Goal: Task Accomplishment & Management: Use online tool/utility

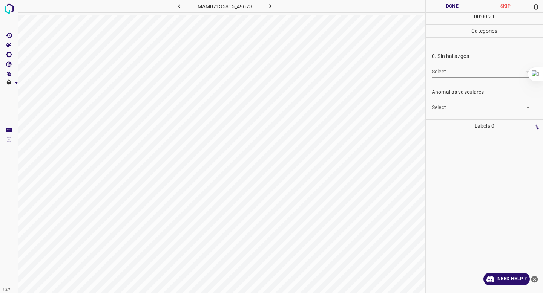
click at [468, 75] on body "4.3.7 ELMAM07135815_4967343b7.jpg Done Skip 0 00 : 00 : 21 Categories 0. Sin ha…" at bounding box center [271, 146] width 543 height 293
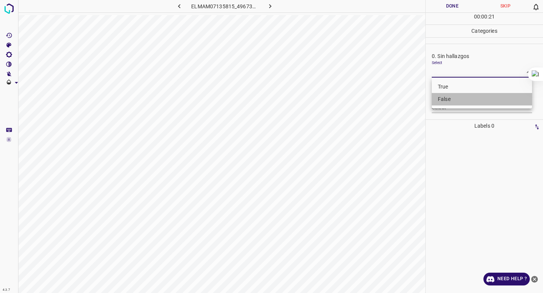
click at [463, 97] on li "False" at bounding box center [482, 99] width 100 height 12
type input "False"
click at [460, 102] on body "4.3.7 ELMAM07135815_4967343b7.jpg Done Skip 0 00 : 00 : 22 Categories 0. Sin ha…" at bounding box center [271, 146] width 543 height 293
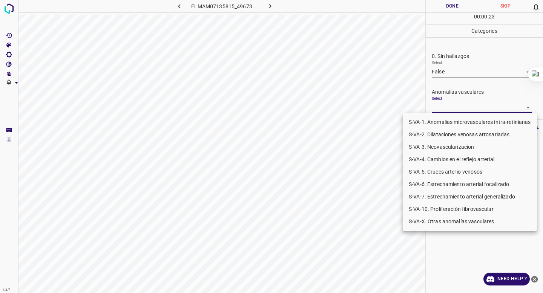
click at [446, 209] on li "S-VA-10. Proliferación fibrovascular" at bounding box center [470, 209] width 134 height 12
type input "S-VA-10. Proliferación fibrovascular"
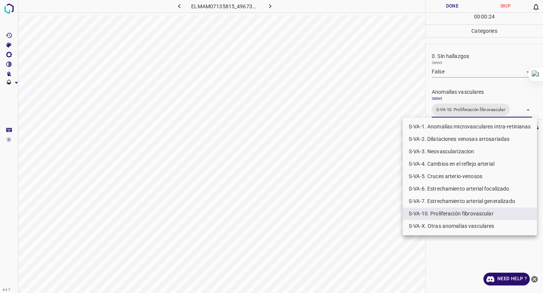
click at [480, 45] on div at bounding box center [271, 146] width 543 height 293
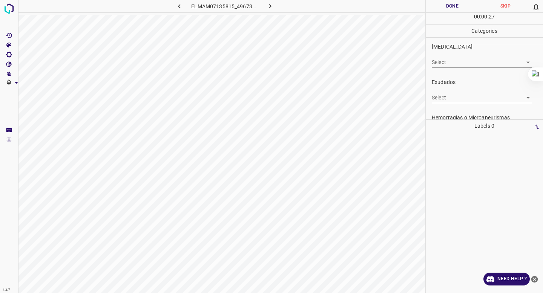
scroll to position [124, 0]
click at [454, 93] on body "4.3.7 ELMAM07135815_4967343b7.jpg Done Skip 0 00 : 00 : 28 Categories 0. Sin ha…" at bounding box center [271, 146] width 543 height 293
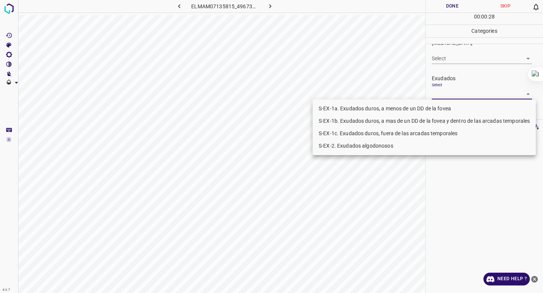
click at [440, 121] on li "S-EX-1b. Exudados duros, a mas de un DD de la fovea y dentro de las arcadas tem…" at bounding box center [424, 121] width 223 height 12
type input "S-EX-1b. Exudados duros, a mas de un DD de la fovea y dentro de las arcadas tem…"
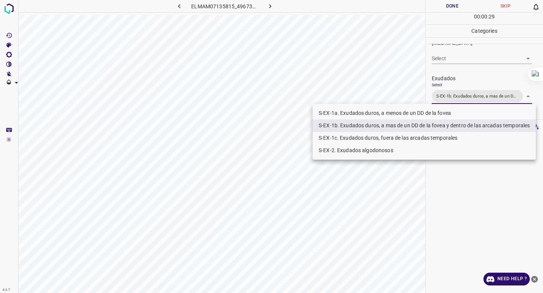
click at [484, 65] on div at bounding box center [271, 146] width 543 height 293
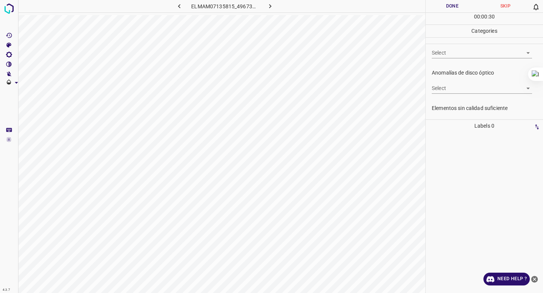
scroll to position [269, 0]
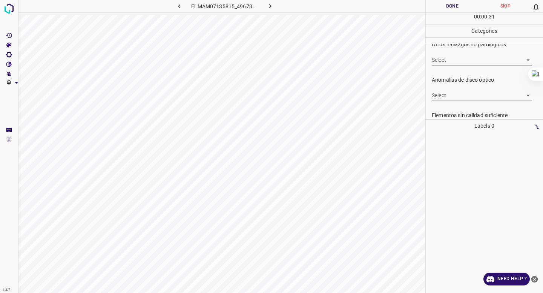
click at [484, 65] on body "4.3.7 ELMAM07135815_4967343b7.jpg Done Skip 0 00 : 00 : 31 Categories 0. Sin ha…" at bounding box center [271, 146] width 543 height 293
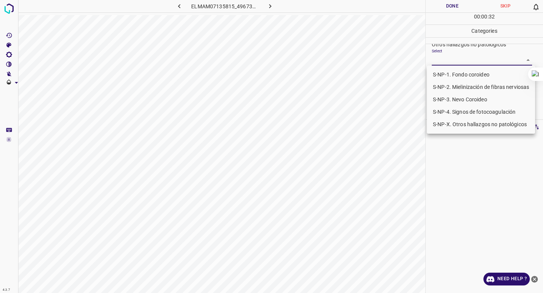
click at [463, 112] on li "S-NP-4. Signos de fotocoagulación" at bounding box center [481, 112] width 108 height 12
type input "S-NP-4. Signos de fotocoagulación"
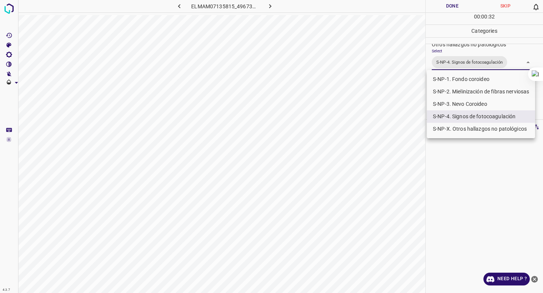
click at [474, 53] on div at bounding box center [271, 146] width 543 height 293
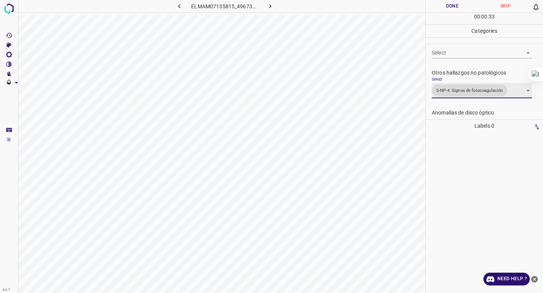
scroll to position [238, 0]
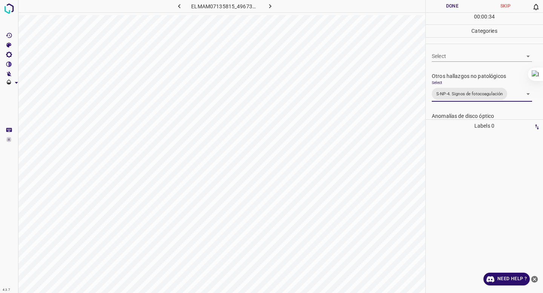
click at [470, 55] on body "4.3.7 ELMAM07135815_4967343b7.jpg Done Skip 0 00 : 00 : 34 Categories 0. Sin ha…" at bounding box center [271, 146] width 543 height 293
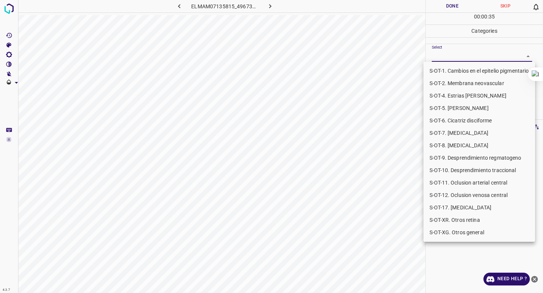
click at [467, 169] on li "S-OT-10. Desprendimiento traccional" at bounding box center [479, 170] width 112 height 12
type input "S-OT-10. Desprendimiento traccional"
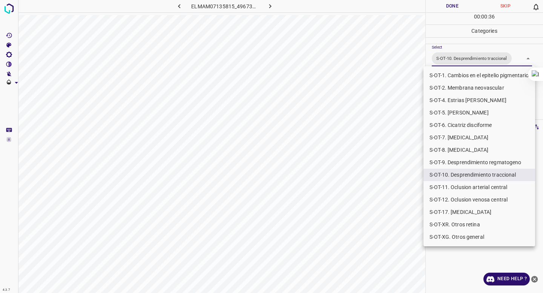
click at [458, 45] on div at bounding box center [271, 146] width 543 height 293
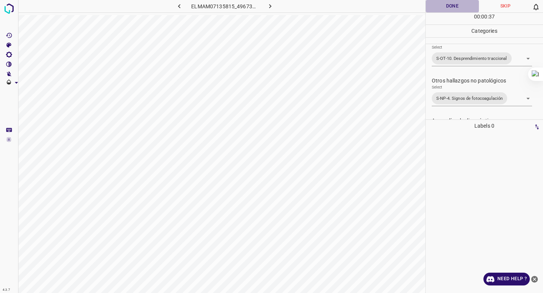
click at [445, 2] on button "Done" at bounding box center [452, 6] width 53 height 12
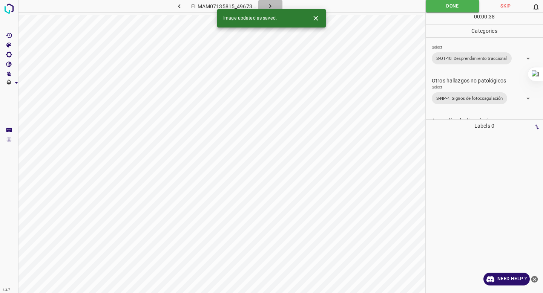
click at [268, 3] on icon "button" at bounding box center [270, 6] width 8 height 8
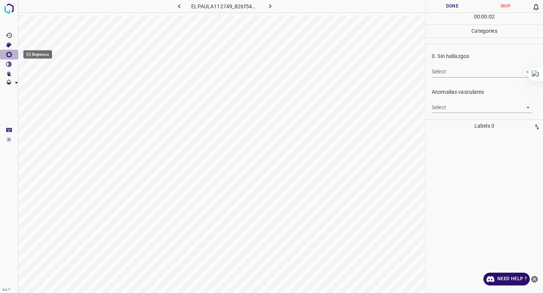
click at [7, 56] on icon "[C] Brightness" at bounding box center [9, 55] width 6 height 6
type input "394"
drag, startPoint x: 32, startPoint y: 78, endPoint x: 61, endPoint y: 82, distance: 29.8
click at [61, 82] on span at bounding box center [62, 80] width 8 height 8
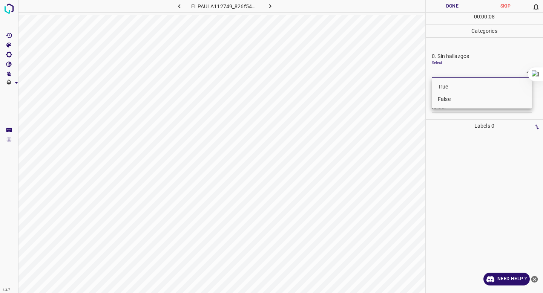
click at [444, 71] on body "4.3.7 ELPAULA112749_826f546c4.jpg Done Skip 0 00 : 00 : 08 Categories 0. Sin ha…" at bounding box center [271, 146] width 543 height 293
click at [442, 98] on li "False" at bounding box center [482, 99] width 100 height 12
type input "False"
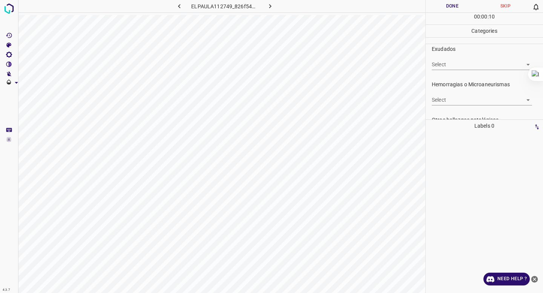
scroll to position [150, 0]
click at [444, 96] on body "4.3.7 ELPAULA112749_826f546c4.jpg Done Skip 0 00 : 00 : 11 Categories 0. Sin ha…" at bounding box center [271, 146] width 543 height 293
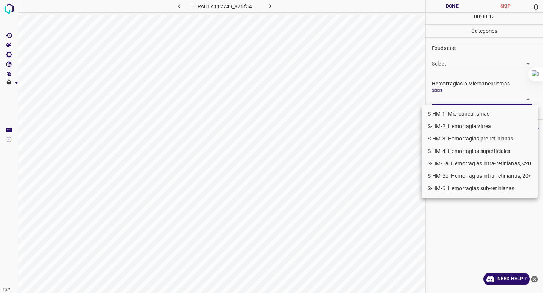
click at [449, 115] on li "S-HM-1. Microaneurismas" at bounding box center [480, 114] width 116 height 12
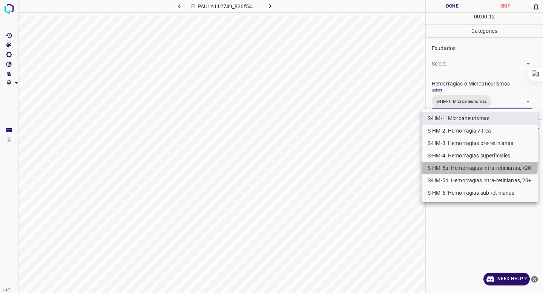
click at [450, 165] on li "S-HM-5a. Hemorragias intra-retinianas, <20" at bounding box center [480, 168] width 116 height 12
type input "S-HM-1. Microaneurismas,S-HM-5a. Hemorragias intra-retinianas, <20"
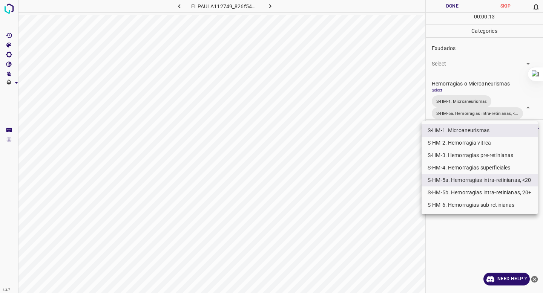
click at [461, 91] on div at bounding box center [271, 146] width 543 height 293
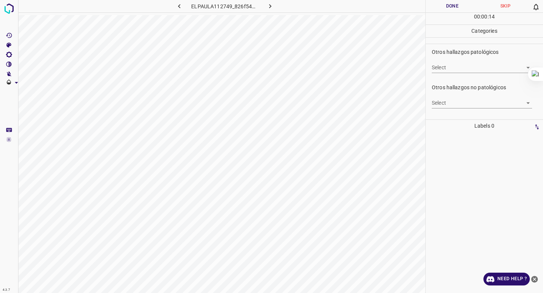
scroll to position [236, 0]
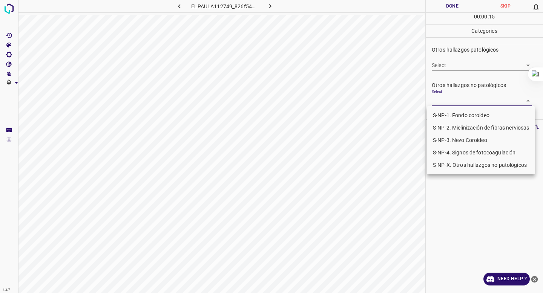
click at [454, 100] on body "4.3.7 ELPAULA112749_826f546c4.jpg Done Skip 0 00 : 00 : 15 Categories 0. Sin ha…" at bounding box center [271, 146] width 543 height 293
click at [450, 152] on li "S-NP-4. Signos de fotocoagulación" at bounding box center [481, 153] width 108 height 12
type input "S-NP-4. Signos de fotocoagulación"
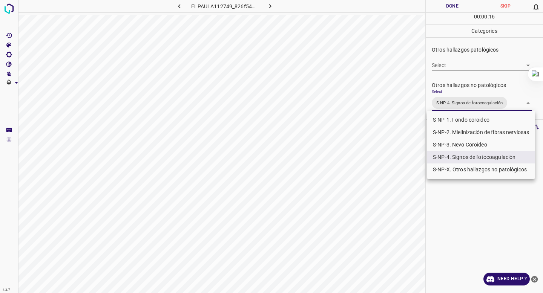
click at [447, 67] on div at bounding box center [271, 146] width 543 height 293
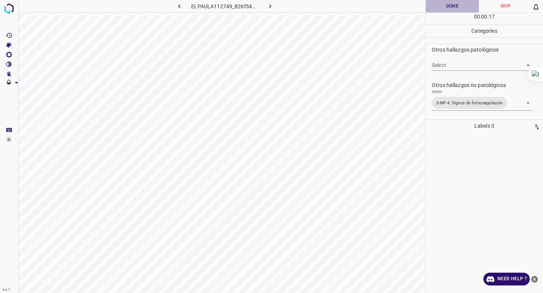
click at [440, 9] on button "Done" at bounding box center [452, 6] width 53 height 12
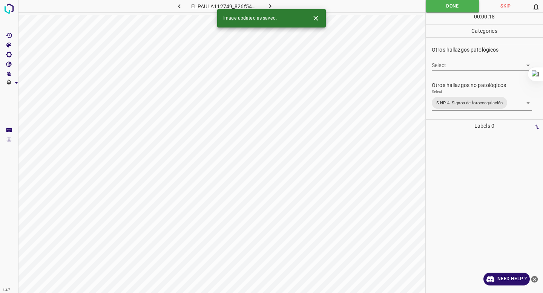
click at [269, 5] on icon "button" at bounding box center [270, 6] width 8 height 8
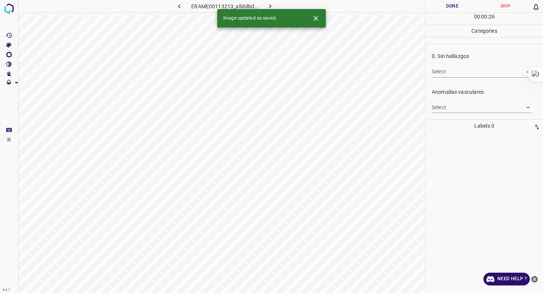
click at [448, 73] on body "4.3.7 ERAME00113213_a5ddbd67e.jpg Done Skip 0 00 : 00 : 26 Categories 0. Sin ha…" at bounding box center [271, 146] width 543 height 293
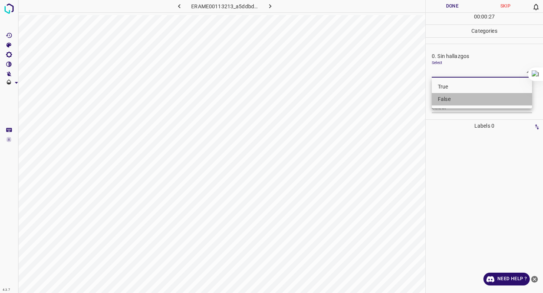
click at [452, 103] on li "False" at bounding box center [482, 99] width 100 height 12
type input "False"
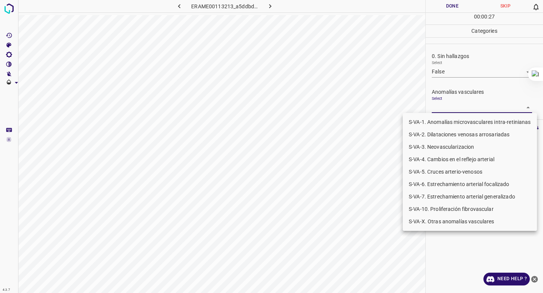
click at [443, 107] on body "4.3.7 ERAME00113213_a5ddbd67e.jpg Done Skip 0 00 : 00 : 27 Categories 0. Sin ha…" at bounding box center [271, 146] width 543 height 293
click at [433, 221] on li "S-VA-X. Otras anomalías vasculares" at bounding box center [470, 222] width 134 height 12
type input "S-VA-X. Otras anomalías vasculares"
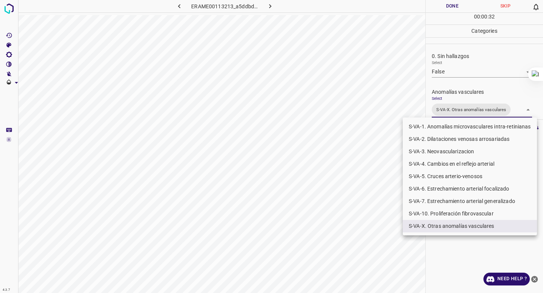
click at [9, 54] on div at bounding box center [271, 146] width 543 height 293
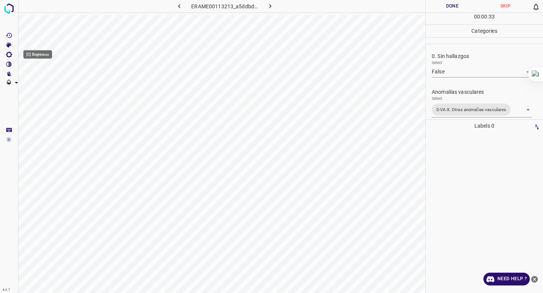
click at [9, 54] on icon "[C] Brightness" at bounding box center [9, 54] width 7 height 7
type input "500"
click at [100, 75] on div "Brightness ( 500 ) 4.3.7 ERAME00113213_a5ddbd67e.jpg Done Skip 0 00 : 00 : 35 C…" at bounding box center [271, 146] width 543 height 293
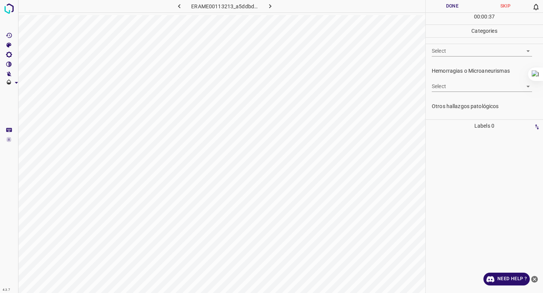
scroll to position [176, 0]
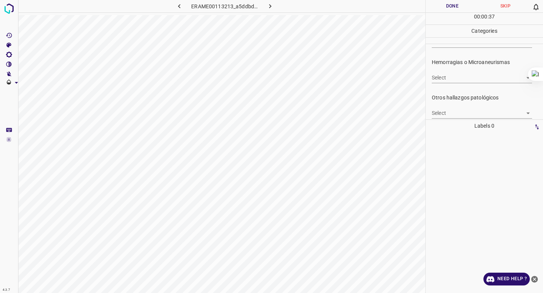
click at [465, 80] on body "4.3.7 ERAME00113213_a5ddbd67e.jpg Done Skip 0 00 : 00 : 37 Categories 0. Sin ha…" at bounding box center [271, 146] width 543 height 293
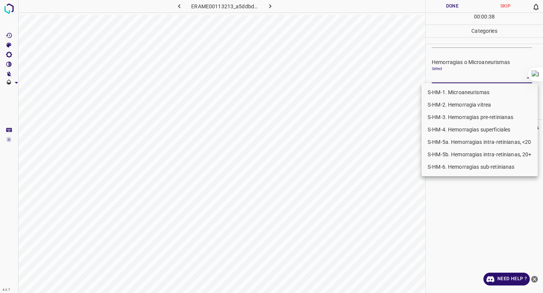
click at [456, 90] on li "S-HM-1. Microaneurismas" at bounding box center [480, 92] width 116 height 12
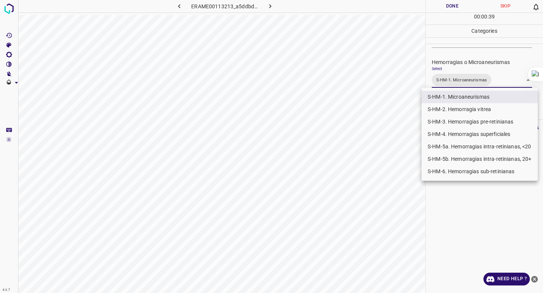
click at [462, 149] on li "S-HM-5a. Hemorragias intra-retinianas, <20" at bounding box center [480, 147] width 116 height 12
type input "S-HM-1. Microaneurismas,S-HM-5a. Hemorragias intra-retinianas, <20"
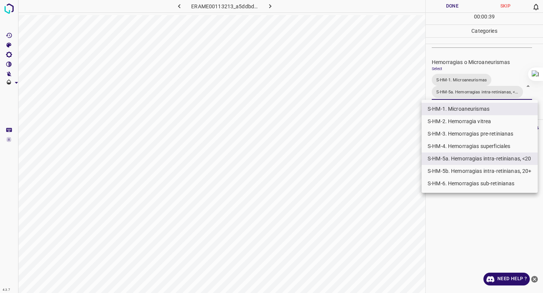
click at [446, 65] on div at bounding box center [271, 146] width 543 height 293
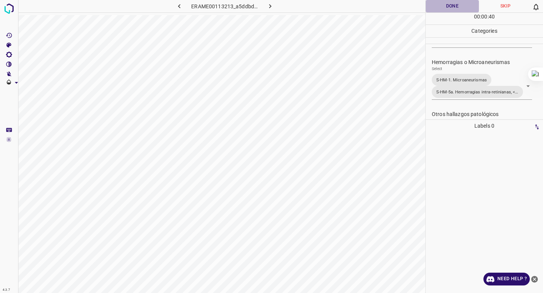
click at [446, 5] on button "Done" at bounding box center [452, 6] width 53 height 12
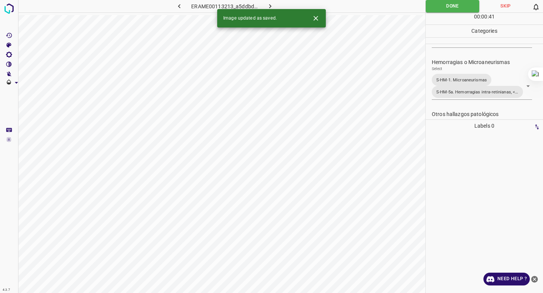
click at [270, 0] on button "button" at bounding box center [270, 6] width 24 height 12
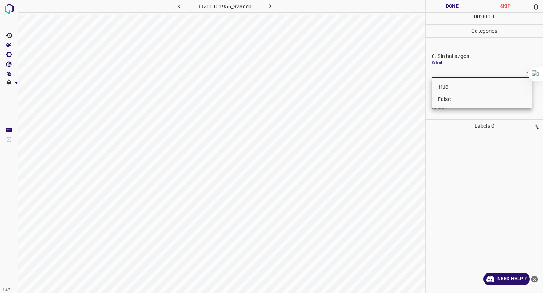
click at [459, 73] on body "4.3.7 ELJJZ00101956_928dc01ac.jpg Done Skip 0 00 : 00 : 01 Categories 0. Sin ha…" at bounding box center [271, 146] width 543 height 293
click at [449, 97] on li "False" at bounding box center [482, 99] width 100 height 12
type input "False"
click at [451, 115] on div "Anomalías vasculares Select ​" at bounding box center [484, 100] width 117 height 35
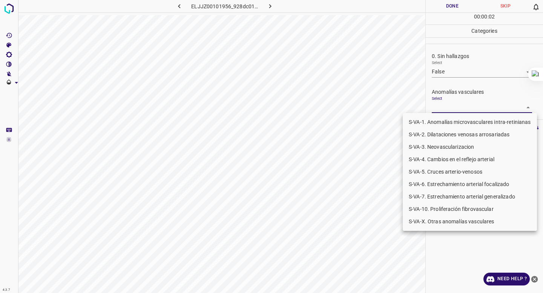
click at [451, 111] on body "4.3.7 ELJJZ00101956_928dc01ac.jpg Done Skip 0 00 : 00 : 02 Categories 0. Sin ha…" at bounding box center [271, 146] width 543 height 293
click at [439, 210] on li "S-VA-10. Proliferación fibrovascular" at bounding box center [470, 209] width 134 height 12
type input "S-VA-10. Proliferación fibrovascular"
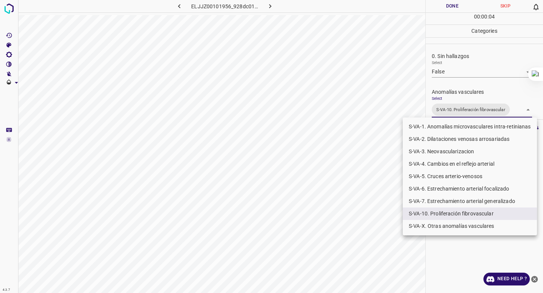
click at [453, 56] on div at bounding box center [271, 146] width 543 height 293
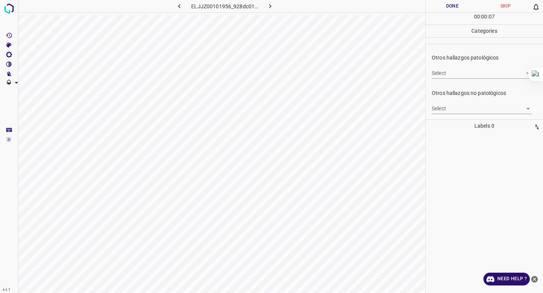
scroll to position [209, 0]
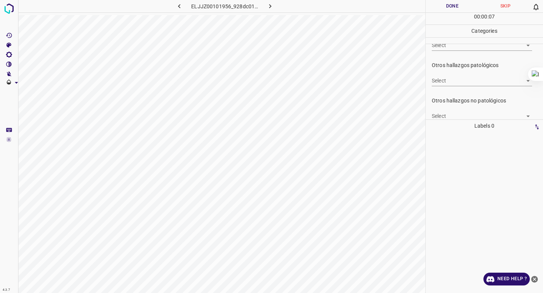
click at [464, 78] on body "4.3.7 ELJJZ00101956_928dc01ac.jpg Done Skip 0 00 : 00 : 07 Categories 0. Sin ha…" at bounding box center [271, 146] width 543 height 293
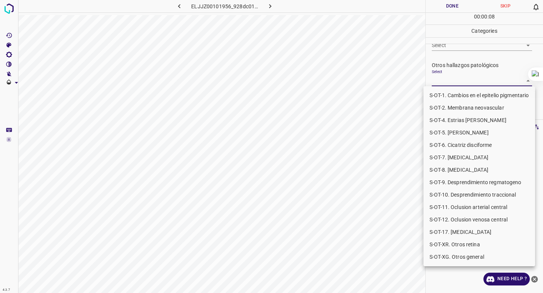
click at [454, 192] on li "S-OT-10. Desprendimiento traccional" at bounding box center [479, 195] width 112 height 12
type input "S-OT-10. Desprendimiento traccional"
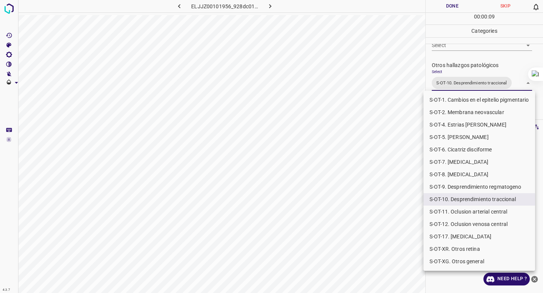
click at [472, 38] on div at bounding box center [271, 146] width 543 height 293
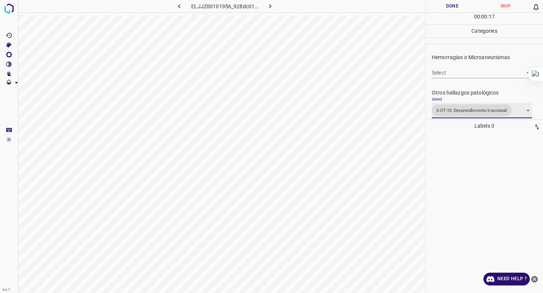
scroll to position [177, 0]
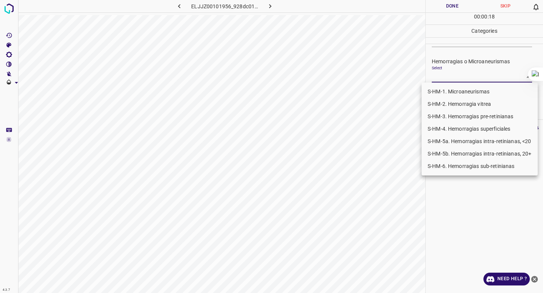
click at [457, 74] on body "4.3.7 ELJJZ00101956_928dc01ac.jpg Done Skip 0 00 : 00 : 18 Categories 0. Sin ha…" at bounding box center [271, 146] width 543 height 293
click at [457, 146] on li "S-HM-5a. Hemorragias intra-retinianas, <20" at bounding box center [480, 141] width 116 height 12
type input "S-HM-5a. Hemorragias intra-retinianas, <20"
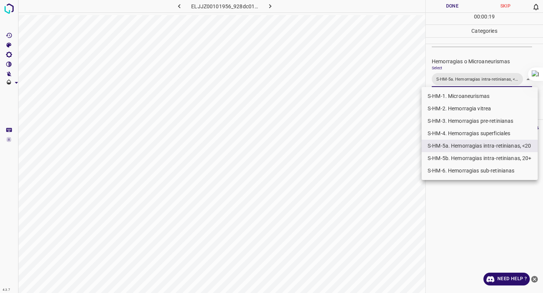
click at [465, 64] on div at bounding box center [271, 146] width 543 height 293
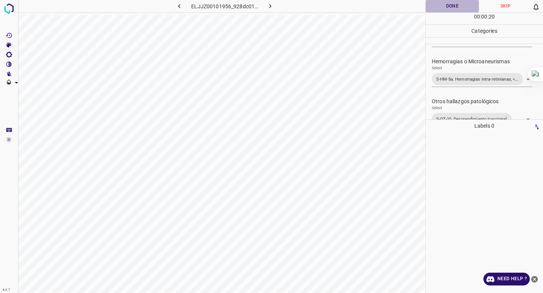
click at [447, 2] on button "Done" at bounding box center [452, 6] width 53 height 12
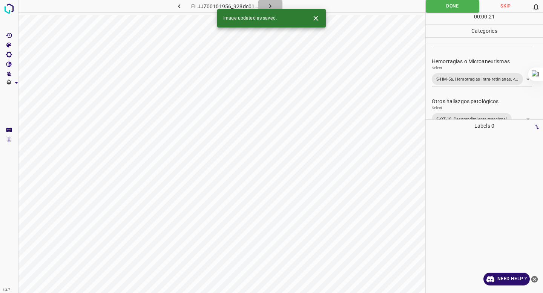
click at [262, 5] on button "button" at bounding box center [270, 6] width 24 height 12
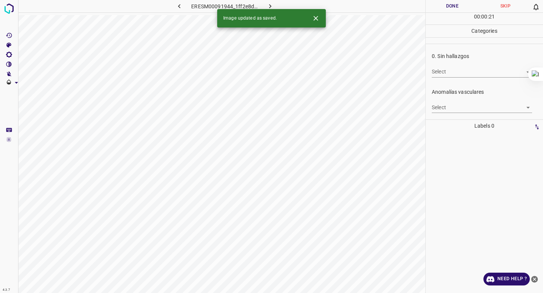
click at [454, 75] on body "4.3.7 ERESM00091944_1ff2e8d41.jpg Done Skip 0 00 : 00 : 21 Categories 0. Sin ha…" at bounding box center [271, 146] width 543 height 293
click at [447, 103] on li "False" at bounding box center [482, 99] width 100 height 12
type input "False"
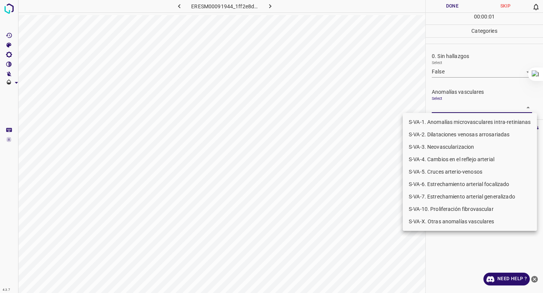
click at [447, 105] on body "4.3.7 ERESM00091944_1ff2e8d41.jpg Done Skip 0 00 : 00 : 01 Categories 0. Sin ha…" at bounding box center [271, 146] width 543 height 293
click at [449, 207] on li "S-VA-10. Proliferación fibrovascular" at bounding box center [470, 209] width 134 height 12
type input "S-VA-10. Proliferación fibrovascular"
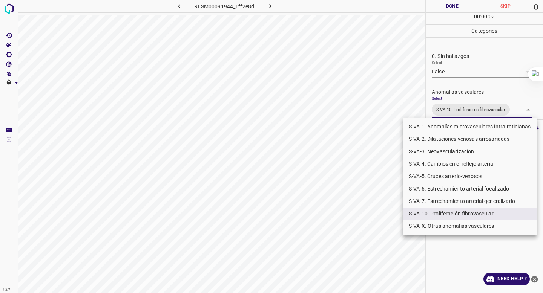
click at [483, 80] on div at bounding box center [271, 146] width 543 height 293
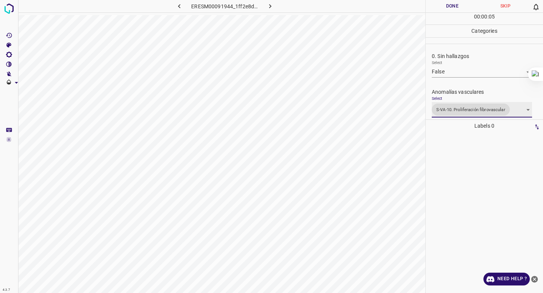
scroll to position [290, 0]
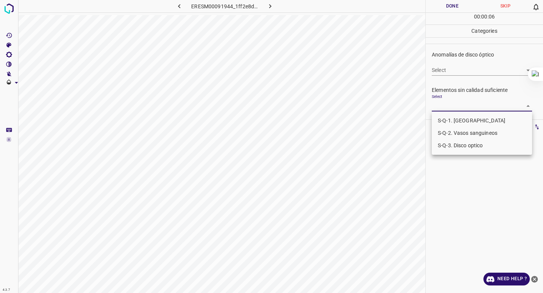
click at [462, 106] on body "4.3.7 ERESM00091944_1ff2e8d41.jpg Done Skip 0 00 : 00 : 06 Categories 0. Sin ha…" at bounding box center [271, 146] width 543 height 293
click at [457, 119] on li "S-Q-1. [GEOGRAPHIC_DATA]" at bounding box center [482, 121] width 100 height 12
type input "S-Q-1. [GEOGRAPHIC_DATA]"
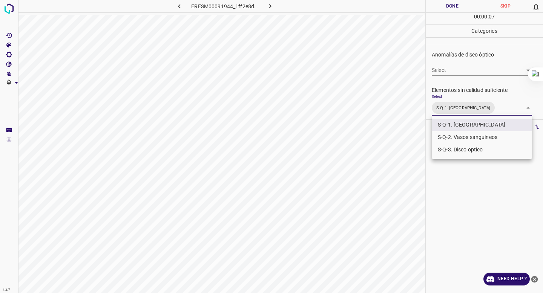
drag, startPoint x: 457, startPoint y: 127, endPoint x: 456, endPoint y: 134, distance: 6.9
click at [457, 129] on li "S-Q-1. [GEOGRAPHIC_DATA]" at bounding box center [482, 125] width 100 height 12
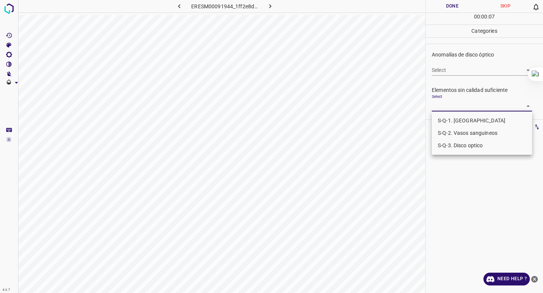
click at [455, 139] on li "S-Q-2. Vasos sanguineos" at bounding box center [482, 133] width 100 height 12
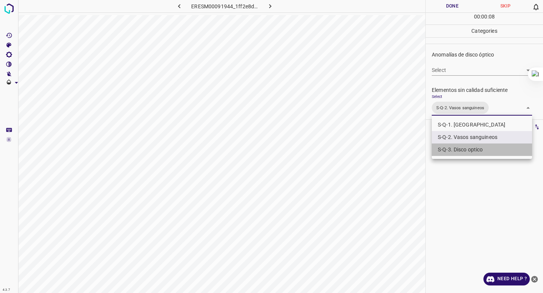
click at [454, 153] on li "S-Q-3. Disco optico" at bounding box center [482, 150] width 100 height 12
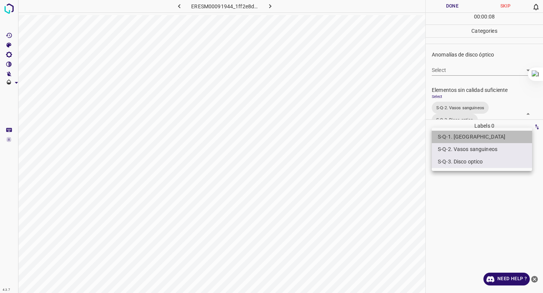
click at [459, 138] on li "S-Q-1. [GEOGRAPHIC_DATA]" at bounding box center [482, 137] width 100 height 12
type input "S-Q-2. Vasos sanguineos,S-Q-3. Disco optico,S-Q-1. Macula"
click at [482, 53] on div at bounding box center [271, 146] width 543 height 293
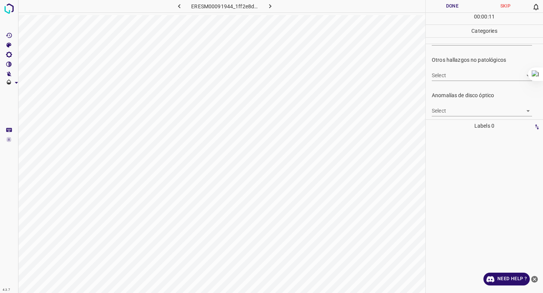
scroll to position [247, 0]
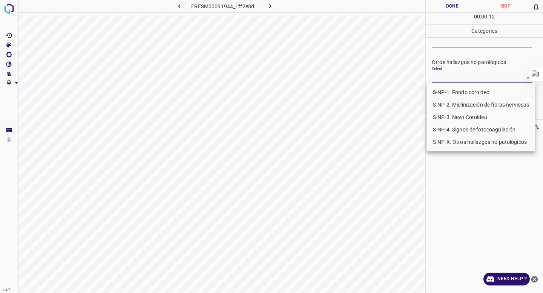
click at [461, 81] on body "4.3.7 ERESM00091944_1ff2e8d41.jpg Done Skip 0 00 : 00 : 12 Categories 0. Sin ha…" at bounding box center [271, 146] width 543 height 293
click at [455, 128] on li "S-NP-4. Signos de fotocoagulación" at bounding box center [481, 130] width 108 height 12
type input "S-NP-4. Signos de fotocoagulación"
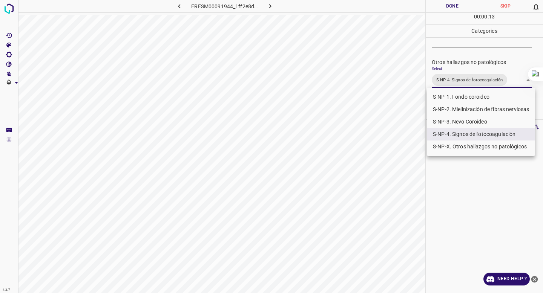
click at [466, 69] on div at bounding box center [271, 146] width 543 height 293
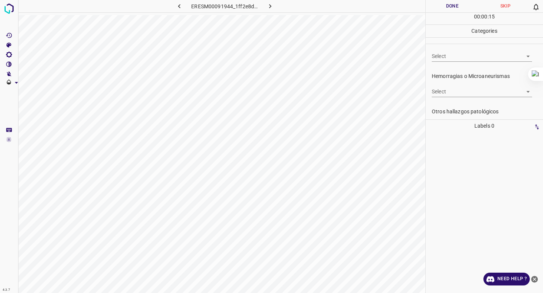
scroll to position [162, 0]
click at [451, 86] on div "Select ​" at bounding box center [482, 89] width 100 height 17
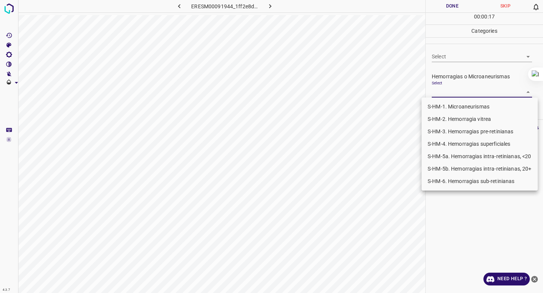
click at [453, 96] on body "4.3.7 ERESM00091944_1ff2e8d41.jpg Done Skip 0 00 : 00 : 17 Categories 0. Sin ha…" at bounding box center [271, 146] width 543 height 293
drag, startPoint x: 446, startPoint y: 164, endPoint x: 452, endPoint y: 153, distance: 12.0
click at [452, 153] on ul "S-HM-1. Microaneurismas S-HM-2. Hemorragia vitrea S-HM-3. Hemorragias pre-retin…" at bounding box center [480, 144] width 116 height 93
click at [452, 153] on li "S-HM-5a. Hemorragias intra-retinianas, <20" at bounding box center [480, 156] width 116 height 12
type input "S-HM-5a. Hemorragias intra-retinianas, <20"
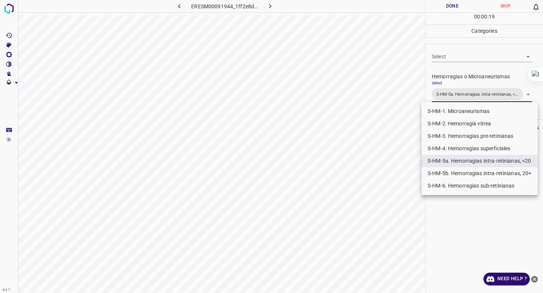
click at [460, 78] on div at bounding box center [271, 146] width 543 height 293
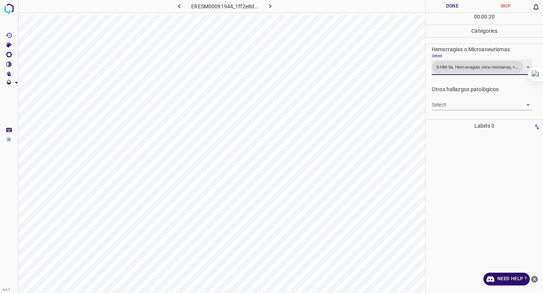
scroll to position [207, 0]
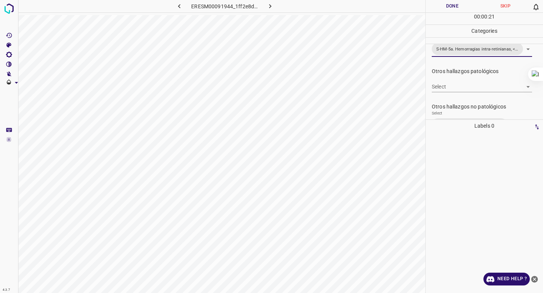
click at [451, 90] on body "4.3.7 ERESM00091944_1ff2e8d41.jpg Done Skip 0 00 : 00 : 21 Categories 0. Sin ha…" at bounding box center [271, 146] width 543 height 293
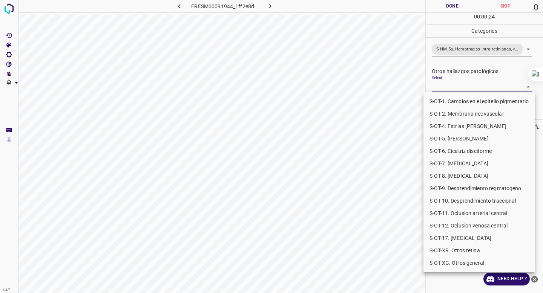
click at [470, 200] on li "S-OT-10. Desprendimiento traccional" at bounding box center [479, 201] width 112 height 12
type input "S-OT-10. Desprendimiento traccional"
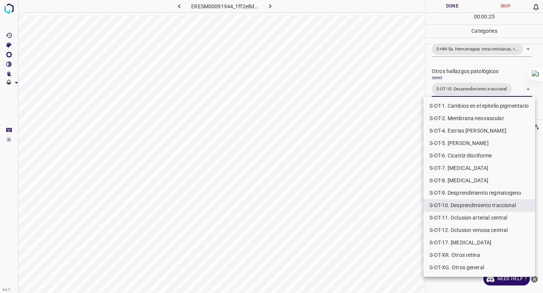
click at [471, 75] on div at bounding box center [271, 146] width 543 height 293
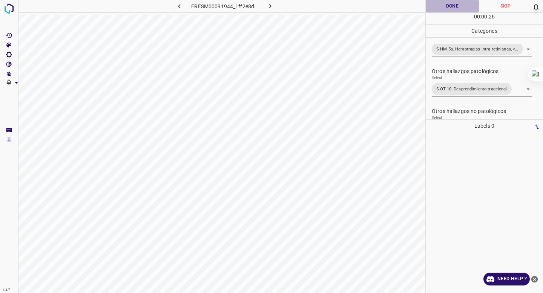
click at [438, 9] on button "Done" at bounding box center [452, 6] width 53 height 12
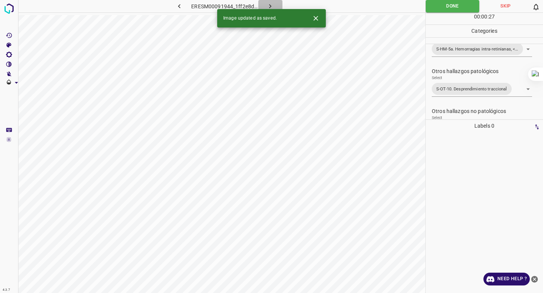
click at [264, 4] on button "button" at bounding box center [270, 6] width 24 height 12
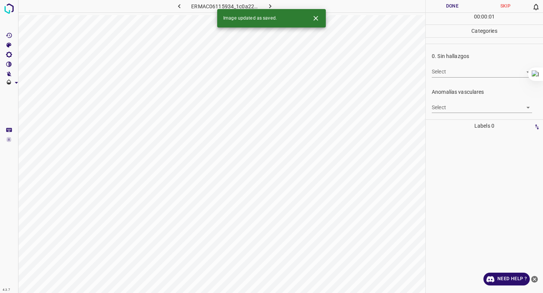
click at [471, 73] on body "4.3.7 ERMAC06115934_1c0a22a19.jpg Done Skip 0 00 : 00 : 01 Categories 0. Sin ha…" at bounding box center [271, 146] width 543 height 293
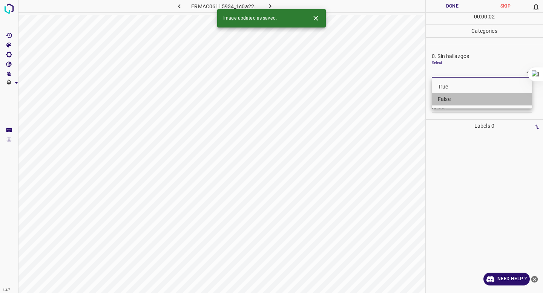
click at [469, 100] on li "False" at bounding box center [482, 99] width 100 height 12
type input "False"
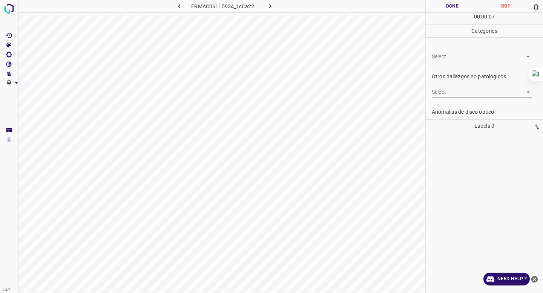
scroll to position [229, 0]
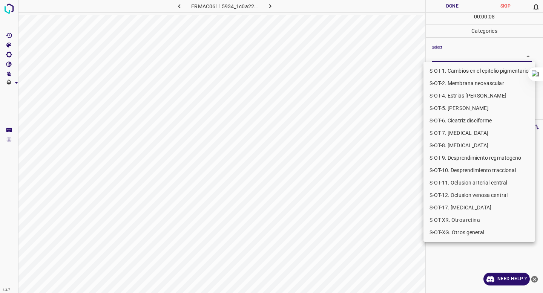
click at [477, 58] on body "4.3.7 ERMAC06115934_1c0a22a19.jpg Done Skip 0 00 : 00 : 08 Categories 0. Sin ha…" at bounding box center [271, 146] width 543 height 293
click at [474, 72] on li "S-OT-1. Cambios en el epitelio pigmentario" at bounding box center [479, 71] width 112 height 12
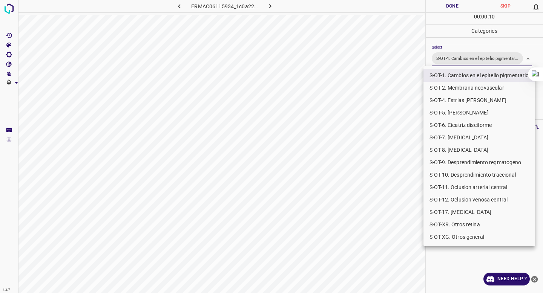
click at [350, 238] on div at bounding box center [271, 146] width 543 height 293
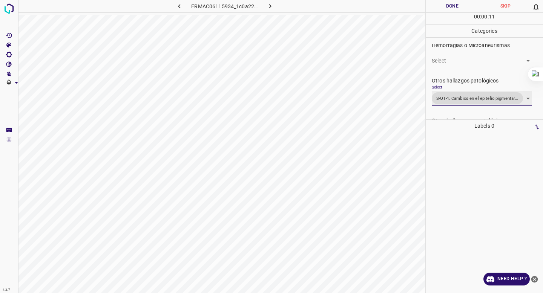
scroll to position [188, 0]
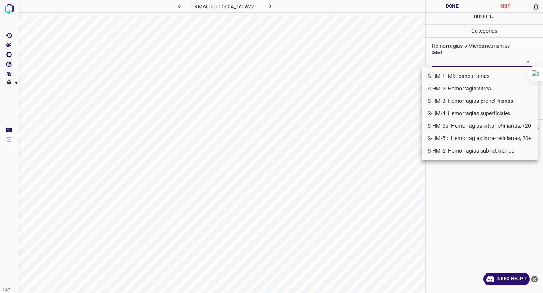
click at [467, 63] on body "4.3.7 ERMAC06115934_1c0a22a19.jpg Done Skip 0 00 : 00 : 12 Categories 0. Sin ha…" at bounding box center [271, 146] width 543 height 293
click at [467, 63] on div at bounding box center [271, 146] width 543 height 293
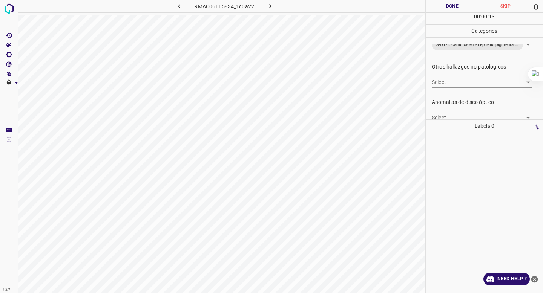
scroll to position [243, 0]
click at [448, 84] on body "4.3.7 ERMAC06115934_1c0a22a19.jpg Done Skip 0 00 : 00 : 13 Categories 0. Sin ha…" at bounding box center [271, 146] width 543 height 293
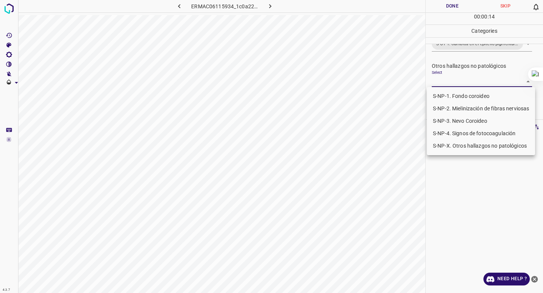
click at [465, 57] on div at bounding box center [271, 146] width 543 height 293
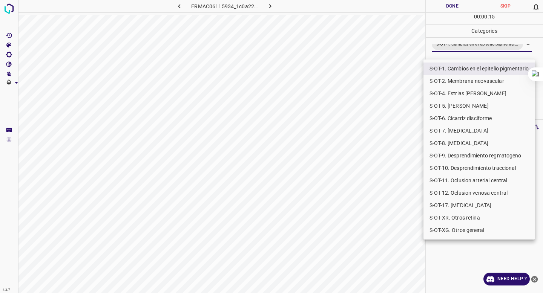
scroll to position [236, 0]
click at [466, 49] on body "4.3.7 ERMAC06115934_1c0a22a19.jpg Done Skip 0 00 : 00 : 15 Categories 0. Sin ha…" at bounding box center [271, 146] width 543 height 293
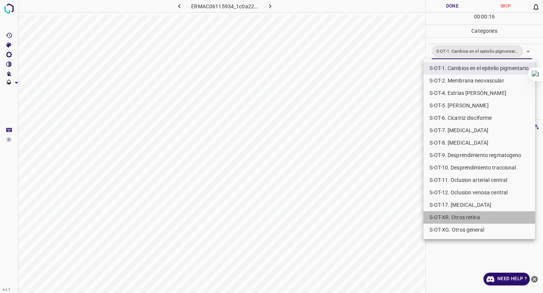
click at [454, 221] on li "S-OT-XR. Otros retina" at bounding box center [479, 218] width 112 height 12
type input "S-OT-1. Cambios en el epitelio pigmentario,S-OT-XR. Otros retina"
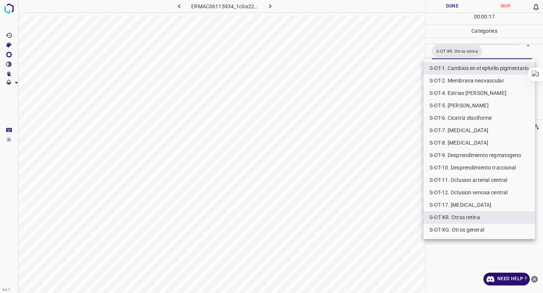
click at [390, 225] on div at bounding box center [271, 146] width 543 height 293
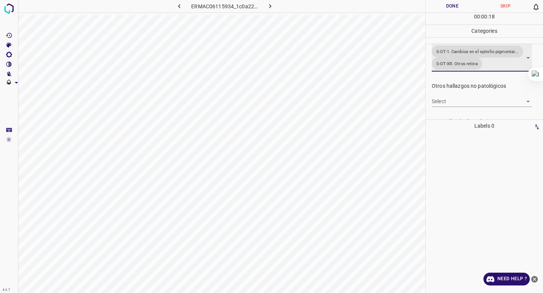
scroll to position [235, 0]
click at [447, 7] on button "Done" at bounding box center [452, 6] width 53 height 12
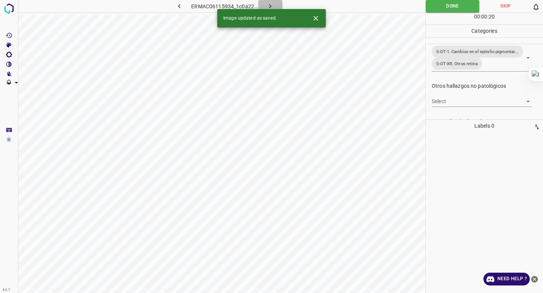
click at [269, 5] on icon "button" at bounding box center [270, 6] width 8 height 8
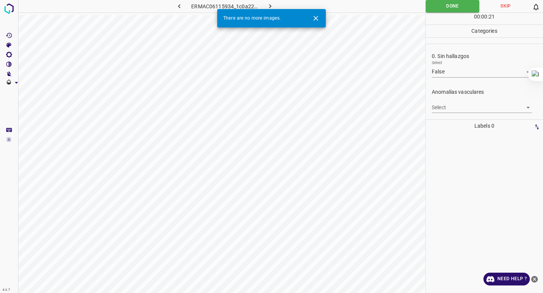
click at [9, 1] on div at bounding box center [9, 146] width 18 height 293
click at [6, 13] on img at bounding box center [9, 9] width 14 height 14
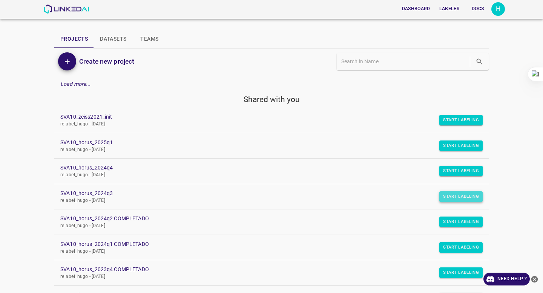
click at [448, 126] on button "Start Labeling" at bounding box center [460, 120] width 43 height 11
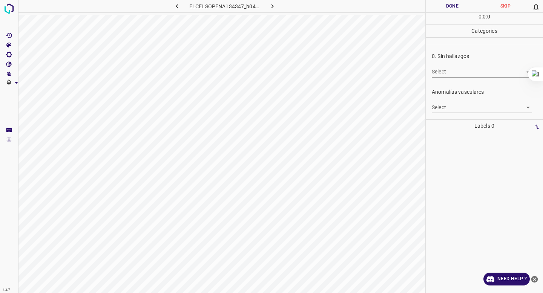
click at [458, 75] on body "4.3.7 ELCELSOPENA134347_b04498770.jpg Done Skip 0 0 : 0 : 0 Categories 0. Sin h…" at bounding box center [271, 146] width 543 height 293
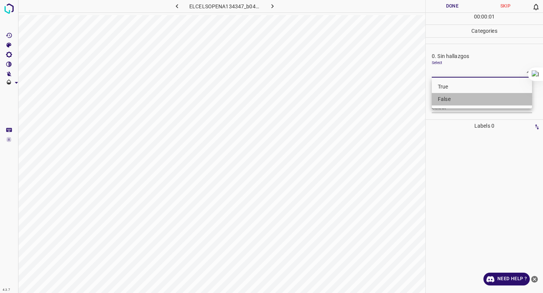
click at [451, 96] on li "False" at bounding box center [482, 99] width 100 height 12
type input "False"
click at [452, 98] on div "Select ​" at bounding box center [482, 104] width 100 height 17
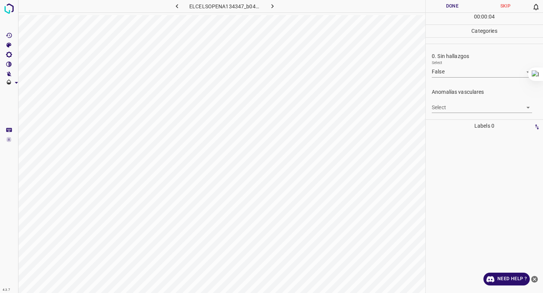
click at [448, 108] on body "4.3.7 ELCELSOPENA134347_b04498770.jpg Done Skip 0 00 : 00 : 04 Categories 0. Si…" at bounding box center [271, 146] width 543 height 293
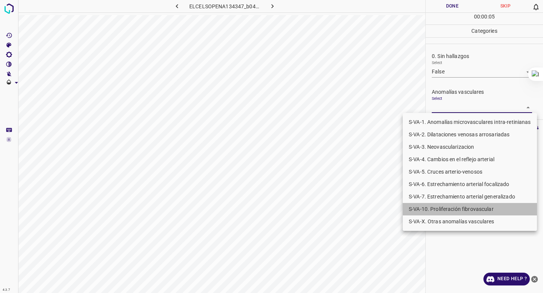
click at [437, 204] on li "S-VA-10. Proliferación fibrovascular" at bounding box center [470, 209] width 134 height 12
type input "S-VA-10. Proliferación fibrovascular"
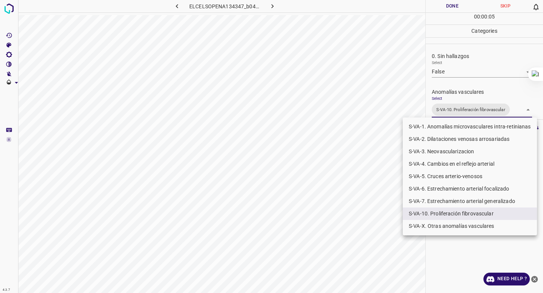
drag, startPoint x: 496, startPoint y: 21, endPoint x: 483, endPoint y: 29, distance: 15.5
click at [494, 21] on div at bounding box center [271, 146] width 543 height 293
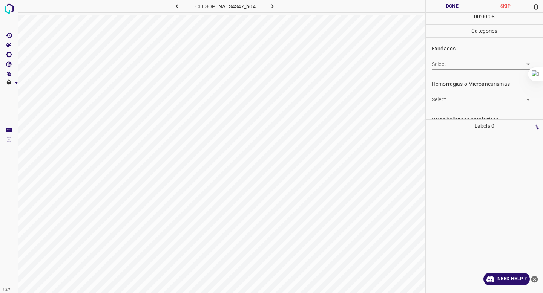
scroll to position [155, 0]
click at [446, 96] on body "4.3.7 ELCELSOPENA134347_b04498770.jpg Done Skip 0 00 : 00 : 09 Categories 0. Si…" at bounding box center [271, 146] width 543 height 293
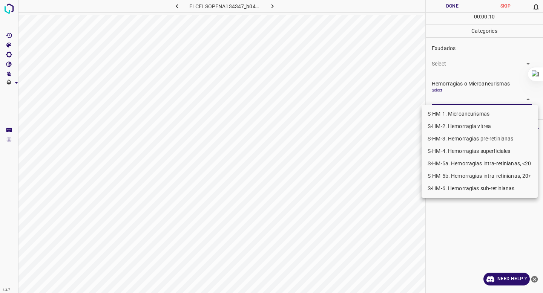
click at [448, 131] on li "S-HM-2. Hemorragia vitrea" at bounding box center [480, 126] width 116 height 12
type input "S-HM-2. Hemorragia vitrea"
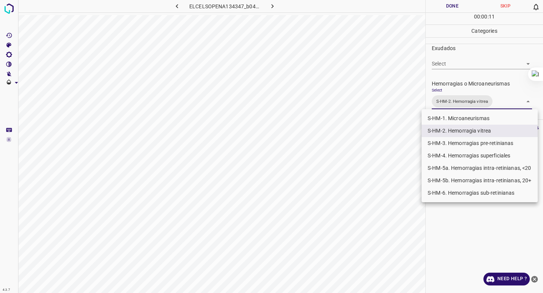
click at [464, 95] on div at bounding box center [271, 146] width 543 height 293
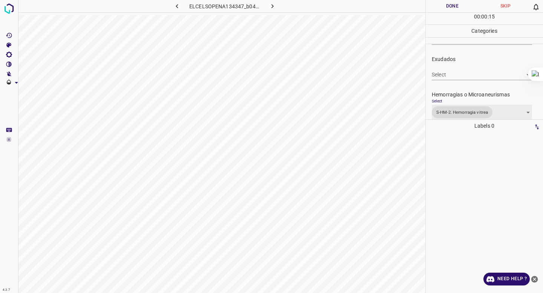
scroll to position [141, 0]
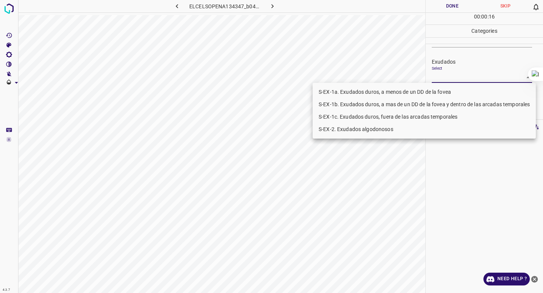
click at [477, 82] on body "4.3.7 ELCELSOPENA134347_b04498770.jpg Done Skip 0 00 : 00 : 16 Categories 0. Si…" at bounding box center [271, 146] width 543 height 293
click at [450, 101] on li "S-EX-1b. Exudados duros, a mas de un DD de la fovea y dentro de las arcadas tem…" at bounding box center [424, 104] width 223 height 12
type input "S-EX-1b. Exudados duros, a mas de un DD de la fovea y dentro de las arcadas tem…"
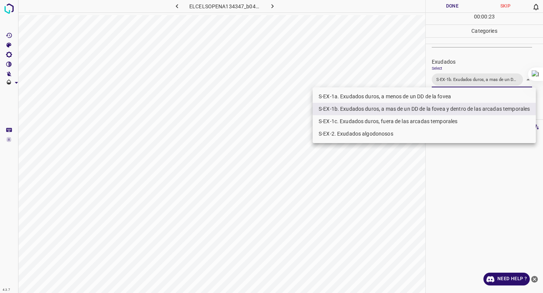
click at [466, 75] on div at bounding box center [271, 146] width 543 height 293
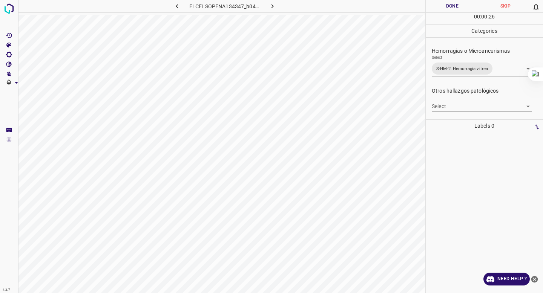
scroll to position [191, 0]
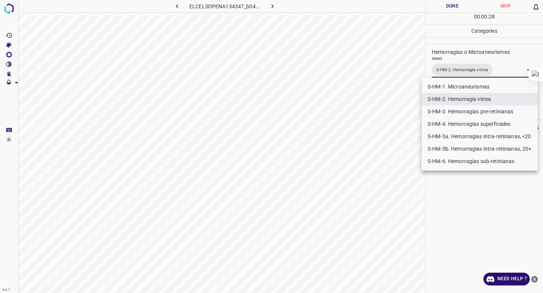
click at [438, 66] on body "4.3.7 ELCELSOPENA134347_b04498770.jpg Done Skip 0 00 : 00 : 28 Categories 0. Si…" at bounding box center [271, 146] width 543 height 293
click at [439, 137] on li "S-HM-5a. Hemorragias intra-retinianas, <20" at bounding box center [480, 136] width 116 height 12
type input "S-HM-2. Hemorragia vitrea,S-HM-5a. Hemorragias intra-retinianas, <20"
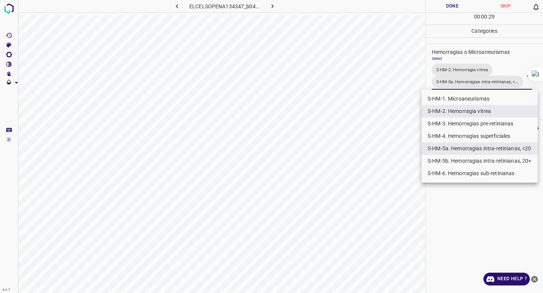
click at [456, 74] on div at bounding box center [271, 146] width 543 height 293
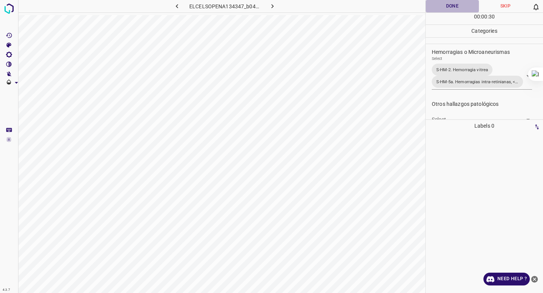
click at [440, 9] on button "Done" at bounding box center [452, 6] width 53 height 12
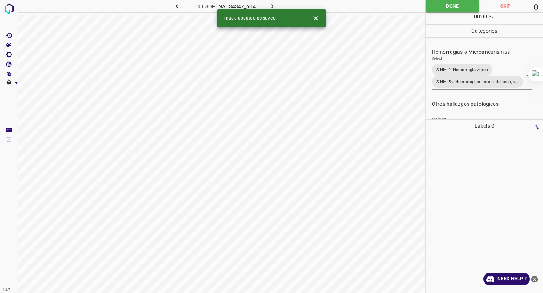
click at [272, 3] on icon "button" at bounding box center [272, 6] width 8 height 8
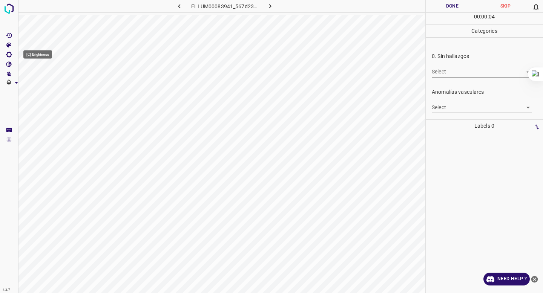
click at [10, 53] on icon "[C] Brightness" at bounding box center [9, 55] width 6 height 6
type input "169"
drag, startPoint x: 35, startPoint y: 76, endPoint x: 41, endPoint y: 81, distance: 8.3
click at [41, 81] on span at bounding box center [42, 80] width 8 height 8
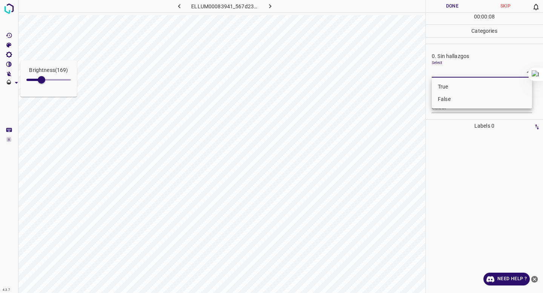
click at [450, 69] on body "Brightness ( 169 ) 4.3.7 ELLUM00083941_567d23e8d.jpg Done Skip 0 00 : 00 : 08 C…" at bounding box center [271, 146] width 543 height 293
click at [450, 97] on li "False" at bounding box center [482, 99] width 100 height 12
type input "False"
click at [449, 107] on body "4.3.7 ELLUM00083941_567d23e8d.jpg Done Skip 0 00 : 00 : 09 Categories 0. Sin ha…" at bounding box center [271, 146] width 543 height 293
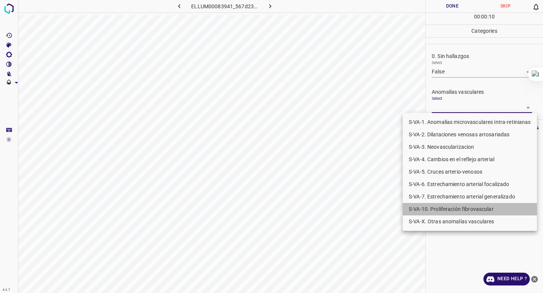
click at [441, 207] on li "S-VA-10. Proliferación fibrovascular" at bounding box center [470, 209] width 134 height 12
type input "S-VA-10. Proliferación fibrovascular"
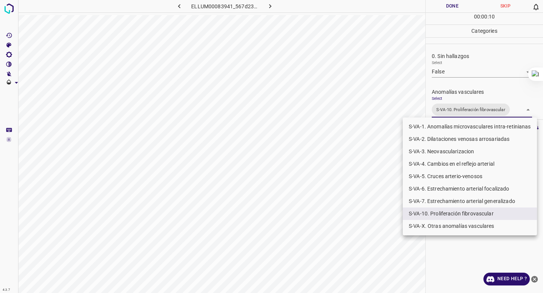
click at [483, 67] on div at bounding box center [271, 146] width 543 height 293
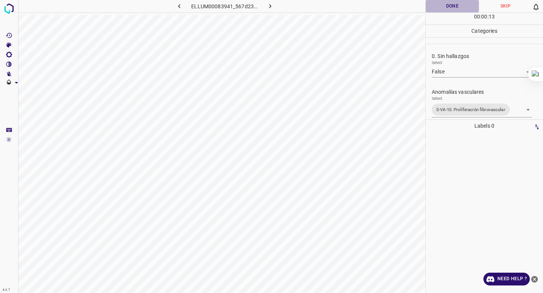
click at [447, 4] on button "Done" at bounding box center [452, 6] width 53 height 12
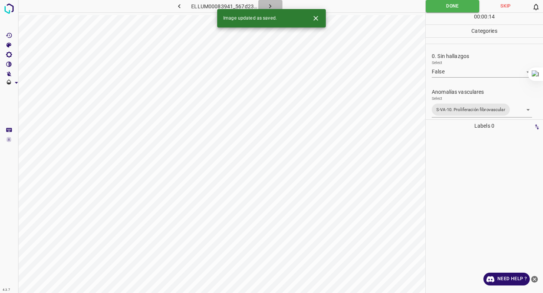
click at [268, 5] on icon "button" at bounding box center [270, 6] width 8 height 8
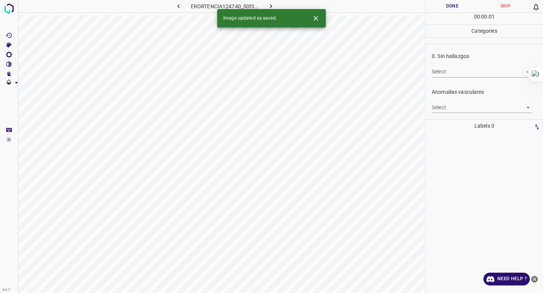
click at [471, 71] on body "4.3.7 ERORTENCIA124740_50f3390d9.jpg Done Skip 0 00 : 00 : 01 Categories 0. Sin…" at bounding box center [271, 146] width 543 height 293
click at [458, 81] on li "True" at bounding box center [482, 87] width 100 height 12
type input "True"
click at [459, 61] on div "Select True True" at bounding box center [482, 68] width 100 height 17
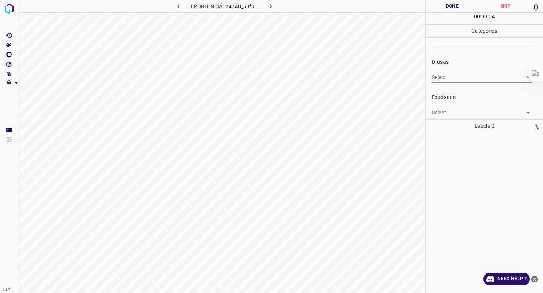
scroll to position [285, 0]
click at [441, 106] on body "4.3.7 ERORTENCIA124740_50f3390d9.jpg Done Skip 0 00 : 00 : 04 Categories 0. Sin…" at bounding box center [271, 146] width 543 height 293
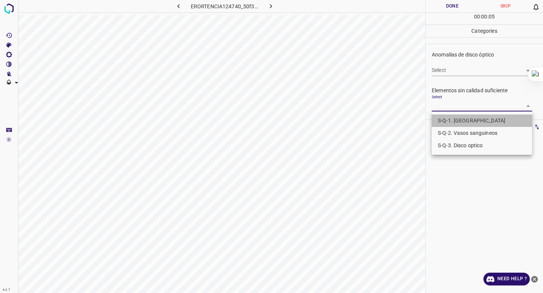
click at [440, 118] on li "S-Q-1. [GEOGRAPHIC_DATA]" at bounding box center [482, 121] width 100 height 12
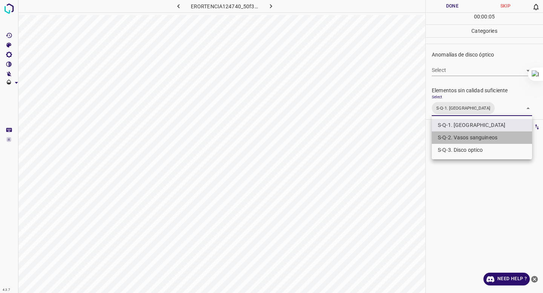
click at [442, 132] on li "S-Q-2. Vasos sanguineos" at bounding box center [482, 138] width 100 height 12
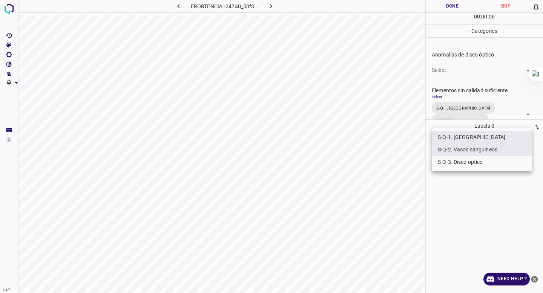
click at [440, 163] on li "S-Q-3. Disco optico" at bounding box center [482, 162] width 100 height 12
type input "S-Q-1. Macula,S-Q-2. Vasos sanguineos,S-Q-3. Disco optico"
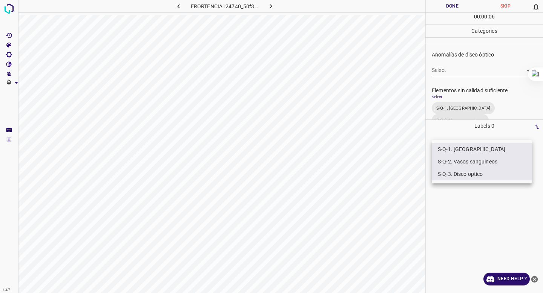
click at [446, 61] on div at bounding box center [271, 146] width 543 height 293
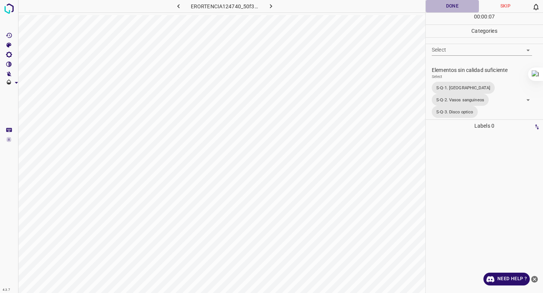
click at [445, 4] on button "Done" at bounding box center [452, 6] width 53 height 12
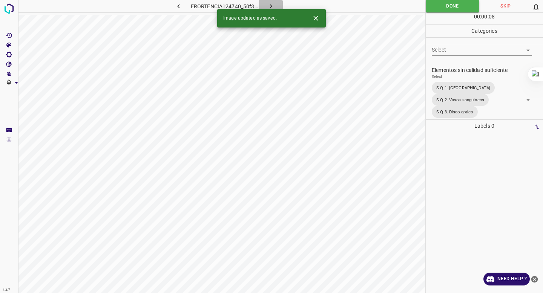
click at [268, 2] on button "button" at bounding box center [271, 6] width 24 height 12
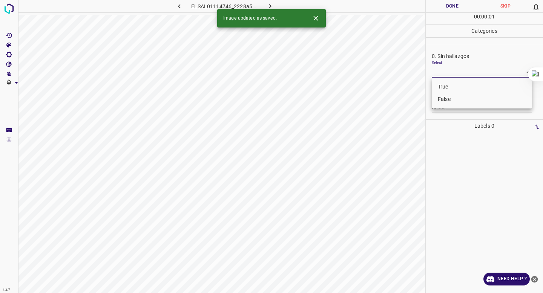
click at [459, 72] on body "4.3.7 ELSAL01114746_2228a57ae.jpg Done Skip 0 00 : 00 : 01 Categories 0. Sin ha…" at bounding box center [271, 146] width 543 height 293
click at [446, 100] on li "False" at bounding box center [482, 99] width 100 height 12
type input "False"
click at [446, 119] on div "Atrofias Select ​" at bounding box center [484, 135] width 117 height 35
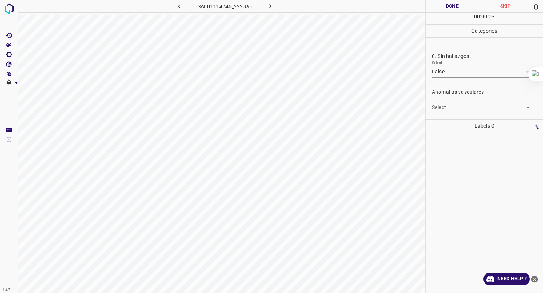
click at [447, 108] on body "4.3.7 ELSAL01114746_2228a57ae.jpg Done Skip 0 00 : 00 : 03 Categories 0. Sin ha…" at bounding box center [271, 146] width 543 height 293
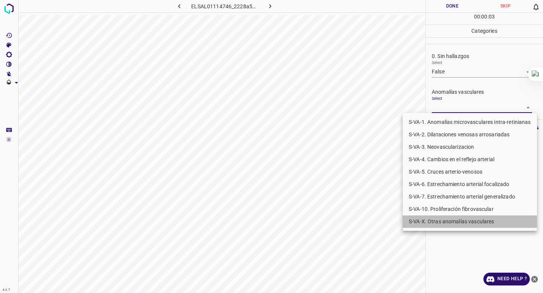
click at [436, 227] on li "S-VA-X. Otras anomalías vasculares" at bounding box center [470, 222] width 134 height 12
type input "S-VA-X. Otras anomalías vasculares"
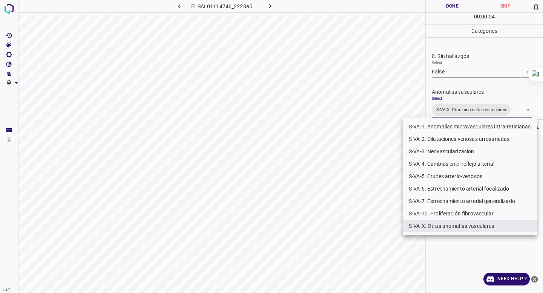
click at [355, 226] on div at bounding box center [271, 146] width 543 height 293
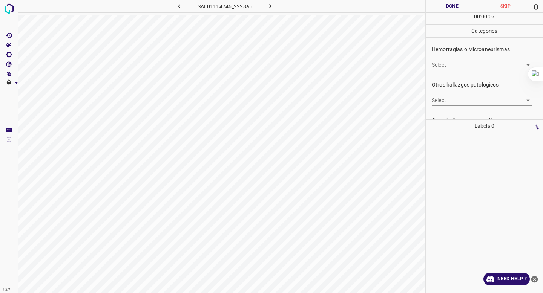
scroll to position [187, 0]
click at [471, 101] on body "4.3.7 ELSAL01114746_2228a57ae.jpg Done Skip 0 00 : 00 : 07 Categories 0. Sin ha…" at bounding box center [271, 146] width 543 height 293
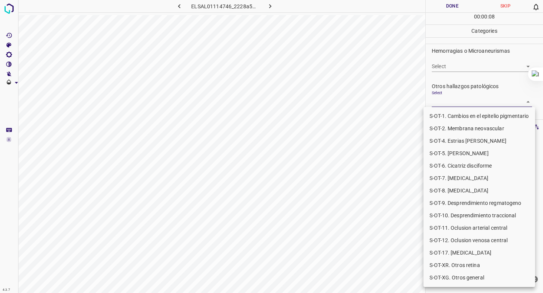
click at [463, 118] on li "S-OT-1. Cambios en el epitelio pigmentario" at bounding box center [479, 116] width 112 height 12
type input "S-OT-1. Cambios en el epitelio pigmentario"
click at [474, 92] on div at bounding box center [271, 146] width 543 height 293
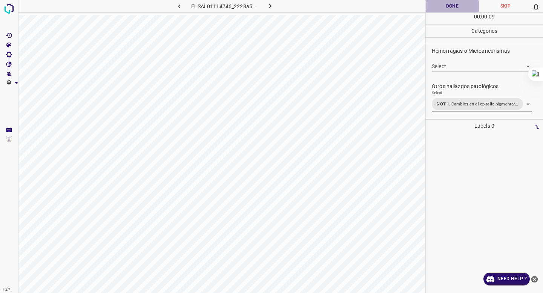
click at [454, 8] on button "Done" at bounding box center [452, 6] width 53 height 12
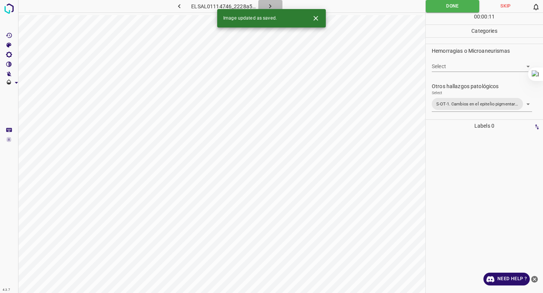
click at [266, 3] on icon "button" at bounding box center [270, 6] width 8 height 8
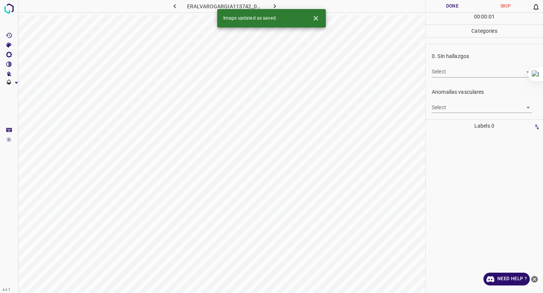
click at [466, 74] on body "4.3.7 ERALVAROGARGIA113742_04c516ba6.jpg Done Skip 0 00 : 00 : 01 Categories 0.…" at bounding box center [271, 146] width 543 height 293
click at [460, 88] on li "True" at bounding box center [482, 87] width 100 height 12
type input "True"
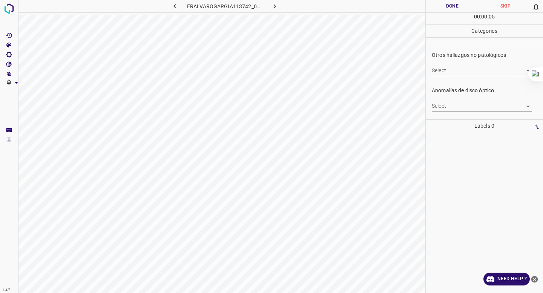
scroll to position [246, 0]
click at [461, 80] on body "4.3.7 ERALVAROGARGIA113742_04c516ba6.jpg Done Skip 0 00 : 00 : 05 Categories 0.…" at bounding box center [271, 146] width 543 height 293
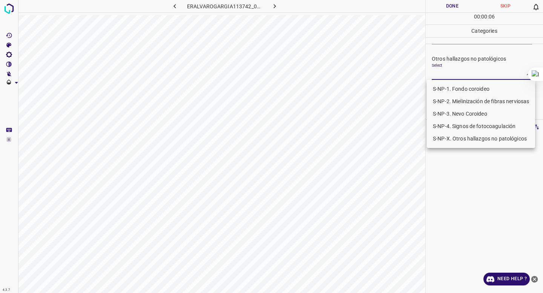
click at [459, 127] on li "S-NP-4. Signos de fotocoagulación" at bounding box center [481, 126] width 108 height 12
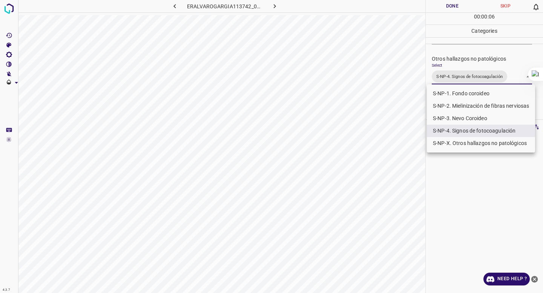
click at [456, 142] on li "S-NP-X. Otros hallazgos no patológicos" at bounding box center [481, 143] width 108 height 12
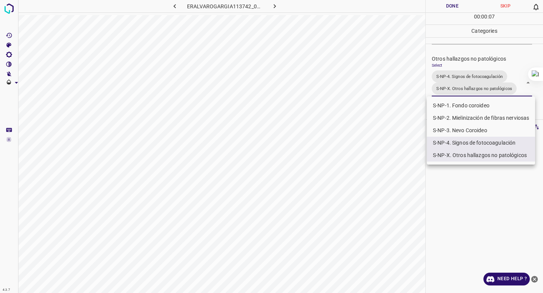
click at [473, 60] on div at bounding box center [271, 146] width 543 height 293
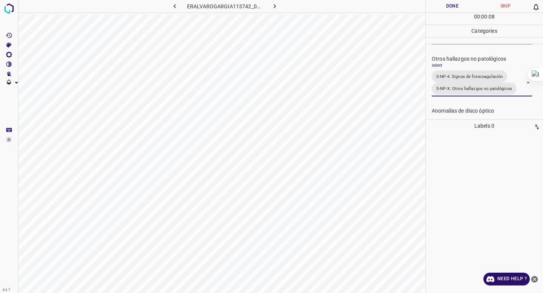
click at [453, 9] on button "Done" at bounding box center [452, 6] width 53 height 12
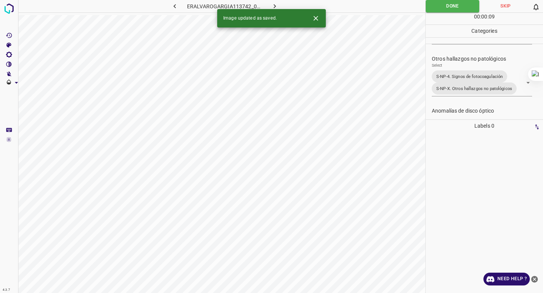
click at [476, 89] on body "4.3.7 ERALVAROGARGIA113742_04c516ba6.jpg Done Skip 0 00 : 00 : 09 Categories 0.…" at bounding box center [271, 146] width 543 height 293
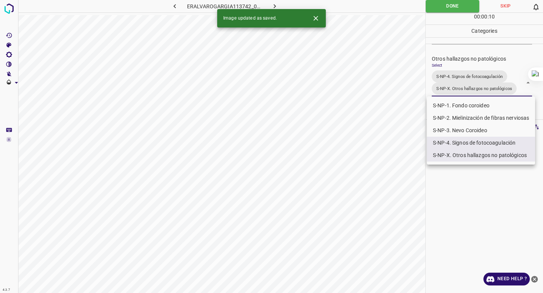
click at [456, 140] on li "S-NP-4. Signos de fotocoagulación" at bounding box center [481, 143] width 108 height 12
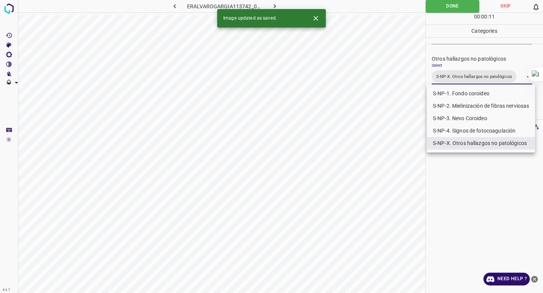
click at [458, 93] on li "S-NP-1. Fondo coroideo" at bounding box center [481, 93] width 108 height 12
type input "S-NP-X. Otros hallazgos no patológicos,S-NP-1. Fondo coroideo"
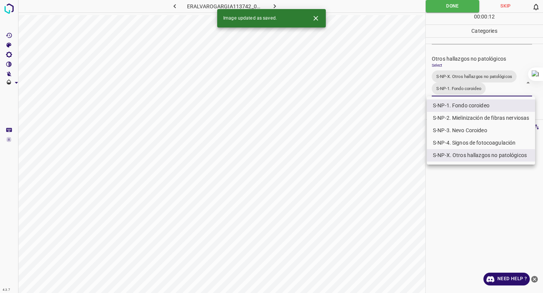
click at [457, 49] on div at bounding box center [271, 146] width 543 height 293
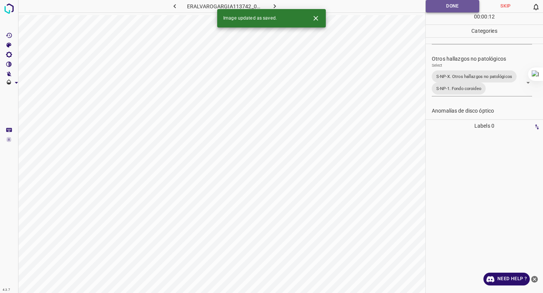
click at [444, 4] on button "Done" at bounding box center [453, 6] width 54 height 12
click at [275, 2] on icon "button" at bounding box center [275, 6] width 8 height 8
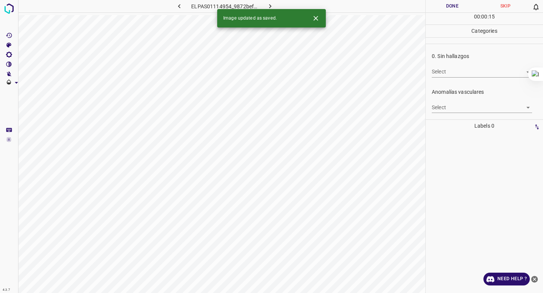
click at [444, 75] on body "4.3.7 ELPAS01114954_9872befb1.jpg Done Skip 0 00 : 00 : 15 Categories 0. Sin ha…" at bounding box center [271, 146] width 543 height 293
click at [444, 106] on ul "True False" at bounding box center [482, 93] width 100 height 31
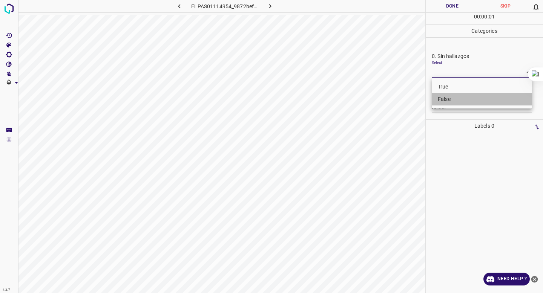
click at [448, 103] on li "False" at bounding box center [482, 99] width 100 height 12
type input "False"
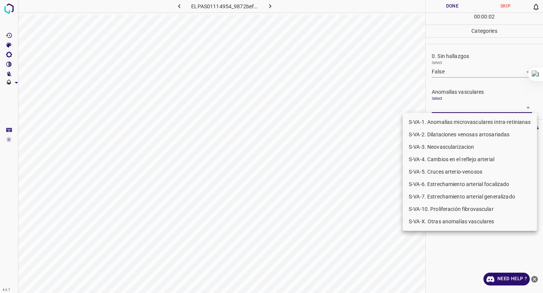
click at [446, 108] on body "4.3.7 ELPAS01114954_9872befb1.jpg Done Skip 0 00 : 00 : 02 Categories 0. Sin ha…" at bounding box center [271, 146] width 543 height 293
click at [443, 149] on li "S-VA-3. Neovascularizacion" at bounding box center [470, 147] width 134 height 12
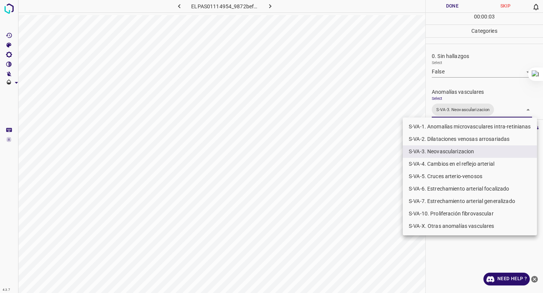
click at [431, 215] on li "S-VA-10. Proliferación fibrovascular" at bounding box center [470, 214] width 134 height 12
type input "S-VA-3. Neovascularizacion,S-VA-10. Proliferación fibrovascular"
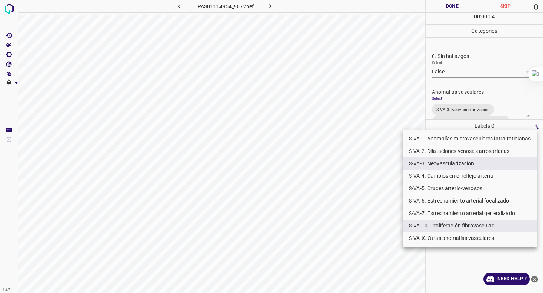
click at [459, 117] on div at bounding box center [271, 146] width 543 height 293
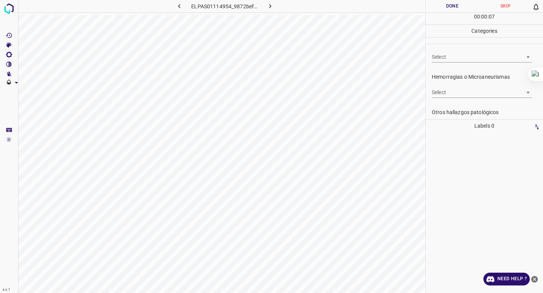
scroll to position [177, 0]
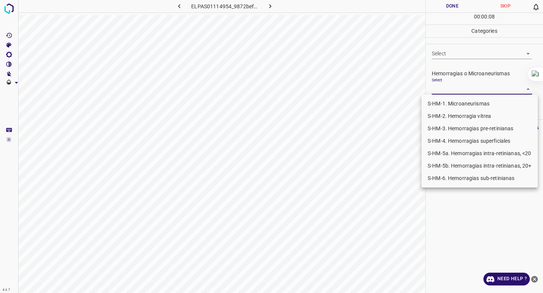
click at [455, 89] on body "4.3.7 ELPAS01114954_9872befb1.jpg Done Skip 0 00 : 00 : 08 Categories 0. Sin ha…" at bounding box center [271, 146] width 543 height 293
click at [461, 121] on li "S-HM-2. Hemorragia vitrea" at bounding box center [480, 116] width 116 height 12
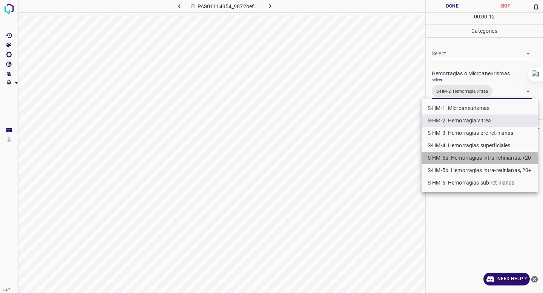
click at [458, 162] on li "S-HM-5a. Hemorragias intra-retinianas, <20" at bounding box center [480, 158] width 116 height 12
type input "S-HM-2. Hemorragia vitrea,S-HM-5a. Hemorragias intra-retinianas, <20"
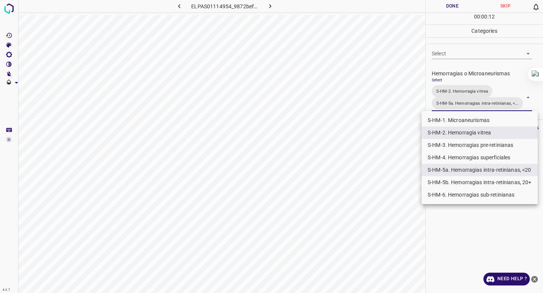
click at [485, 87] on div at bounding box center [271, 146] width 543 height 293
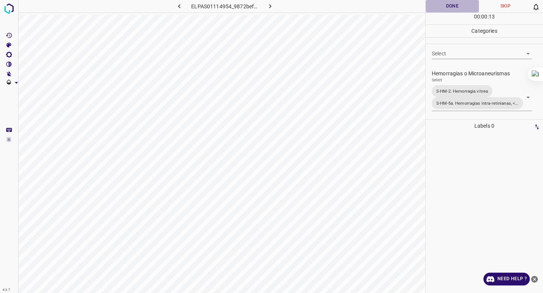
click at [461, 7] on button "Done" at bounding box center [452, 6] width 53 height 12
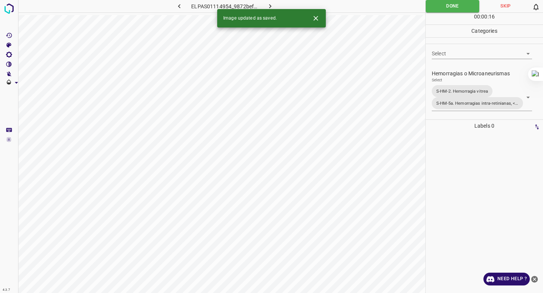
click at [271, 6] on icon "button" at bounding box center [270, 6] width 8 height 8
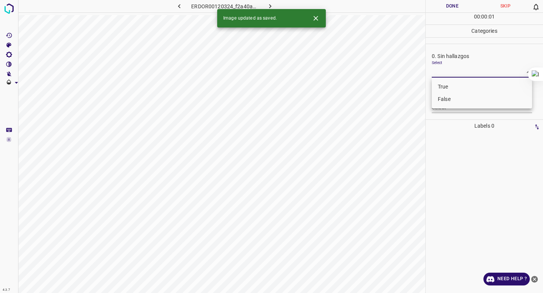
click at [454, 70] on body "4.3.7 ERDOR00120324_f2a40a4de.jpg Done Skip 0 00 : 00 : 01 Categories 0. Sin ha…" at bounding box center [271, 146] width 543 height 293
click at [451, 100] on li "False" at bounding box center [482, 99] width 100 height 12
type input "False"
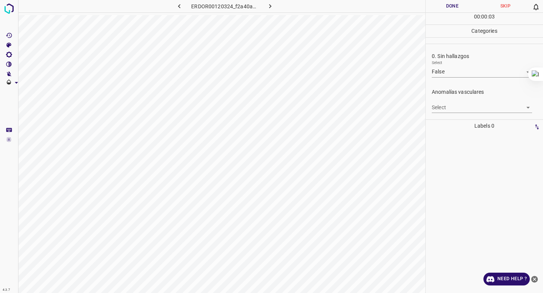
click at [461, 110] on body "4.3.7 ERDOR00120324_f2a40a4de.jpg Done Skip 0 00 : 00 : 03 Categories 0. Sin ha…" at bounding box center [271, 146] width 543 height 293
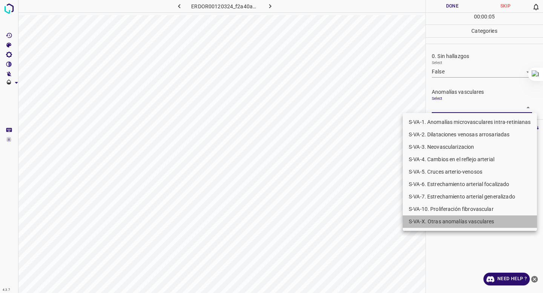
click at [434, 226] on li "S-VA-X. Otras anomalías vasculares" at bounding box center [470, 222] width 134 height 12
type input "S-VA-X. Otras anomalías vasculares"
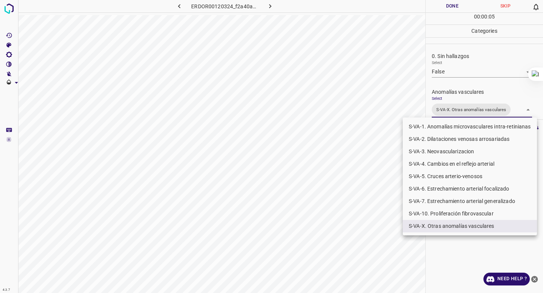
click at [469, 82] on div at bounding box center [271, 146] width 543 height 293
click at [442, 109] on body "4.3.7 ERDOR00120324_f2a40a4de.jpg Done Skip 0 00 : 00 : 09 Categories 0. Sin ha…" at bounding box center [271, 146] width 543 height 293
click at [462, 81] on div at bounding box center [271, 146] width 543 height 293
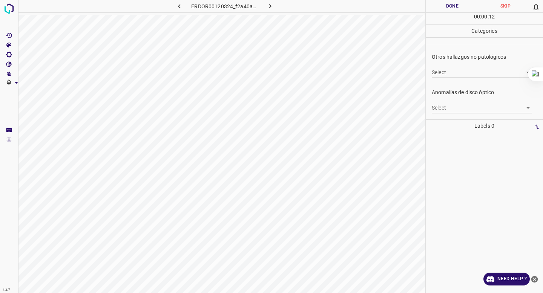
scroll to position [251, 0]
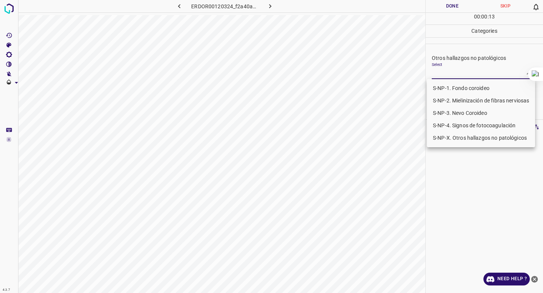
click at [463, 78] on body "4.3.7 ERDOR00120324_f2a40a4de.jpg Done Skip 0 00 : 00 : 13 Categories 0. Sin ha…" at bounding box center [271, 146] width 543 height 293
click at [460, 124] on li "S-NP-4. Signos de fotocoagulación" at bounding box center [481, 126] width 108 height 12
type input "S-NP-4. Signos de fotocoagulación"
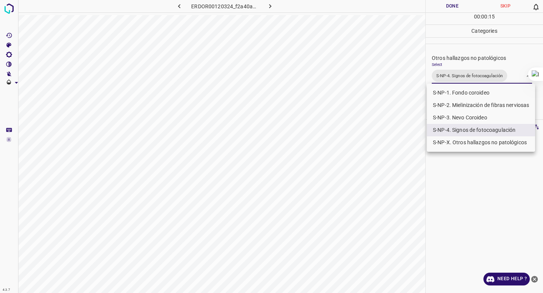
click at [461, 65] on div at bounding box center [271, 146] width 543 height 293
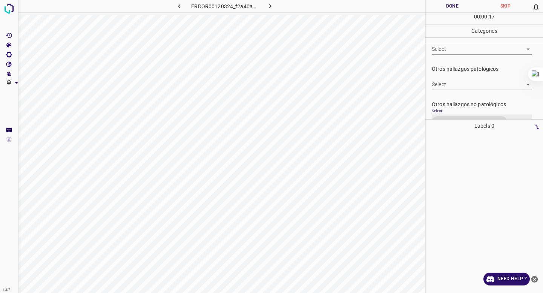
scroll to position [197, 0]
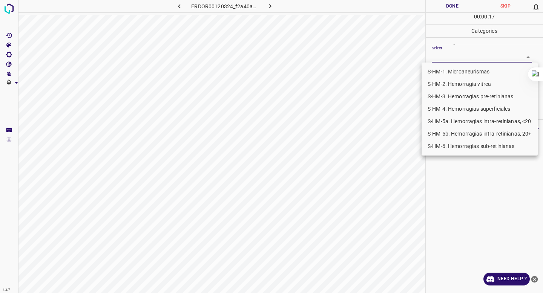
click at [458, 59] on body "4.3.7 ERDOR00120324_f2a40a4de.jpg Done Skip 0 00 : 00 : 17 Categories 0. Sin ha…" at bounding box center [271, 146] width 543 height 293
click at [445, 72] on li "S-HM-1. Microaneurismas" at bounding box center [480, 72] width 116 height 12
type input "S-HM-1. Microaneurismas"
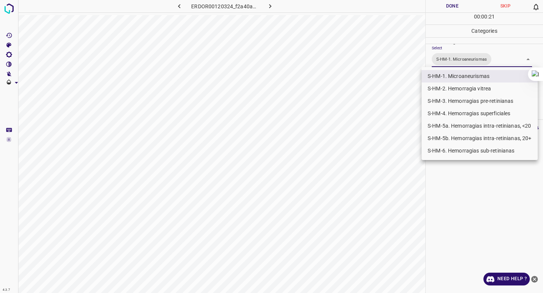
click at [456, 47] on div at bounding box center [271, 146] width 543 height 293
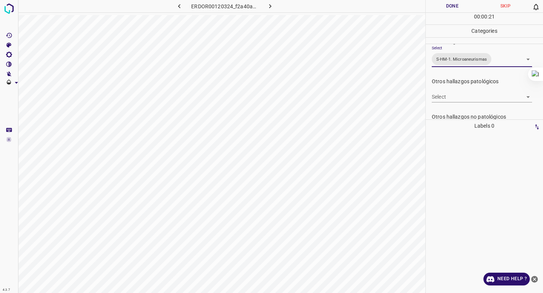
click at [445, 6] on button "Done" at bounding box center [452, 6] width 53 height 12
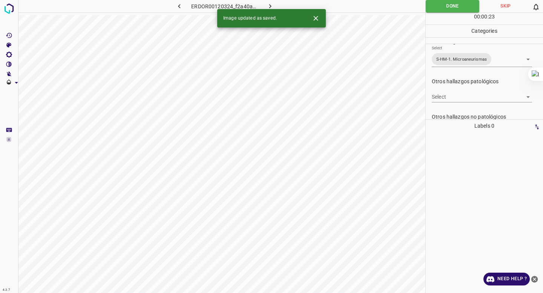
click at [267, 6] on icon "button" at bounding box center [270, 6] width 8 height 8
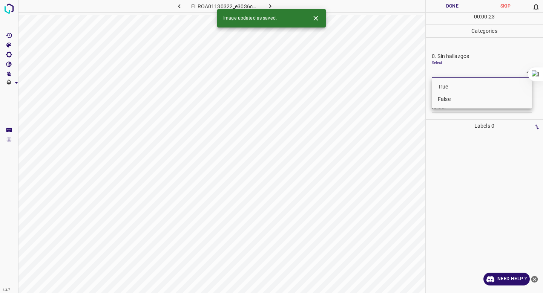
click at [447, 73] on body "4.3.7 ELROA01130322_e3036cc2b.jpg Done Skip 0 00 : 00 : 23 Categories 0. Sin ha…" at bounding box center [271, 146] width 543 height 293
click at [438, 98] on li "False" at bounding box center [482, 99] width 100 height 12
type input "False"
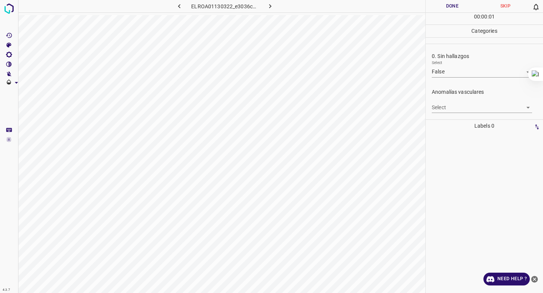
click at [447, 99] on div "Select ​" at bounding box center [482, 104] width 100 height 17
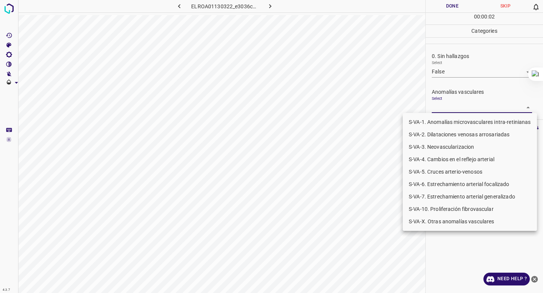
click at [440, 112] on body "4.3.7 ELROA01130322_e3036cc2b.jpg Done Skip 0 00 : 00 : 02 Categories 0. Sin ha…" at bounding box center [271, 146] width 543 height 293
click at [439, 144] on li "S-VA-3. Neovascularizacion" at bounding box center [470, 147] width 134 height 12
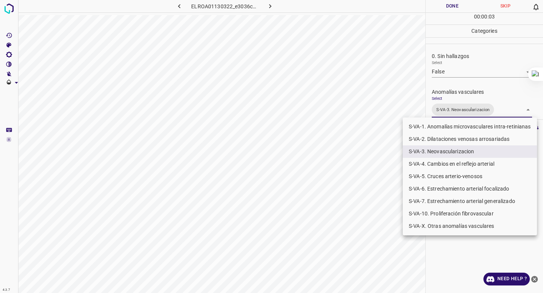
click at [427, 207] on li "S-VA-7. Estrechamiento arterial generalizado" at bounding box center [470, 201] width 134 height 12
type input "S-VA-3. Neovascularizacion,S-VA-7. Estrechamiento arterial generalizado"
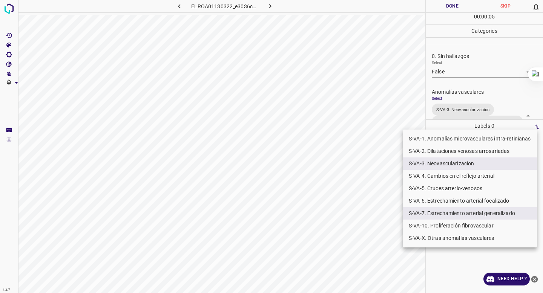
click at [440, 97] on div at bounding box center [271, 146] width 543 height 293
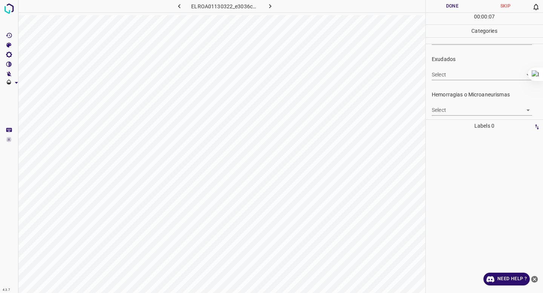
scroll to position [157, 0]
click at [439, 107] on body "4.3.7 ELROA01130322_e3036cc2b.jpg Done Skip 0 00 : 00 : 08 Categories 0. Sin ha…" at bounding box center [271, 146] width 543 height 293
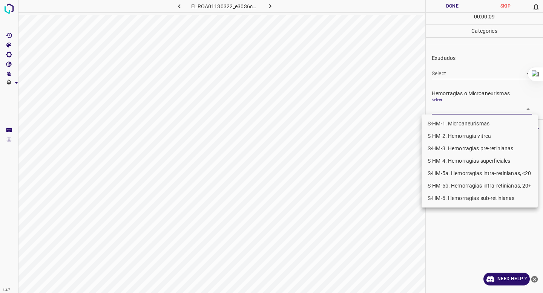
click at [446, 146] on li "S-HM-3. Hemorragias pre-retinianas" at bounding box center [480, 149] width 116 height 12
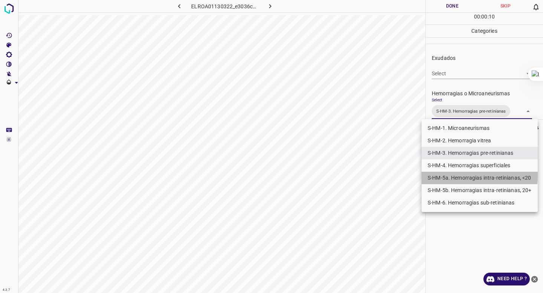
click at [450, 176] on li "S-HM-5a. Hemorragias intra-retinianas, <20" at bounding box center [480, 178] width 116 height 12
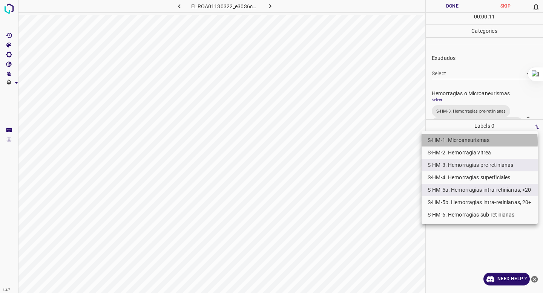
click at [448, 142] on li "S-HM-1. Microaneurismas" at bounding box center [480, 140] width 116 height 12
type input "S-HM-3. Hemorragias pre-retinianas,S-HM-5a. Hemorragias intra-retinianas, <20,S…"
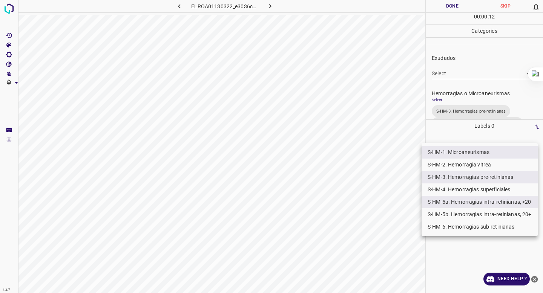
click at [467, 102] on div at bounding box center [271, 146] width 543 height 293
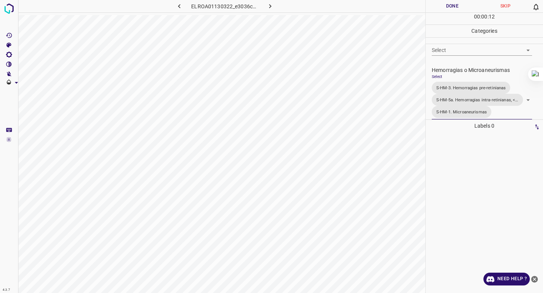
click at [458, 8] on button "Done" at bounding box center [452, 6] width 53 height 12
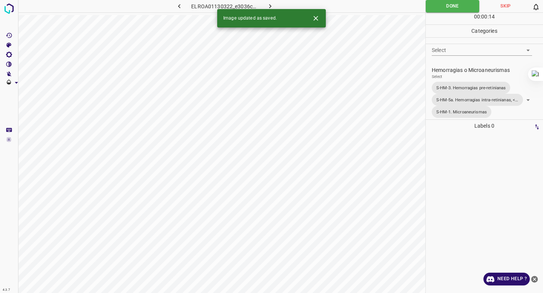
click at [266, 4] on icon "button" at bounding box center [270, 6] width 8 height 8
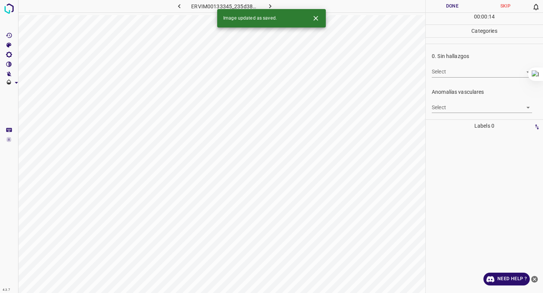
click at [485, 69] on body "4.3.7 ERVIM00133345_235d387a8.jpg Done Skip 0 00 : 00 : 14 Categories 0. Sin ha…" at bounding box center [271, 146] width 543 height 293
click at [467, 97] on li "False" at bounding box center [482, 99] width 100 height 12
type input "False"
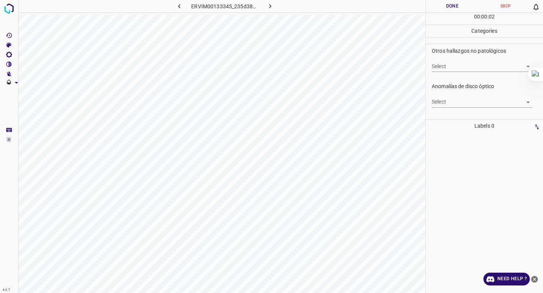
scroll to position [252, 0]
click at [466, 98] on div "Select ​" at bounding box center [482, 100] width 100 height 17
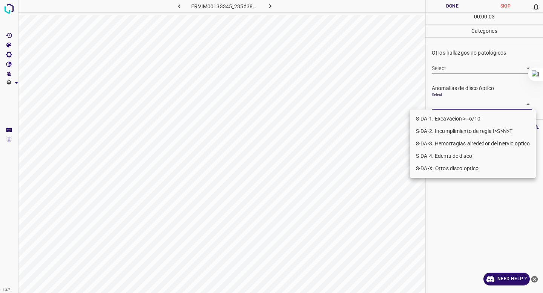
click at [462, 101] on body "4.3.7 ERVIM00133345_235d387a8.jpg Done Skip 0 00 : 00 : 03 Categories 0. Sin ha…" at bounding box center [271, 146] width 543 height 293
click at [454, 169] on li "S-DA-X. Otros disco optico" at bounding box center [473, 169] width 126 height 12
type input "S-DA-X. Otros disco optico"
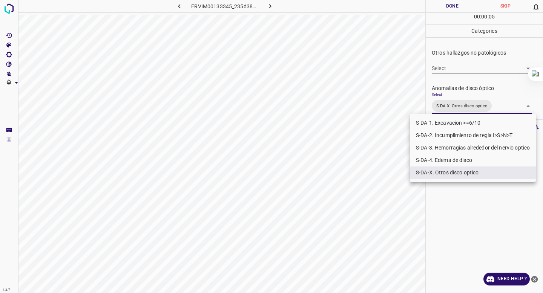
click at [462, 88] on div at bounding box center [271, 146] width 543 height 293
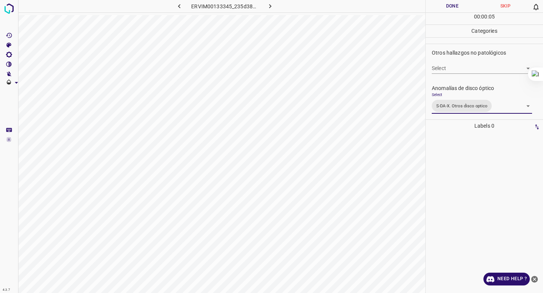
click at [457, 109] on body "4.3.7 ERVIM00133345_235d387a8.jpg Done Skip 0 00 : 00 : 05 Categories 0. Sin ha…" at bounding box center [271, 146] width 543 height 293
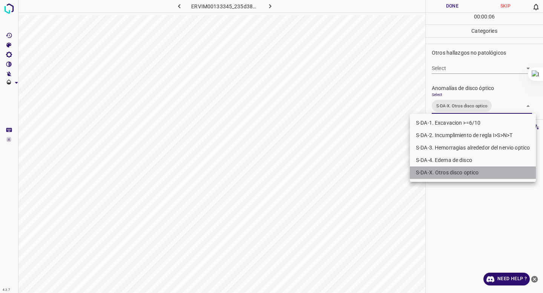
click at [445, 168] on li "S-DA-X. Otros disco optico" at bounding box center [473, 173] width 126 height 12
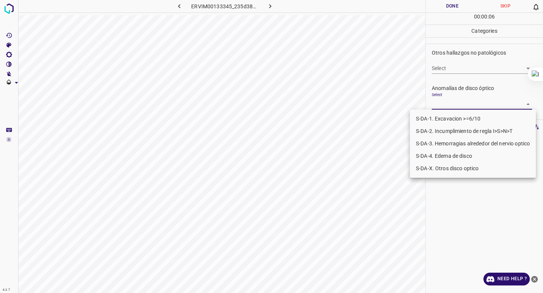
click at [471, 95] on div at bounding box center [271, 146] width 543 height 293
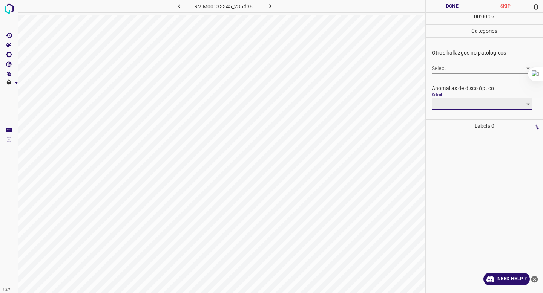
scroll to position [285, 0]
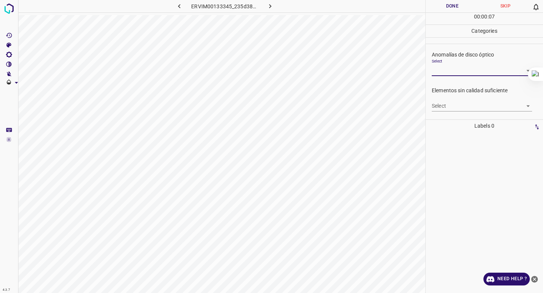
click at [465, 112] on div "Elementos sin calidad suficiente Select ​" at bounding box center [484, 98] width 117 height 35
click at [464, 109] on body "4.3.7 ERVIM00133345_235d387a8.jpg Done Skip 0 00 : 00 : 08 Categories 0. Sin ha…" at bounding box center [271, 146] width 543 height 293
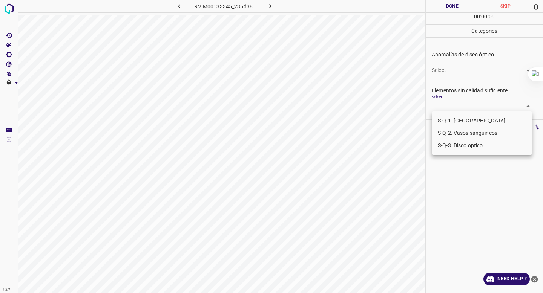
click at [456, 150] on li "S-Q-3. Disco optico" at bounding box center [482, 146] width 100 height 12
type input "S-Q-3. Disco optico"
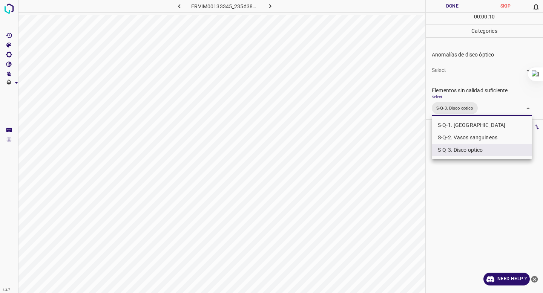
click at [472, 78] on div at bounding box center [271, 146] width 543 height 293
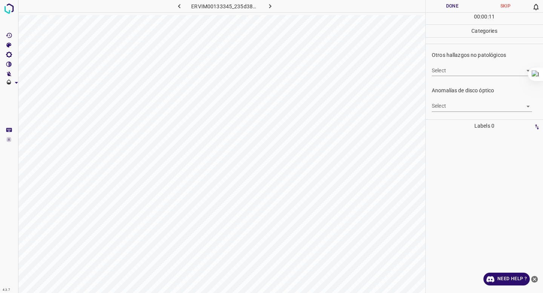
scroll to position [247, 0]
click at [463, 73] on body "4.3.7 ERVIM00133345_235d387a8.jpg Done Skip 0 00 : 00 : 11 Categories 0. Sin ha…" at bounding box center [271, 146] width 543 height 293
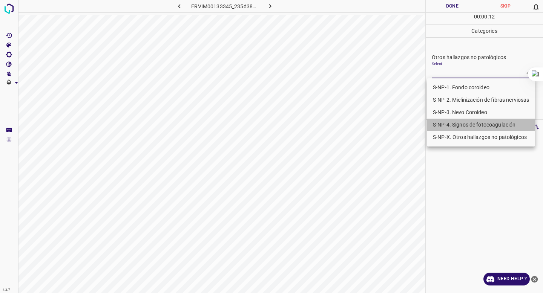
click at [448, 124] on li "S-NP-4. Signos de fotocoagulación" at bounding box center [481, 125] width 108 height 12
type input "S-NP-4. Signos de fotocoagulación"
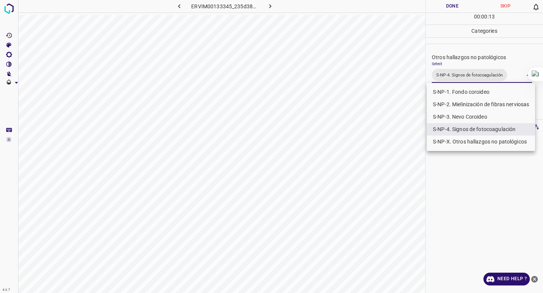
click at [465, 63] on div at bounding box center [271, 146] width 543 height 293
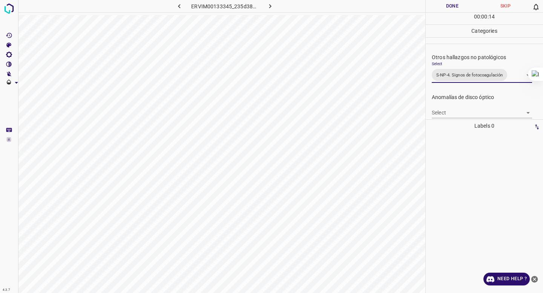
click at [443, 5] on button "Done" at bounding box center [452, 6] width 53 height 12
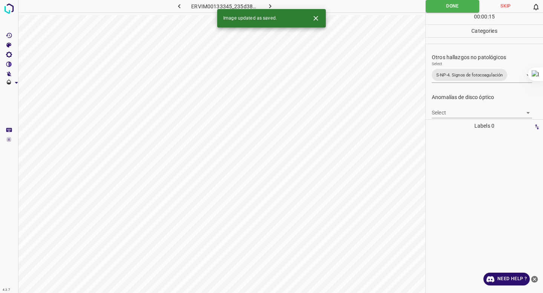
click at [268, 3] on icon "button" at bounding box center [270, 6] width 8 height 8
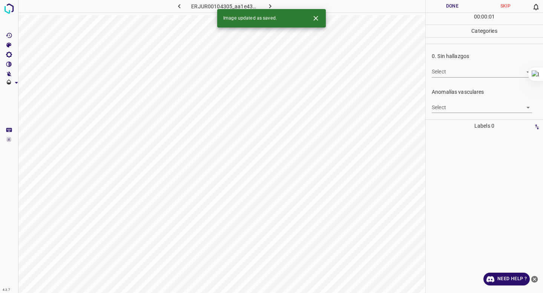
click at [483, 78] on div "0. Sin hallazgos Select ​" at bounding box center [484, 64] width 117 height 35
click at [482, 72] on body "4.3.7 ERJUR00104305_aa1e43655.jpg Done Skip 0 00 : 00 : 02 Categories 0. Sin ha…" at bounding box center [271, 146] width 543 height 293
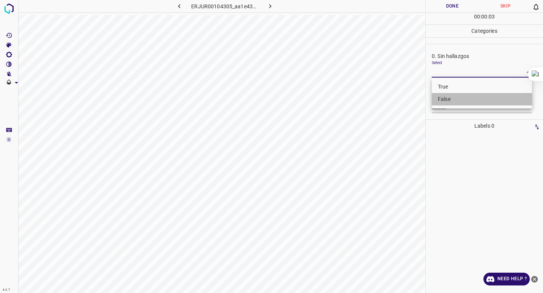
click at [464, 102] on li "False" at bounding box center [482, 99] width 100 height 12
type input "False"
click at [464, 102] on body "4.3.7 ERJUR00104305_aa1e43655.jpg Done Skip 0 00 : 00 : 03 Categories 0. Sin ha…" at bounding box center [271, 146] width 543 height 293
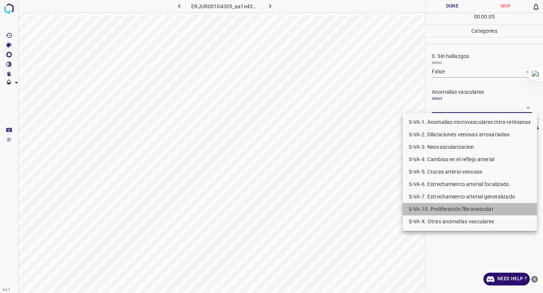
click at [450, 204] on li "S-VA-10. Proliferación fibrovascular" at bounding box center [470, 209] width 134 height 12
type input "S-VA-10. Proliferación fibrovascular"
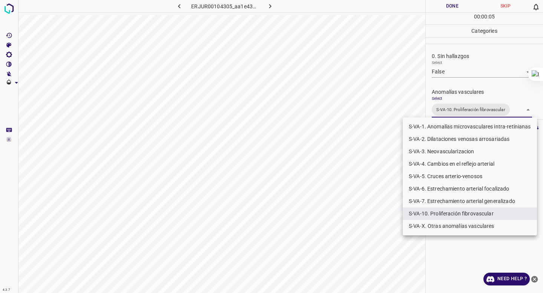
click at [459, 35] on div at bounding box center [271, 146] width 543 height 293
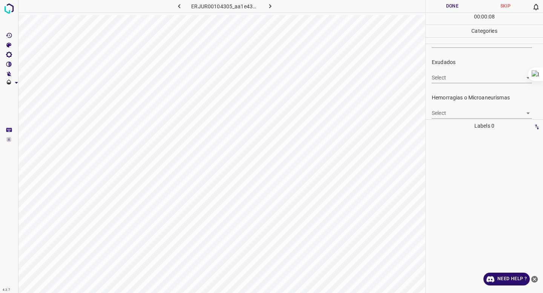
scroll to position [146, 0]
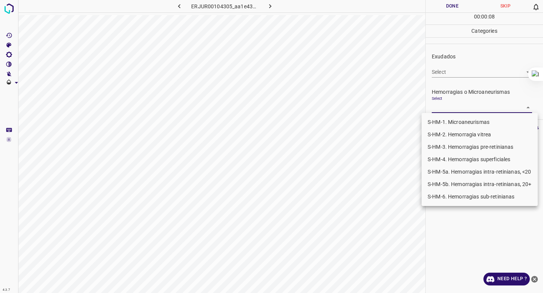
click at [447, 105] on body "4.3.7 ERJUR00104305_aa1e43655.jpg Done Skip 0 00 : 00 : 08 Categories 0. Sin ha…" at bounding box center [271, 146] width 543 height 293
click at [443, 120] on li "S-HM-1. Microaneurismas" at bounding box center [480, 122] width 116 height 12
type input "S-HM-1. Microaneurismas"
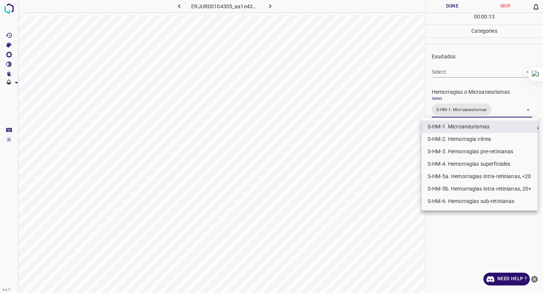
click at [450, 105] on div at bounding box center [271, 146] width 543 height 293
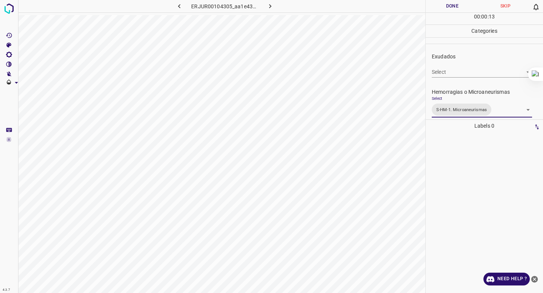
click at [450, 71] on body "4.3.7 ERJUR00104305_aa1e43655.jpg Done Skip 0 00 : 00 : 13 Categories 0. Sin ha…" at bounding box center [271, 146] width 543 height 293
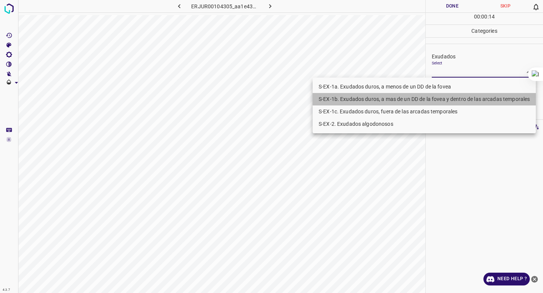
click at [432, 99] on li "S-EX-1b. Exudados duros, a mas de un DD de la fovea y dentro de las arcadas tem…" at bounding box center [424, 99] width 223 height 12
type input "S-EX-1b. Exudados duros, a mas de un DD de la fovea y dentro de las arcadas tem…"
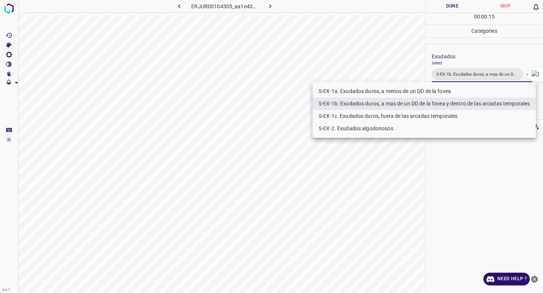
click at [462, 62] on div at bounding box center [271, 146] width 543 height 293
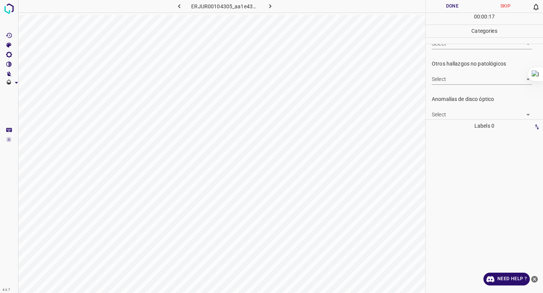
scroll to position [254, 0]
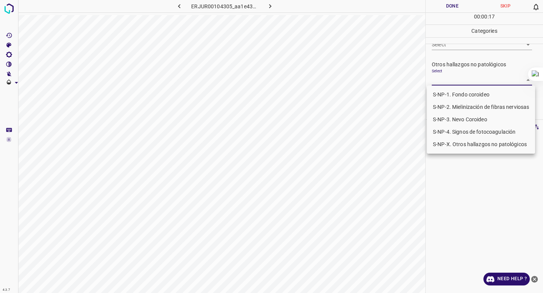
click at [457, 75] on body "4.3.7 ERJUR00104305_aa1e43655.jpg Done Skip 0 00 : 00 : 17 Categories 0. Sin ha…" at bounding box center [271, 146] width 543 height 293
click at [448, 135] on li "S-NP-4. Signos de fotocoagulación" at bounding box center [481, 132] width 108 height 12
type input "S-NP-4. Signos de fotocoagulación"
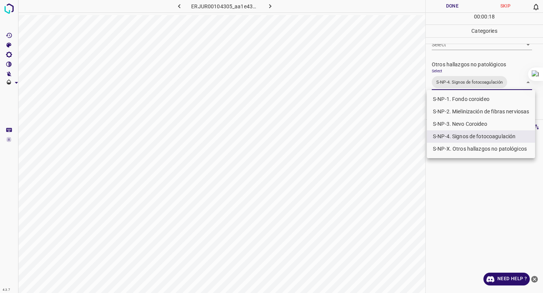
click at [468, 68] on div at bounding box center [271, 146] width 543 height 293
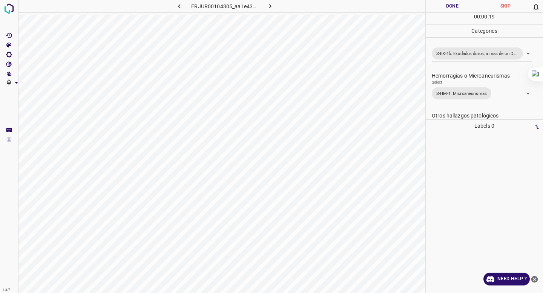
scroll to position [107, 0]
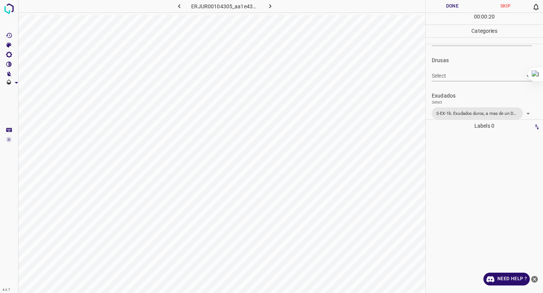
click at [445, 1] on button "Done" at bounding box center [452, 6] width 53 height 12
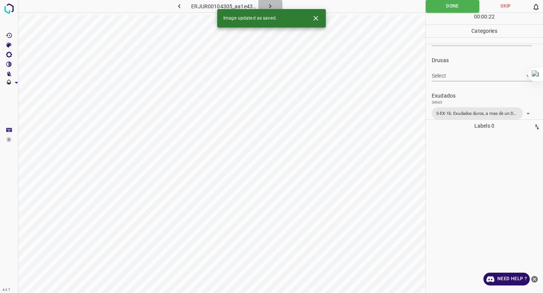
click at [268, 6] on icon "button" at bounding box center [270, 6] width 8 height 8
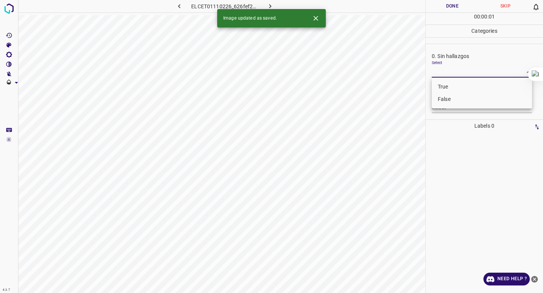
click at [457, 71] on body "4.3.7 ELCET01110226_626fef299.jpg Done Skip 0 00 : 00 : 01 Categories 0. Sin ha…" at bounding box center [271, 146] width 543 height 293
click at [453, 99] on li "False" at bounding box center [482, 99] width 100 height 12
type input "False"
click at [448, 108] on body "4.3.7 ELCET01110226_626fef299.jpg Done Skip 0 00 : 00 : 02 Categories 0. Sin ha…" at bounding box center [271, 146] width 543 height 293
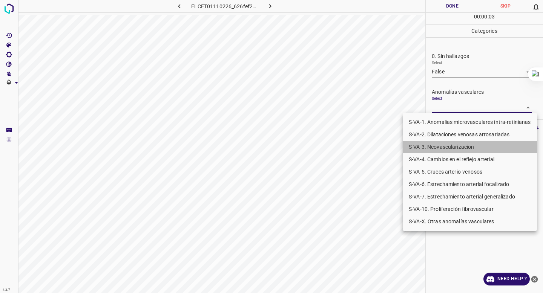
click at [442, 144] on li "S-VA-3. Neovascularizacion" at bounding box center [470, 147] width 134 height 12
type input "S-VA-3. Neovascularizacion"
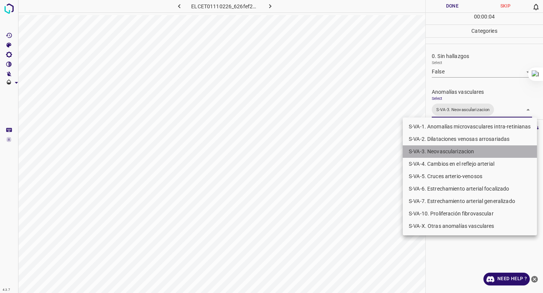
click at [441, 152] on li "S-VA-3. Neovascularizacion" at bounding box center [470, 152] width 134 height 12
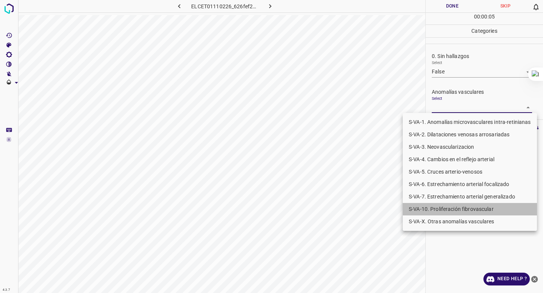
click at [437, 207] on li "S-VA-10. Proliferación fibrovascular" at bounding box center [470, 209] width 134 height 12
type input "S-VA-10. Proliferación fibrovascular"
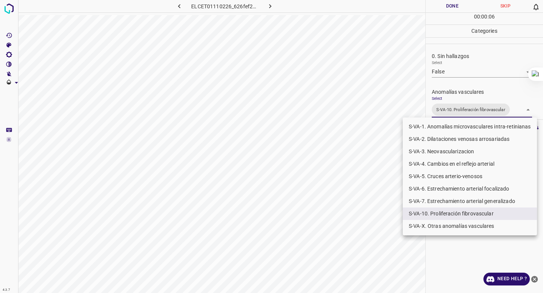
click at [482, 71] on div at bounding box center [271, 146] width 543 height 293
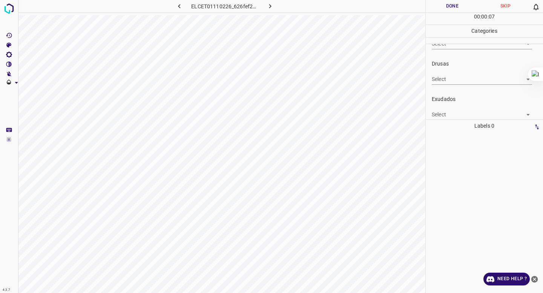
scroll to position [118, 0]
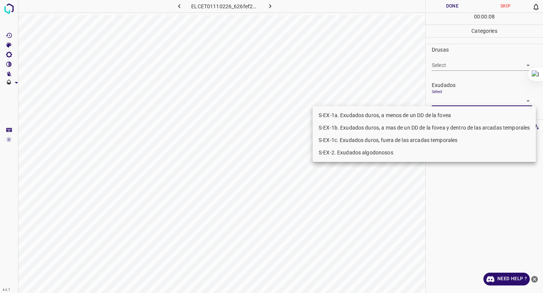
click at [462, 97] on body "4.3.7 ELCET01110226_626fef299.jpg Done Skip 0 00 : 00 : 08 Categories 0. Sin ha…" at bounding box center [271, 146] width 543 height 293
click at [452, 108] on ul "S-EX-1a. Exudados duros, a menos de un DD de la fovea S-EX-1b. Exudados duros, …" at bounding box center [424, 134] width 223 height 56
click at [447, 113] on li "S-EX-1a. Exudados duros, a menos de un DD de la fovea" at bounding box center [424, 115] width 223 height 12
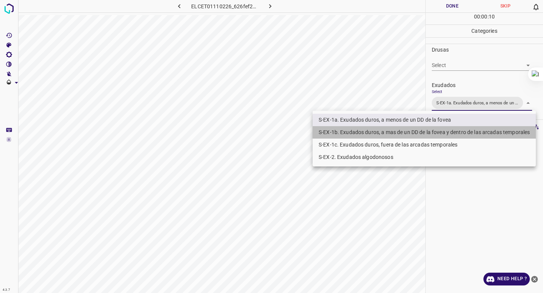
click at [433, 130] on li "S-EX-1b. Exudados duros, a mas de un DD de la fovea y dentro de las arcadas tem…" at bounding box center [424, 132] width 223 height 12
type input "S-EX-1a. Exudados duros, a menos de un DD de la fovea,S-EX-1b. Exudados duros, …"
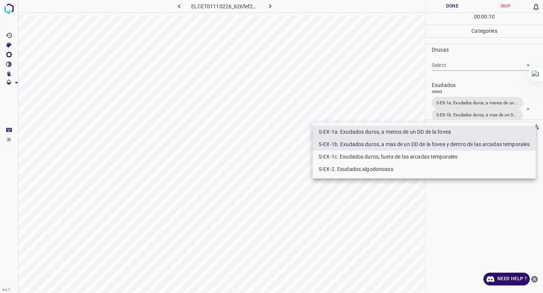
click at [477, 75] on div at bounding box center [271, 146] width 543 height 293
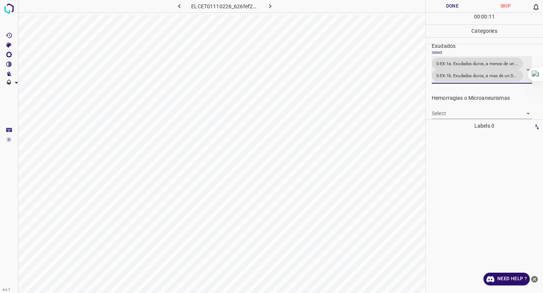
scroll to position [158, 0]
click at [447, 117] on body "4.3.7 ELCET01110226_626fef299.jpg Done Skip 0 00 : 00 : 12 Categories 0. Sin ha…" at bounding box center [271, 146] width 543 height 293
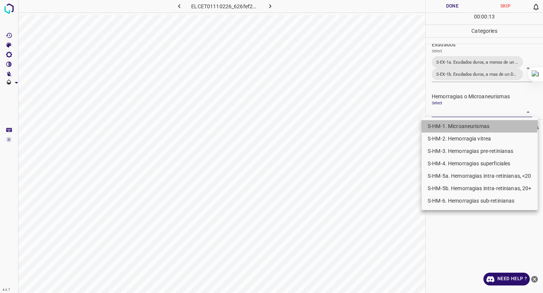
click at [445, 123] on li "S-HM-1. Microaneurismas" at bounding box center [480, 126] width 116 height 12
type input "S-HM-1. Microaneurismas"
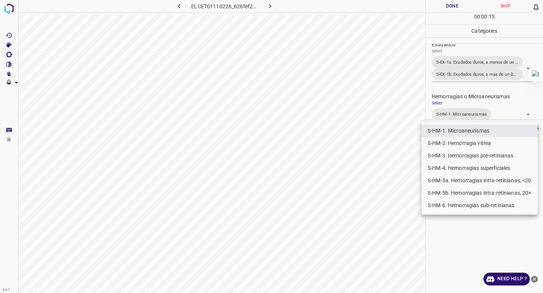
click at [462, 106] on div at bounding box center [271, 146] width 543 height 293
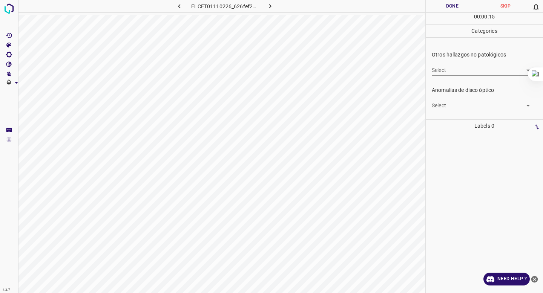
scroll to position [269, 0]
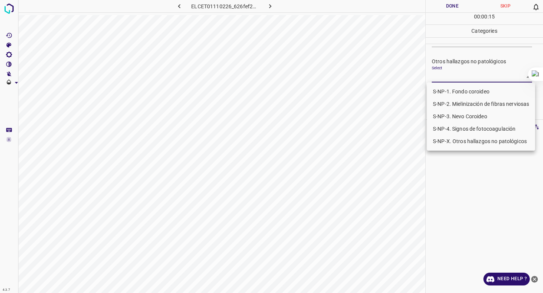
click at [462, 77] on body "4.3.7 ELCET01110226_626fef299.jpg Done Skip 0 00 : 00 : 15 Categories 0. Sin ha…" at bounding box center [271, 146] width 543 height 293
click at [456, 129] on li "S-NP-4. Signos de fotocoagulación" at bounding box center [481, 129] width 108 height 12
type input "S-NP-4. Signos de fotocoagulación"
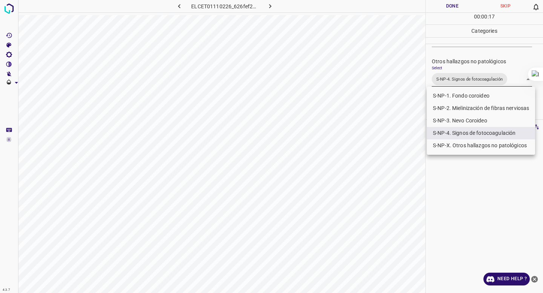
click at [460, 65] on div at bounding box center [271, 146] width 543 height 293
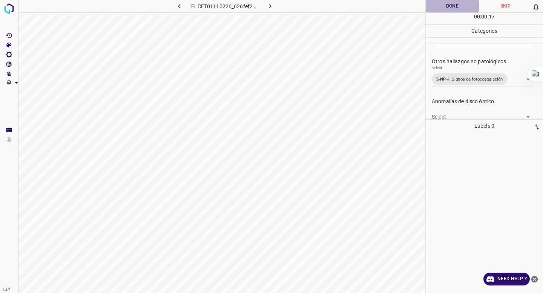
click at [445, 4] on button "Done" at bounding box center [452, 6] width 53 height 12
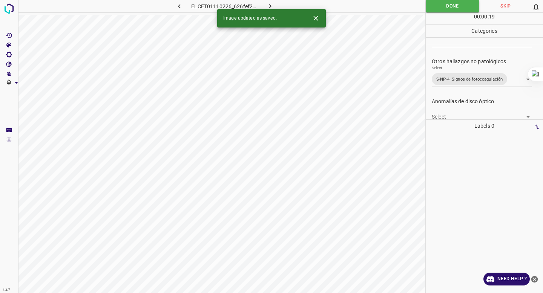
click at [265, 5] on button "button" at bounding box center [270, 6] width 24 height 12
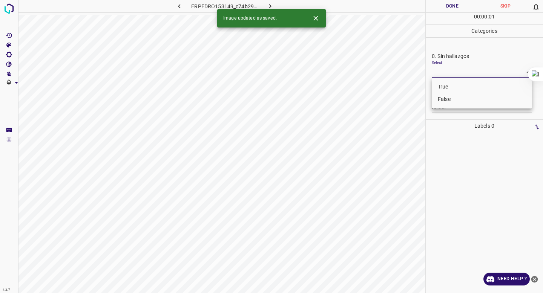
click at [449, 74] on body "4.3.7 ERPEDRO153149_c74b290bf.jpg Done Skip 0 00 : 00 : 01 Categories 0. Sin ha…" at bounding box center [271, 146] width 543 height 293
click at [444, 98] on li "False" at bounding box center [482, 99] width 100 height 12
type input "False"
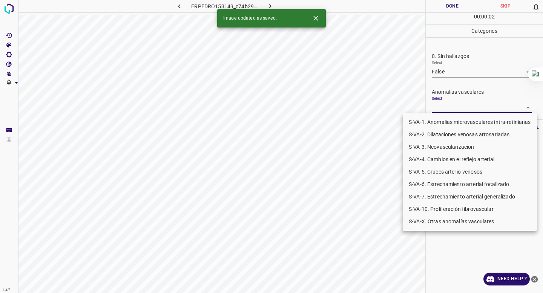
click at [444, 112] on body "4.3.7 ERPEDRO153149_c74b290bf.jpg Done Skip 0 00 : 00 : 02 Categories 0. Sin ha…" at bounding box center [271, 146] width 543 height 293
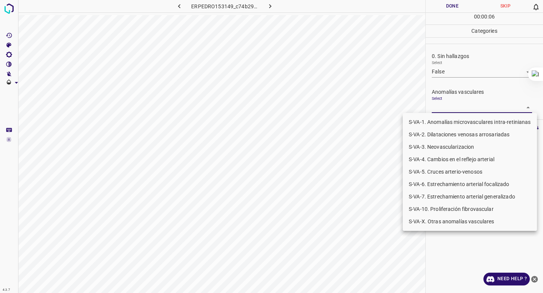
click at [439, 205] on li "S-VA-10. Proliferación fibrovascular" at bounding box center [470, 209] width 134 height 12
type input "S-VA-10. Proliferación fibrovascular"
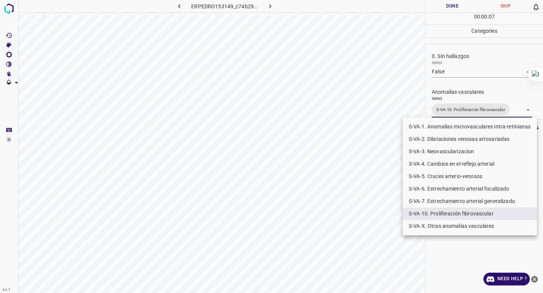
click at [469, 83] on div at bounding box center [271, 146] width 543 height 293
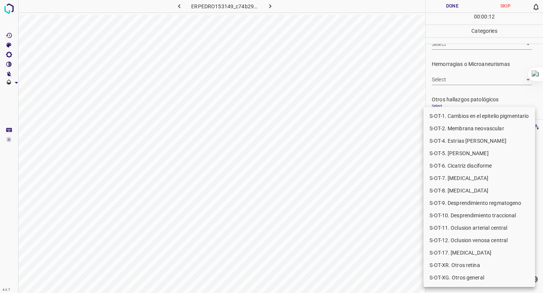
scroll to position [175, 0]
click at [440, 117] on body "4.3.7 ERPEDRO153149_c74b290bf.jpg Done Skip 0 00 : 00 : 12 Categories 0. Sin ha…" at bounding box center [271, 146] width 543 height 293
click at [443, 119] on li "S-OT-1. Cambios en el epitelio pigmentario" at bounding box center [479, 116] width 112 height 12
type input "S-OT-1. Cambios en el epitelio pigmentario"
click at [457, 70] on div at bounding box center [271, 146] width 543 height 293
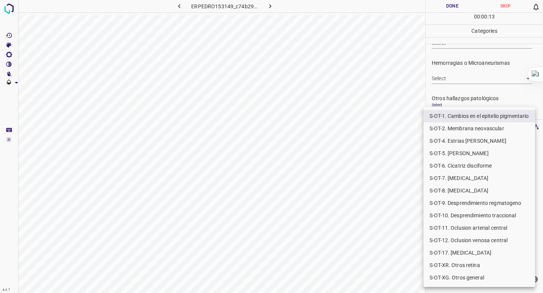
scroll to position [179, 0]
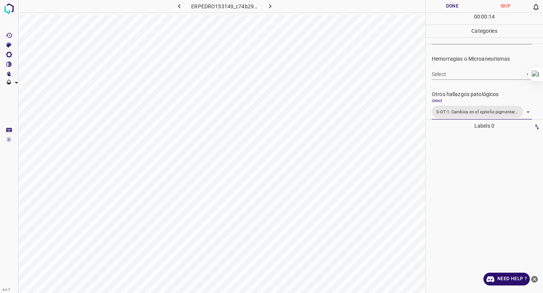
click at [449, 10] on button "Done" at bounding box center [452, 6] width 53 height 12
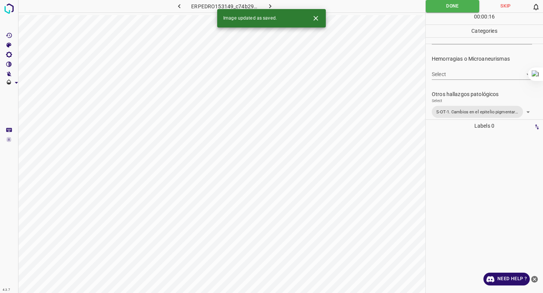
click at [267, 3] on icon "button" at bounding box center [270, 6] width 8 height 8
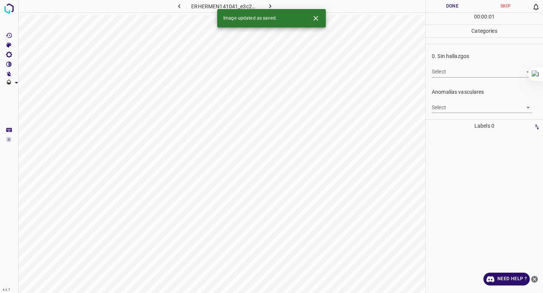
click at [489, 72] on body "4.3.7 ERHERMEN141041_e3c231a85.jpg Done Skip 0 00 : 00 : 01 Categories 0. Sin h…" at bounding box center [271, 146] width 543 height 293
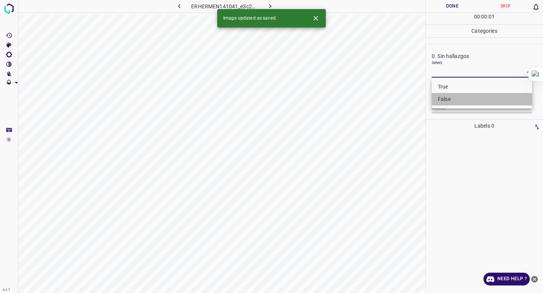
click at [455, 96] on li "False" at bounding box center [482, 99] width 100 height 12
type input "False"
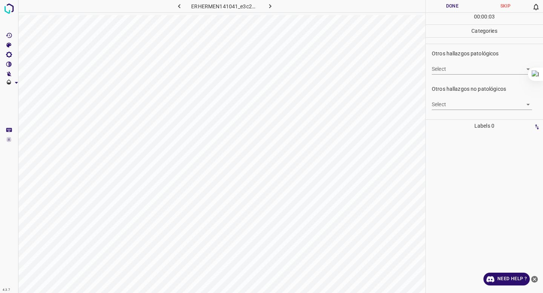
scroll to position [214, 0]
click at [446, 106] on body "4.3.7 ERHERMEN141041_e3c231a85.jpg Done Skip 0 00 : 00 : 03 Categories 0. Sin h…" at bounding box center [271, 146] width 543 height 293
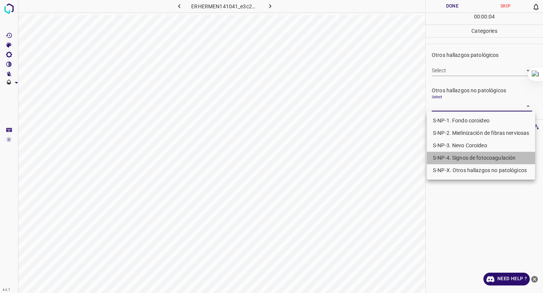
click at [437, 161] on li "S-NP-4. Signos de fotocoagulación" at bounding box center [481, 158] width 108 height 12
type input "S-NP-4. Signos de fotocoagulación"
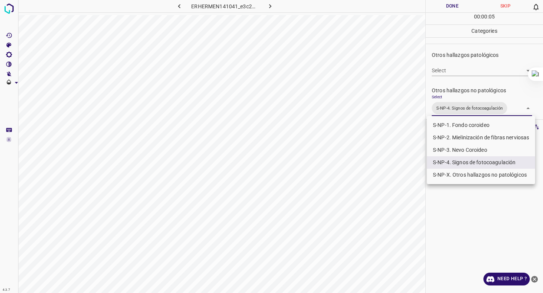
click at [477, 41] on div at bounding box center [271, 146] width 543 height 293
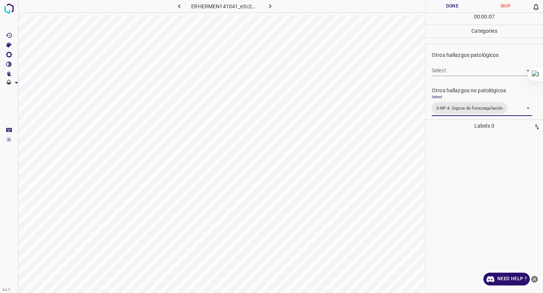
click at [442, 6] on button "Done" at bounding box center [452, 6] width 53 height 12
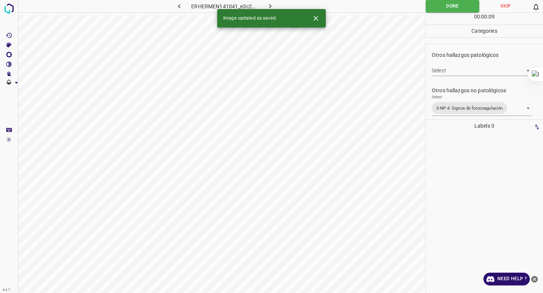
scroll to position [0, 0]
click at [455, 107] on body "4.3.7 ERHERMEN141041_e3c231a85.jpg Done Skip 0 00 : 00 : 09 Categories 0. Sin h…" at bounding box center [271, 146] width 543 height 293
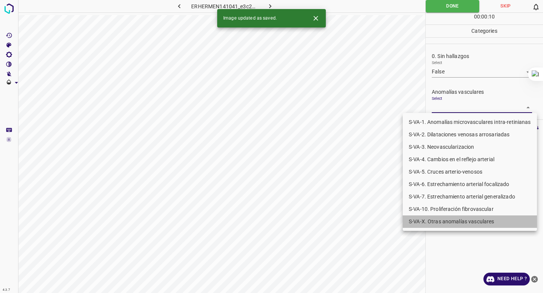
click at [436, 222] on li "S-VA-X. Otras anomalías vasculares" at bounding box center [470, 222] width 134 height 12
type input "S-VA-X. Otras anomalías vasculares"
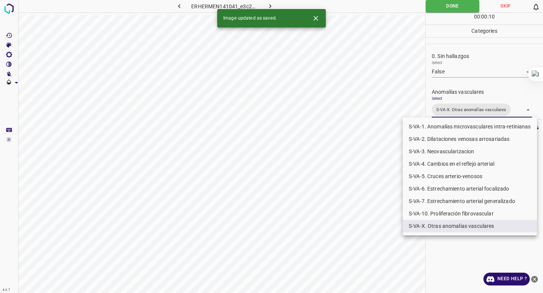
click at [446, 103] on div at bounding box center [271, 146] width 543 height 293
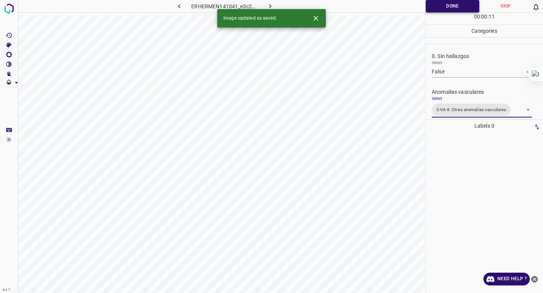
click at [446, 6] on button "Done" at bounding box center [453, 6] width 54 height 12
click at [266, 4] on icon "button" at bounding box center [270, 6] width 8 height 8
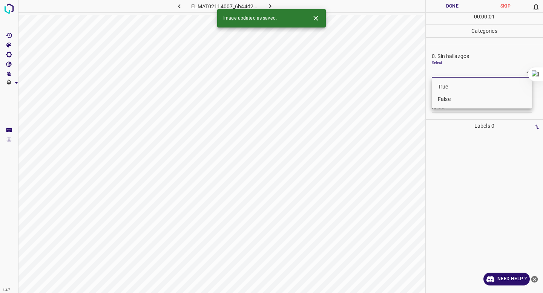
click at [461, 74] on body "4.3.7 ELMAT02114007_6b44d2069.jpg Done Skip 0 00 : 00 : 01 Categories 0. Sin ha…" at bounding box center [271, 146] width 543 height 293
click at [453, 96] on li "False" at bounding box center [482, 99] width 100 height 12
type input "False"
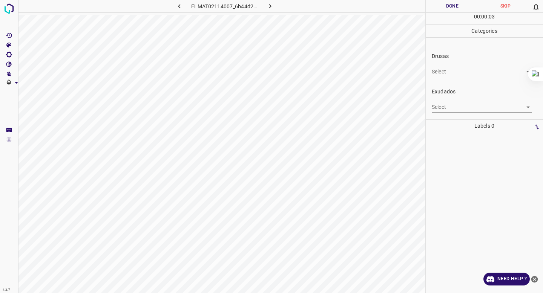
scroll to position [107, 0]
click at [445, 103] on body "4.3.7 ELMAT02114007_6b44d2069.jpg Done Skip 0 00 : 00 : 04 Categories 0. Sin ha…" at bounding box center [271, 146] width 543 height 293
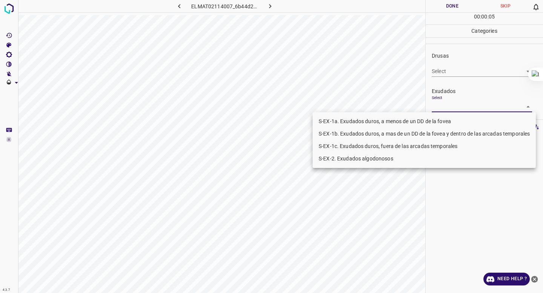
click at [426, 132] on li "S-EX-1b. Exudados duros, a mas de un DD de la fovea y dentro de las arcadas tem…" at bounding box center [424, 134] width 223 height 12
type input "S-EX-1b. Exudados duros, a mas de un DD de la fovea y dentro de las arcadas tem…"
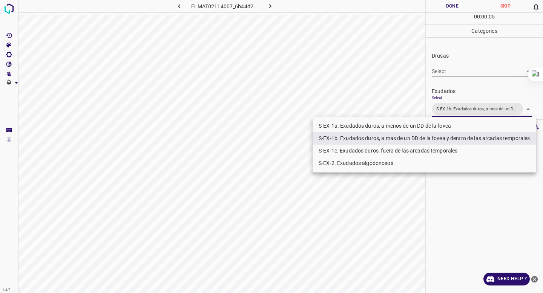
click at [471, 88] on div at bounding box center [271, 146] width 543 height 293
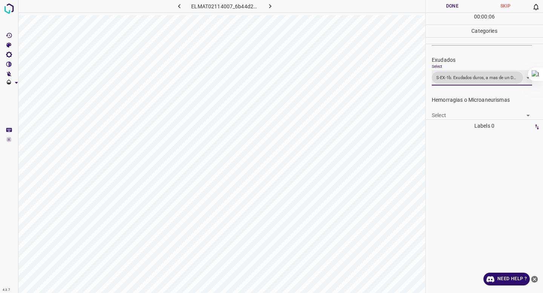
scroll to position [147, 0]
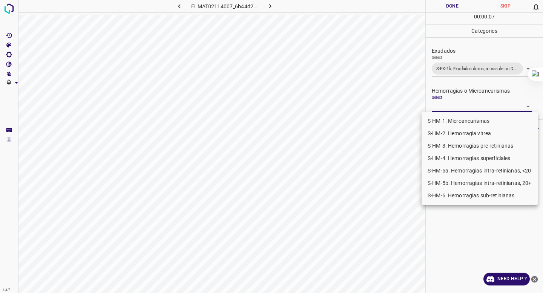
click at [449, 111] on body "4.3.7 ELMAT02114007_6b44d2069.jpg Done Skip 0 00 : 00 : 07 Categories 0. Sin ha…" at bounding box center [271, 146] width 543 height 293
click at [447, 116] on li "S-HM-1. Microaneurismas" at bounding box center [480, 121] width 116 height 12
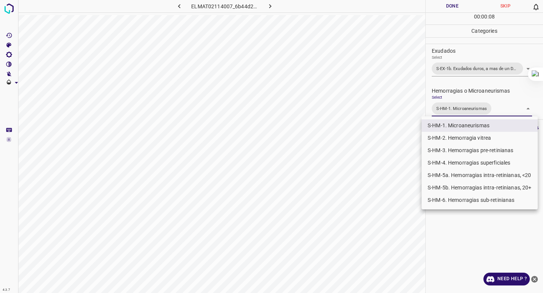
click at [437, 176] on li "S-HM-5a. Hemorragias intra-retinianas, <20" at bounding box center [480, 175] width 116 height 12
type input "S-HM-1. Microaneurismas,S-HM-5a. Hemorragias intra-retinianas, <20"
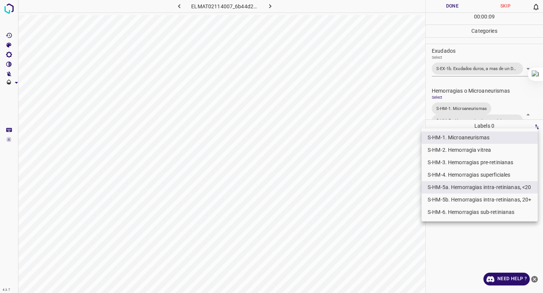
click at [476, 57] on div at bounding box center [271, 146] width 543 height 293
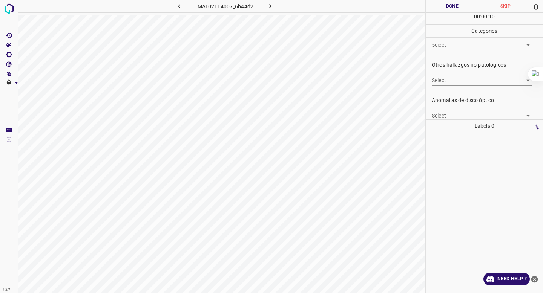
scroll to position [261, 0]
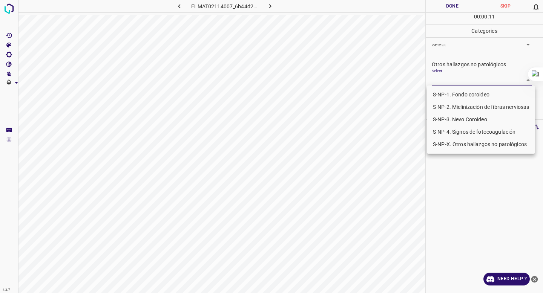
click at [465, 77] on body "4.3.7 ELMAT02114007_6b44d2069.jpg Done Skip 0 00 : 00 : 11 Categories 0. Sin ha…" at bounding box center [271, 146] width 543 height 293
click at [453, 130] on li "S-NP-4. Signos de fotocoagulación" at bounding box center [481, 132] width 108 height 12
type input "S-NP-4. Signos de fotocoagulación"
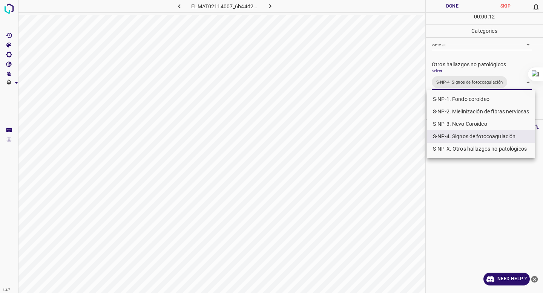
click at [460, 51] on div at bounding box center [271, 146] width 543 height 293
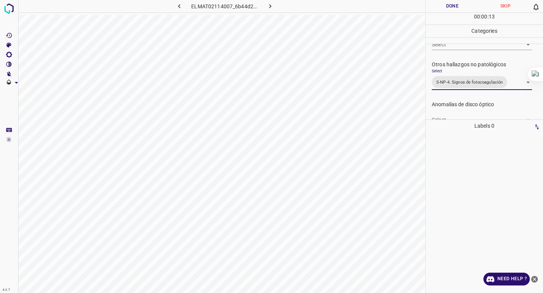
click at [443, 7] on button "Done" at bounding box center [452, 6] width 53 height 12
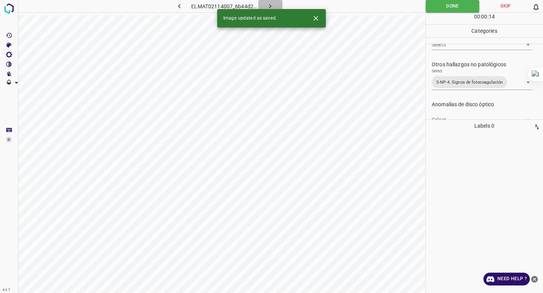
click at [271, 8] on icon "button" at bounding box center [270, 6] width 8 height 8
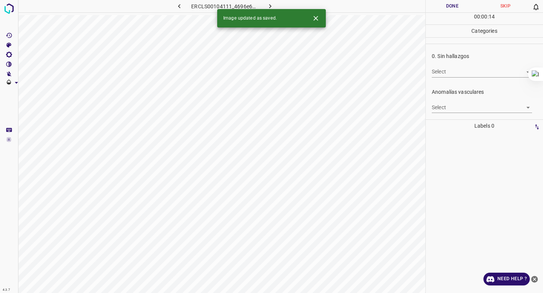
click at [460, 69] on body "4.3.7 ERCLS00104111_4696e6035.jpg Done Skip 0 00 : 00 : 14 Categories 0. Sin ha…" at bounding box center [271, 146] width 543 height 293
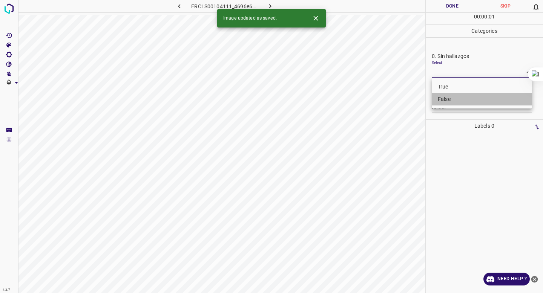
click at [450, 99] on li "False" at bounding box center [482, 99] width 100 height 12
type input "False"
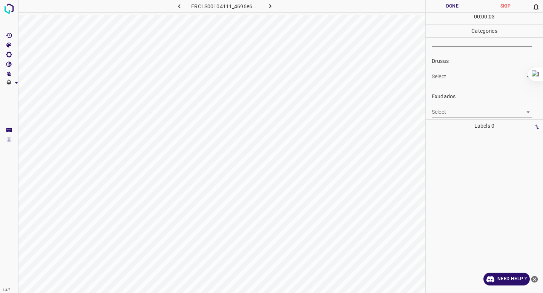
scroll to position [108, 0]
click at [447, 103] on body "4.3.7 ERCLS00104111_4696e6035.jpg Done Skip 0 00 : 00 : 03 Categories 0. Sin ha…" at bounding box center [271, 146] width 543 height 293
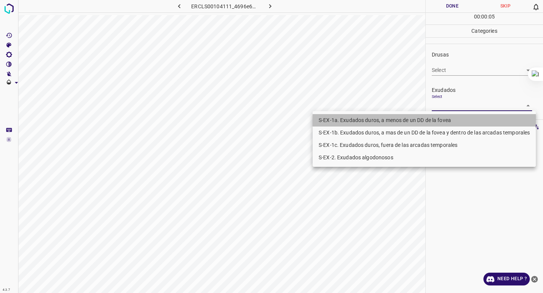
click at [427, 120] on li "S-EX-1a. Exudados duros, a menos de un DD de la fovea" at bounding box center [424, 120] width 223 height 12
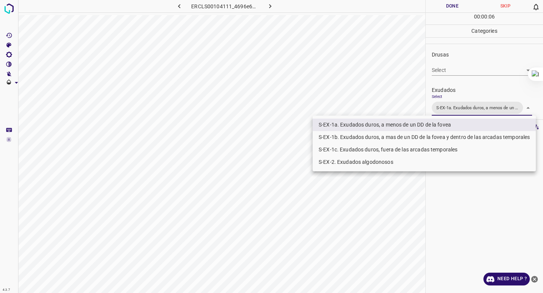
click at [414, 132] on li "S-EX-1b. Exudados duros, a mas de un DD de la fovea y dentro de las arcadas tem…" at bounding box center [424, 137] width 223 height 12
type input "S-EX-1a. Exudados duros, a menos de un DD de la fovea,S-EX-1b. Exudados duros, …"
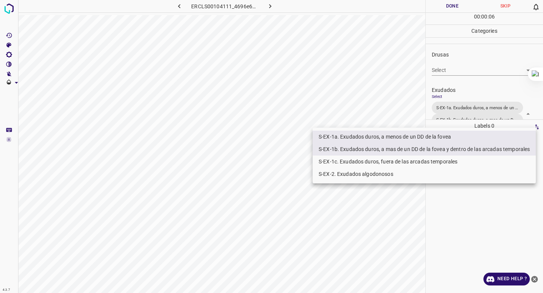
click at [485, 78] on div at bounding box center [271, 146] width 543 height 293
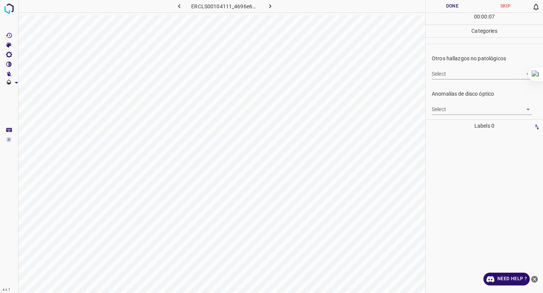
scroll to position [261, 0]
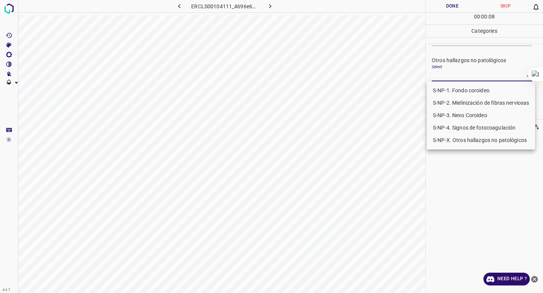
click at [479, 80] on body "4.3.7 ERCLS00104111_4696e6035.jpg Done Skip 0 00 : 00 : 08 Categories 0. Sin ha…" at bounding box center [271, 146] width 543 height 293
click at [465, 127] on li "S-NP-4. Signos de fotocoagulación" at bounding box center [481, 128] width 108 height 12
type input "S-NP-4. Signos de fotocoagulación"
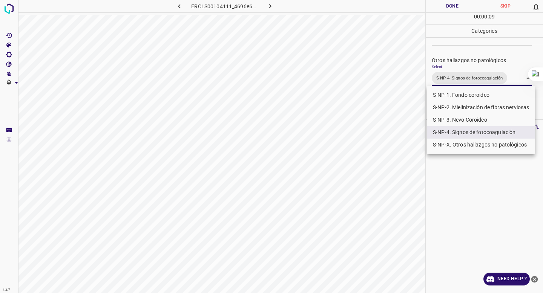
click at [477, 24] on div at bounding box center [271, 146] width 543 height 293
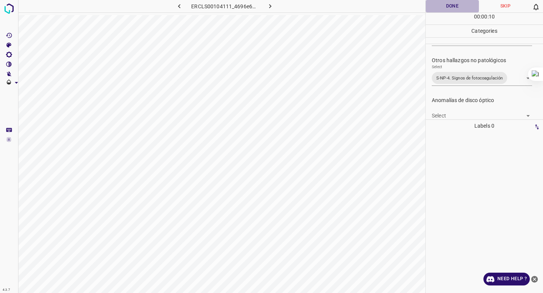
click at [453, 4] on button "Done" at bounding box center [452, 6] width 53 height 12
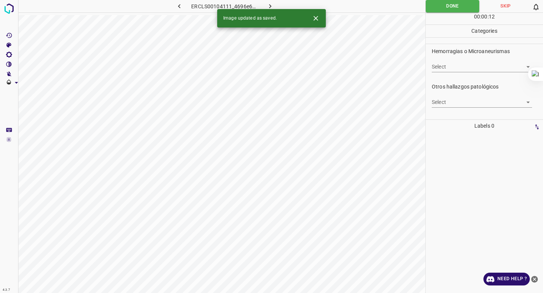
scroll to position [198, 0]
click at [446, 70] on body "4.3.7 ERCLS00104111_4696e6035.jpg Done Skip 0 00 : 00 : 12 Categories 0. Sin ha…" at bounding box center [271, 146] width 543 height 293
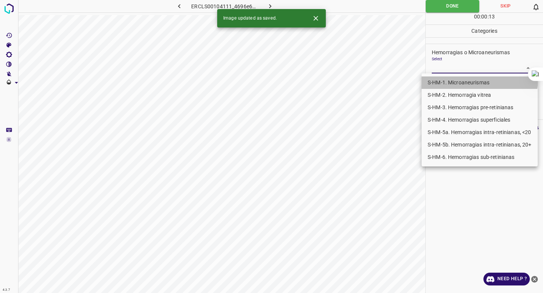
click at [444, 77] on li "S-HM-1. Microaneurismas" at bounding box center [480, 83] width 116 height 12
type input "S-HM-1. Microaneurismas"
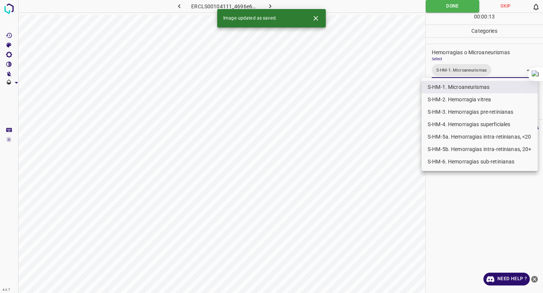
click at [461, 57] on div at bounding box center [271, 146] width 543 height 293
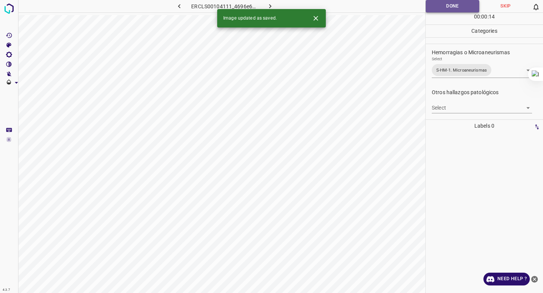
click at [454, 3] on button "Done" at bounding box center [453, 6] width 54 height 12
click at [268, 3] on icon "button" at bounding box center [270, 6] width 8 height 8
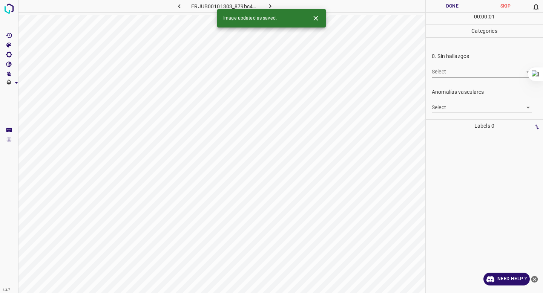
click at [470, 69] on body "4.3.7 ERJUB00101303_879bc40ab.jpg Done Skip 0 00 : 00 : 01 Categories 0. Sin ha…" at bounding box center [271, 146] width 543 height 293
click at [450, 101] on li "False" at bounding box center [482, 99] width 100 height 12
type input "False"
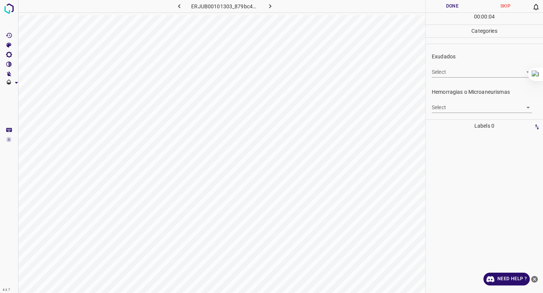
scroll to position [141, 0]
click at [447, 106] on body "4.3.7 ERJUB00101303_879bc40ab.jpg Done Skip 0 00 : 00 : 04 Categories 0. Sin ha…" at bounding box center [271, 146] width 543 height 293
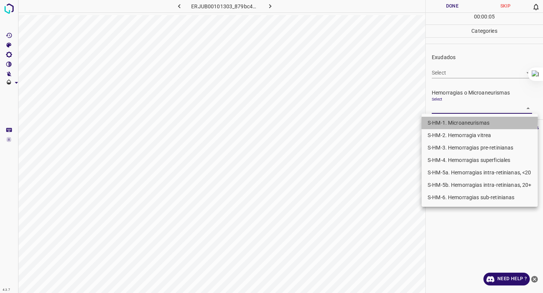
click at [442, 121] on li "S-HM-1. Microaneurismas" at bounding box center [480, 123] width 116 height 12
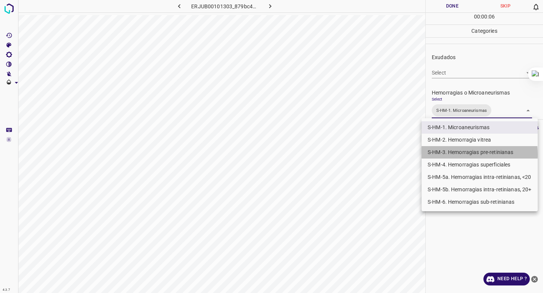
click at [442, 155] on li "S-HM-3. Hemorragias pre-retinianas" at bounding box center [480, 152] width 116 height 12
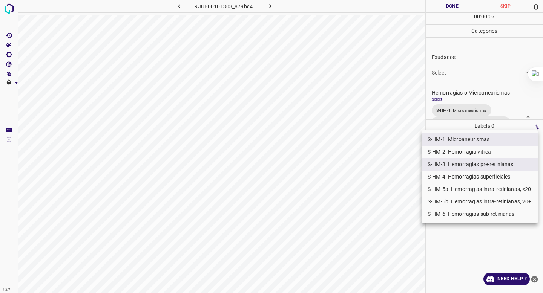
click at [444, 192] on li "S-HM-5a. Hemorragias intra-retinianas, <20" at bounding box center [480, 189] width 116 height 12
type input "S-HM-1. Microaneurismas,S-HM-3. Hemorragias pre-retinianas,S-HM-5a. Hemorragias…"
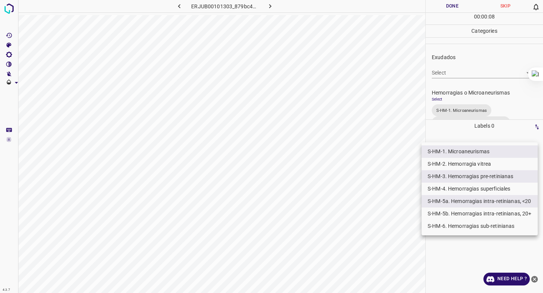
click at [455, 103] on div at bounding box center [271, 146] width 543 height 293
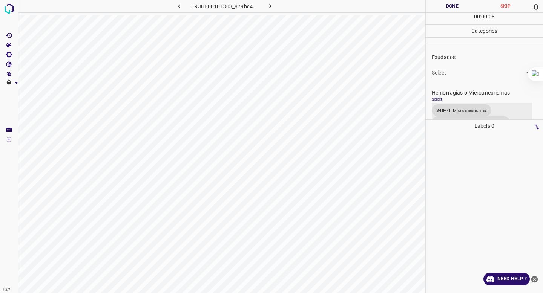
scroll to position [164, 0]
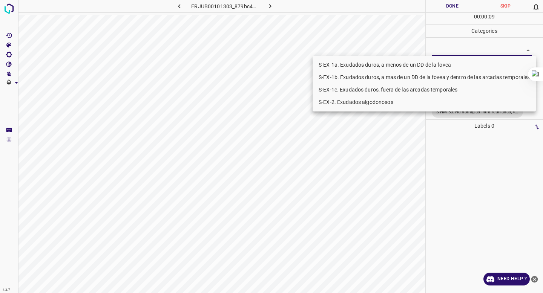
click at [440, 46] on body "4.3.7 ERJUB00101303_879bc40ab.jpg Done Skip 0 00 : 00 : 09 Categories 0. Sin ha…" at bounding box center [271, 146] width 543 height 293
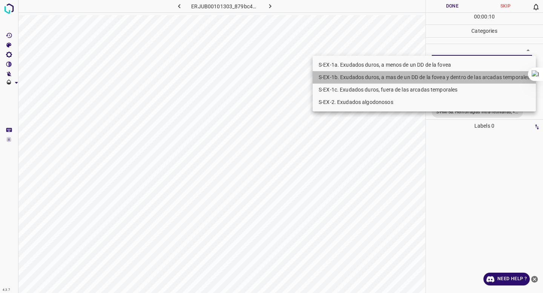
click at [430, 80] on li "S-EX-1b. Exudados duros, a mas de un DD de la fovea y dentro de las arcadas tem…" at bounding box center [424, 77] width 223 height 12
type input "S-EX-1b. Exudados duros, a mas de un DD de la fovea y dentro de las arcadas tem…"
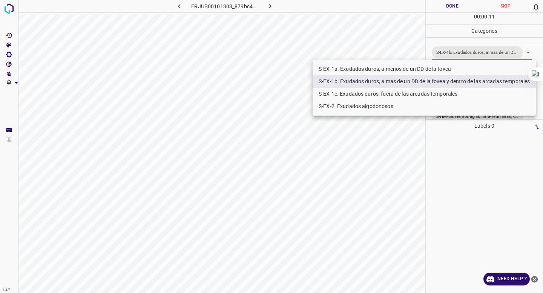
click at [468, 144] on div at bounding box center [271, 146] width 543 height 293
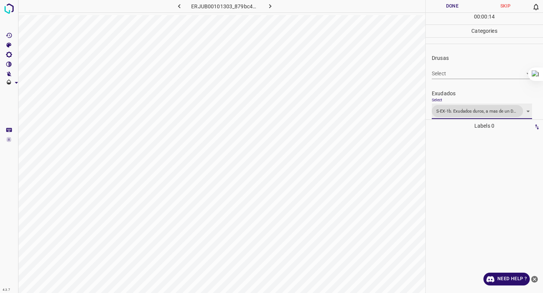
scroll to position [0, 0]
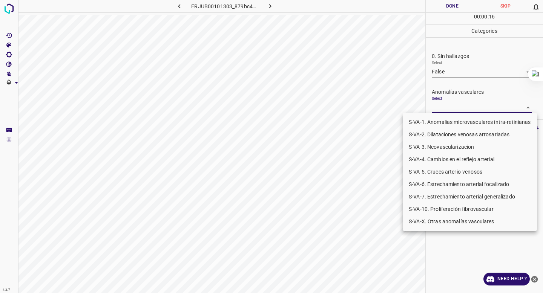
click at [473, 107] on body "4.3.7 ERJUB00101303_879bc40ab.jpg Done Skip 0 00 : 00 : 16 Categories 0. Sin ha…" at bounding box center [271, 146] width 543 height 293
click at [453, 147] on li "S-VA-3. Neovascularizacion" at bounding box center [470, 147] width 134 height 12
type input "S-VA-3. Neovascularizacion"
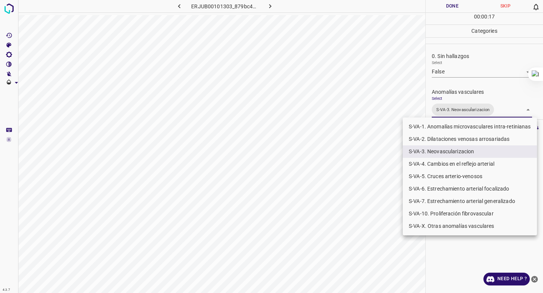
click at [460, 85] on div at bounding box center [271, 146] width 543 height 293
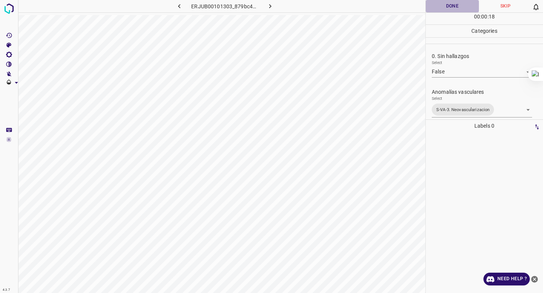
click at [457, 10] on button "Done" at bounding box center [452, 6] width 53 height 12
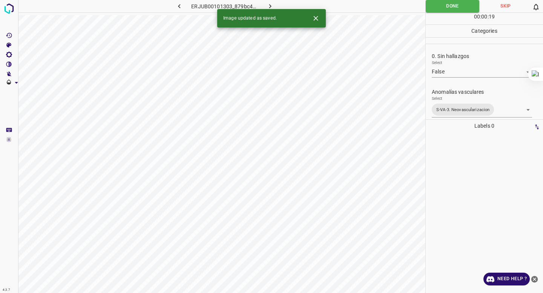
click at [266, 7] on icon "button" at bounding box center [270, 6] width 8 height 8
click at [463, 75] on body "4.3.7 ERMOQ01101115_ecc32d121.jpg Done Skip 0 00 : 00 : 01 Categories 0. Sin ha…" at bounding box center [271, 146] width 543 height 293
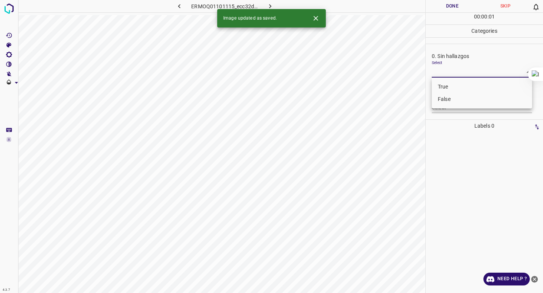
click at [454, 99] on li "False" at bounding box center [482, 99] width 100 height 12
type input "False"
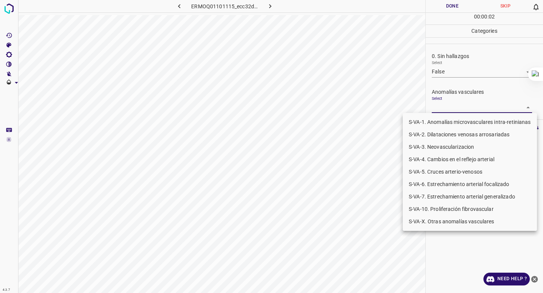
click at [448, 107] on body "4.3.7 ERMOQ01101115_ecc32d121.jpg Done Skip 0 00 : 00 : 02 Categories 0. Sin ha…" at bounding box center [271, 146] width 543 height 293
click at [430, 222] on li "S-VA-X. Otras anomalías vasculares" at bounding box center [470, 222] width 134 height 12
type input "S-VA-X. Otras anomalías vasculares"
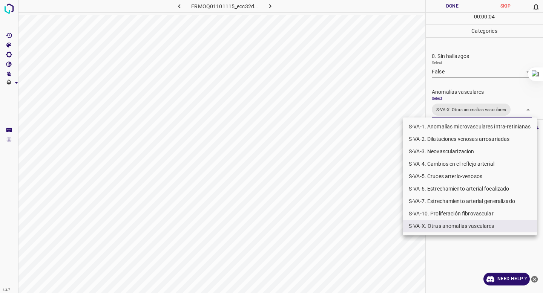
click at [456, 90] on div at bounding box center [271, 146] width 543 height 293
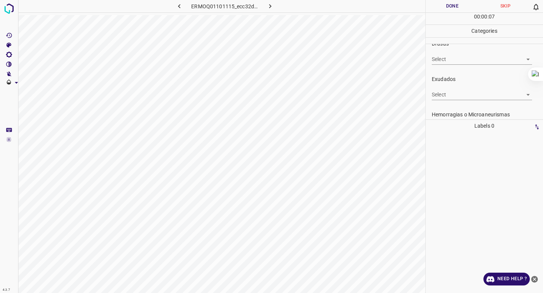
scroll to position [144, 0]
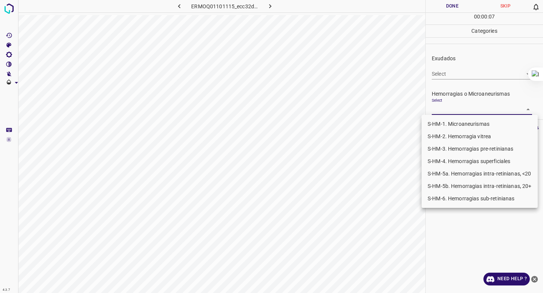
click at [434, 109] on body "4.3.7 ERMOQ01101115_ecc32d121.jpg Done Skip 0 00 : 00 : 07 Categories 0. Sin ha…" at bounding box center [271, 146] width 543 height 293
click at [442, 198] on li "S-HM-6. Hemorragias sub-retinianas" at bounding box center [480, 199] width 116 height 12
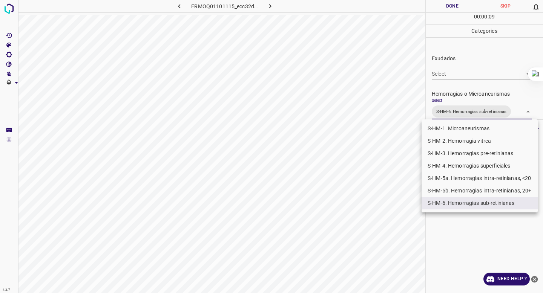
click at [468, 95] on div at bounding box center [271, 146] width 543 height 293
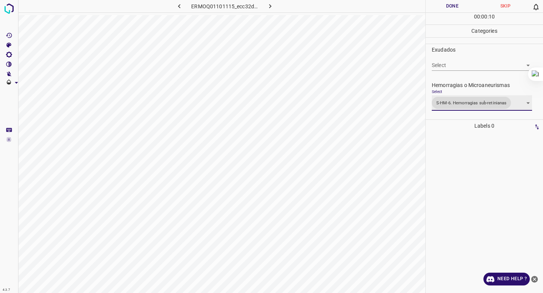
scroll to position [153, 0]
click at [458, 103] on body "4.3.7 ERMOQ01101115_ecc32d121.jpg Done Skip 0 00 : 00 : 11 Categories 0. Sin ha…" at bounding box center [271, 146] width 543 height 293
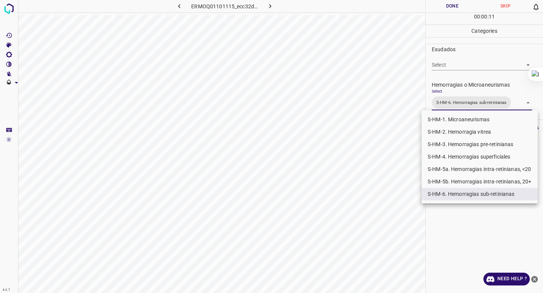
click at [452, 170] on li "S-HM-5a. Hemorragias intra-retinianas, <20" at bounding box center [480, 169] width 116 height 12
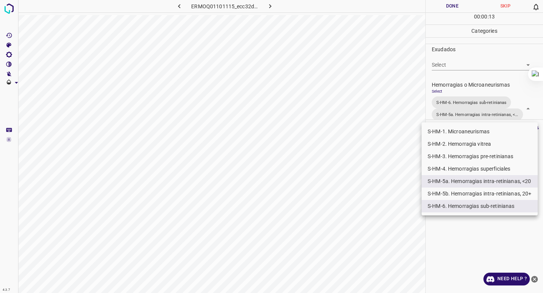
click at [449, 131] on li "S-HM-1. Microaneurismas" at bounding box center [480, 132] width 116 height 12
type input "S-HM-6. Hemorragias sub-retinianas,S-HM-5a. Hemorragias intra-retinianas, <20,S…"
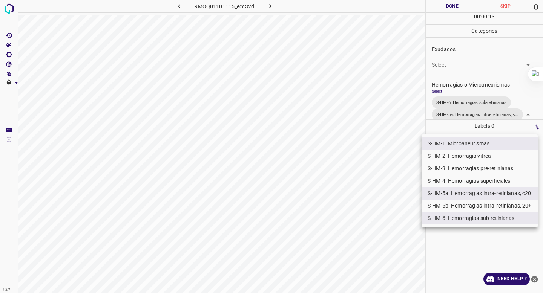
click at [472, 92] on div at bounding box center [271, 146] width 543 height 293
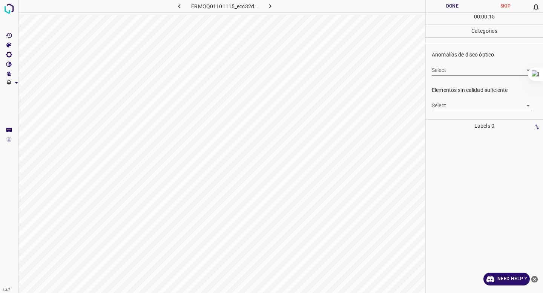
scroll to position [287, 0]
click at [470, 67] on body "4.3.7 ERMOQ01101115_ecc32d121.jpg Done Skip 0 00 : 00 : 16 Categories 0. Sin ha…" at bounding box center [271, 146] width 543 height 293
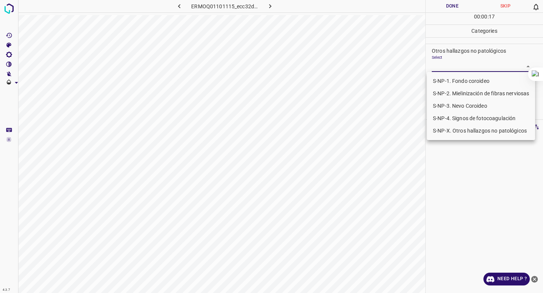
click at [459, 123] on li "S-NP-4. Signos de fotocoagulación" at bounding box center [481, 118] width 108 height 12
type input "S-NP-4. Signos de fotocoagulación"
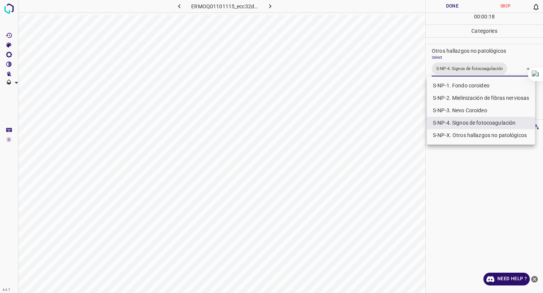
click at [463, 61] on div at bounding box center [271, 146] width 543 height 293
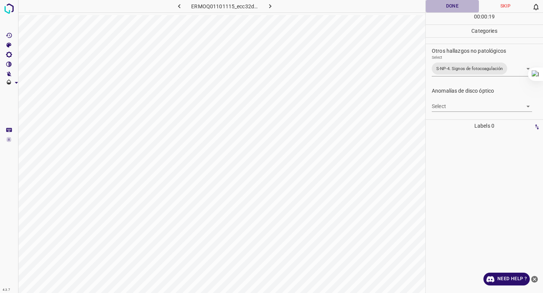
click at [445, 11] on button "Done" at bounding box center [452, 6] width 53 height 12
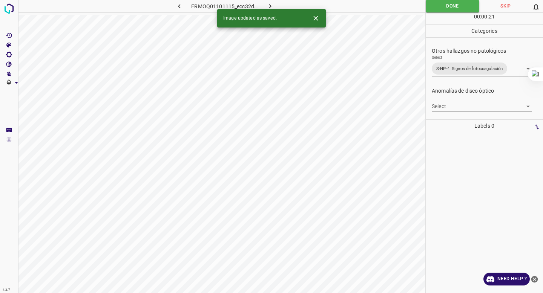
click at [268, 4] on icon "button" at bounding box center [270, 6] width 8 height 8
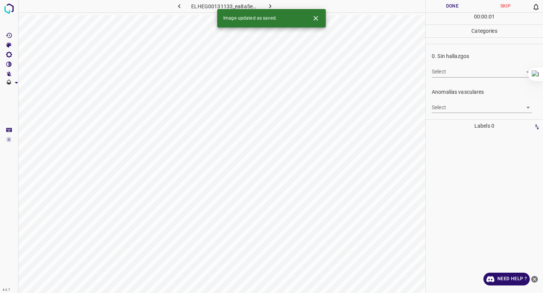
click at [452, 63] on div "Select ​" at bounding box center [482, 68] width 100 height 17
click at [450, 71] on body "4.3.7 ELHEG00131133_ea8a5e034.jpg Done Skip 0 00 : 00 : 01 Categories 0. Sin ha…" at bounding box center [271, 146] width 543 height 293
click at [445, 106] on ul "True False" at bounding box center [482, 93] width 100 height 31
click at [446, 104] on li "False" at bounding box center [482, 99] width 100 height 12
type input "False"
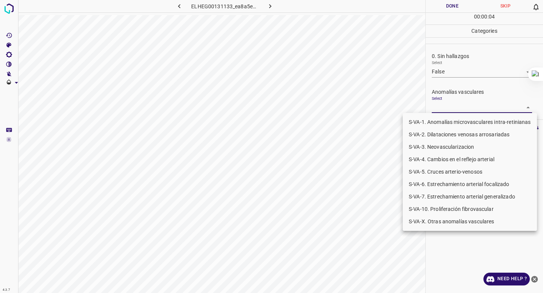
click at [447, 111] on body "4.3.7 ELHEG00131133_ea8a5e034.jpg Done Skip 0 00 : 00 : 04 Categories 0. Sin ha…" at bounding box center [271, 146] width 543 height 293
click at [434, 208] on li "S-VA-10. Proliferación fibrovascular" at bounding box center [470, 209] width 134 height 12
type input "S-VA-10. Proliferación fibrovascular"
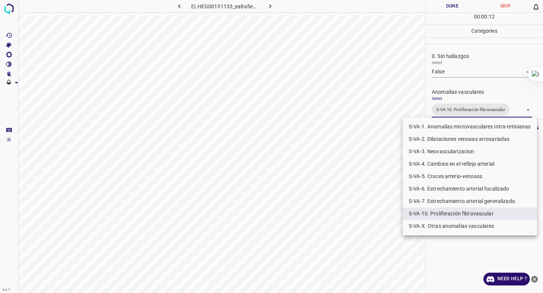
click at [460, 89] on div at bounding box center [271, 146] width 543 height 293
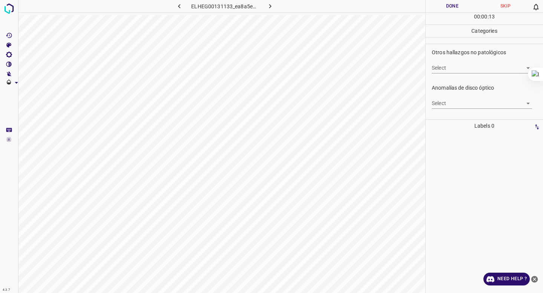
scroll to position [256, 0]
click at [462, 73] on body "4.3.7 ELHEG00131133_ea8a5e034.jpg Done Skip 0 00 : 00 : 14 Categories 0. Sin ha…" at bounding box center [271, 146] width 543 height 293
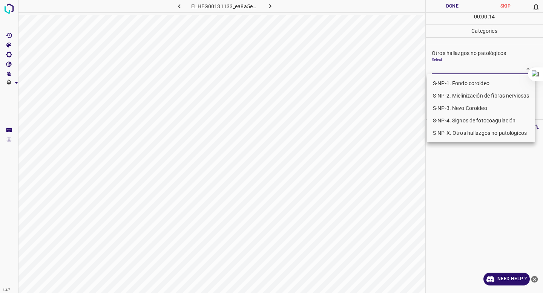
click at [455, 120] on li "S-NP-4. Signos de fotocoagulación" at bounding box center [481, 121] width 108 height 12
type input "S-NP-4. Signos de fotocoagulación"
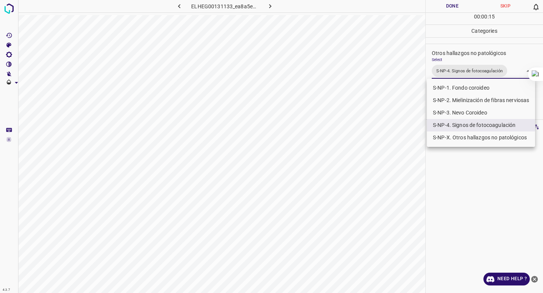
click at [475, 44] on div at bounding box center [271, 146] width 543 height 293
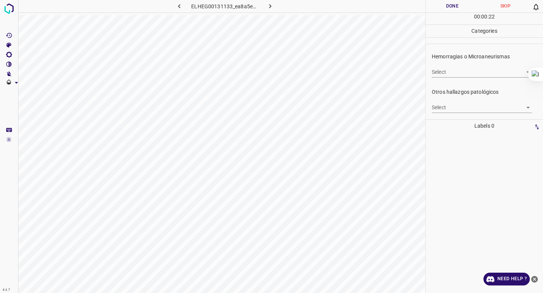
scroll to position [187, 0]
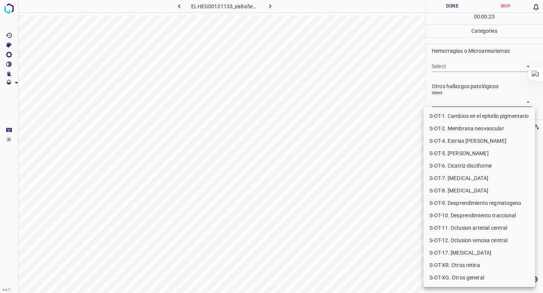
click at [462, 106] on body "4.3.7 ELHEG00131133_ea8a5e034.jpg Done Skip 0 00 : 00 : 23 Categories 0. Sin ha…" at bounding box center [271, 146] width 543 height 293
click at [456, 220] on li "S-OT-10. Desprendimiento traccional" at bounding box center [479, 216] width 112 height 12
type input "S-OT-10. Desprendimiento traccional"
click at [461, 81] on div at bounding box center [271, 146] width 543 height 293
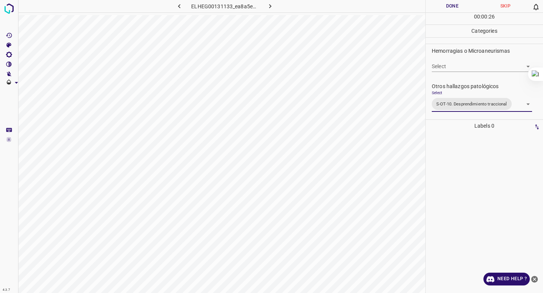
click at [444, 5] on button "Done" at bounding box center [452, 6] width 53 height 12
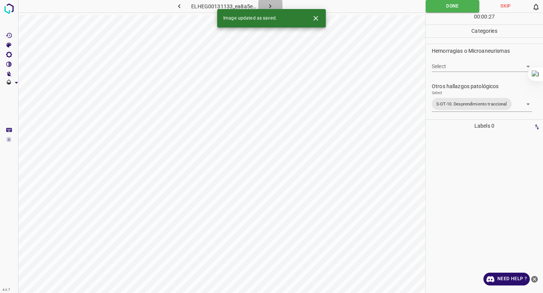
click at [271, 5] on icon "button" at bounding box center [270, 6] width 8 height 8
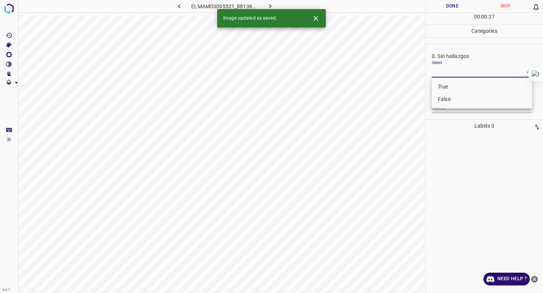
click at [467, 71] on body "4.3.7 ELMAM03095521_88136891d.jpg Done Skip 0 00 : 00 : 27 Categories 0. Sin ha…" at bounding box center [271, 146] width 543 height 293
click at [457, 99] on li "False" at bounding box center [482, 99] width 100 height 12
type input "False"
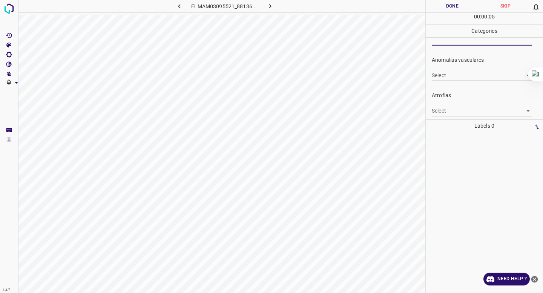
scroll to position [27, 0]
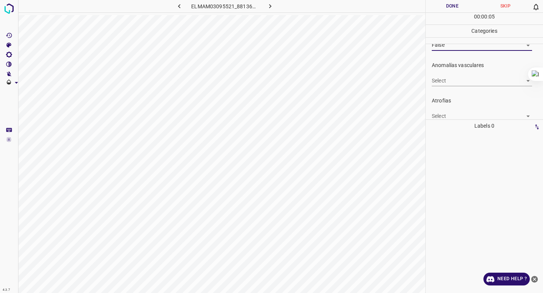
click at [461, 79] on body "4.3.7 ELMAM03095521_88136891d.jpg Done Skip 0 00 : 00 : 05 Categories 0. Sin ha…" at bounding box center [271, 146] width 543 height 293
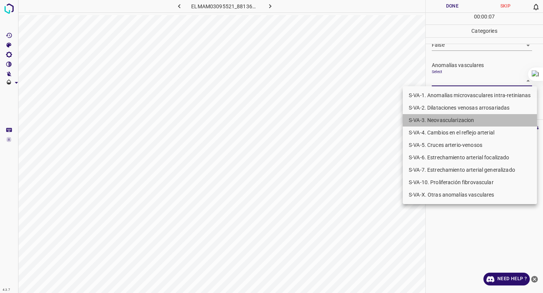
click at [445, 126] on li "S-VA-3. Neovascularizacion" at bounding box center [470, 120] width 134 height 12
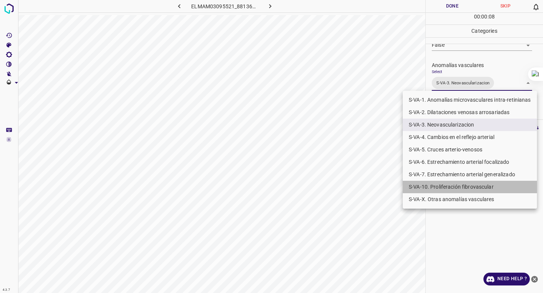
click at [437, 188] on li "S-VA-10. Proliferación fibrovascular" at bounding box center [470, 187] width 134 height 12
type input "S-VA-3. Neovascularizacion,S-VA-10. Proliferación fibrovascular"
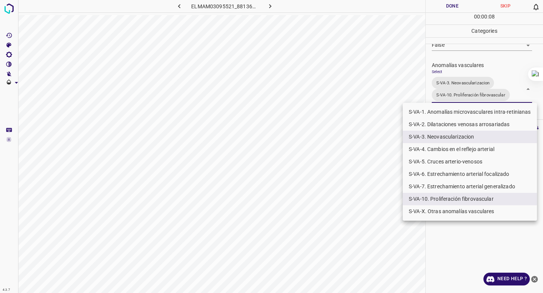
click at [455, 60] on div at bounding box center [271, 146] width 543 height 293
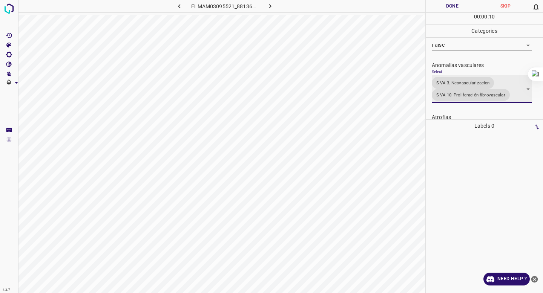
scroll to position [302, 0]
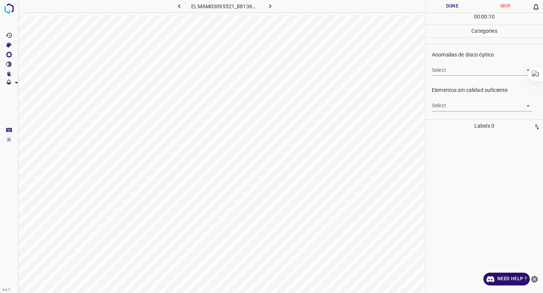
click at [449, 109] on body "4.3.7 ELMAM03095521_88136891d.jpg Done Skip 0 00 : 00 : 10 Categories 0. Sin ha…" at bounding box center [271, 146] width 543 height 293
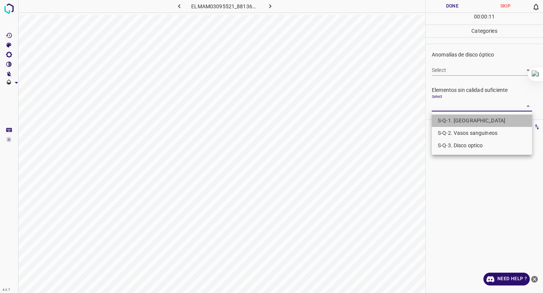
click at [447, 122] on li "S-Q-1. [GEOGRAPHIC_DATA]" at bounding box center [482, 121] width 100 height 12
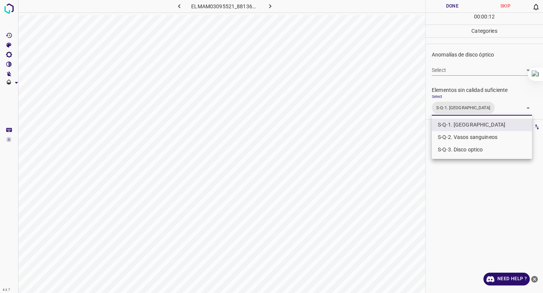
click at [446, 137] on li "S-Q-2. Vasos sanguineos" at bounding box center [482, 137] width 100 height 12
click at [446, 131] on li "S-Q-1. [GEOGRAPHIC_DATA]" at bounding box center [482, 125] width 100 height 12
type input "S-Q-2. Vasos sanguineos"
click at [446, 137] on li "S-Q-2. Vasos sanguineos" at bounding box center [482, 137] width 100 height 12
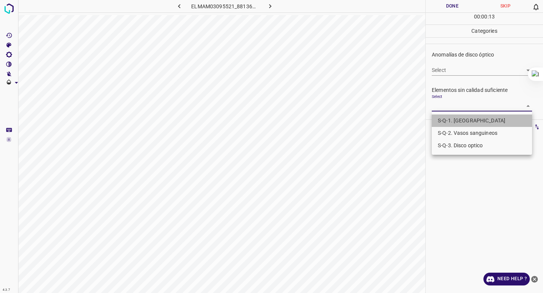
click at [449, 124] on li "S-Q-1. [GEOGRAPHIC_DATA]" at bounding box center [482, 121] width 100 height 12
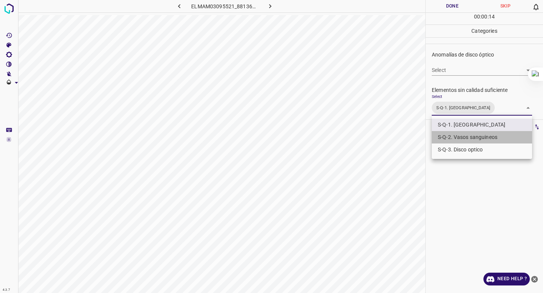
click at [446, 140] on li "S-Q-2. Vasos sanguineos" at bounding box center [482, 137] width 100 height 12
type input "S-Q-1. Macula,S-Q-2. Vasos sanguineos"
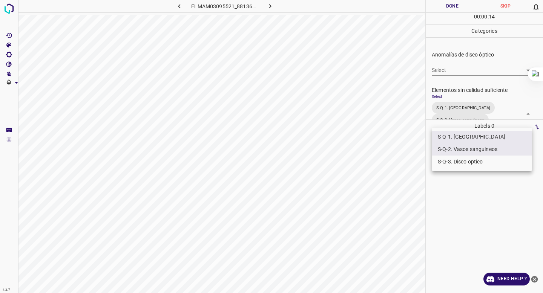
click at [448, 84] on div at bounding box center [271, 146] width 543 height 293
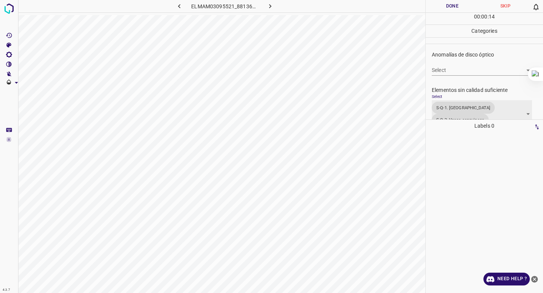
scroll to position [310, 0]
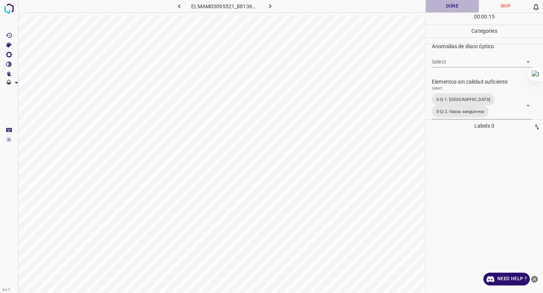
click at [449, 10] on button "Done" at bounding box center [452, 6] width 53 height 12
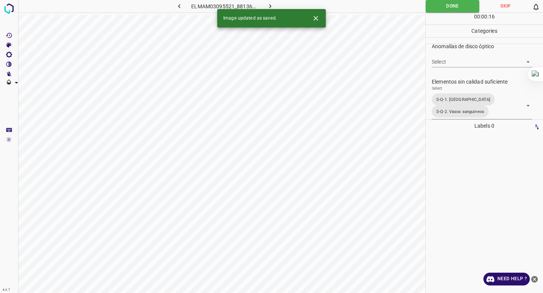
click at [266, 5] on icon "button" at bounding box center [270, 6] width 8 height 8
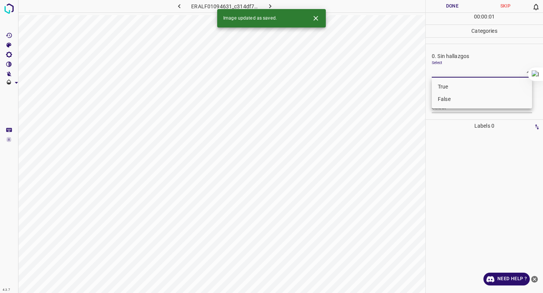
click at [439, 71] on body "4.3.7 ERALF01094631_c314df7bb.jpg Done Skip 0 00 : 00 : 01 Categories 0. Sin ha…" at bounding box center [271, 146] width 543 height 293
click at [437, 95] on li "False" at bounding box center [482, 99] width 100 height 12
type input "False"
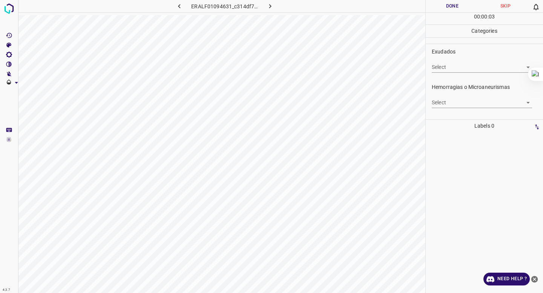
scroll to position [166, 0]
click at [444, 85] on body "4.3.7 ERALF01094631_c314df7bb.jpg Done Skip 0 00 : 00 : 04 Categories 0. Sin ha…" at bounding box center [271, 146] width 543 height 293
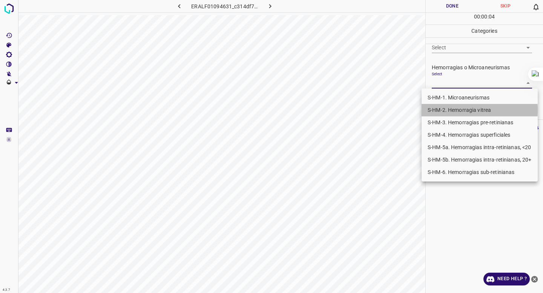
click at [441, 110] on li "S-HM-2. Hemorragia vitrea" at bounding box center [480, 110] width 116 height 12
type input "S-HM-2. Hemorragia vitrea"
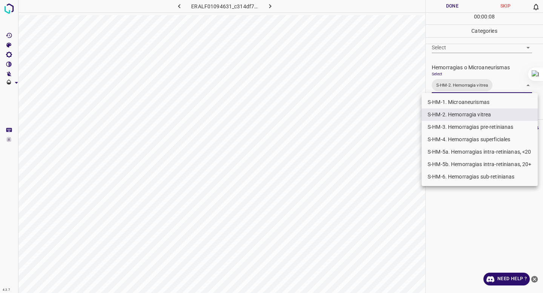
click at [477, 71] on div at bounding box center [271, 146] width 543 height 293
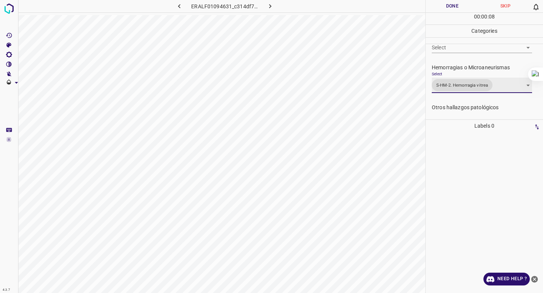
scroll to position [290, 0]
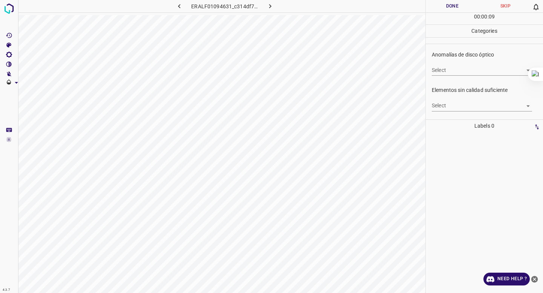
click at [456, 101] on body "4.3.7 ERALF01094631_c314df7bb.jpg Done Skip 0 00 : 00 : 09 Categories 0. Sin ha…" at bounding box center [271, 146] width 543 height 293
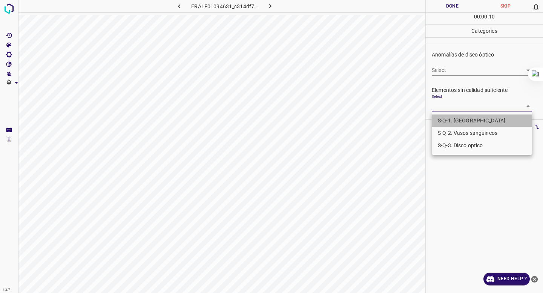
click at [452, 124] on li "S-Q-1. [GEOGRAPHIC_DATA]" at bounding box center [482, 121] width 100 height 12
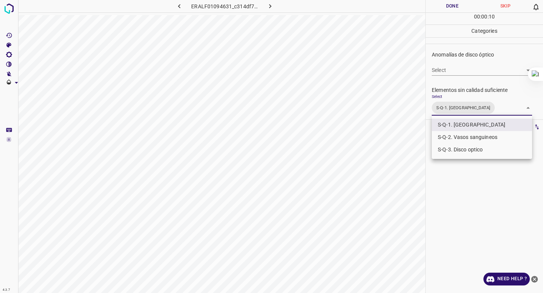
click at [452, 141] on li "S-Q-2. Vasos sanguineos" at bounding box center [482, 137] width 100 height 12
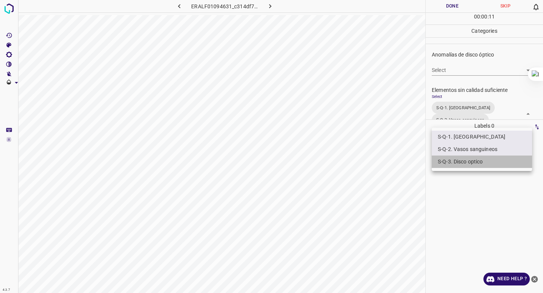
click at [450, 160] on li "S-Q-3. Disco optico" at bounding box center [482, 162] width 100 height 12
type input "S-Q-1. Macula,S-Q-2. Vasos sanguineos,S-Q-3. Disco optico"
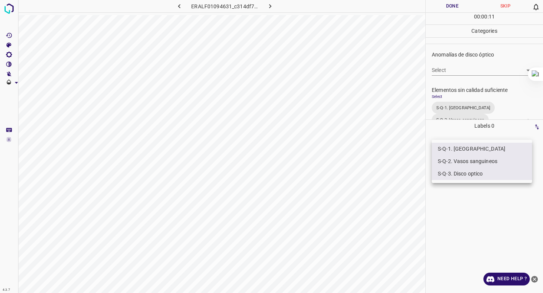
click at [451, 31] on div at bounding box center [271, 146] width 543 height 293
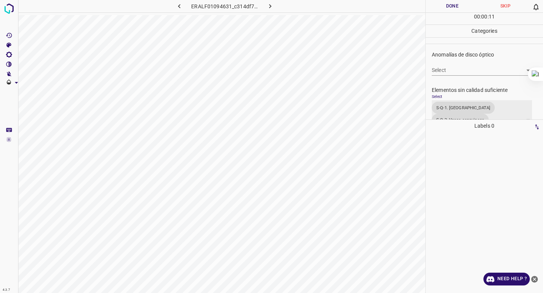
scroll to position [310, 0]
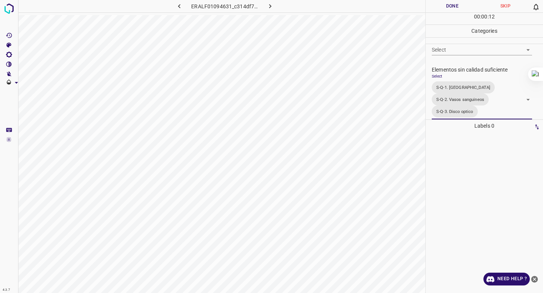
click at [446, 9] on button "Done" at bounding box center [452, 6] width 53 height 12
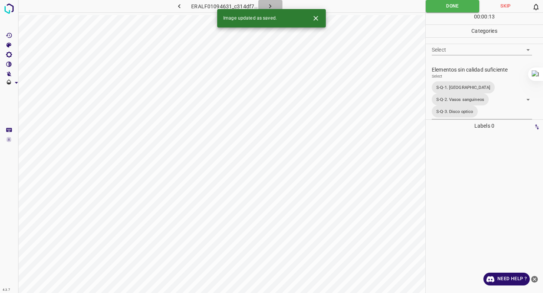
click at [267, 5] on icon "button" at bounding box center [270, 6] width 8 height 8
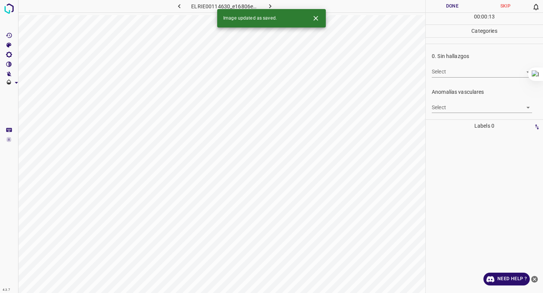
click at [460, 74] on body "4.3.7 ELRIE00114630_e16806ebe.jpg Done Skip 0 00 : 00 : 13 Categories 0. Sin ha…" at bounding box center [271, 146] width 543 height 293
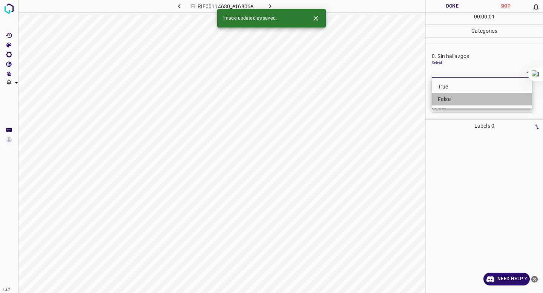
click at [453, 103] on li "False" at bounding box center [482, 99] width 100 height 12
type input "False"
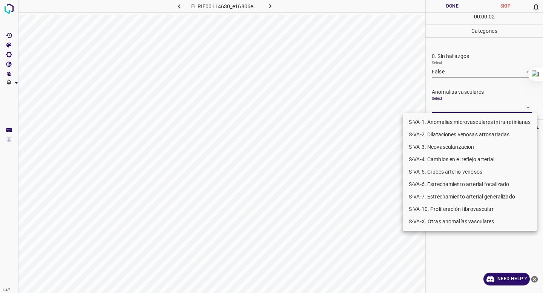
click at [445, 109] on body "4.3.7 ELRIE00114630_e16806ebe.jpg Done Skip 0 00 : 00 : 02 Categories 0. Sin ha…" at bounding box center [271, 146] width 543 height 293
click at [443, 146] on li "S-VA-3. Neovascularizacion" at bounding box center [470, 147] width 134 height 12
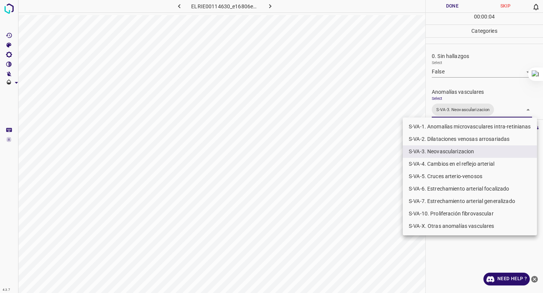
click at [434, 215] on li "S-VA-10. Proliferación fibrovascular" at bounding box center [470, 214] width 134 height 12
type input "S-VA-3. Neovascularizacion,S-VA-10. Proliferación fibrovascular"
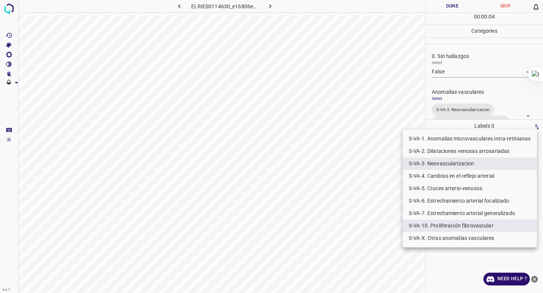
click at [451, 78] on div at bounding box center [271, 146] width 543 height 293
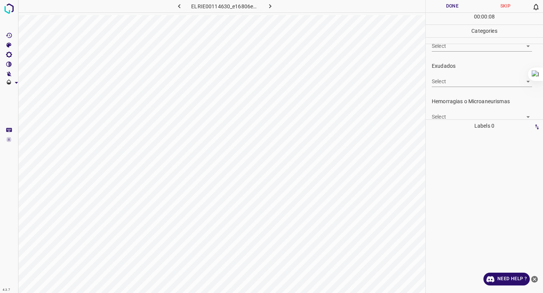
scroll to position [152, 0]
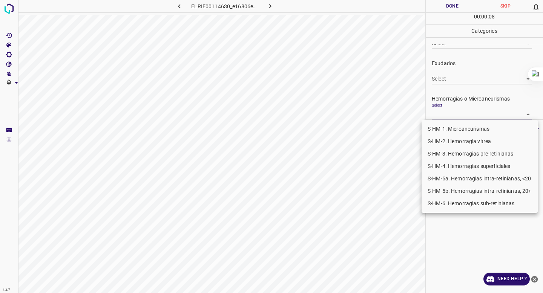
click at [443, 118] on body "4.3.7 ELRIE00114630_e16806ebe.jpg Done Skip 0 00 : 00 : 08 Categories 0. Sin ha…" at bounding box center [271, 146] width 543 height 293
click at [441, 126] on li "S-HM-1. Microaneurismas" at bounding box center [480, 129] width 116 height 12
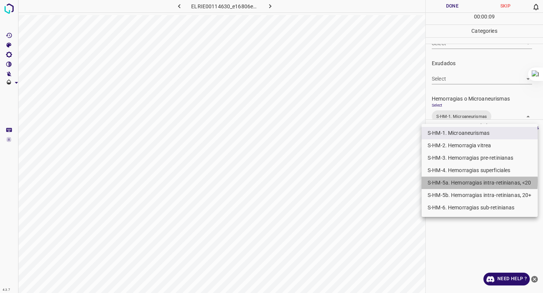
click at [441, 182] on li "S-HM-5a. Hemorragias intra-retinianas, <20" at bounding box center [480, 183] width 116 height 12
type input "S-HM-1. Microaneurismas,S-HM-5a. Hemorragias intra-retinianas, <20"
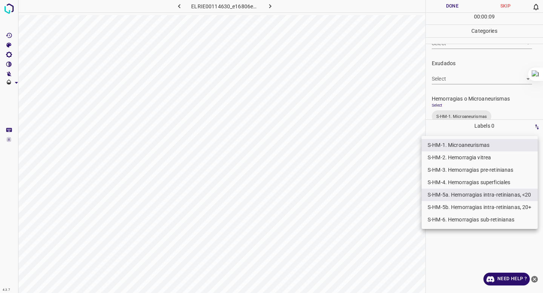
click at [466, 92] on div at bounding box center [271, 146] width 543 height 293
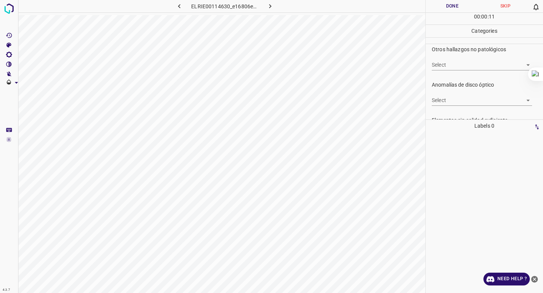
scroll to position [287, 0]
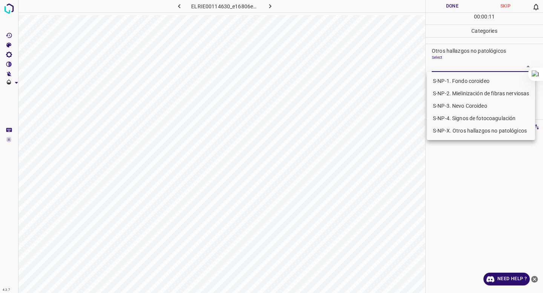
click at [465, 70] on body "4.3.7 ELRIE00114630_e16806ebe.jpg Done Skip 0 00 : 00 : 11 Categories 0. Sin ha…" at bounding box center [271, 146] width 543 height 293
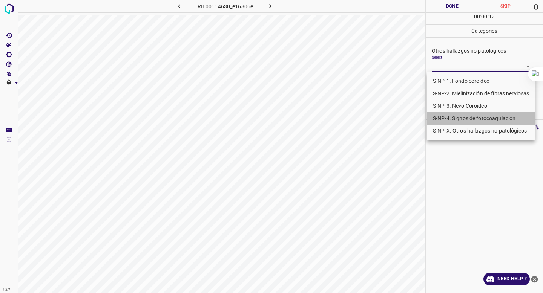
click at [462, 116] on li "S-NP-4. Signos de fotocoagulación" at bounding box center [481, 118] width 108 height 12
type input "S-NP-4. Signos de fotocoagulación"
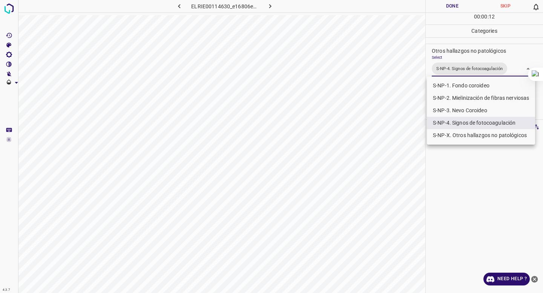
click at [464, 31] on div at bounding box center [271, 146] width 543 height 293
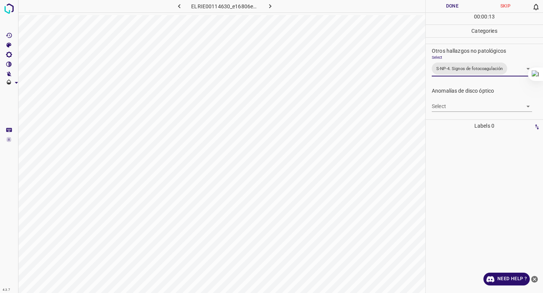
click at [454, 10] on button "Done" at bounding box center [452, 6] width 53 height 12
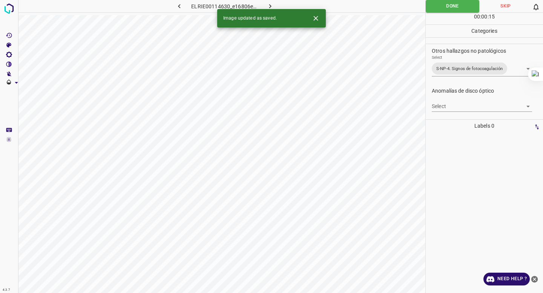
click at [267, 3] on icon "button" at bounding box center [270, 6] width 8 height 8
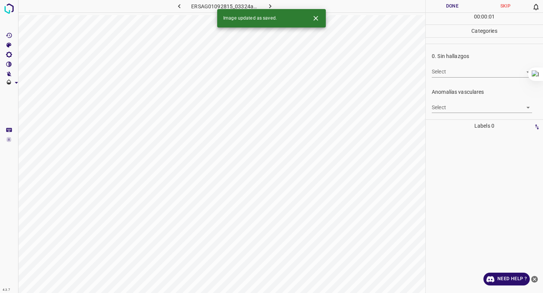
click at [451, 73] on body "4.3.7 ERSAG01092815_03324a7bb.jpg Done Skip 0 00 : 00 : 01 Categories 0. Sin ha…" at bounding box center [271, 146] width 543 height 293
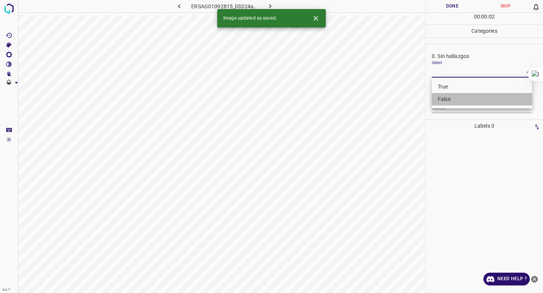
click at [445, 100] on li "False" at bounding box center [482, 99] width 100 height 12
type input "False"
click at [433, 107] on body "4.3.7 ERSAG01092815_03324a7bb.jpg Done Skip 0 00 : 00 : 02 Categories 0. Sin ha…" at bounding box center [271, 146] width 543 height 293
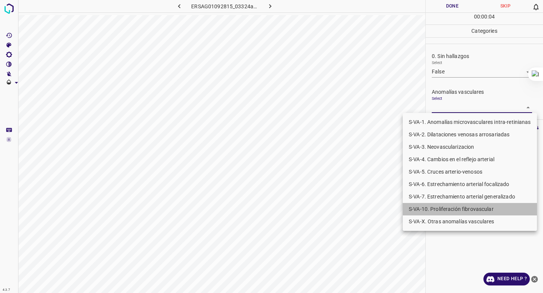
click at [456, 207] on li "S-VA-10. Proliferación fibrovascular" at bounding box center [470, 209] width 134 height 12
type input "S-VA-10. Proliferación fibrovascular"
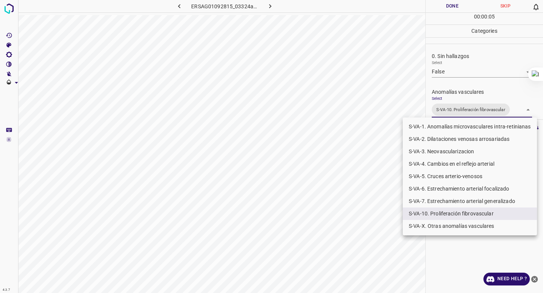
click at [460, 65] on div at bounding box center [271, 146] width 543 height 293
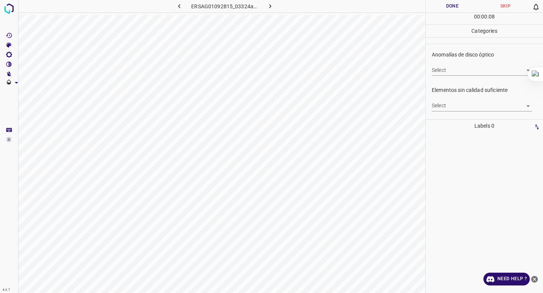
scroll to position [264, 0]
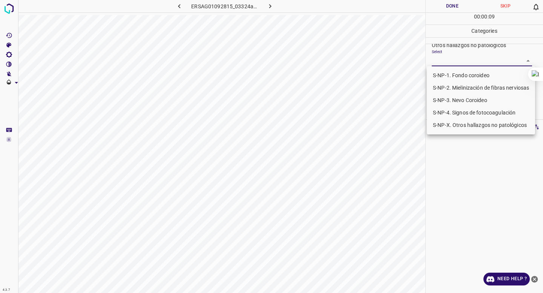
click at [458, 64] on body "4.3.7 ERSAG01092815_03324a7bb.jpg Done Skip 0 00 : 00 : 09 Categories 0. Sin ha…" at bounding box center [271, 146] width 543 height 293
click at [450, 115] on li "S-NP-4. Signos de fotocoagulación" at bounding box center [481, 113] width 108 height 12
type input "S-NP-4. Signos de fotocoagulación"
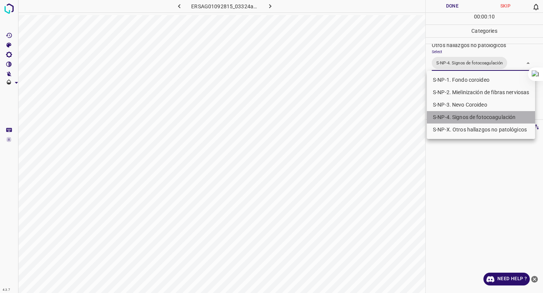
click at [450, 115] on li "S-NP-4. Signos de fotocoagulación" at bounding box center [481, 117] width 108 height 12
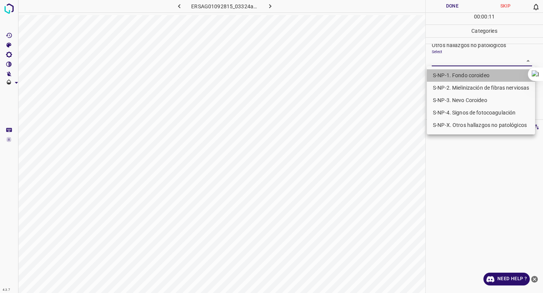
click at [456, 77] on li "S-NP-1. Fondo coroideo" at bounding box center [481, 75] width 108 height 12
type input "S-NP-1. Fondo coroideo"
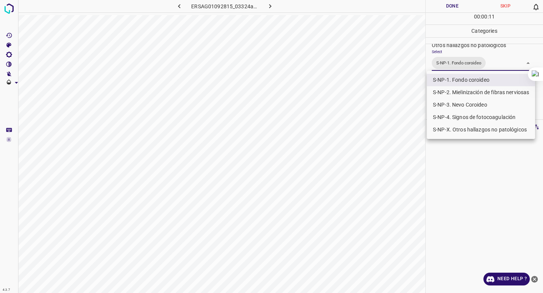
click at [462, 35] on div at bounding box center [271, 146] width 543 height 293
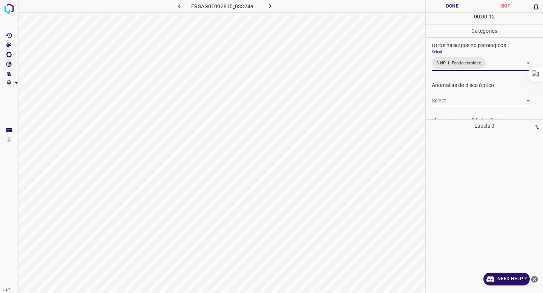
click at [445, 8] on button "Done" at bounding box center [452, 6] width 53 height 12
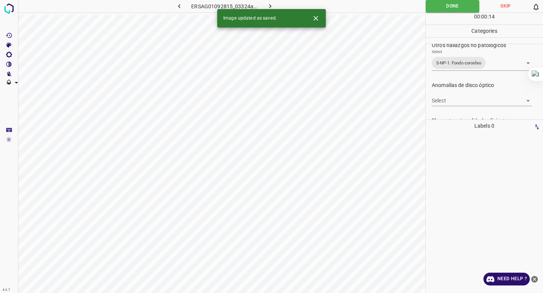
click at [273, 5] on icon "button" at bounding box center [270, 6] width 8 height 8
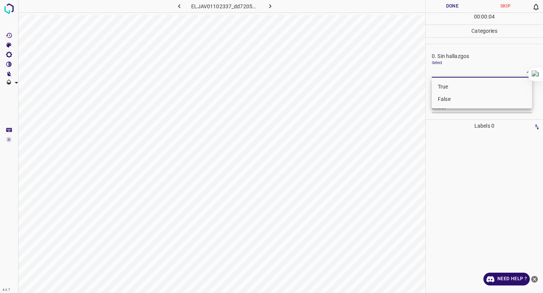
click at [465, 72] on body "4.3.7 ELJAV01102337_dd7205c12.jpg Done Skip 0 00 : 00 : 04 Categories 0. Sin ha…" at bounding box center [271, 146] width 543 height 293
click at [452, 101] on li "False" at bounding box center [482, 99] width 100 height 12
type input "False"
click at [448, 109] on body "4.3.7 ELJAV01102337_dd7205c12.jpg Done Skip 0 00 : 00 : 05 Categories 0. Sin ha…" at bounding box center [271, 146] width 543 height 293
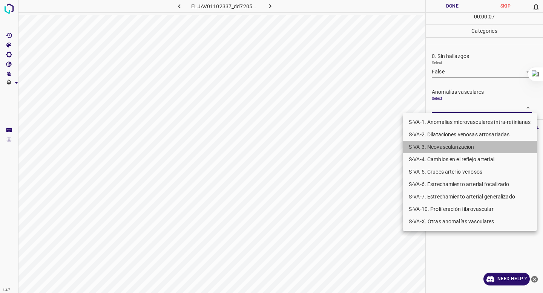
click at [448, 146] on li "S-VA-3. Neovascularizacion" at bounding box center [470, 147] width 134 height 12
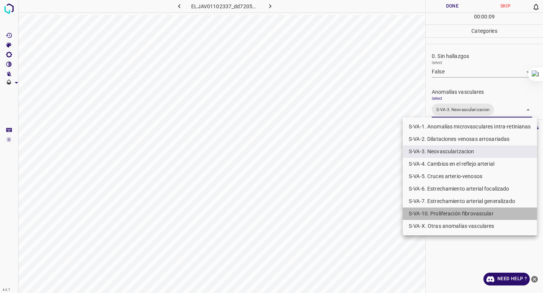
click at [431, 215] on li "S-VA-10. Proliferación fibrovascular" at bounding box center [470, 214] width 134 height 12
type input "S-VA-3. Neovascularizacion,S-VA-10. Proliferación fibrovascular"
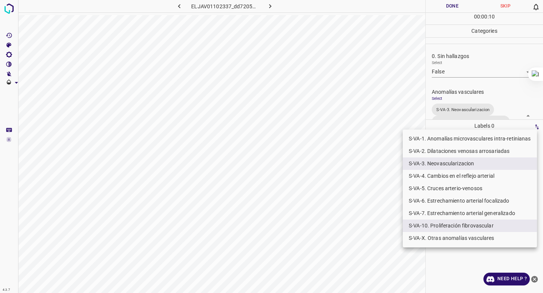
click at [468, 103] on div at bounding box center [271, 146] width 543 height 293
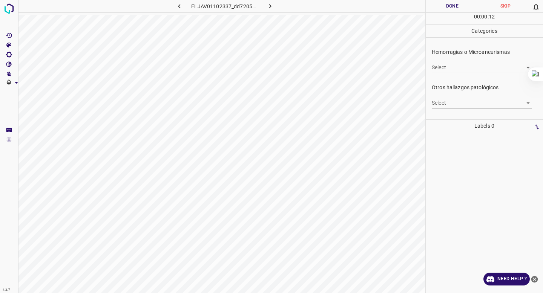
scroll to position [199, 0]
click at [468, 103] on body "4.3.7 ELJAV01102337_dd7205c12.jpg Done Skip 0 00 : 00 : 12 Categories 0. Sin ha…" at bounding box center [271, 146] width 543 height 293
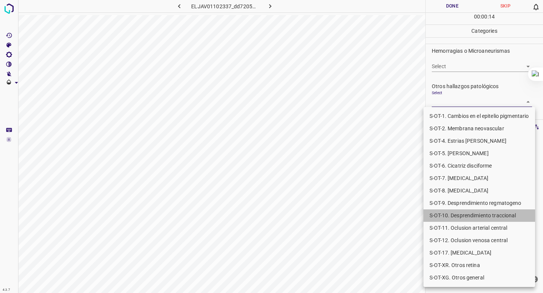
click at [469, 217] on li "S-OT-10. Desprendimiento traccional" at bounding box center [479, 216] width 112 height 12
type input "S-OT-10. Desprendimiento traccional"
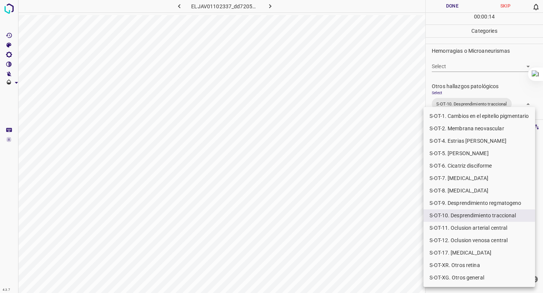
click at [471, 30] on div at bounding box center [271, 146] width 543 height 293
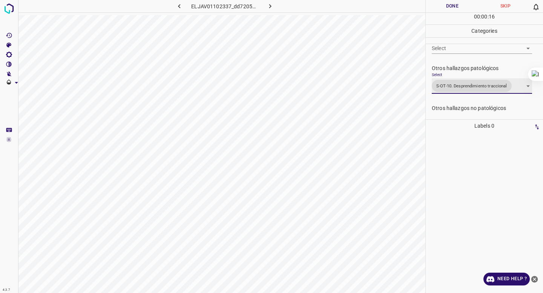
scroll to position [219, 0]
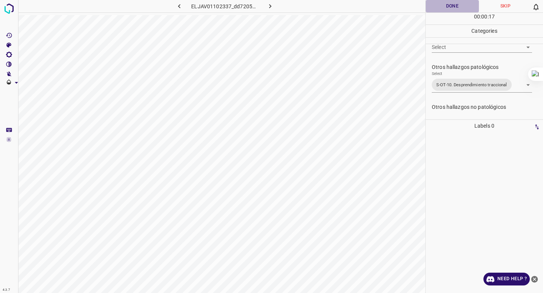
click at [440, 5] on button "Done" at bounding box center [452, 6] width 53 height 12
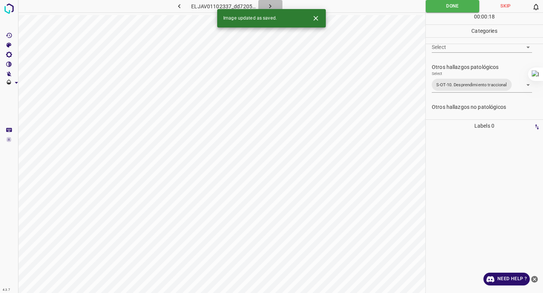
click at [264, 3] on button "button" at bounding box center [270, 6] width 24 height 12
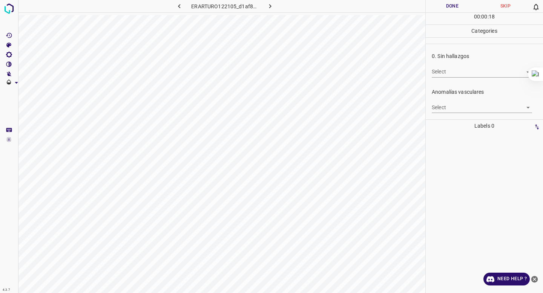
click at [472, 76] on body "4.3.7 ERARTURO122105_d1af868fc.jpg Done Skip 0 00 : 00 : 18 Categories 0. Sin h…" at bounding box center [271, 146] width 543 height 293
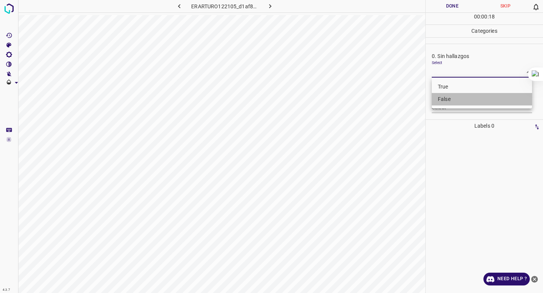
click at [462, 94] on li "False" at bounding box center [482, 99] width 100 height 12
type input "False"
click at [457, 105] on body "4.3.7 ERARTURO122105_d1af868fc.jpg Done Skip 0 00 : 00 : 19 Categories 0. Sin h…" at bounding box center [271, 146] width 543 height 293
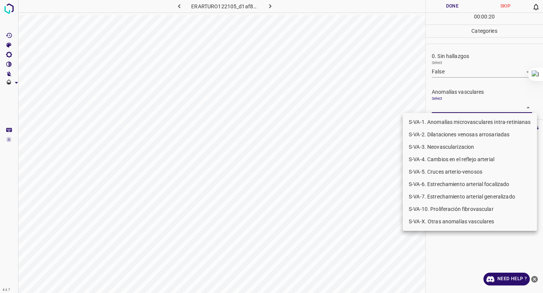
click at [444, 149] on li "S-VA-3. Neovascularizacion" at bounding box center [470, 147] width 134 height 12
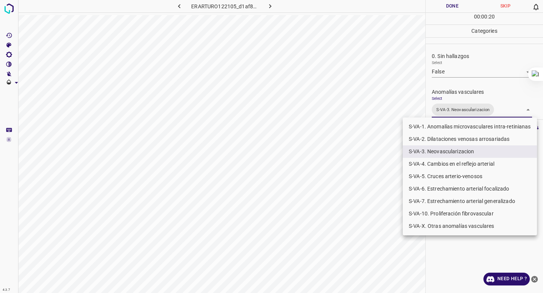
click at [433, 215] on li "S-VA-10. Proliferación fibrovascular" at bounding box center [470, 214] width 134 height 12
type input "S-VA-3. Neovascularizacion,S-VA-10. Proliferación fibrovascular"
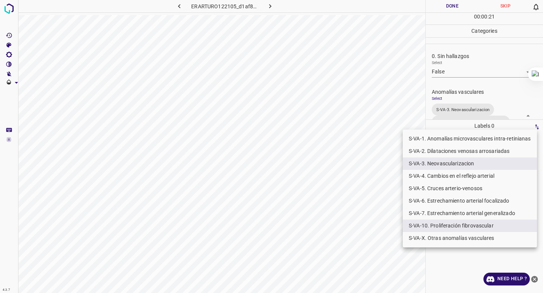
click at [439, 83] on div at bounding box center [271, 146] width 543 height 293
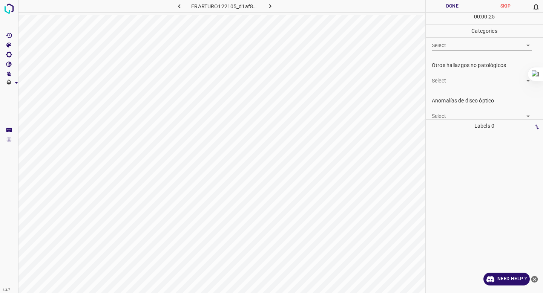
scroll to position [256, 0]
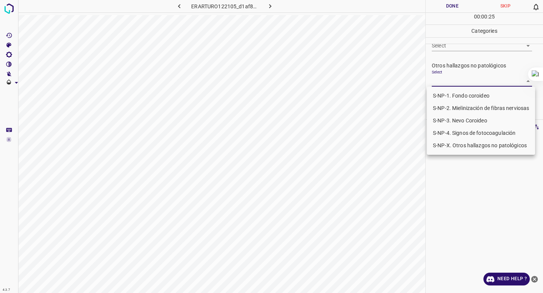
click at [440, 83] on body "4.3.7 ERARTURO122105_d1af868fc.jpg Done Skip 0 00 : 00 : 25 Categories 0. Sin h…" at bounding box center [271, 146] width 543 height 293
click at [446, 131] on li "S-NP-4. Signos de fotocoagulación" at bounding box center [481, 133] width 108 height 12
type input "S-NP-4. Signos de fotocoagulación"
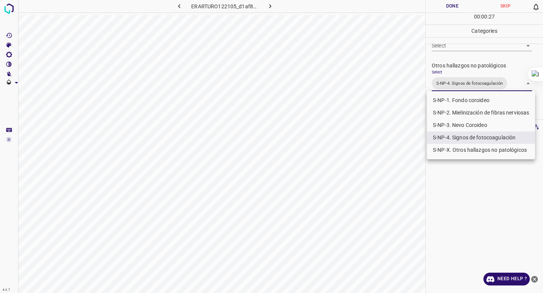
click at [458, 74] on div at bounding box center [271, 146] width 543 height 293
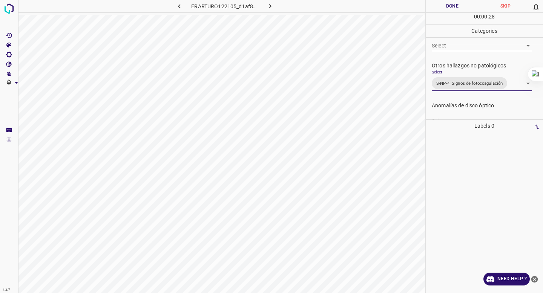
scroll to position [252, 0]
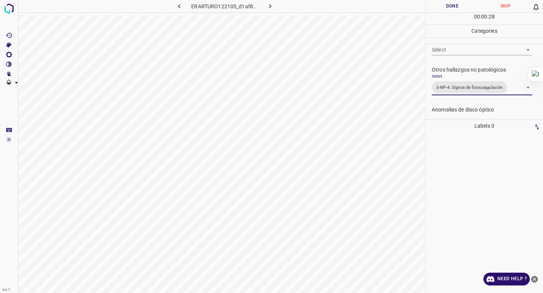
click at [451, 47] on body "4.3.7 ERARTURO122105_d1af868fc.jpg Done Skip 0 00 : 00 : 28 Categories 0. Sin h…" at bounding box center [271, 146] width 543 height 293
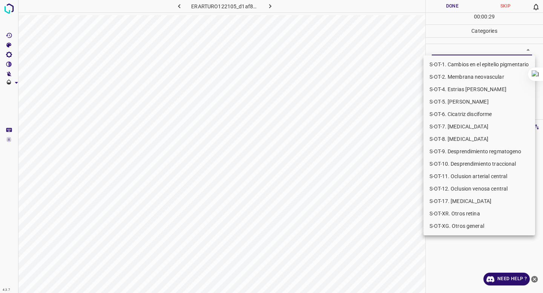
click at [460, 167] on li "S-OT-10. Desprendimiento traccional" at bounding box center [479, 164] width 112 height 12
type input "S-OT-10. Desprendimiento traccional"
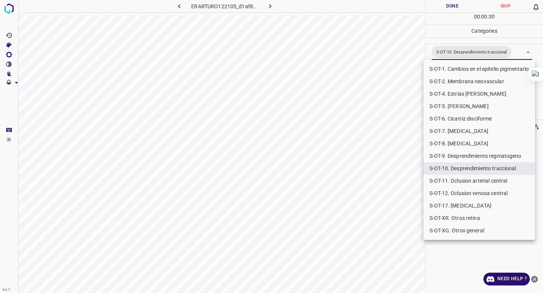
click at [370, 233] on div at bounding box center [271, 146] width 543 height 293
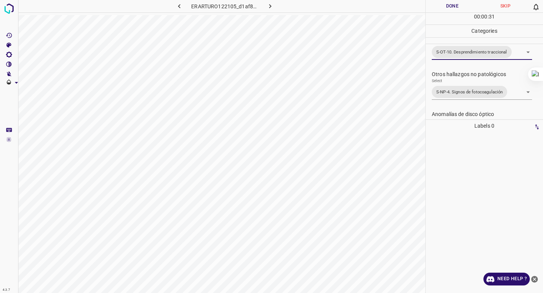
click at [440, 8] on button "Done" at bounding box center [452, 6] width 53 height 12
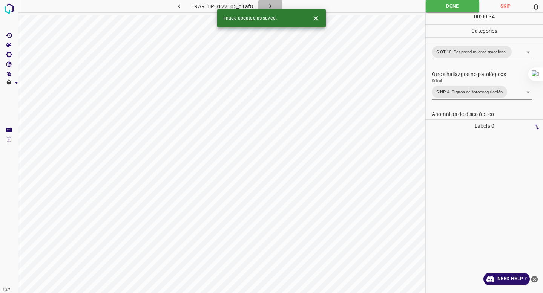
click at [269, 4] on icon "button" at bounding box center [270, 6] width 8 height 8
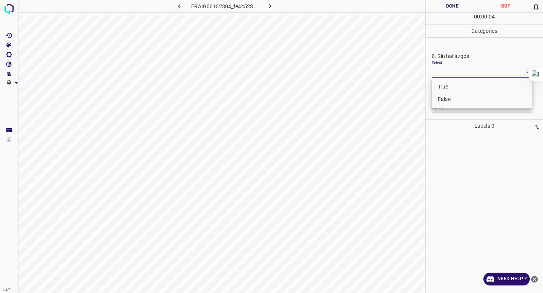
click at [464, 68] on body "4.3.7 ERAIG00102304_fe4c523aa.jpg Done Skip 0 00 : 00 : 04 Categories 0. Sin ha…" at bounding box center [271, 146] width 543 height 293
click at [445, 98] on li "False" at bounding box center [482, 99] width 100 height 12
type input "False"
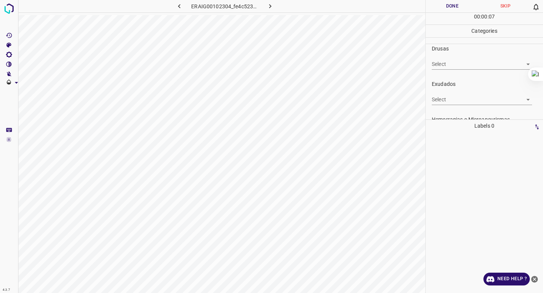
scroll to position [115, 0]
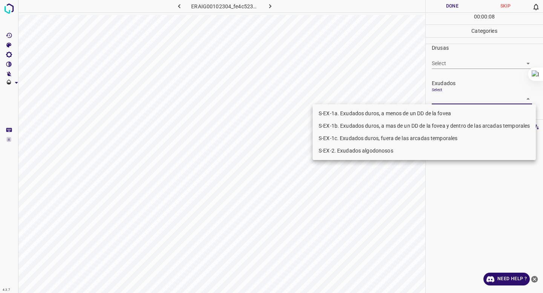
click at [450, 102] on body "4.3.7 ERAIG00102304_fe4c523aa.jpg Done Skip 0 00 : 00 : 08 Categories 0. Sin ha…" at bounding box center [271, 146] width 543 height 293
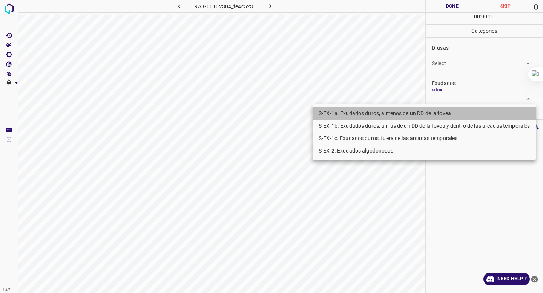
click at [417, 114] on li "S-EX-1a. Exudados duros, a menos de un DD de la fovea" at bounding box center [424, 113] width 223 height 12
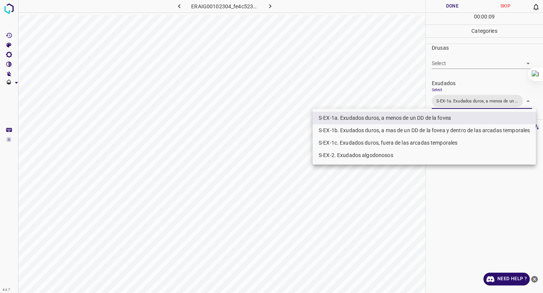
click at [405, 130] on li "S-EX-1b. Exudados duros, a mas de un DD de la fovea y dentro de las arcadas tem…" at bounding box center [424, 130] width 223 height 12
type input "S-EX-1a. Exudados duros, a menos de un DD de la fovea,S-EX-1b. Exudados duros, …"
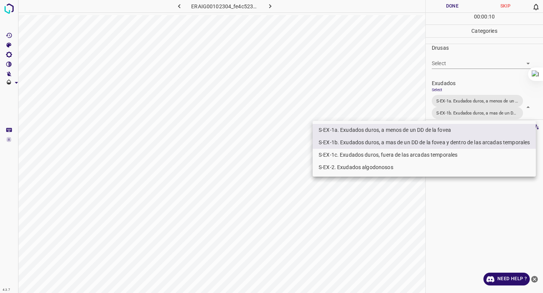
click at [453, 83] on div at bounding box center [271, 146] width 543 height 293
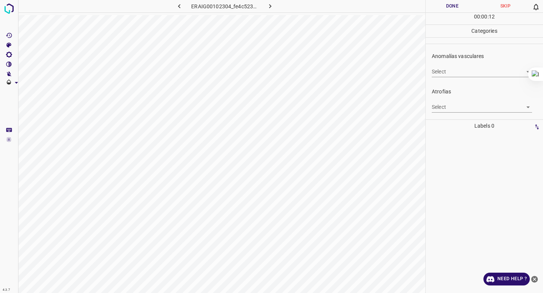
scroll to position [35, 0]
click at [456, 74] on body "4.3.7 ERAIG00102304_fe4c523aa.jpg Done Skip 0 00 : 00 : 13 Categories 0. Sin ha…" at bounding box center [271, 146] width 543 height 293
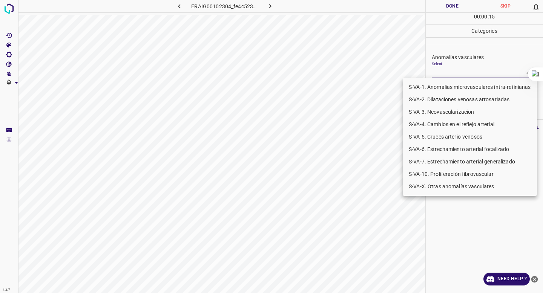
click at [444, 172] on li "S-VA-10. Proliferación fibrovascular" at bounding box center [470, 174] width 134 height 12
type input "S-VA-10. Proliferación fibrovascular"
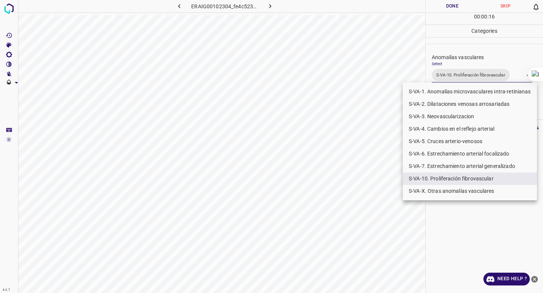
click at [346, 236] on div at bounding box center [271, 146] width 543 height 293
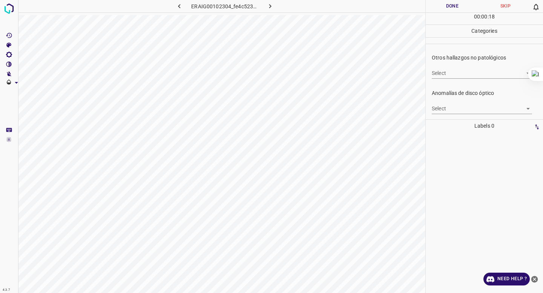
scroll to position [265, 0]
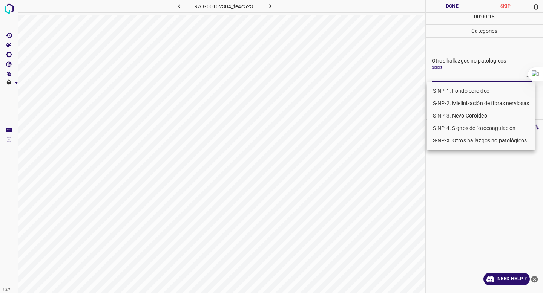
click at [463, 78] on body "4.3.7 ERAIG00102304_fe4c523aa.jpg Done Skip 0 00 : 00 : 18 Categories 0. Sin ha…" at bounding box center [271, 146] width 543 height 293
click at [458, 131] on li "S-NP-4. Signos de fotocoagulación" at bounding box center [481, 128] width 108 height 12
type input "S-NP-4. Signos de fotocoagulación"
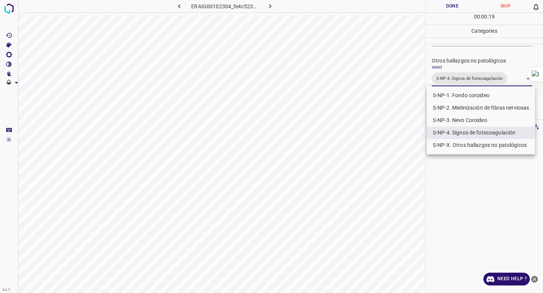
click at [488, 77] on div at bounding box center [271, 146] width 543 height 293
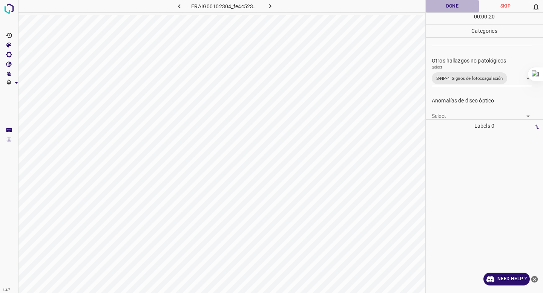
click at [442, 4] on button "Done" at bounding box center [452, 6] width 53 height 12
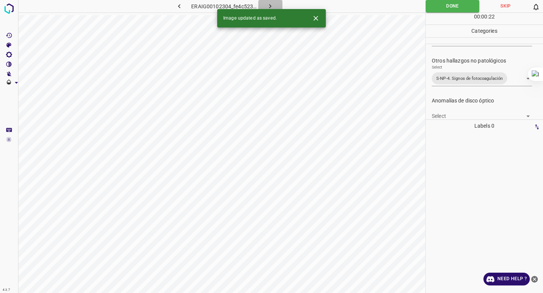
click at [271, 6] on icon "button" at bounding box center [270, 6] width 8 height 8
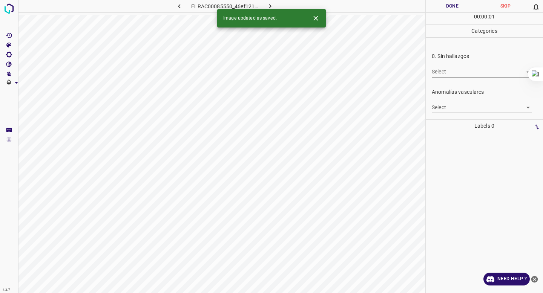
click at [474, 77] on div "0. Sin hallazgos Select ​" at bounding box center [484, 64] width 117 height 35
click at [470, 74] on body "4.3.7 ELRAC00085550_46ef121ed.jpg Done Skip 0 00 : 00 : 01 Categories 0. Sin ha…" at bounding box center [271, 146] width 543 height 293
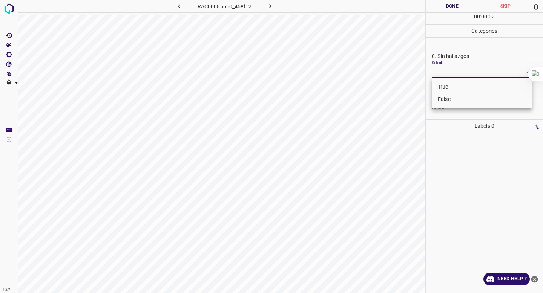
click at [466, 103] on li "False" at bounding box center [482, 99] width 100 height 12
type input "False"
click at [460, 110] on body "4.3.7 ELRAC00085550_46ef121ed.jpg Done Skip 0 00 : 00 : 04 Categories 0. Sin ha…" at bounding box center [271, 146] width 543 height 293
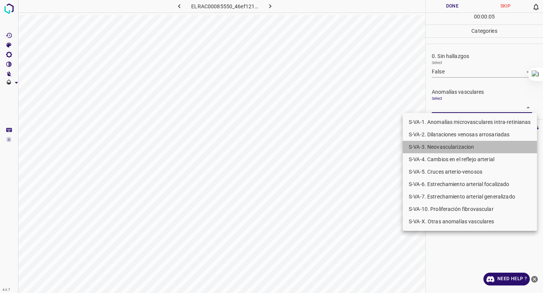
click at [443, 143] on li "S-VA-3. Neovascularizacion" at bounding box center [470, 147] width 134 height 12
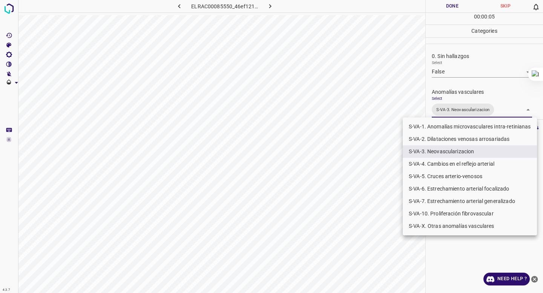
click at [428, 218] on li "S-VA-10. Proliferación fibrovascular" at bounding box center [470, 214] width 134 height 12
type input "S-VA-3. Neovascularizacion,S-VA-10. Proliferación fibrovascular"
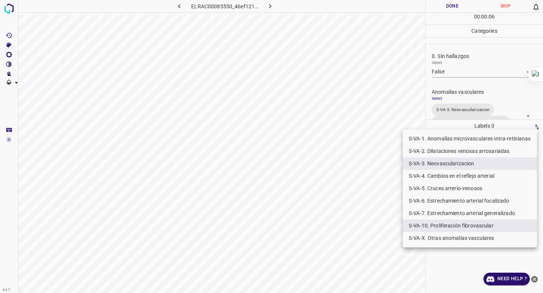
click at [482, 81] on div at bounding box center [271, 146] width 543 height 293
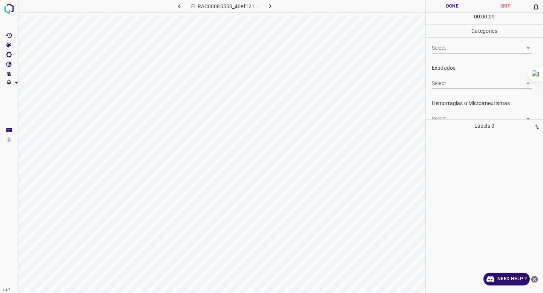
scroll to position [167, 0]
click at [472, 93] on div "Select ​" at bounding box center [482, 96] width 100 height 17
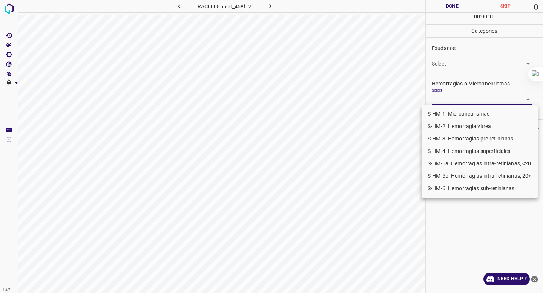
click at [462, 98] on body "4.3.7 ELRAC00085550_46ef121ed.jpg Done Skip 0 00 : 00 : 10 Categories 0. Sin ha…" at bounding box center [271, 146] width 543 height 293
click at [456, 128] on li "S-HM-2. Hemorragia vitrea" at bounding box center [480, 126] width 116 height 12
type input "S-HM-2. Hemorragia vitrea"
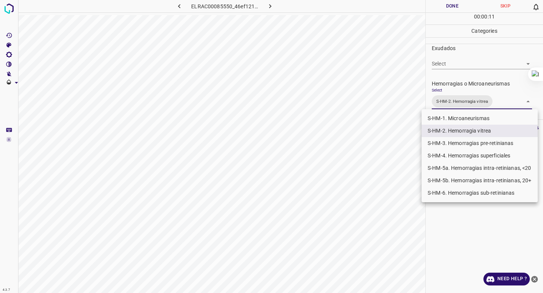
click at [477, 82] on div at bounding box center [271, 146] width 543 height 293
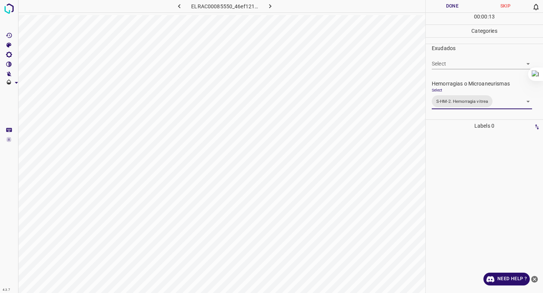
click at [448, 3] on button "Done" at bounding box center [452, 6] width 53 height 12
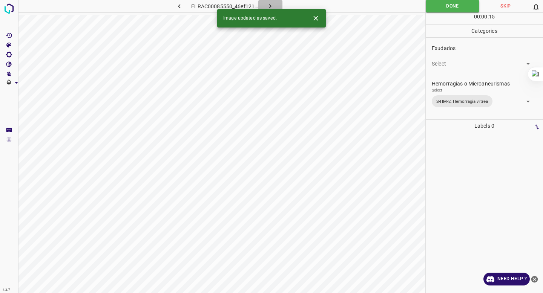
click at [275, 8] on button "button" at bounding box center [270, 6] width 24 height 12
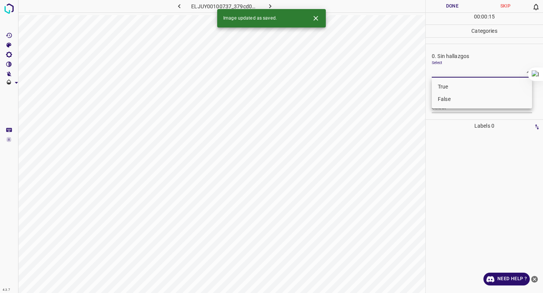
click at [464, 75] on body "4.3.7 ELJUY00100737_379cd01fc.jpg Done Skip 0 00 : 00 : 15 Categories 0. Sin ha…" at bounding box center [271, 146] width 543 height 293
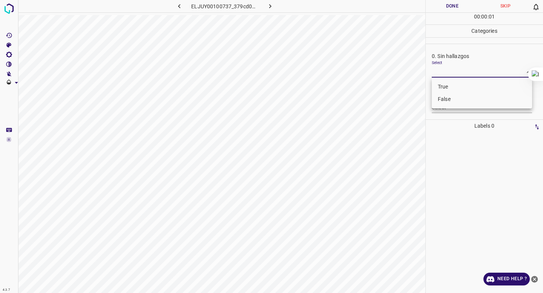
click at [456, 99] on li "False" at bounding box center [482, 99] width 100 height 12
type input "False"
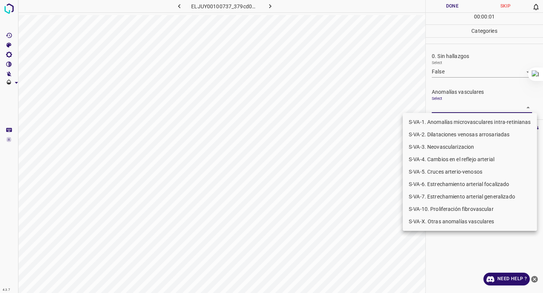
click at [450, 107] on body "4.3.7 ELJUY00100737_379cd01fc.jpg Done Skip 0 00 : 00 : 01 Categories 0. Sin ha…" at bounding box center [271, 146] width 543 height 293
click at [430, 223] on li "S-VA-X. Otras anomalías vasculares" at bounding box center [470, 222] width 134 height 12
type input "S-VA-X. Otras anomalías vasculares"
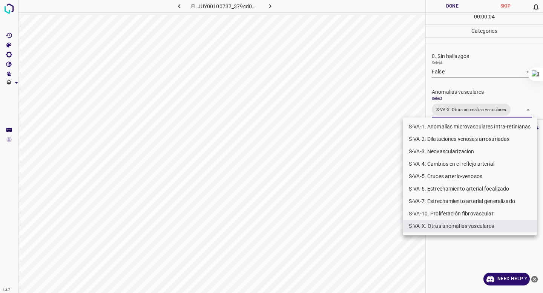
click at [451, 68] on div at bounding box center [271, 146] width 543 height 293
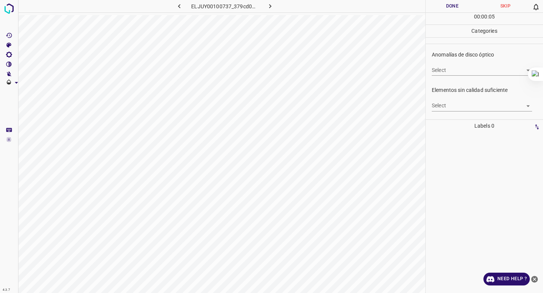
scroll to position [264, 0]
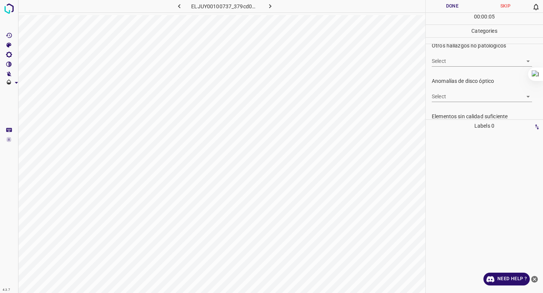
click at [453, 65] on body "4.3.7 ELJUY00100737_379cd01fc.jpg Done Skip 0 00 : 00 : 05 Categories 0. Sin ha…" at bounding box center [271, 146] width 543 height 293
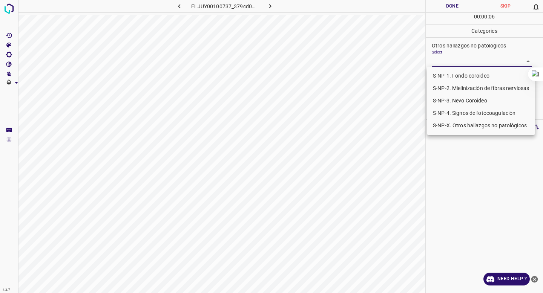
click at [453, 116] on li "S-NP-4. Signos de fotocoagulación" at bounding box center [481, 113] width 108 height 12
type input "S-NP-4. Signos de fotocoagulación"
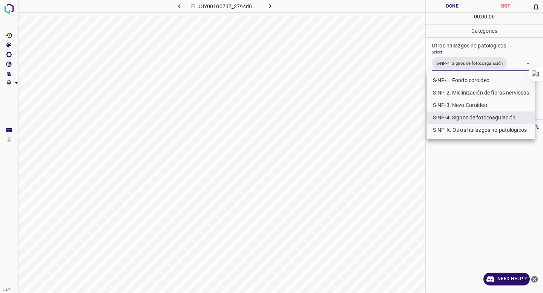
click at [474, 53] on div at bounding box center [271, 146] width 543 height 293
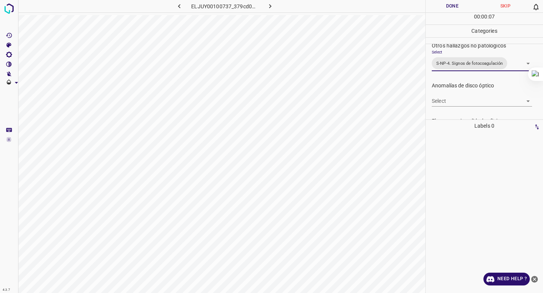
click at [453, 5] on button "Done" at bounding box center [452, 6] width 53 height 12
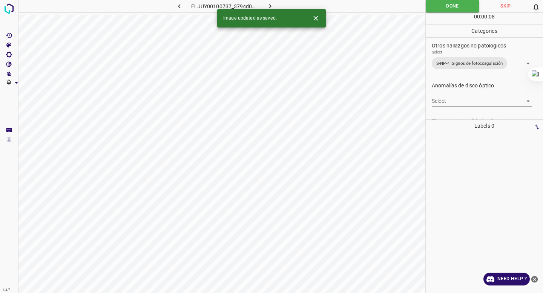
click at [268, 5] on icon "button" at bounding box center [270, 6] width 8 height 8
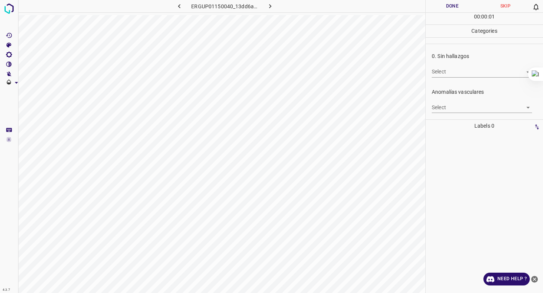
click at [460, 74] on body "4.3.7 ERGUP01150040_13dd6a705.jpg Done Skip 0 00 : 00 : 01 Categories 0. Sin ha…" at bounding box center [271, 146] width 543 height 293
click at [454, 98] on li "False" at bounding box center [482, 99] width 100 height 12
type input "False"
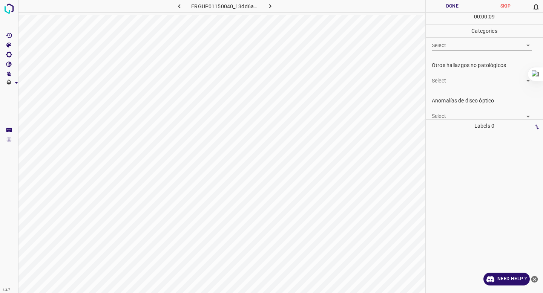
click at [459, 81] on body "4.3.7 ERGUP01150040_13dd6a705.jpg Done Skip 0 00 : 00 : 09 Categories 0. Sin ha…" at bounding box center [271, 146] width 543 height 293
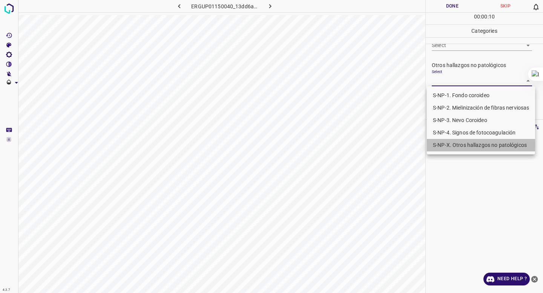
click at [462, 145] on li "S-NP-X. Otros hallazgos no patológicos" at bounding box center [481, 145] width 108 height 12
type input "S-NP-X. Otros hallazgos no patológicos"
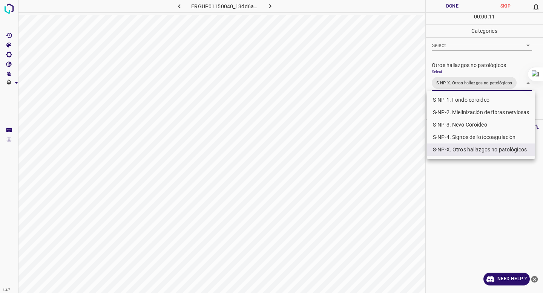
click at [450, 150] on li "S-NP-X. Otros hallazgos no patológicos" at bounding box center [481, 150] width 108 height 12
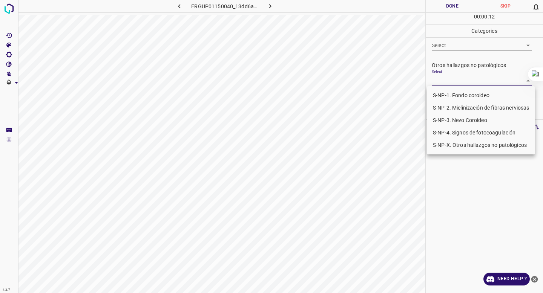
click at [465, 80] on div at bounding box center [271, 146] width 543 height 293
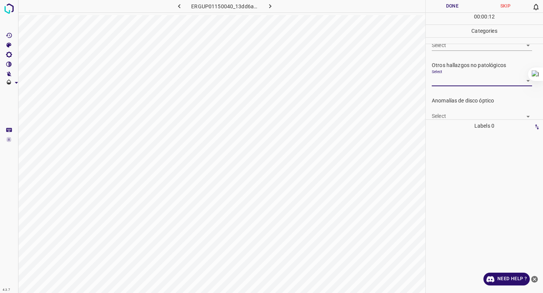
click at [465, 80] on body "4.3.7 ERGUP01150040_13dd6a705.jpg Done Skip 0 00 : 00 : 12 Categories 0. Sin ha…" at bounding box center [271, 146] width 543 height 293
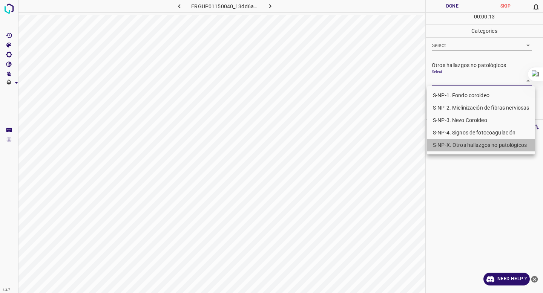
click at [445, 141] on li "S-NP-X. Otros hallazgos no patológicos" at bounding box center [481, 145] width 108 height 12
type input "S-NP-X. Otros hallazgos no patológicos"
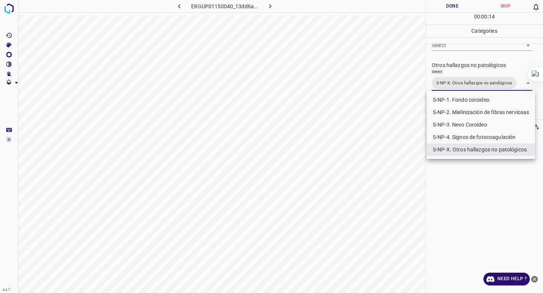
click at [468, 72] on div at bounding box center [271, 146] width 543 height 293
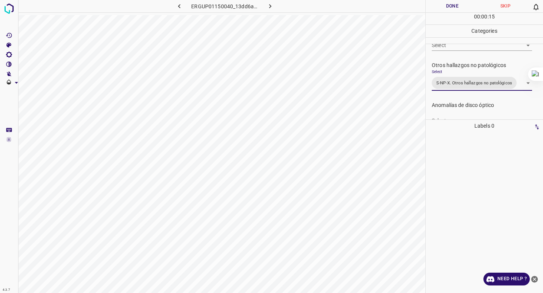
click at [445, 5] on button "Done" at bounding box center [452, 6] width 53 height 12
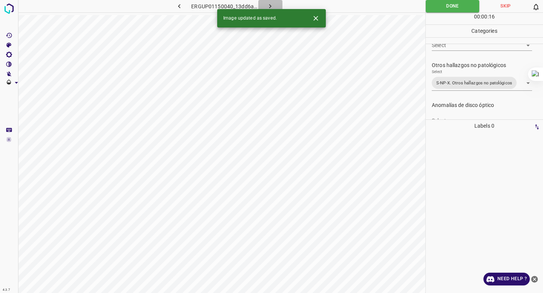
click at [268, 4] on icon "button" at bounding box center [270, 6] width 8 height 8
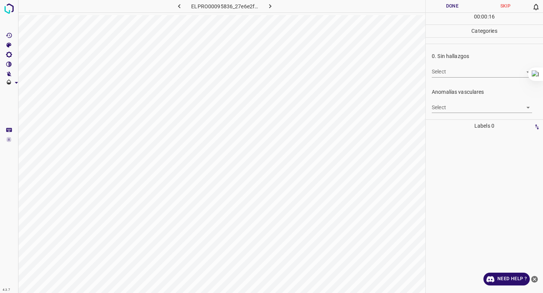
click at [462, 74] on body "4.3.7 ELPRO00095836_27e6e2fcd.jpg Done Skip 0 00 : 00 : 16 Categories 0. Sin ha…" at bounding box center [271, 146] width 543 height 293
click at [443, 95] on li "False" at bounding box center [482, 99] width 100 height 12
type input "False"
click at [3, 62] on Contrast"] "[V] Contrast" at bounding box center [9, 65] width 18 height 10
click at [37, 99] on div "Contrast ( 100 )" at bounding box center [48, 90] width 57 height 37
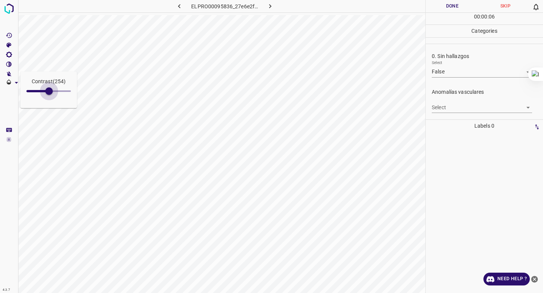
type input "263"
drag, startPoint x: 37, startPoint y: 97, endPoint x: 50, endPoint y: 97, distance: 12.4
click at [50, 95] on span at bounding box center [50, 91] width 8 height 8
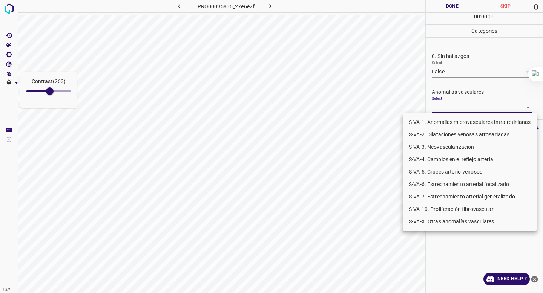
click at [444, 106] on body "Contrast ( 263 ) 4.3.7 ELPRO00095836_27e6e2fcd.jpg Done Skip 0 00 : 00 : 09 Cat…" at bounding box center [271, 146] width 543 height 293
click at [426, 208] on li "S-VA-10. Proliferación fibrovascular" at bounding box center [470, 209] width 134 height 12
type input "S-VA-10. Proliferación fibrovascular"
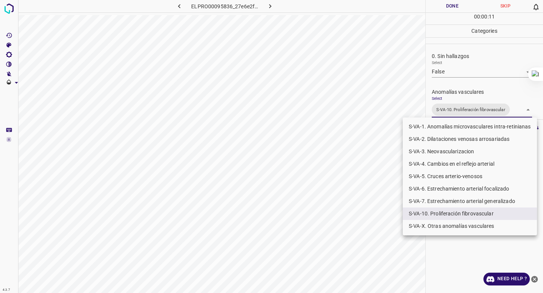
click at [472, 72] on div at bounding box center [271, 146] width 543 height 293
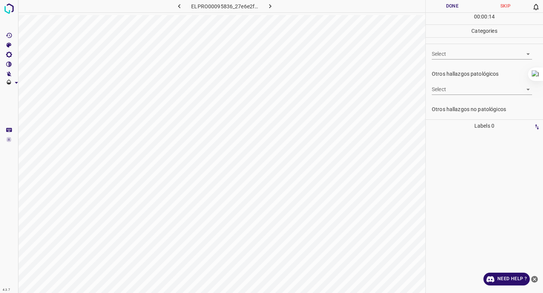
scroll to position [203, 0]
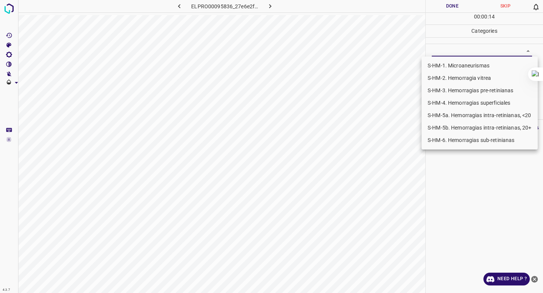
click at [449, 53] on body "4.3.7 ELPRO00095836_27e6e2fcd.jpg Done Skip 0 00 : 00 : 14 Categories 0. Sin ha…" at bounding box center [271, 146] width 543 height 293
click at [445, 67] on li "S-HM-1. Microaneurismas" at bounding box center [480, 66] width 116 height 12
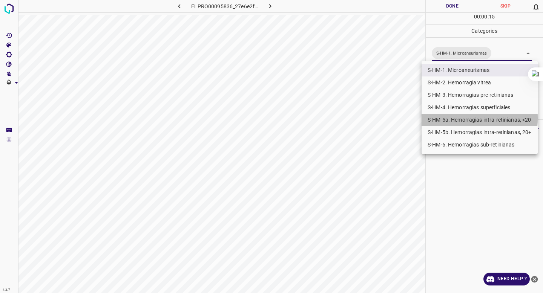
click at [441, 118] on li "S-HM-5a. Hemorragias intra-retinianas, <20" at bounding box center [480, 120] width 116 height 12
type input "S-HM-1. Microaneurismas,S-HM-5a. Hemorragias intra-retinianas, <20"
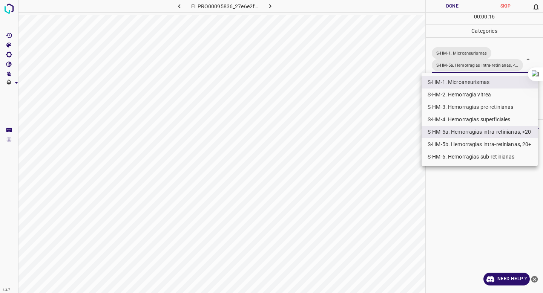
click at [442, 211] on div at bounding box center [271, 146] width 543 height 293
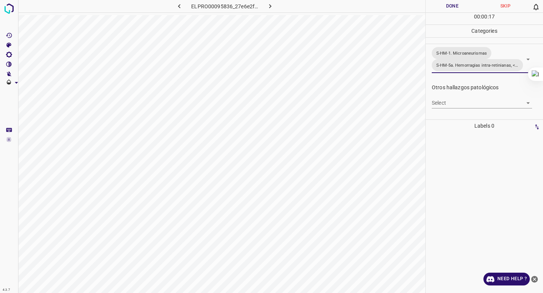
click at [447, 9] on button "Done" at bounding box center [452, 6] width 53 height 12
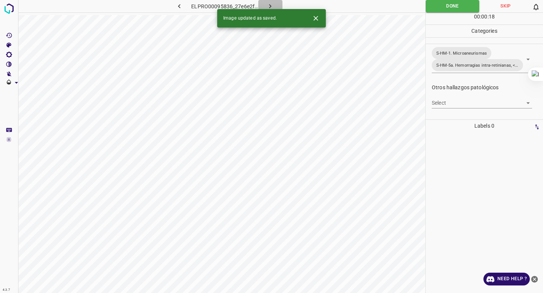
click at [266, 4] on icon "button" at bounding box center [270, 6] width 8 height 8
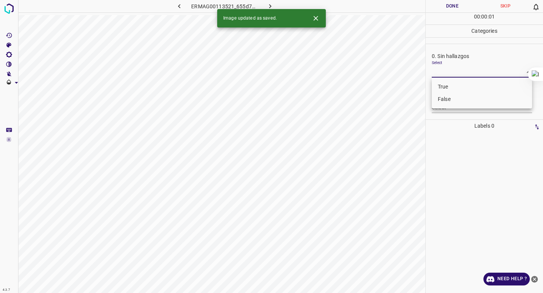
click at [456, 75] on body "4.3.7 ERMAG00113521_655d737dc.jpg Done Skip 0 00 : 00 : 01 Categories 0. Sin ha…" at bounding box center [271, 146] width 543 height 293
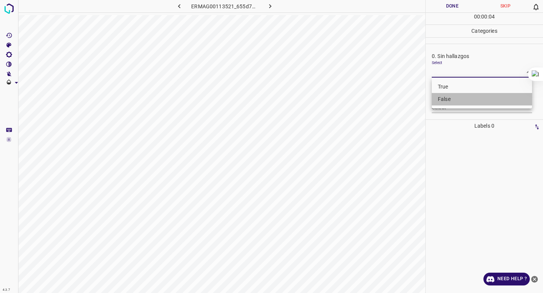
click at [456, 103] on li "False" at bounding box center [482, 99] width 100 height 12
type input "False"
click at [447, 115] on div "Anomalías vasculares Select ​" at bounding box center [484, 100] width 117 height 35
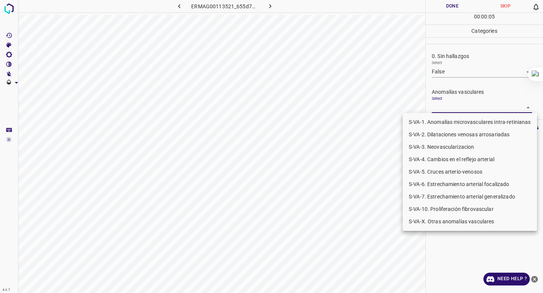
click at [450, 109] on body "4.3.7 ERMAG00113521_655d737dc.jpg Done Skip 0 00 : 00 : 05 Categories 0. Sin ha…" at bounding box center [271, 146] width 543 height 293
click at [437, 221] on li "S-VA-X. Otras anomalías vasculares" at bounding box center [470, 222] width 134 height 12
type input "S-VA-X. Otras anomalías vasculares"
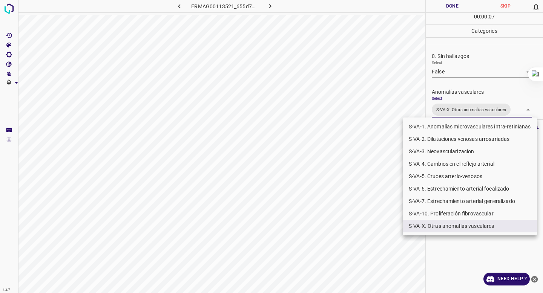
click at [475, 73] on div at bounding box center [271, 146] width 543 height 293
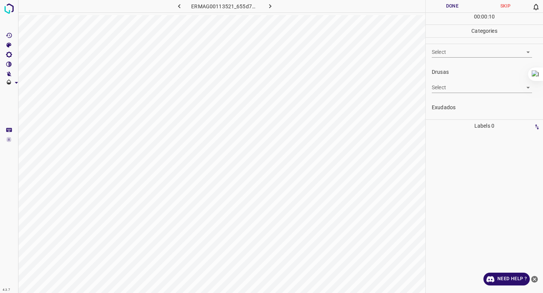
scroll to position [120, 0]
click at [440, 104] on div "Exudados Select ​" at bounding box center [484, 91] width 117 height 35
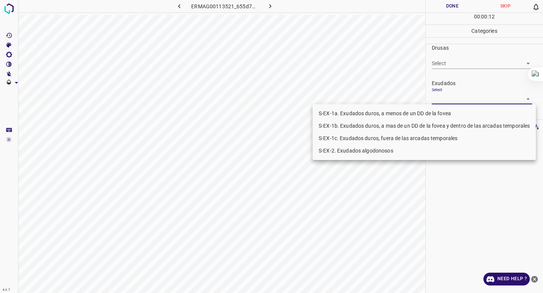
click at [441, 102] on body "4.3.7 ERMAG00113521_655d737dc.jpg Done Skip 0 00 : 00 : 12 Categories 0. Sin ha…" at bounding box center [271, 146] width 543 height 293
click at [431, 124] on li "S-EX-1b. Exudados duros, a mas de un DD de la fovea y dentro de las arcadas tem…" at bounding box center [424, 126] width 223 height 12
type input "S-EX-1b. Exudados duros, a mas de un DD de la fovea y dentro de las arcadas tem…"
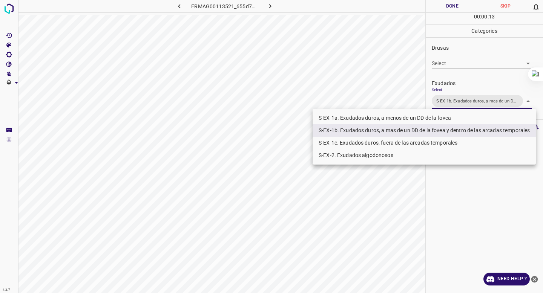
click at [466, 68] on div at bounding box center [271, 146] width 543 height 293
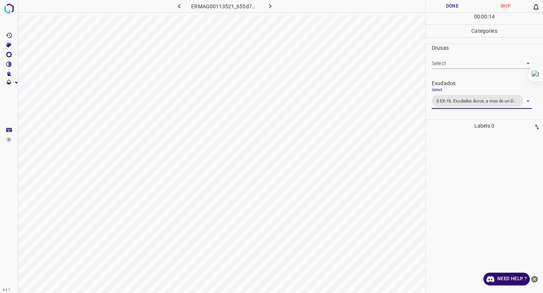
click at [5, 53] on Brightness"] "[C] Brightness" at bounding box center [9, 55] width 18 height 10
type input "254"
drag, startPoint x: 31, startPoint y: 81, endPoint x: 49, endPoint y: 89, distance: 19.6
click at [49, 89] on div "Brightness ( 254 )" at bounding box center [48, 78] width 57 height 37
click at [9, 60] on Contrast"] "[V] Contrast" at bounding box center [9, 65] width 18 height 10
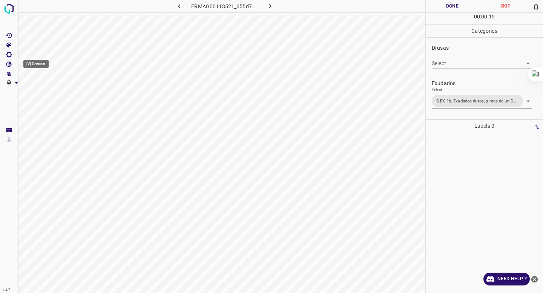
click at [8, 63] on icon "[V] Contrast" at bounding box center [9, 64] width 7 height 7
type input "203"
drag, startPoint x: 34, startPoint y: 85, endPoint x: 44, endPoint y: 86, distance: 10.2
click at [44, 87] on span at bounding box center [45, 91] width 8 height 8
click at [438, 7] on button "Done" at bounding box center [452, 6] width 53 height 12
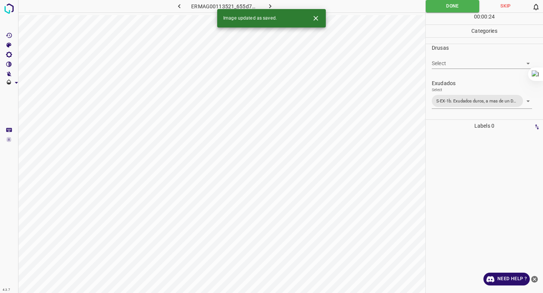
click at [271, 5] on icon "button" at bounding box center [270, 6] width 8 height 8
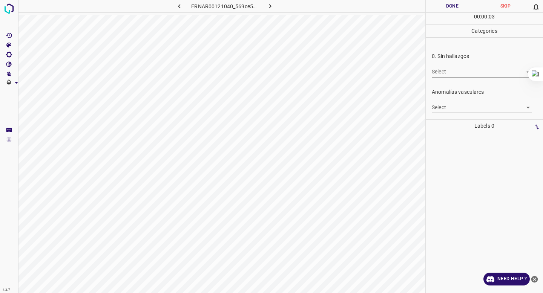
click at [493, 77] on body "4.3.7 ERNAR00121040_569ce5631.jpg Done Skip 0 00 : 00 : 03 Categories 0. Sin ha…" at bounding box center [271, 146] width 543 height 293
click at [476, 100] on li "False" at bounding box center [482, 99] width 100 height 12
type input "False"
click at [463, 106] on body "4.3.7 ERNAR00121040_569ce5631.jpg Done Skip 0 00 : 00 : 04 Categories 0. Sin ha…" at bounding box center [271, 146] width 543 height 293
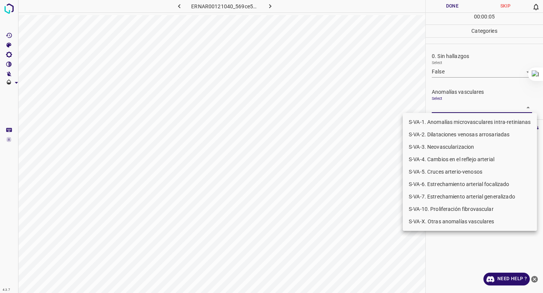
click at [440, 209] on li "S-VA-10. Proliferación fibrovascular" at bounding box center [470, 209] width 134 height 12
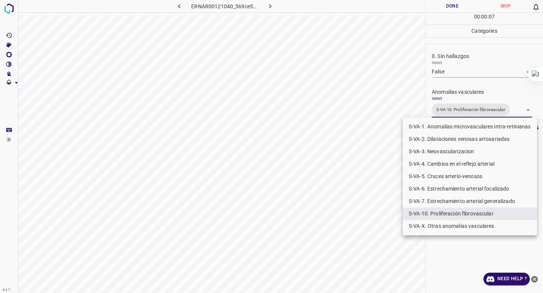
click at [462, 61] on div at bounding box center [271, 146] width 543 height 293
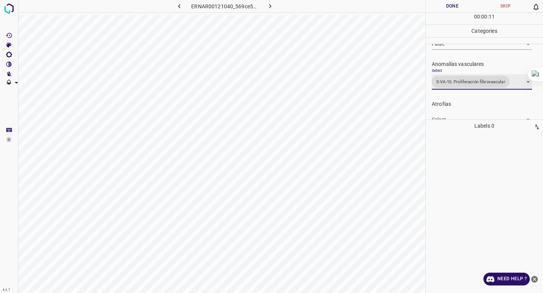
scroll to position [32, 0]
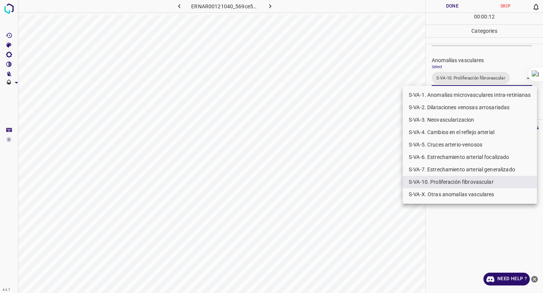
click at [454, 76] on body "4.3.7 ERNAR00121040_569ce5631.jpg Done Skip 0 00 : 00 : 12 Categories 0. Sin ha…" at bounding box center [271, 146] width 543 height 293
click at [435, 195] on li "S-VA-X. Otras anomalías vasculares" at bounding box center [470, 195] width 134 height 12
type input "S-VA-10. Proliferación fibrovascular,S-VA-X. Otras anomalías vasculares"
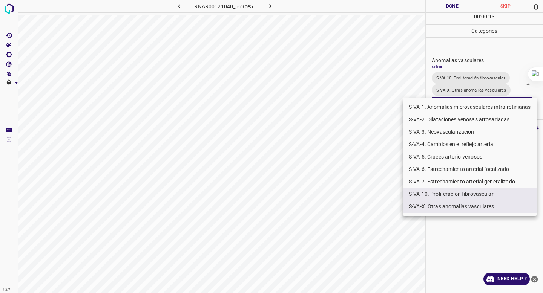
click at [459, 56] on div at bounding box center [271, 146] width 543 height 293
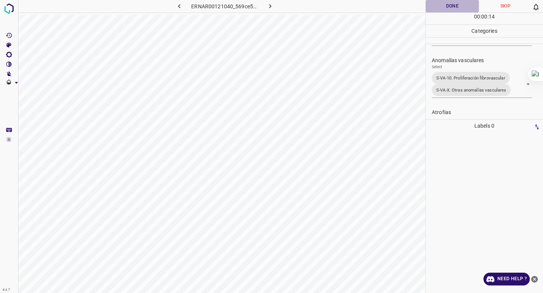
click at [443, 10] on button "Done" at bounding box center [452, 6] width 53 height 12
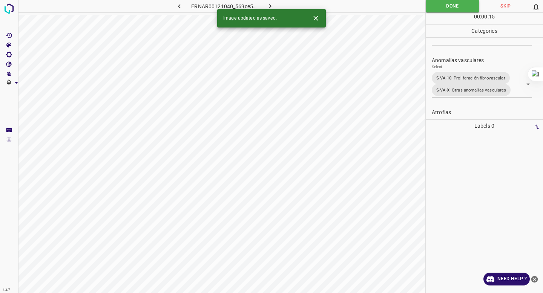
scroll to position [302, 0]
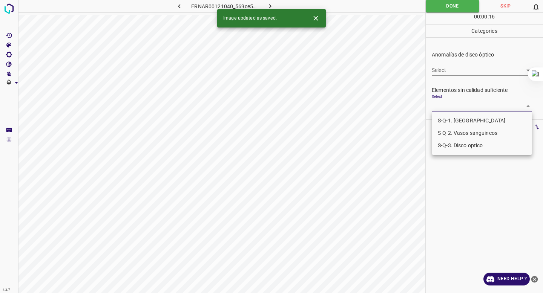
click at [448, 110] on body "4.3.7 ERNAR00121040_569ce5631.jpg Done Skip 0 00 : 00 : 16 Categories 0. Sin ha…" at bounding box center [271, 146] width 543 height 293
click at [445, 124] on li "S-Q-1. [GEOGRAPHIC_DATA]" at bounding box center [482, 121] width 100 height 12
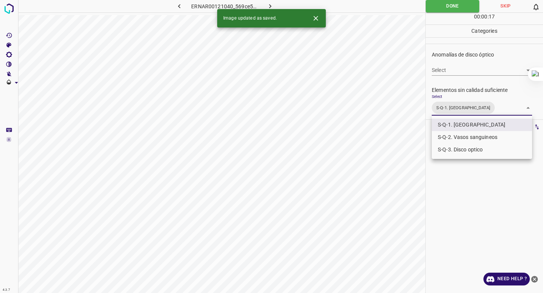
click at [445, 138] on li "S-Q-2. Vasos sanguineos" at bounding box center [482, 137] width 100 height 12
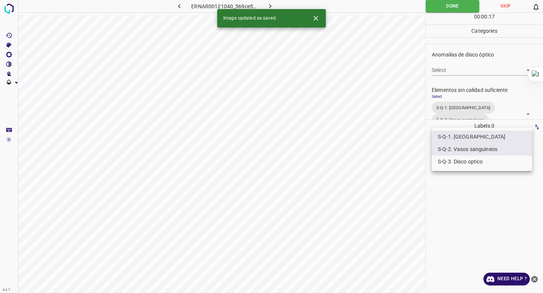
click at [439, 163] on li "S-Q-3. Disco optico" at bounding box center [482, 162] width 100 height 12
type input "S-Q-1. Macula,S-Q-2. Vasos sanguineos,S-Q-3. Disco optico"
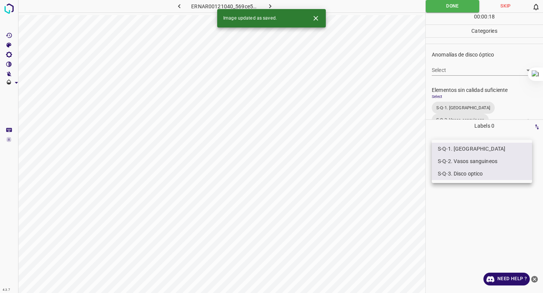
click at [454, 43] on div at bounding box center [271, 146] width 543 height 293
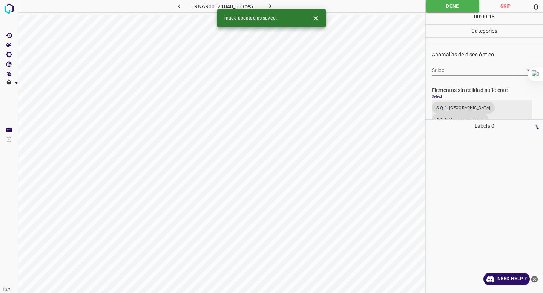
scroll to position [322, 0]
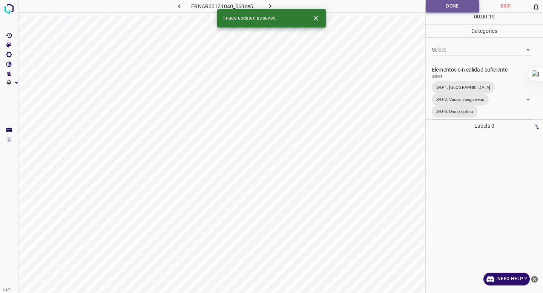
click at [437, 6] on button "Done" at bounding box center [453, 6] width 54 height 12
click at [264, 4] on button "button" at bounding box center [270, 6] width 24 height 12
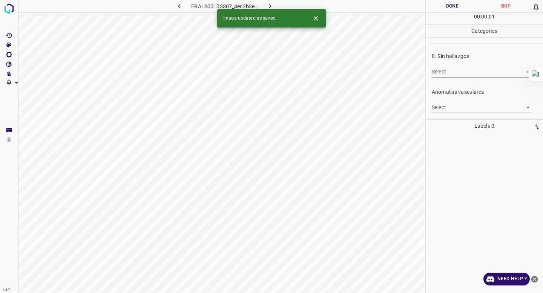
click at [468, 73] on body "4.3.7 ERALS00103307_4ec2b3efd.jpg Done Skip 0 00 : 00 : 01 Categories 0. Sin ha…" at bounding box center [271, 146] width 543 height 293
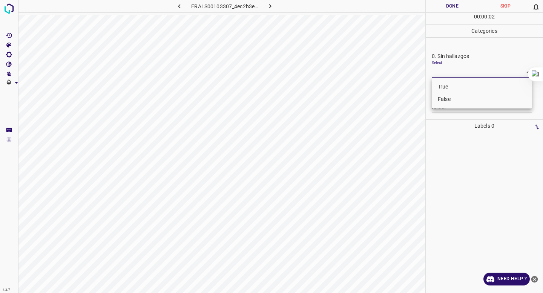
click at [463, 94] on li "False" at bounding box center [482, 99] width 100 height 12
type input "False"
click at [457, 108] on body "4.3.7 ERALS00103307_4ec2b3efd.jpg Done Skip 0 00 : 00 : 02 Categories 0. Sin ha…" at bounding box center [271, 146] width 543 height 293
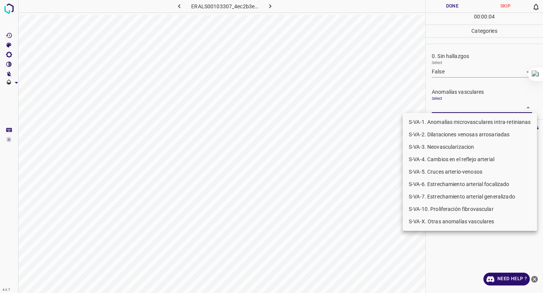
click at [450, 223] on li "S-VA-X. Otras anomalías vasculares" at bounding box center [470, 222] width 134 height 12
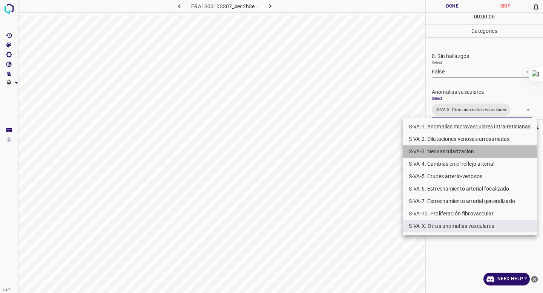
click at [448, 150] on li "S-VA-3. Neovascularizacion" at bounding box center [470, 152] width 134 height 12
type input "S-VA-X. Otras anomalías vasculares,S-VA-3. Neovascularizacion"
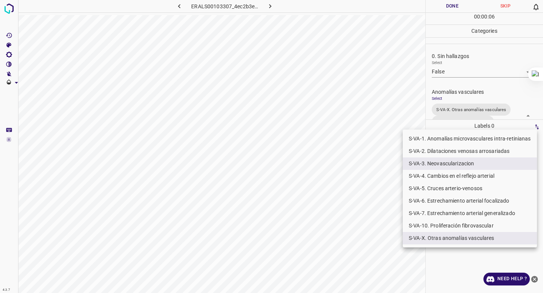
click at [459, 78] on div at bounding box center [271, 146] width 543 height 293
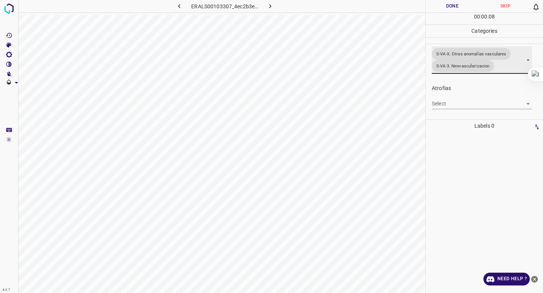
scroll to position [165, 0]
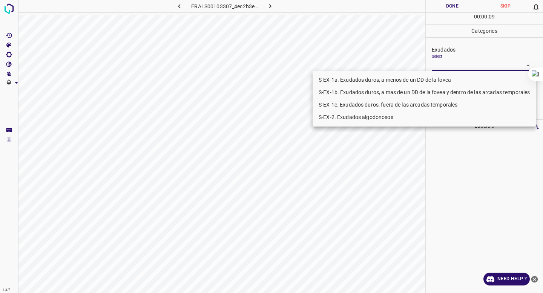
click at [448, 65] on body "4.3.7 ERALS00103307_4ec2b3efd.jpg Done Skip 0 00 : 00 : 09 Categories 0. Sin ha…" at bounding box center [271, 146] width 543 height 293
click at [441, 88] on li "S-EX-1b. Exudados duros, a mas de un DD de la fovea y dentro de las arcadas tem…" at bounding box center [424, 92] width 223 height 12
type input "S-EX-1b. Exudados duros, a mas de un DD de la fovea y dentro de las arcadas tem…"
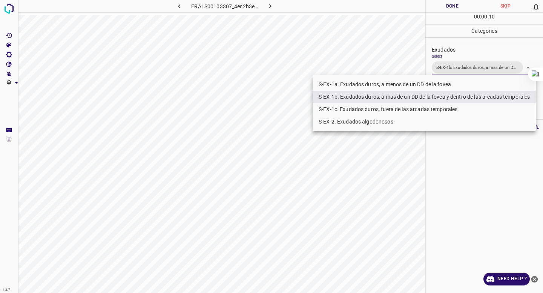
click at [457, 66] on div at bounding box center [271, 146] width 543 height 293
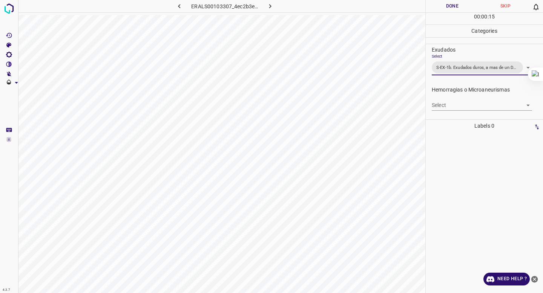
click at [449, 99] on div "Select ​" at bounding box center [482, 102] width 100 height 17
click at [449, 108] on body "4.3.7 ERALS00103307_4ec2b3efd.jpg Done Skip 0 00 : 00 : 15 Categories 0. Sin ha…" at bounding box center [271, 146] width 543 height 293
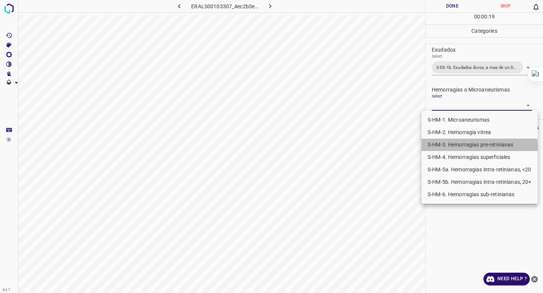
click at [470, 147] on li "S-HM-3. Hemorragias pre-retinianas" at bounding box center [480, 145] width 116 height 12
type input "S-HM-3. Hemorragias pre-retinianas"
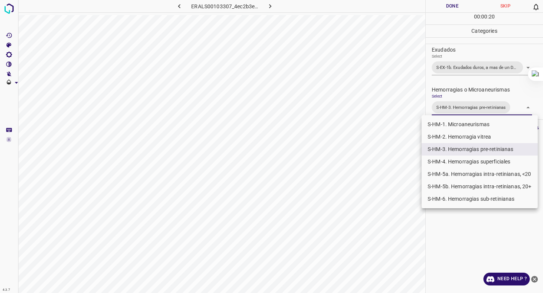
click at [468, 75] on div at bounding box center [271, 146] width 543 height 293
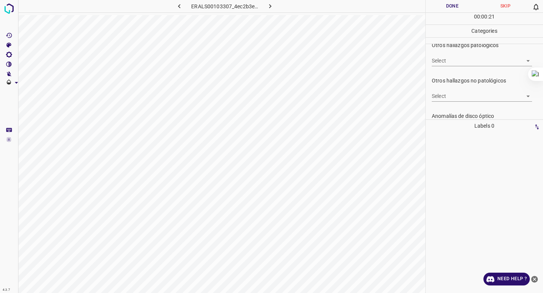
scroll to position [257, 0]
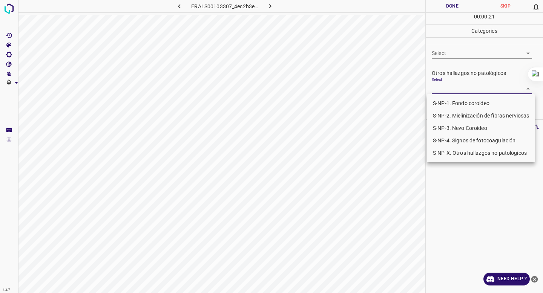
click at [463, 87] on body "4.3.7 ERALS00103307_4ec2b3efd.jpg Done Skip 0 00 : 00 : 21 Categories 0. Sin ha…" at bounding box center [271, 146] width 543 height 293
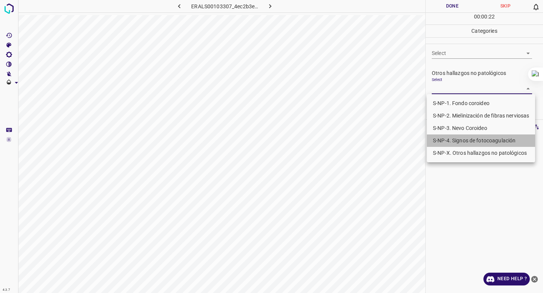
click at [454, 136] on li "S-NP-4. Signos de fotocoagulación" at bounding box center [481, 141] width 108 height 12
type input "S-NP-4. Signos de fotocoagulación"
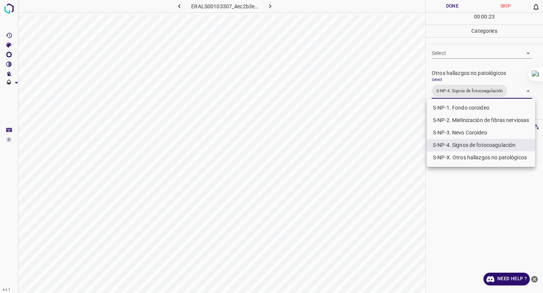
click at [459, 59] on div at bounding box center [271, 146] width 543 height 293
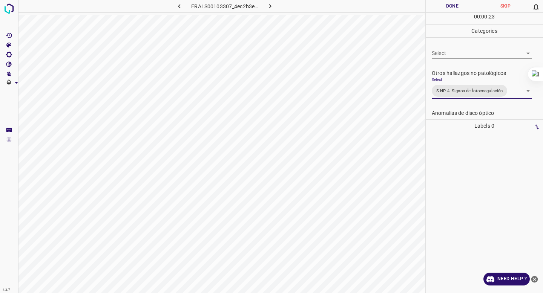
click at [453, 8] on button "Done" at bounding box center [452, 6] width 53 height 12
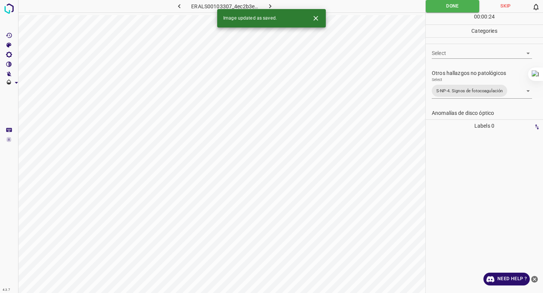
click at [269, 4] on icon "button" at bounding box center [270, 6] width 8 height 8
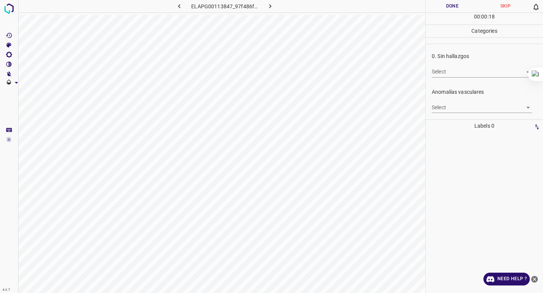
click at [468, 73] on body "4.3.7 ELAPG00113847_97f486fd3.jpg Done Skip 0 00 : 00 : 18 Categories 0. Sin ha…" at bounding box center [271, 146] width 543 height 293
click at [458, 97] on li "False" at bounding box center [482, 99] width 100 height 12
type input "False"
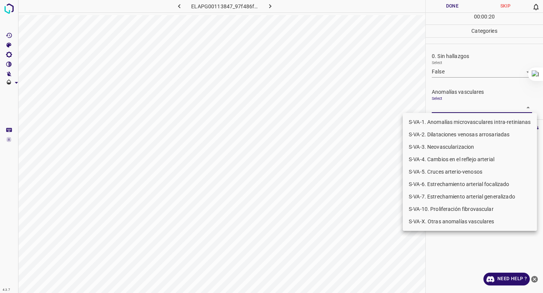
click at [451, 109] on body "4.3.7 ELAPG00113847_97f486fd3.jpg Done Skip 0 00 : 00 : 20 Categories 0. Sin ha…" at bounding box center [271, 146] width 543 height 293
click at [430, 212] on li "S-VA-10. Proliferación fibrovascular" at bounding box center [470, 209] width 134 height 12
type input "S-VA-10. Proliferación fibrovascular"
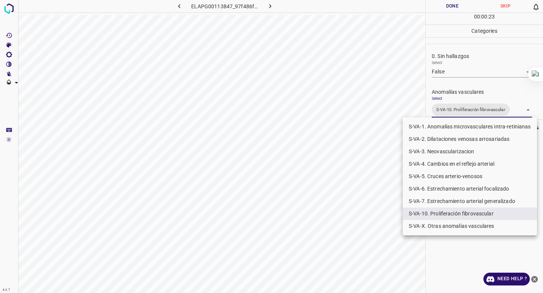
click at [446, 58] on div at bounding box center [271, 146] width 543 height 293
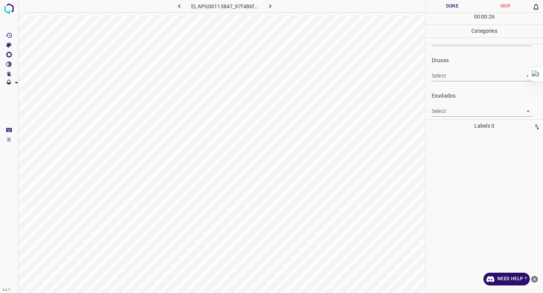
scroll to position [107, 0]
click at [440, 108] on body "4.3.7 ELAPG00113847_97f486fd3.jpg Done Skip 0 00 : 00 : 26 Categories 0. Sin ha…" at bounding box center [271, 146] width 543 height 293
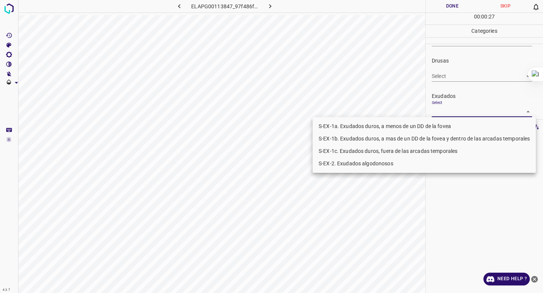
click at [420, 153] on li "S-EX-1c. Exudados duros, fuera de las arcadas temporales" at bounding box center [424, 151] width 223 height 12
type input "S-EX-1c. Exudados duros, fuera de las arcadas temporales"
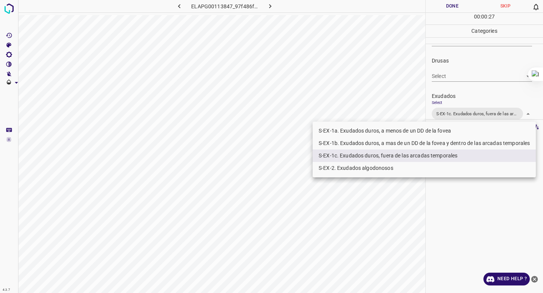
click at [462, 106] on div at bounding box center [271, 146] width 543 height 293
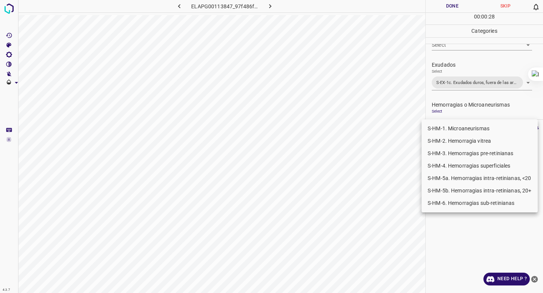
scroll to position [144, 0]
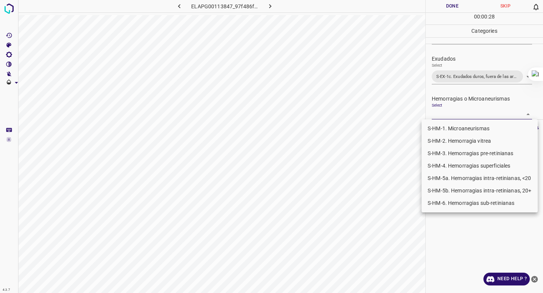
click at [449, 117] on body "4.3.7 ELAPG00113847_97f486fd3.jpg Done Skip 0 00 : 00 : 28 Categories 0. Sin ha…" at bounding box center [271, 146] width 543 height 293
click at [442, 128] on li "S-HM-1. Microaneurismas" at bounding box center [480, 129] width 116 height 12
type input "S-HM-1. Microaneurismas"
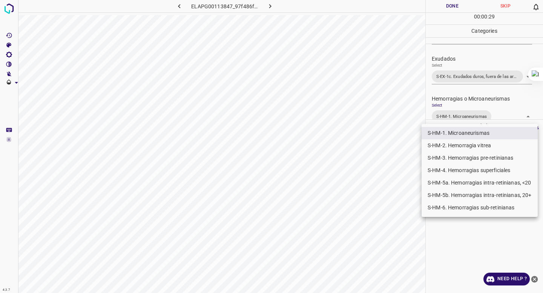
click at [467, 99] on div at bounding box center [271, 146] width 543 height 293
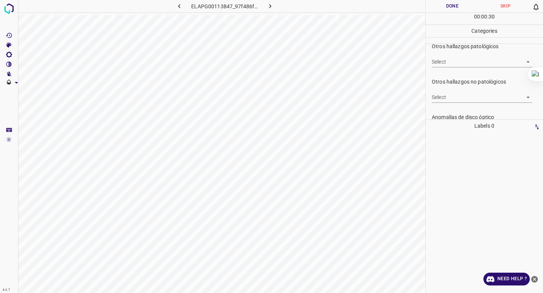
scroll to position [237, 0]
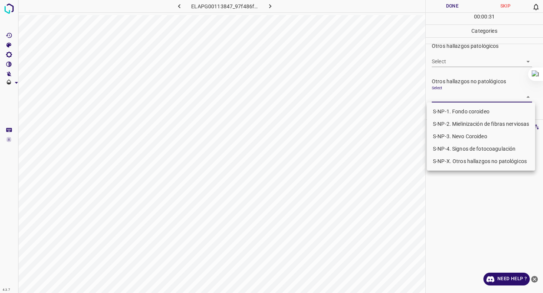
click at [467, 99] on body "4.3.7 ELAPG00113847_97f486fd3.jpg Done Skip 0 00 : 00 : 31 Categories 0. Sin ha…" at bounding box center [271, 146] width 543 height 293
click at [457, 149] on li "S-NP-4. Signos de fotocoagulación" at bounding box center [481, 149] width 108 height 12
type input "S-NP-4. Signos de fotocoagulación"
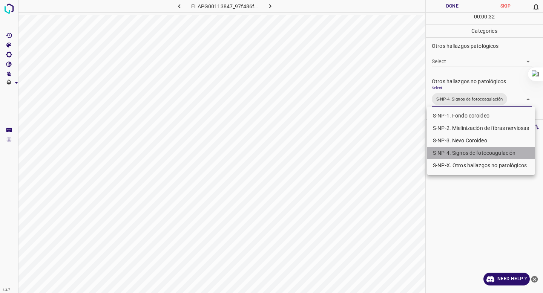
click at [457, 149] on li "S-NP-4. Signos de fotocoagulación" at bounding box center [481, 153] width 108 height 12
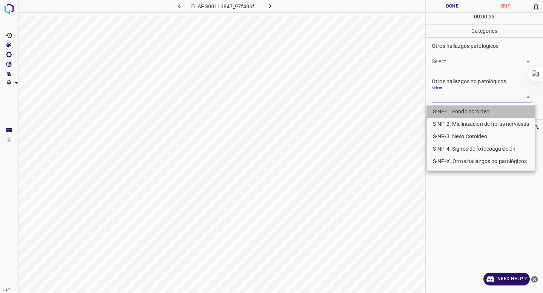
click at [461, 114] on li "S-NP-1. Fondo coroideo" at bounding box center [481, 112] width 108 height 12
type input "S-NP-1. Fondo coroideo"
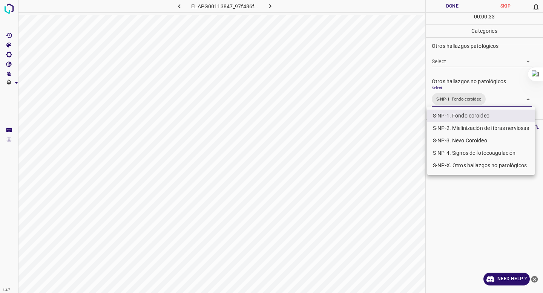
click at [462, 58] on div at bounding box center [271, 146] width 543 height 293
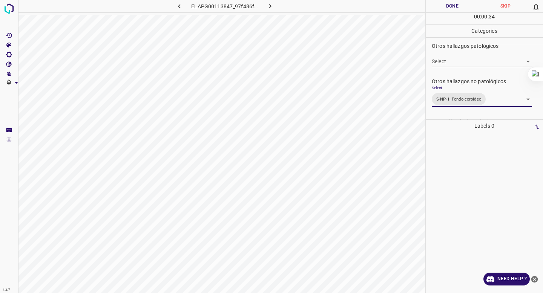
click at [450, 4] on button "Done" at bounding box center [452, 6] width 53 height 12
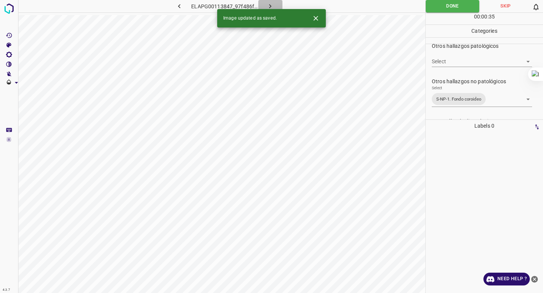
click at [268, 2] on button "button" at bounding box center [270, 6] width 24 height 12
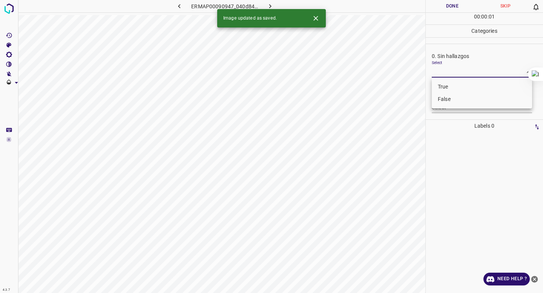
click at [449, 74] on body "4.3.7 ERMAP00090947_040d84c83.jpg Done Skip 0 00 : 00 : 01 Categories 0. Sin ha…" at bounding box center [271, 146] width 543 height 293
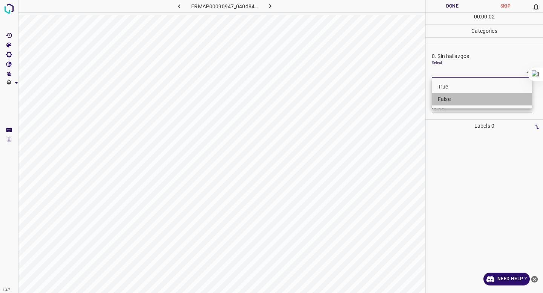
click at [447, 100] on li "False" at bounding box center [482, 99] width 100 height 12
type input "False"
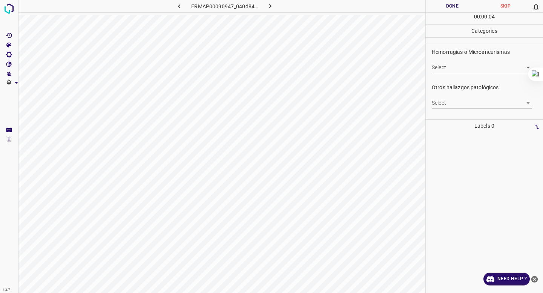
scroll to position [182, 0]
click at [447, 100] on body "4.3.7 ERMAP00090947_040d84c83.jpg Done Skip 0 00 : 00 : 05 Categories 0. Sin ha…" at bounding box center [271, 146] width 543 height 293
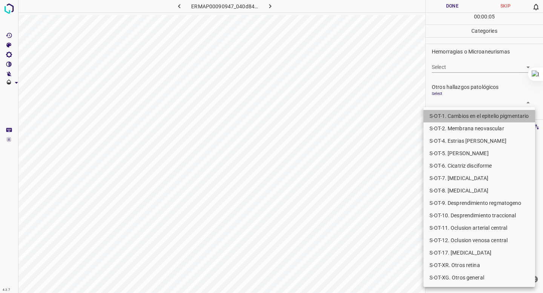
click at [445, 117] on li "S-OT-1. Cambios en el epitelio pigmentario" at bounding box center [479, 116] width 112 height 12
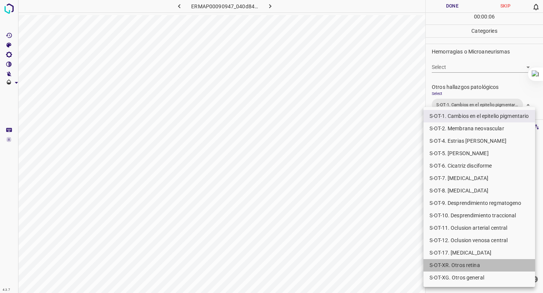
click at [446, 268] on li "S-OT-XR. Otros retina" at bounding box center [479, 265] width 112 height 12
type input "S-OT-1. Cambios en el epitelio pigmentario,S-OT-XR. Otros retina"
click at [292, 251] on div at bounding box center [271, 146] width 543 height 293
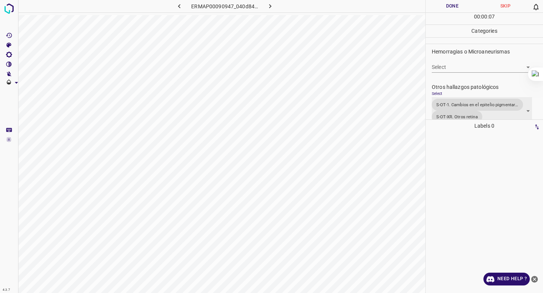
scroll to position [187, 0]
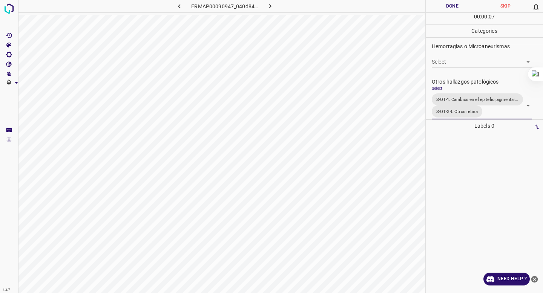
click at [453, 3] on button "Done" at bounding box center [452, 6] width 53 height 12
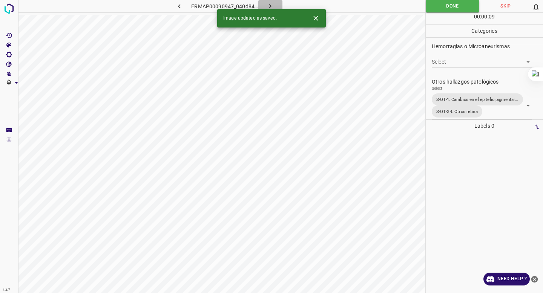
click at [273, 6] on icon "button" at bounding box center [270, 6] width 8 height 8
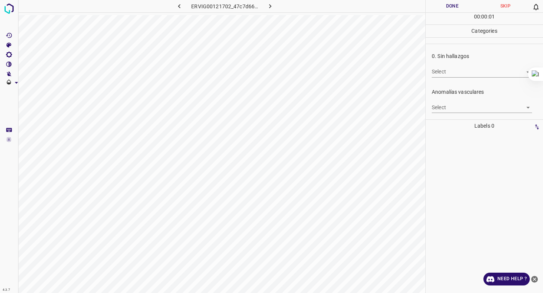
click at [486, 68] on body "4.3.7 ERVIG00121702_47c7d661c.jpg Done Skip 0 00 : 00 : 01 Categories 0. Sin ha…" at bounding box center [271, 146] width 543 height 293
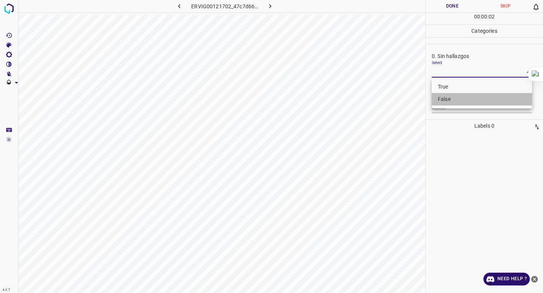
click at [475, 94] on li "False" at bounding box center [482, 99] width 100 height 12
type input "False"
click at [469, 104] on body "4.3.7 ERVIG00121702_47c7d661c.jpg Done Skip 0 00 : 00 : 03 Categories 0. Sin ha…" at bounding box center [271, 146] width 543 height 293
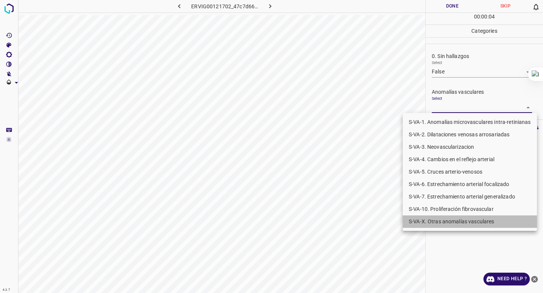
click at [434, 225] on li "S-VA-X. Otras anomalías vasculares" at bounding box center [470, 222] width 134 height 12
type input "S-VA-X. Otras anomalías vasculares"
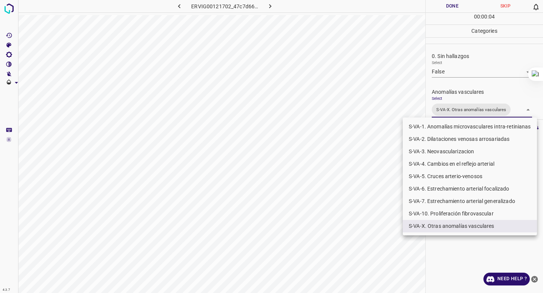
click at [489, 65] on div at bounding box center [271, 146] width 543 height 293
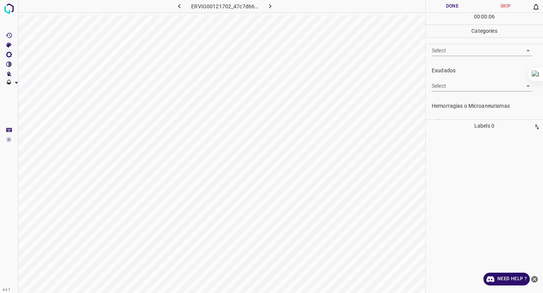
scroll to position [140, 0]
click at [449, 111] on body "4.3.7 ERVIG00121702_47c7d661c.jpg Done Skip 0 00 : 00 : 07 Categories 0. Sin ha…" at bounding box center [271, 146] width 543 height 293
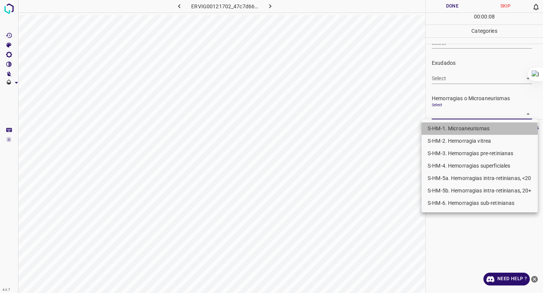
click at [442, 132] on li "S-HM-1. Microaneurismas" at bounding box center [480, 129] width 116 height 12
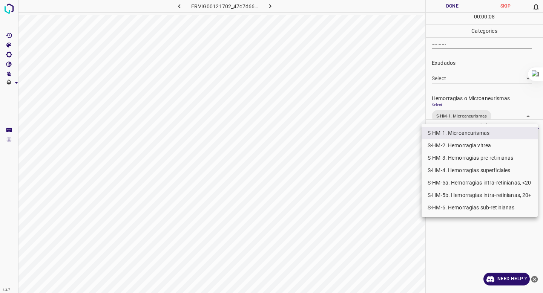
click at [445, 179] on li "S-HM-5a. Hemorragias intra-retinianas, <20" at bounding box center [480, 183] width 116 height 12
type input "S-HM-1. Microaneurismas,S-HM-5a. Hemorragias intra-retinianas, <20"
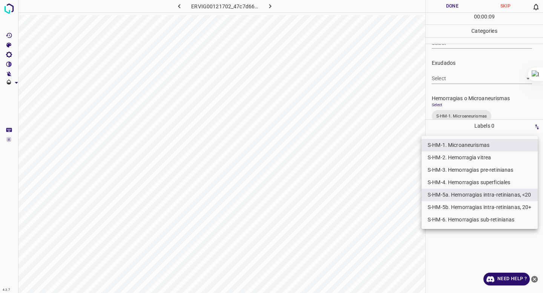
click at [474, 83] on div at bounding box center [271, 146] width 543 height 293
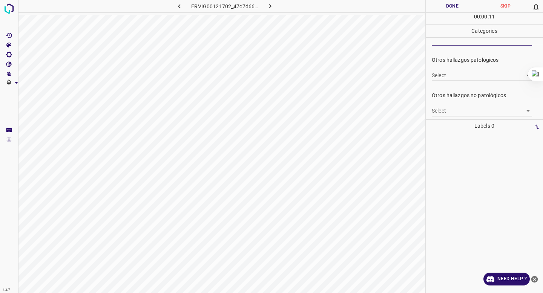
scroll to position [231, 0]
click at [456, 105] on body "4.3.7 ERVIG00121702_47c7d661c.jpg Done Skip 0 00 : 00 : 12 Categories 0. Sin ha…" at bounding box center [271, 146] width 543 height 293
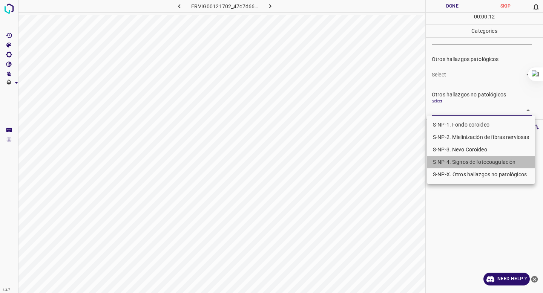
click at [446, 166] on li "S-NP-4. Signos de fotocoagulación" at bounding box center [481, 162] width 108 height 12
type input "S-NP-4. Signos de fotocoagulación"
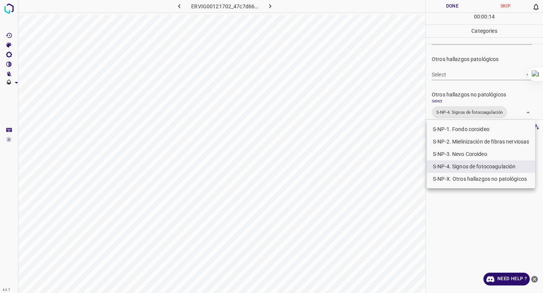
click at [465, 63] on div at bounding box center [271, 146] width 543 height 293
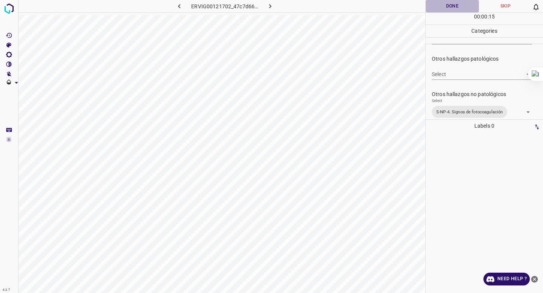
click at [449, 4] on button "Done" at bounding box center [452, 6] width 53 height 12
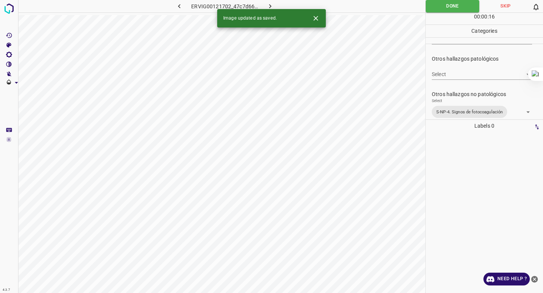
click at [267, 7] on icon "button" at bounding box center [270, 6] width 8 height 8
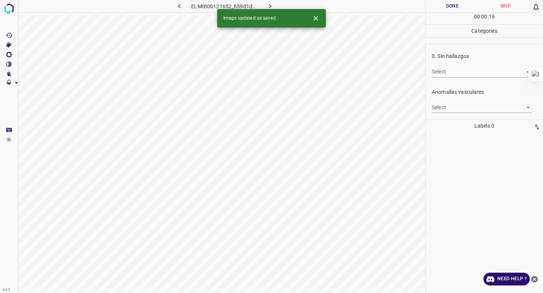
click at [436, 77] on body "4.3.7 ELMIB00121652_659d1d72d.jpg Done Skip 0 00 : 00 : 16 Categories 0. Sin ha…" at bounding box center [271, 146] width 543 height 293
click at [439, 95] on li "False" at bounding box center [482, 99] width 100 height 12
type input "False"
click at [436, 106] on body "4.3.7 ELMIB00121652_659d1d72d.jpg Done Skip 0 00 : 00 : 02 Categories 0. Sin ha…" at bounding box center [271, 146] width 543 height 293
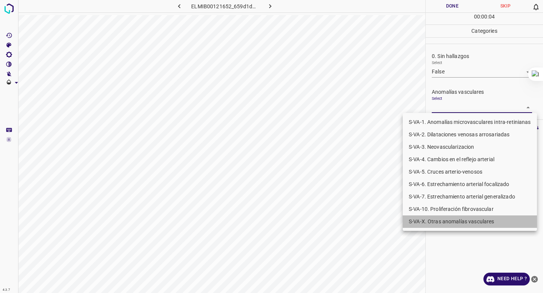
click at [427, 224] on li "S-VA-X. Otras anomalías vasculares" at bounding box center [470, 222] width 134 height 12
type input "S-VA-X. Otras anomalías vasculares"
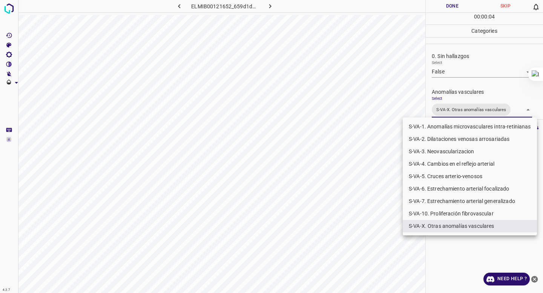
click at [459, 98] on div at bounding box center [271, 146] width 543 height 293
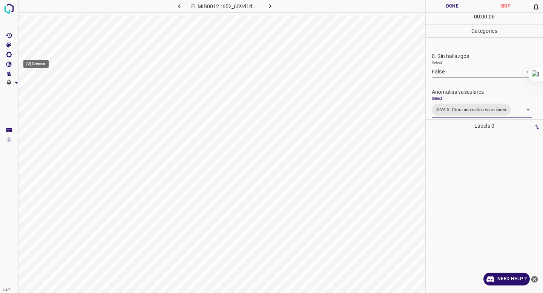
click at [8, 64] on icon "[V] Contrast" at bounding box center [9, 64] width 7 height 7
type input "322"
drag, startPoint x: 38, startPoint y: 93, endPoint x: 55, endPoint y: 96, distance: 16.8
click at [55, 95] on span at bounding box center [55, 91] width 8 height 8
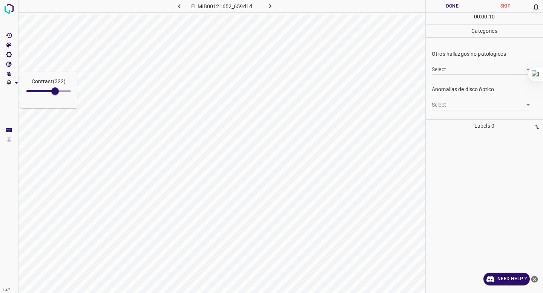
scroll to position [255, 0]
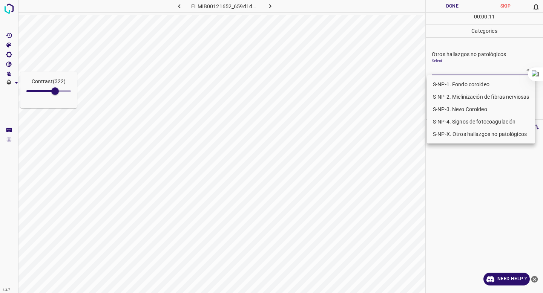
click at [485, 72] on body "Contrast ( 322 ) 4.3.7 ELMIB00121652_659d1d72d.jpg Done Skip 0 00 : 00 : 11 Cat…" at bounding box center [271, 146] width 543 height 293
click at [459, 125] on li "S-NP-4. Signos de fotocoagulación" at bounding box center [481, 122] width 108 height 12
type input "S-NP-4. Signos de fotocoagulación"
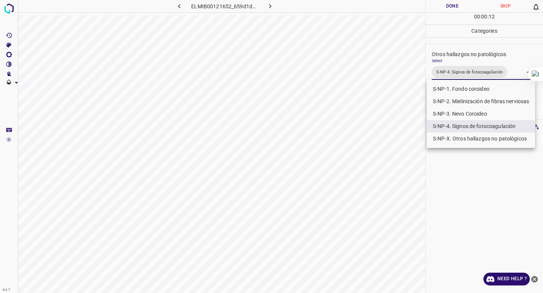
click at [463, 32] on div at bounding box center [271, 146] width 543 height 293
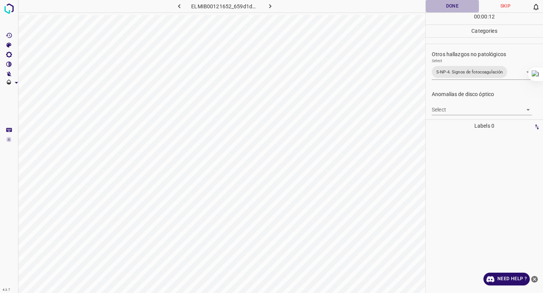
click at [442, 3] on button "Done" at bounding box center [452, 6] width 53 height 12
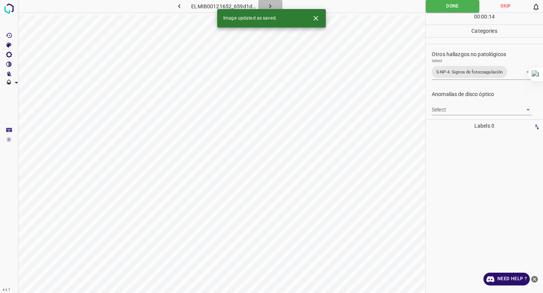
click at [268, 4] on icon "button" at bounding box center [270, 6] width 8 height 8
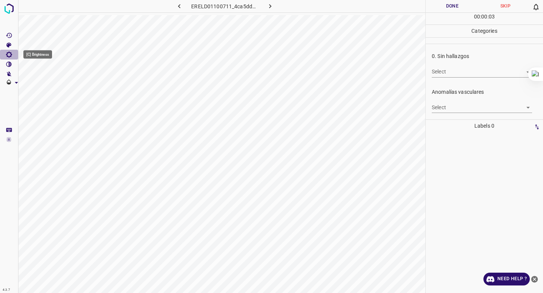
click at [8, 57] on icon "[C] Brightness" at bounding box center [9, 54] width 7 height 7
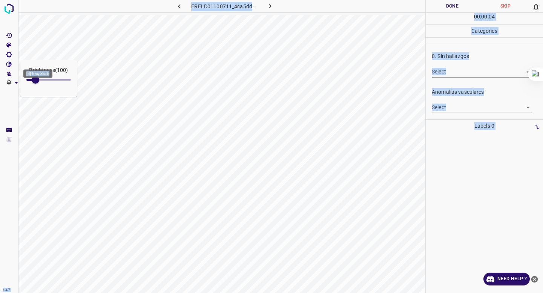
drag, startPoint x: 35, startPoint y: 78, endPoint x: 41, endPoint y: 79, distance: 6.9
click at [41, 79] on body "Brightness ( 100 ) 4.3.7 ERELD01100711_4ca5dd086.jpg Done Skip 0 00 : 00 : 04 C…" at bounding box center [271, 146] width 543 height 293
click at [8, 57] on icon "[C] Brightness" at bounding box center [9, 54] width 7 height 7
type input "500"
click at [89, 86] on div "Brightness ( 500 ) 4.3.7 ERELD01100711_4ca5dd086.jpg Done Skip 0 00 : 00 : 08 C…" at bounding box center [271, 146] width 543 height 293
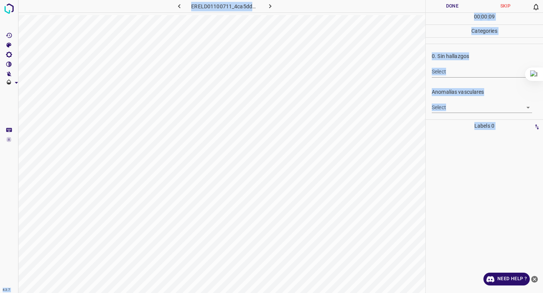
click at [460, 74] on body "4.3.7 ERELD01100711_4ca5dd086.jpg Done Skip 0 00 : 00 : 09 Categories 0. Sin ha…" at bounding box center [271, 146] width 543 height 293
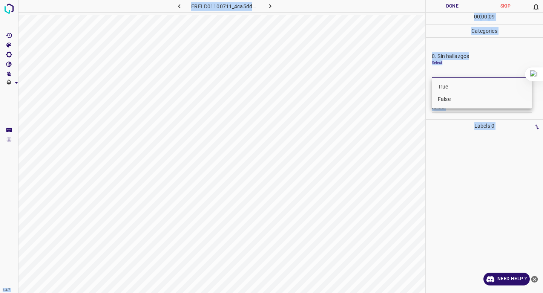
click at [449, 101] on li "False" at bounding box center [482, 99] width 100 height 12
type input "False"
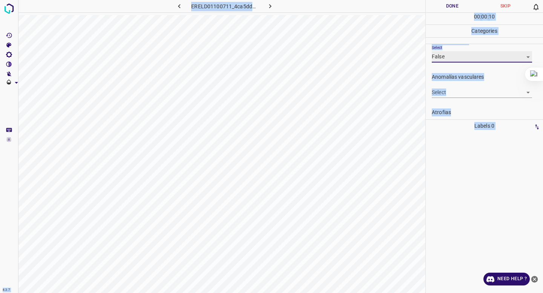
scroll to position [15, 0]
click at [7, 52] on icon "[C] Brightness" at bounding box center [9, 55] width 6 height 6
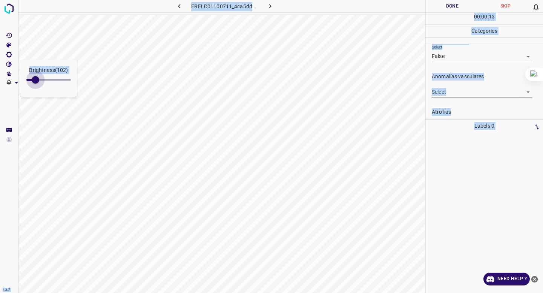
type input "93"
drag, startPoint x: 55, startPoint y: 78, endPoint x: 35, endPoint y: 81, distance: 21.0
click at [35, 81] on span at bounding box center [48, 79] width 44 height 11
click at [477, 103] on div "Atrofias Select ​" at bounding box center [484, 120] width 117 height 35
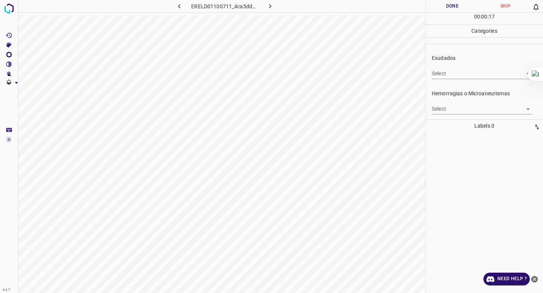
scroll to position [140, 0]
click at [477, 103] on div "Select ​" at bounding box center [482, 106] width 100 height 17
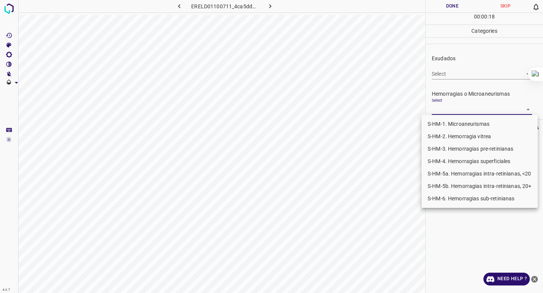
click at [473, 109] on body "4.3.7 ERELD01100711_4ca5dd086.jpg Done Skip 0 00 : 00 : 18 Categories 0. Sin ha…" at bounding box center [271, 146] width 543 height 293
click at [465, 128] on li "S-HM-1. Microaneurismas" at bounding box center [480, 124] width 116 height 12
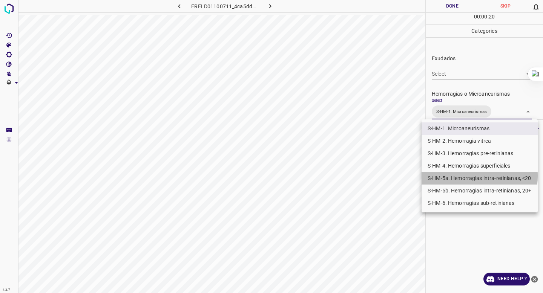
click at [460, 176] on li "S-HM-5a. Hemorragias intra-retinianas, <20" at bounding box center [480, 178] width 116 height 12
type input "S-HM-1. Microaneurismas,S-HM-5a. Hemorragias intra-retinianas, <20"
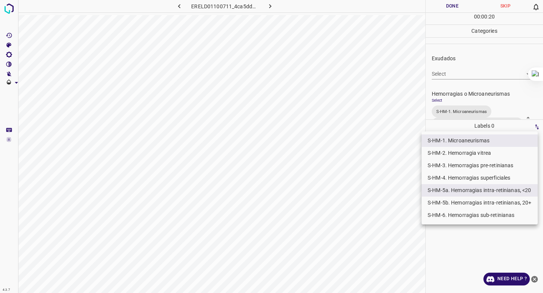
click at [460, 45] on div at bounding box center [271, 146] width 543 height 293
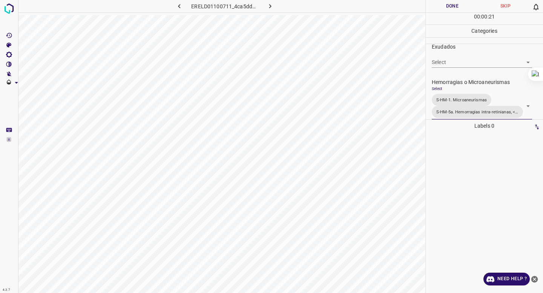
click at [450, 5] on button "Done" at bounding box center [452, 6] width 53 height 12
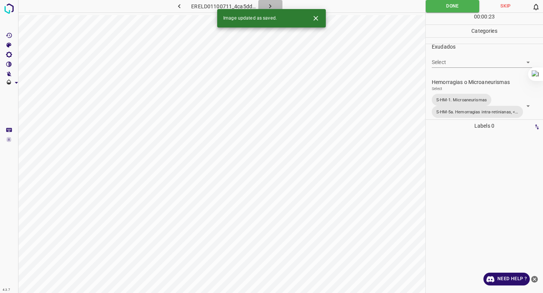
click at [267, 5] on icon "button" at bounding box center [270, 6] width 8 height 8
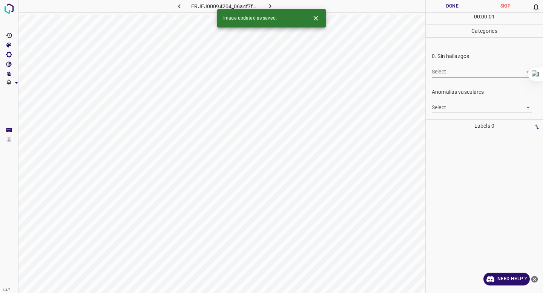
click at [442, 74] on body "4.3.7 ERJEJ00094204_06acf7f74.jpg Done Skip 0 00 : 00 : 01 Categories 0. Sin ha…" at bounding box center [271, 146] width 543 height 293
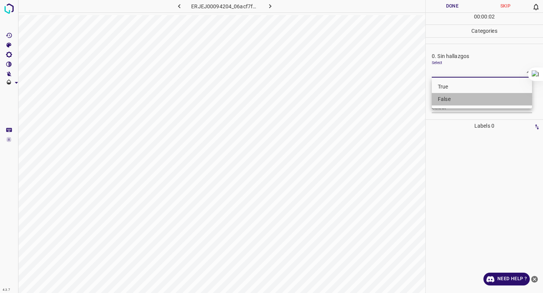
click at [438, 97] on li "False" at bounding box center [482, 99] width 100 height 12
type input "False"
click at [439, 109] on body "4.3.7 ERJEJ00094204_06acf7f74.jpg Done Skip 0 00 : 00 : 02 Categories 0. Sin ha…" at bounding box center [271, 146] width 543 height 293
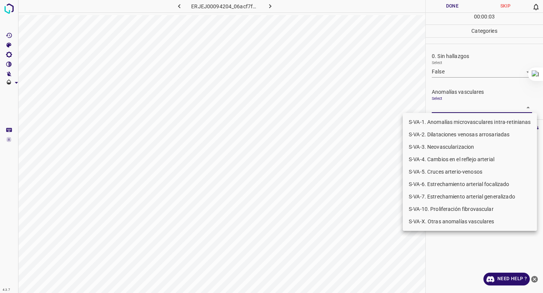
click at [438, 147] on li "S-VA-3. Neovascularizacion" at bounding box center [470, 147] width 134 height 12
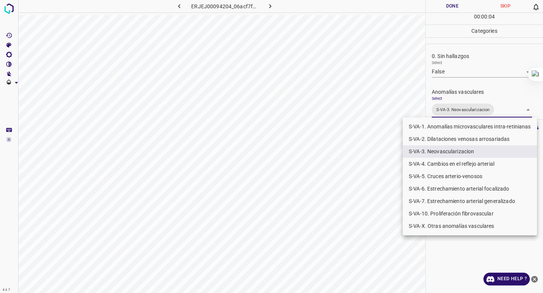
click at [434, 210] on li "S-VA-10. Proliferación fibrovascular" at bounding box center [470, 214] width 134 height 12
type input "S-VA-3. Neovascularizacion,S-VA-10. Proliferación fibrovascular"
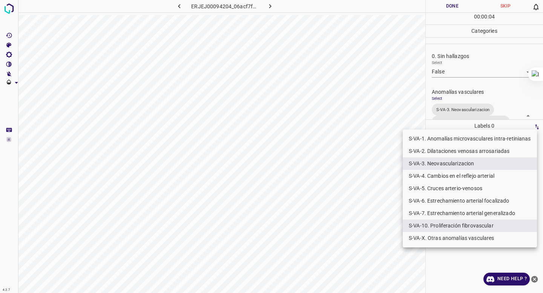
click at [445, 106] on div at bounding box center [271, 146] width 543 height 293
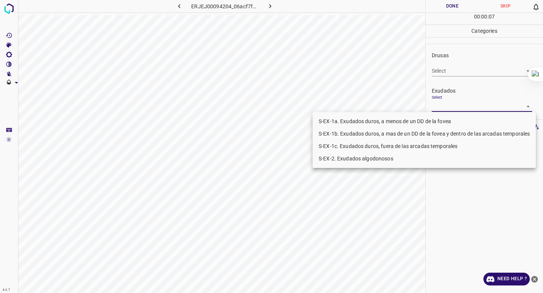
scroll to position [124, 0]
click at [445, 106] on body "4.3.7 ERJEJ00094204_06acf7f74.jpg Done Skip 0 00 : 00 : 07 Categories 0. Sin ha…" at bounding box center [271, 146] width 543 height 293
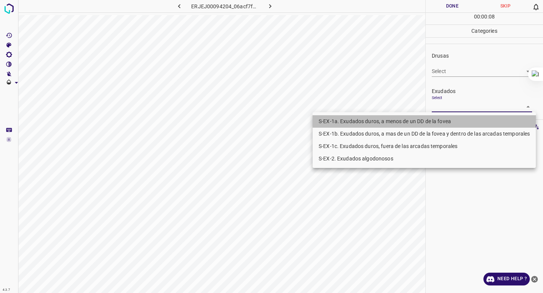
click at [430, 125] on li "S-EX-1a. Exudados duros, a menos de un DD de la fovea" at bounding box center [424, 121] width 223 height 12
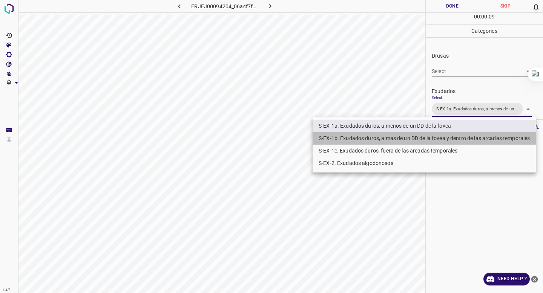
click at [421, 138] on li "S-EX-1b. Exudados duros, a mas de un DD de la fovea y dentro de las arcadas tem…" at bounding box center [424, 138] width 223 height 12
type input "S-EX-1a. Exudados duros, a menos de un DD de la fovea,S-EX-1b. Exudados duros, …"
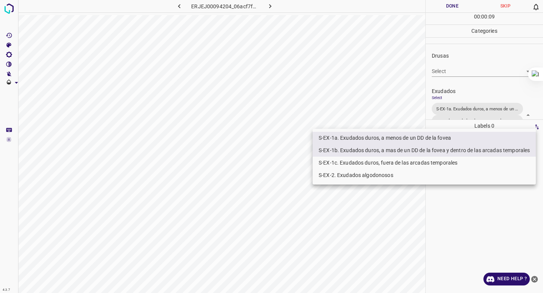
click at [486, 70] on div at bounding box center [271, 146] width 543 height 293
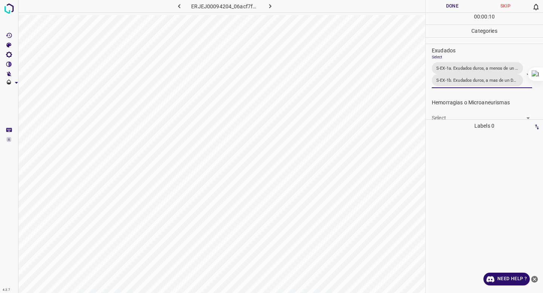
scroll to position [168, 0]
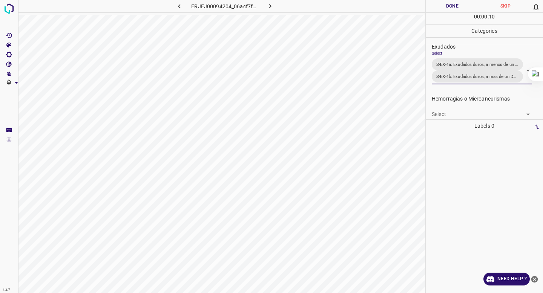
click at [445, 117] on body "4.3.7 ERJEJ00094204_06acf7f74.jpg Done Skip 0 00 : 00 : 10 Categories 0. Sin ha…" at bounding box center [271, 146] width 543 height 293
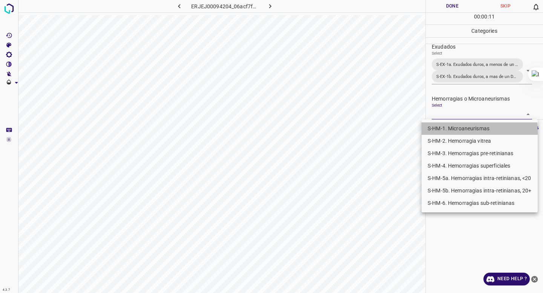
click at [439, 131] on li "S-HM-1. Microaneurismas" at bounding box center [480, 129] width 116 height 12
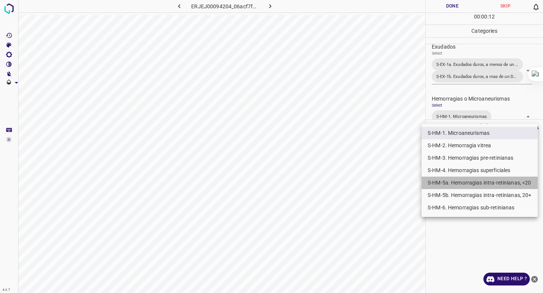
click at [437, 187] on li "S-HM-5a. Hemorragias intra-retinianas, <20" at bounding box center [480, 183] width 116 height 12
type input "S-HM-1. Microaneurismas,S-HM-5a. Hemorragias intra-retinianas, <20"
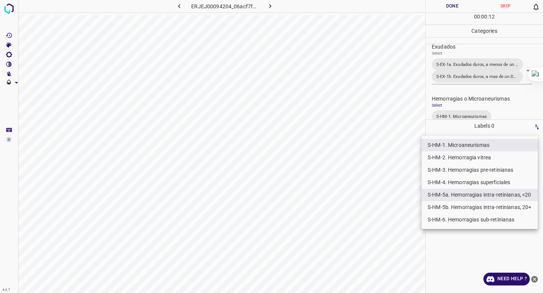
click at [460, 115] on div at bounding box center [271, 146] width 543 height 293
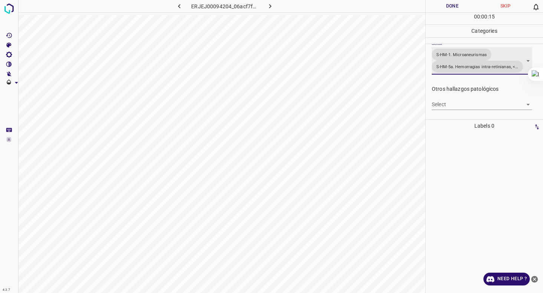
scroll to position [232, 0]
click at [463, 104] on body "4.3.7 ERJEJ00094204_06acf7f74.jpg Done Skip 0 00 : 00 : 15 Categories 0. Sin ha…" at bounding box center [271, 146] width 543 height 293
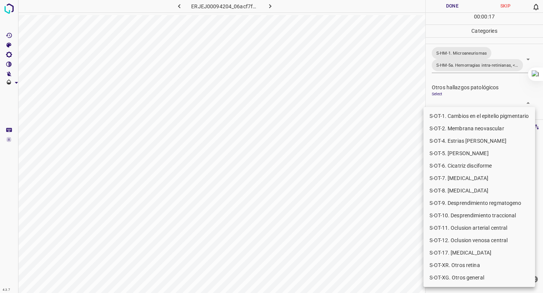
click at [457, 213] on li "S-OT-10. Desprendimiento traccional" at bounding box center [479, 216] width 112 height 12
type input "S-OT-10. Desprendimiento traccional"
click at [474, 67] on div at bounding box center [271, 146] width 543 height 293
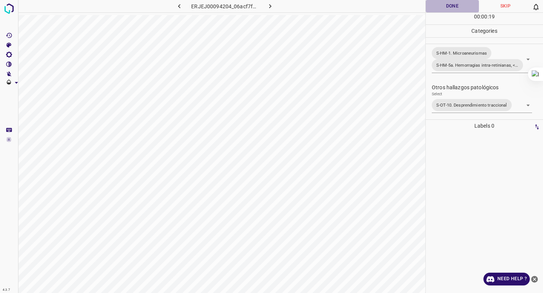
click at [446, 6] on button "Done" at bounding box center [452, 6] width 53 height 12
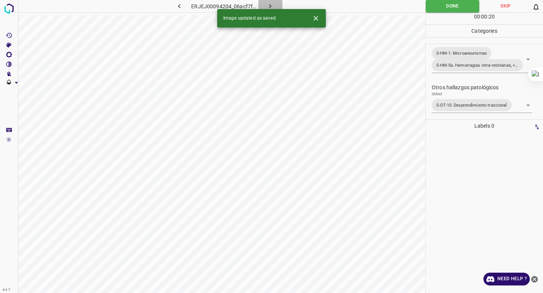
click at [272, 7] on icon "button" at bounding box center [270, 6] width 8 height 8
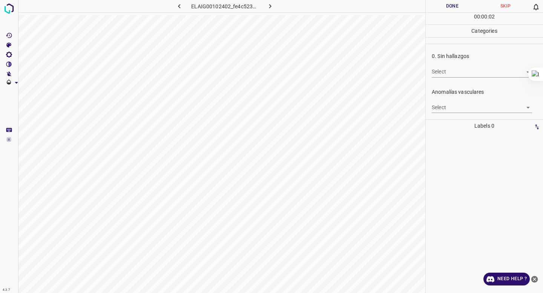
click at [484, 74] on body "4.3.7 ELAIG00102402_fe4c523aa.jpg Done Skip 0 00 : 00 : 02 Categories 0. Sin ha…" at bounding box center [271, 146] width 543 height 293
click at [474, 98] on li "False" at bounding box center [482, 99] width 100 height 12
type input "False"
click at [473, 110] on body "4.3.7 ELAIG00102402_fe4c523aa.jpg Done Skip 0 00 : 00 : 03 Categories 0. Sin ha…" at bounding box center [271, 146] width 543 height 293
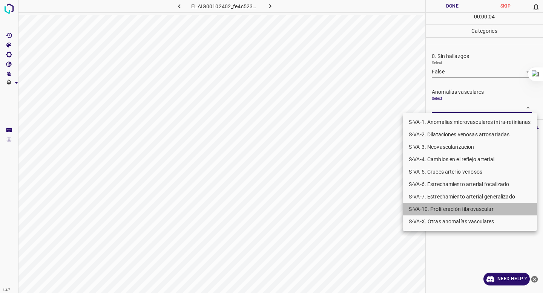
click at [460, 204] on li "S-VA-10. Proliferación fibrovascular" at bounding box center [470, 209] width 134 height 12
type input "S-VA-10. Proliferación fibrovascular"
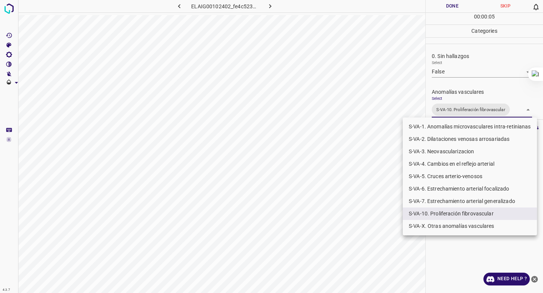
click at [481, 67] on div at bounding box center [271, 146] width 543 height 293
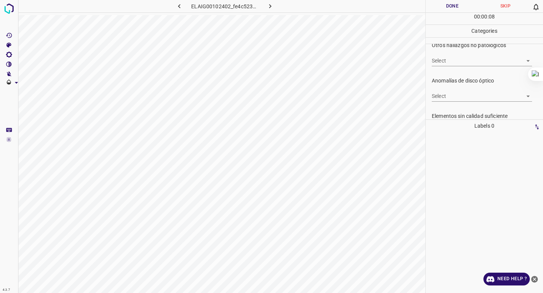
scroll to position [259, 0]
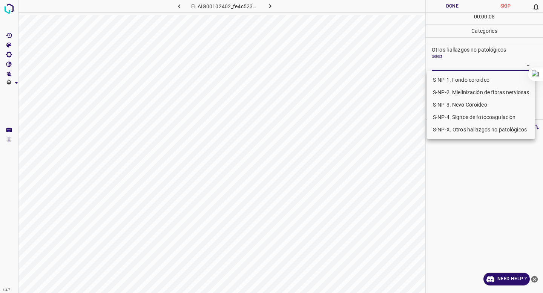
click at [471, 66] on body "4.3.7 ELAIG00102402_fe4c523aa.jpg Done Skip 0 00 : 00 : 08 Categories 0. Sin ha…" at bounding box center [271, 146] width 543 height 293
click at [457, 115] on li "S-NP-4. Signos de fotocoagulación" at bounding box center [481, 117] width 108 height 12
type input "S-NP-4. Signos de fotocoagulación"
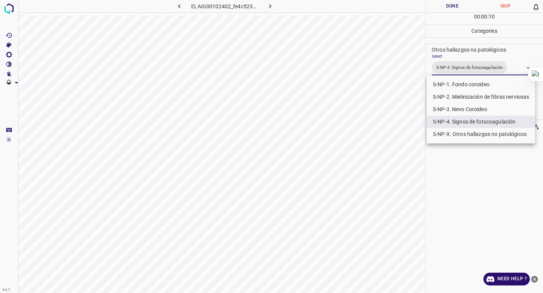
click at [463, 36] on div at bounding box center [271, 146] width 543 height 293
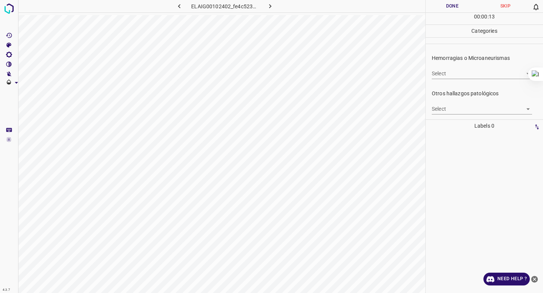
scroll to position [179, 0]
click at [444, 76] on body "4.3.7 ELAIG00102402_fe4c523aa.jpg Done Skip 0 00 : 00 : 13 Categories 0. Sin ha…" at bounding box center [271, 146] width 543 height 293
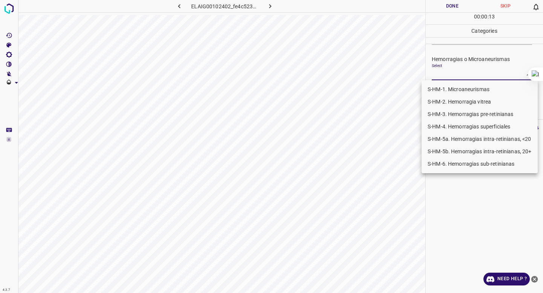
click at [443, 89] on li "S-HM-1. Microaneurismas" at bounding box center [480, 89] width 116 height 12
type input "S-HM-1. Microaneurismas"
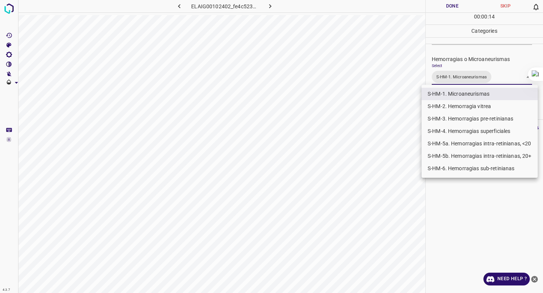
click at [458, 55] on div at bounding box center [271, 146] width 543 height 293
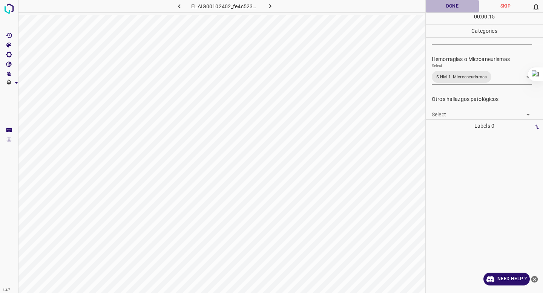
click at [452, 11] on button "Done" at bounding box center [452, 6] width 53 height 12
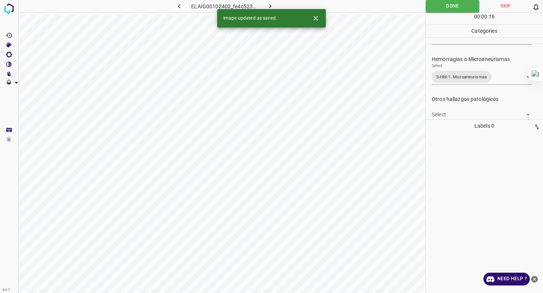
click at [265, 3] on button "button" at bounding box center [270, 6] width 24 height 12
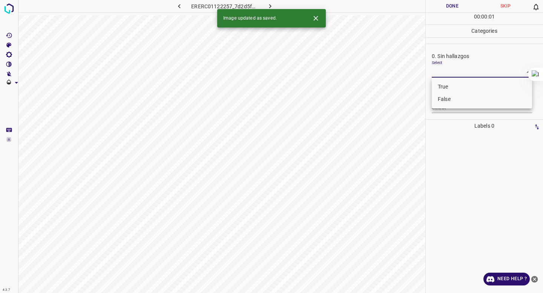
click at [466, 76] on body "4.3.7 ERERC01122257_7d2d5f5ea.jpg Done Skip 0 00 : 00 : 01 Categories 0. Sin ha…" at bounding box center [271, 146] width 543 height 293
click at [452, 99] on li "False" at bounding box center [482, 99] width 100 height 12
type input "False"
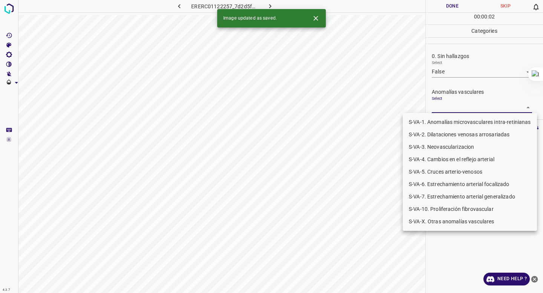
click at [448, 111] on body "4.3.7 ERERC01122257_7d2d5f5ea.jpg Done Skip 0 00 : 00 : 02 Categories 0. Sin ha…" at bounding box center [271, 146] width 543 height 293
click at [444, 149] on li "S-VA-3. Neovascularizacion" at bounding box center [470, 147] width 134 height 12
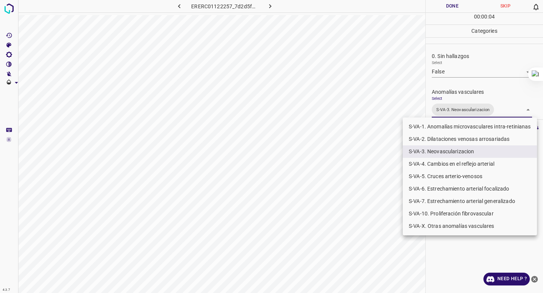
click at [434, 213] on li "S-VA-10. Proliferación fibrovascular" at bounding box center [470, 214] width 134 height 12
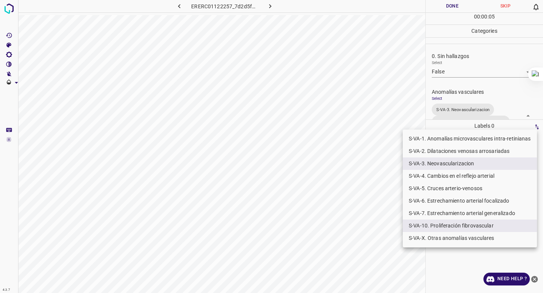
click at [456, 85] on div at bounding box center [271, 146] width 543 height 293
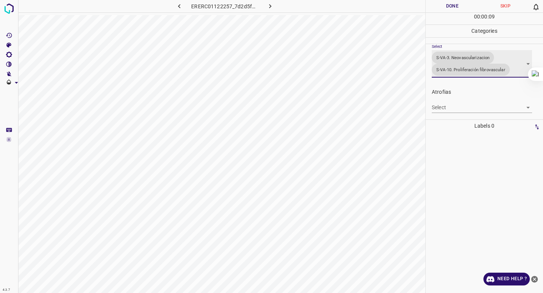
scroll to position [42, 0]
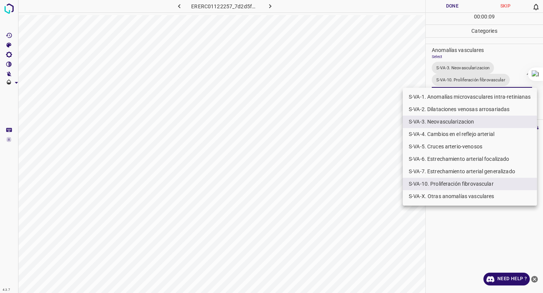
click at [460, 75] on body "4.3.7 ERERC01122257_7d2d5f5ea.jpg Done Skip 0 00 : 00 : 09 Categories 0. Sin ha…" at bounding box center [271, 146] width 543 height 293
click at [438, 195] on li "S-VA-X. Otras anomalías vasculares" at bounding box center [470, 196] width 134 height 12
type input "S-VA-3. Neovascularizacion,S-VA-10. Proliferación fibrovascular,S-VA-X. Otras a…"
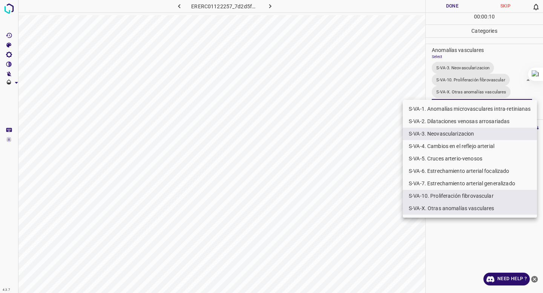
click at [364, 209] on div at bounding box center [271, 146] width 543 height 293
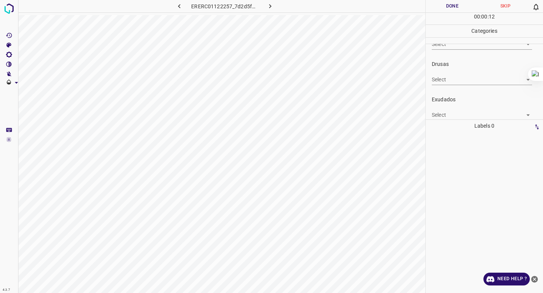
scroll to position [139, 0]
click at [445, 107] on body "4.3.7 ERERC01122257_7d2d5f5ea.jpg Done Skip 0 00 : 00 : 12 Categories 0. Sin ha…" at bounding box center [271, 146] width 543 height 293
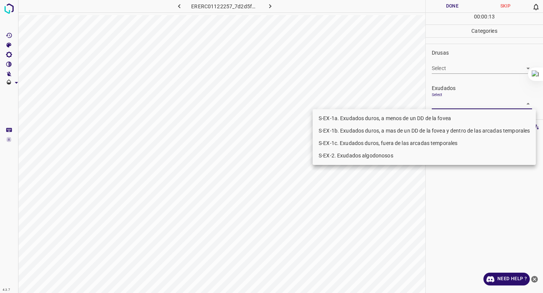
click at [423, 139] on li "S-EX-1c. Exudados duros, fuera de las arcadas temporales" at bounding box center [424, 143] width 223 height 12
type input "S-EX-1c. Exudados duros, fuera de las arcadas temporales"
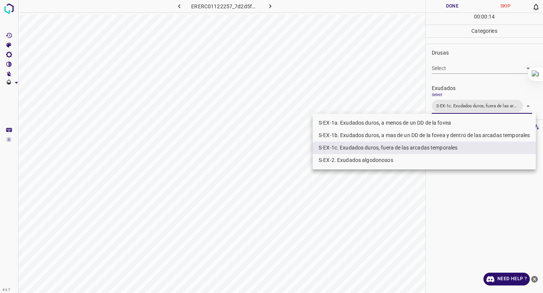
click at [466, 86] on div at bounding box center [271, 146] width 543 height 293
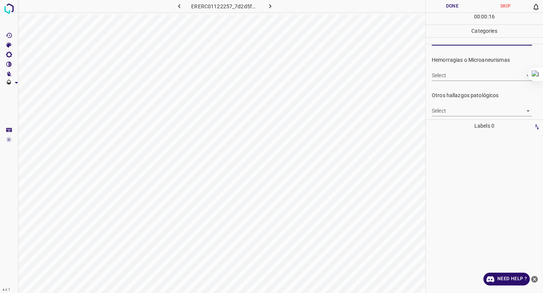
scroll to position [208, 0]
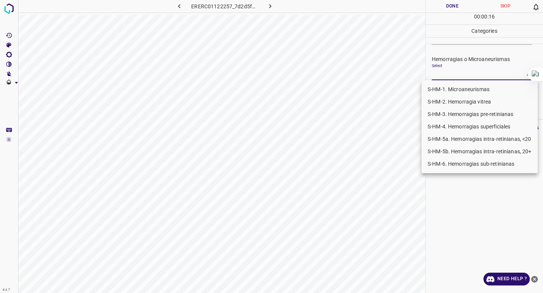
click at [465, 70] on body "4.3.7 ERERC01122257_7d2d5f5ea.jpg Done Skip 0 00 : 00 : 16 Categories 0. Sin ha…" at bounding box center [271, 146] width 543 height 293
click at [453, 116] on li "S-HM-3. Hemorragias pre-retinianas" at bounding box center [480, 114] width 116 height 12
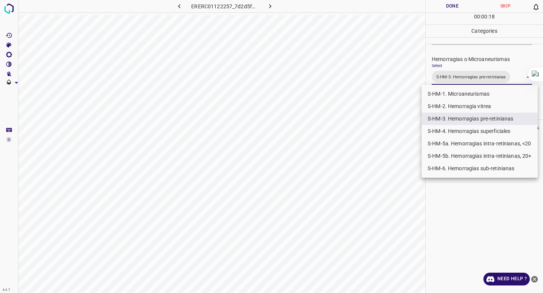
click at [454, 109] on li "S-HM-2. Hemorragia vitrea" at bounding box center [480, 106] width 116 height 12
type input "S-HM-3. Hemorragias pre-retinianas,S-HM-2. Hemorragia vitrea"
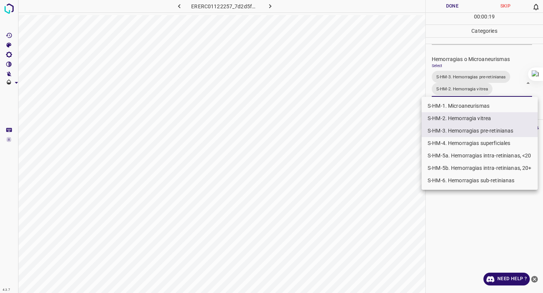
click at [488, 57] on div at bounding box center [271, 146] width 543 height 293
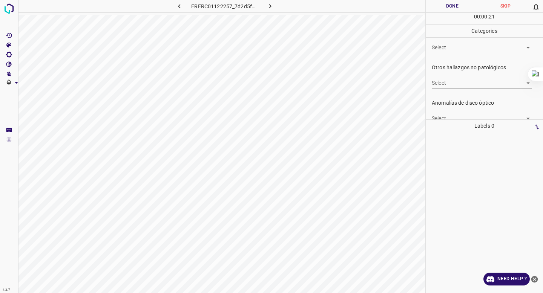
scroll to position [288, 0]
click at [457, 80] on body "4.3.7 ERERC01122257_7d2d5f5ea.jpg Done Skip 0 00 : 00 : 21 Categories 0. Sin ha…" at bounding box center [271, 146] width 543 height 293
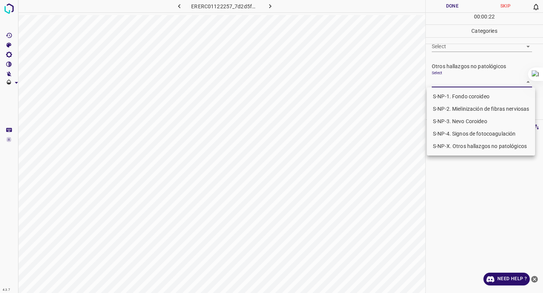
click at [439, 138] on li "S-NP-4. Signos de fotocoagulación" at bounding box center [481, 134] width 108 height 12
type input "S-NP-4. Signos de fotocoagulación"
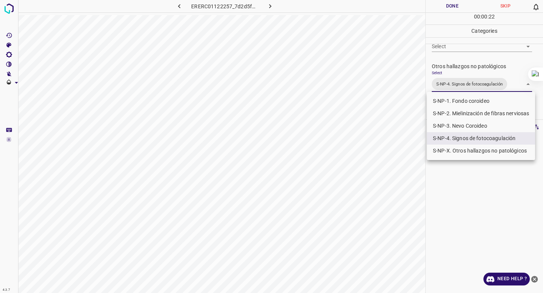
click at [455, 81] on div at bounding box center [271, 146] width 543 height 293
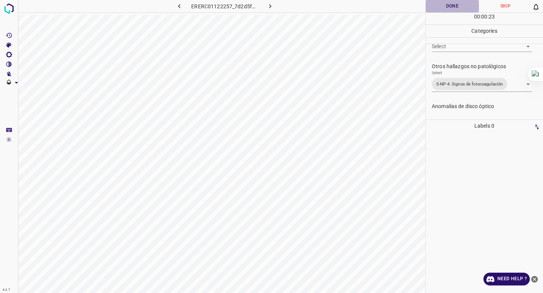
click at [440, 3] on button "Done" at bounding box center [452, 6] width 53 height 12
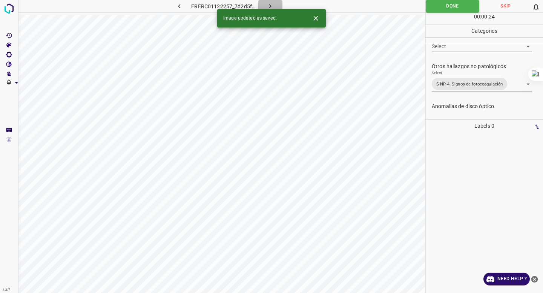
click at [269, 4] on icon "button" at bounding box center [270, 6] width 8 height 8
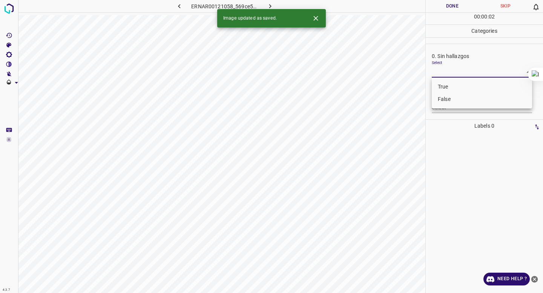
click at [466, 73] on body "4.3.7 ERNAR00121058_569ce5631.jpg Done Skip 0 00 : 00 : 02 Categories 0. Sin ha…" at bounding box center [271, 146] width 543 height 293
click at [449, 93] on li "False" at bounding box center [482, 99] width 100 height 12
type input "False"
click at [442, 102] on body "4.3.7 ERNAR00121058_569ce5631.jpg Done Skip 0 00 : 00 : 03 Categories 0. Sin ha…" at bounding box center [271, 146] width 543 height 293
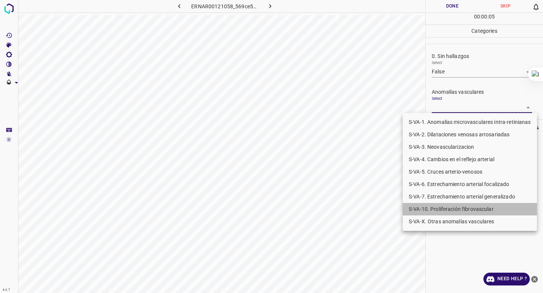
click at [462, 207] on li "S-VA-10. Proliferación fibrovascular" at bounding box center [470, 209] width 134 height 12
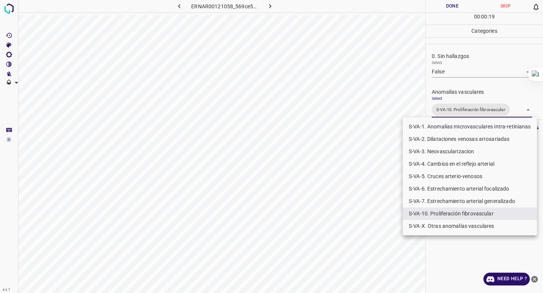
click at [461, 71] on div at bounding box center [271, 146] width 543 height 293
click at [461, 113] on body "4.3.7 ERNAR00121058_569ce5631.jpg Done Skip 0 00 : 00 : 21 Categories 0. Sin ha…" at bounding box center [271, 146] width 543 height 293
click at [461, 230] on li "S-VA-X. Otras anomalías vasculares" at bounding box center [470, 226] width 134 height 12
type input "S-VA-10. Proliferación fibrovascular,S-VA-X. Otras anomalías vasculares"
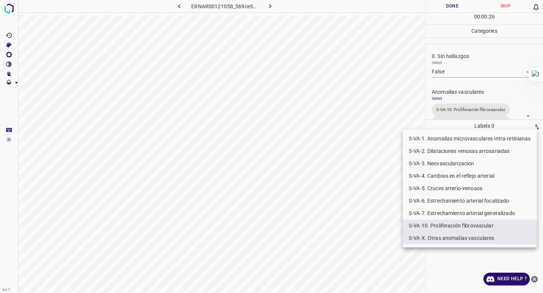
click at [477, 55] on div at bounding box center [271, 146] width 543 height 293
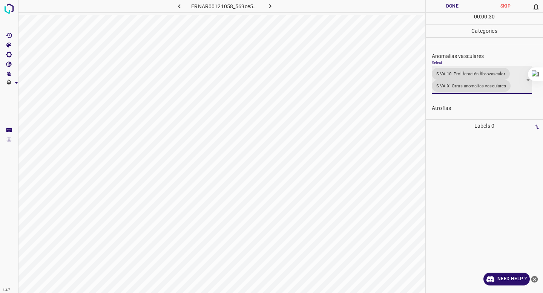
scroll to position [41, 0]
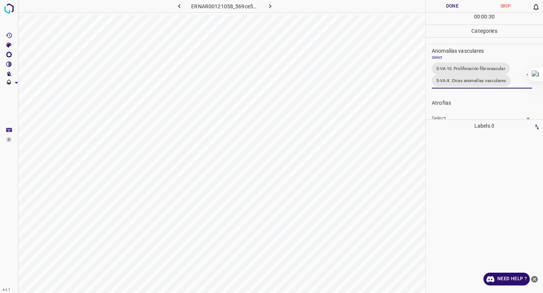
click at [444, 9] on button "Done" at bounding box center [452, 6] width 53 height 12
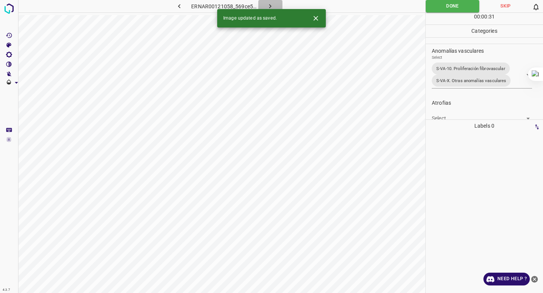
click at [272, 6] on icon "button" at bounding box center [270, 6] width 8 height 8
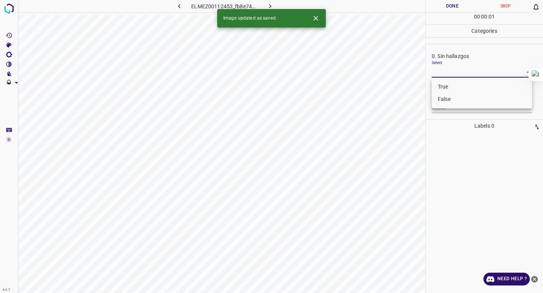
click at [473, 69] on body "4.3.7 ELMEZ00112453_fb8e749a5.jpg Done Skip 0 00 : 00 : 01 Categories 0. Sin ha…" at bounding box center [271, 146] width 543 height 293
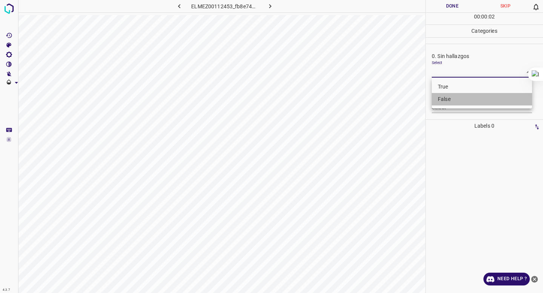
click at [460, 99] on li "False" at bounding box center [482, 99] width 100 height 12
type input "False"
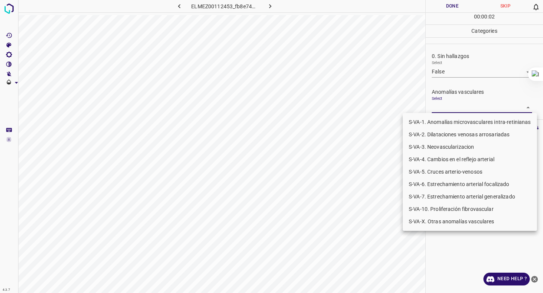
click at [453, 107] on body "4.3.7 ELMEZ00112453_fb8e749a5.jpg Done Skip 0 00 : 00 : 02 Categories 0. Sin ha…" at bounding box center [271, 146] width 543 height 293
click at [436, 205] on li "S-VA-10. Proliferación fibrovascular" at bounding box center [470, 209] width 134 height 12
type input "S-VA-10. Proliferación fibrovascular"
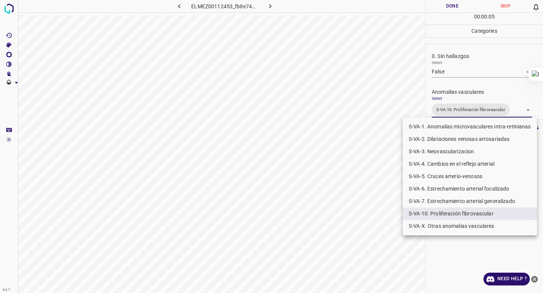
click at [460, 69] on div at bounding box center [271, 146] width 543 height 293
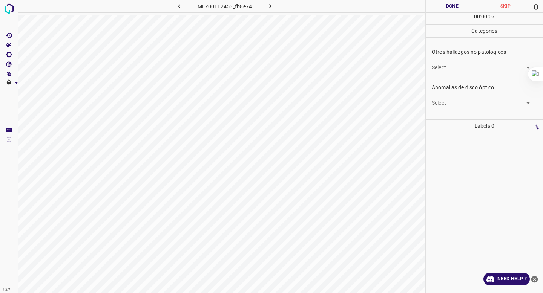
scroll to position [256, 0]
click at [460, 69] on body "4.3.7 ELMEZ00112453_fb8e749a5.jpg Done Skip 0 00 : 00 : 07 Categories 0. Sin ha…" at bounding box center [271, 146] width 543 height 293
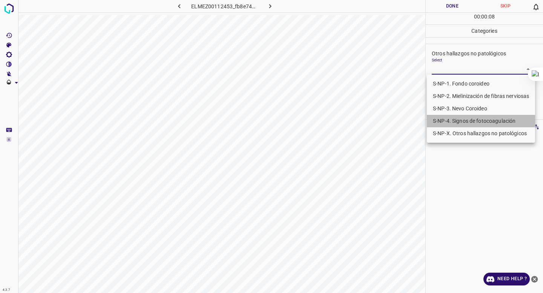
click at [452, 116] on li "S-NP-4. Signos de fotocoagulación" at bounding box center [481, 121] width 108 height 12
type input "S-NP-4. Signos de fotocoagulación"
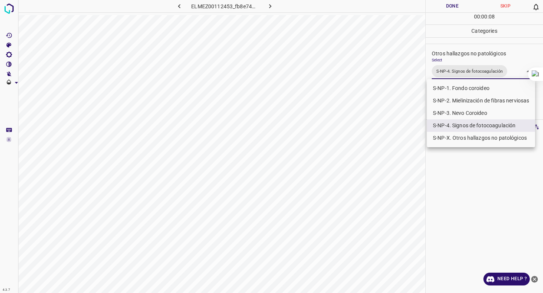
click at [465, 54] on div at bounding box center [271, 146] width 543 height 293
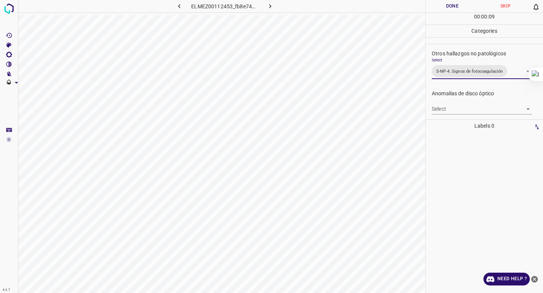
click at [459, 2] on button "Done" at bounding box center [452, 6] width 53 height 12
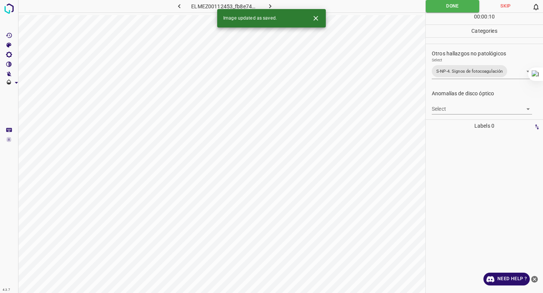
click at [272, 7] on icon "button" at bounding box center [270, 6] width 8 height 8
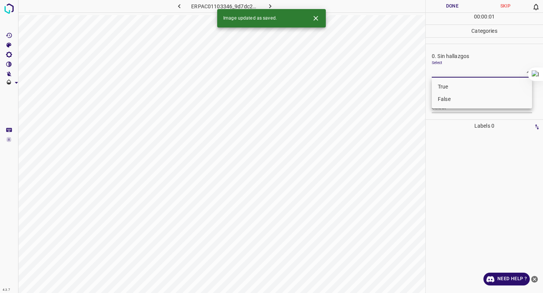
click at [434, 70] on body "4.3.7 ERPAC01103346_9d7dc239f.jpg Done Skip 0 00 : 00 : 01 Categories 0. Sin ha…" at bounding box center [271, 146] width 543 height 293
click at [437, 79] on ul "True False" at bounding box center [482, 93] width 100 height 31
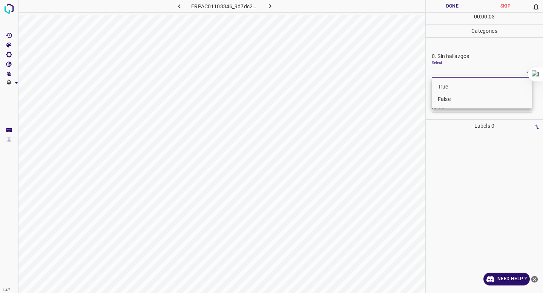
click at [442, 98] on li "False" at bounding box center [482, 99] width 100 height 12
type input "False"
click at [442, 105] on body "4.3.7 ERPAC01103346_9d7dc239f.jpg Done Skip 0 00 : 00 : 03 Categories 0. Sin ha…" at bounding box center [271, 146] width 543 height 293
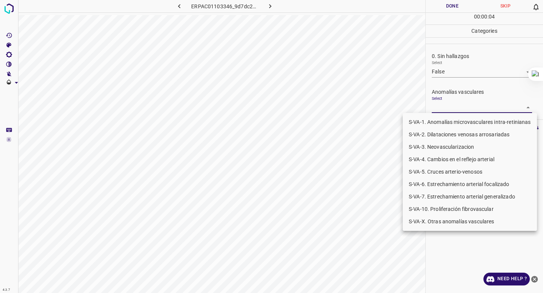
click at [428, 221] on li "S-VA-X. Otras anomalías vasculares" at bounding box center [470, 222] width 134 height 12
type input "S-VA-X. Otras anomalías vasculares"
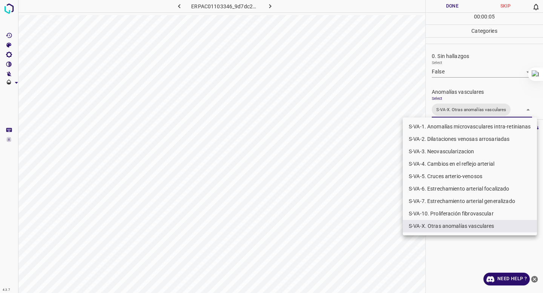
click at [460, 72] on div at bounding box center [271, 146] width 543 height 293
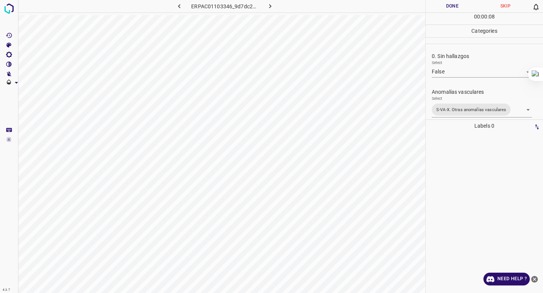
click at [457, 10] on button "Done" at bounding box center [452, 6] width 53 height 12
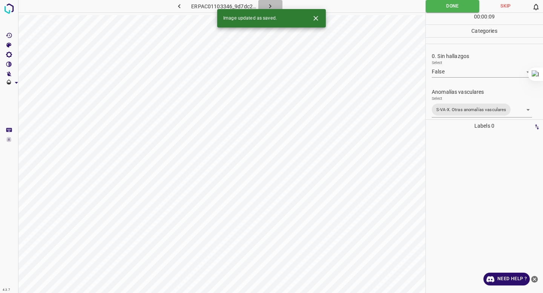
click at [269, 4] on icon "button" at bounding box center [270, 6] width 8 height 8
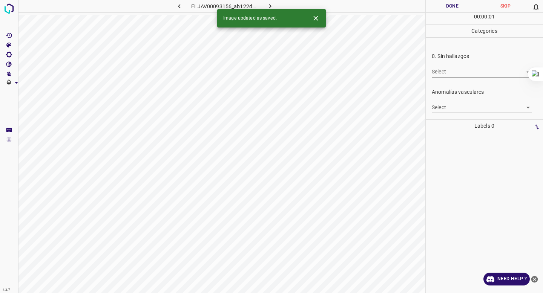
click at [466, 78] on div "0. Sin hallazgos Select ​" at bounding box center [484, 64] width 117 height 35
click at [462, 71] on body "4.3.7 ELJAV00093156_ab122d130.jpg Done Skip 0 00 : 00 : 01 Categories 0. Sin ha…" at bounding box center [271, 146] width 543 height 293
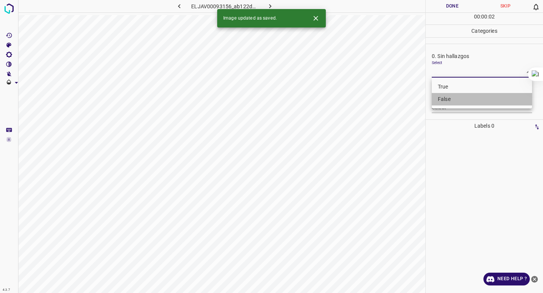
click at [445, 99] on li "False" at bounding box center [482, 99] width 100 height 12
type input "False"
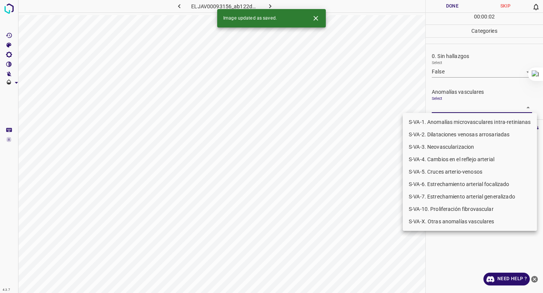
click at [441, 110] on body "4.3.7 ELJAV00093156_ab122d130.jpg Done Skip 0 00 : 00 : 02 Categories 0. Sin ha…" at bounding box center [271, 146] width 543 height 293
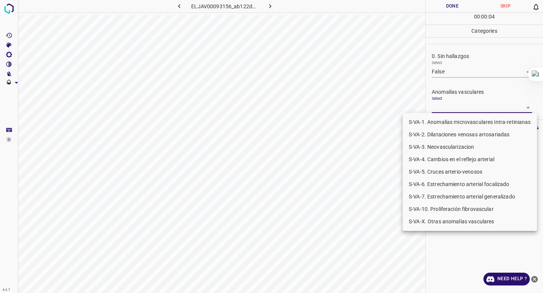
click at [447, 148] on li "S-VA-3. Neovascularizacion" at bounding box center [470, 147] width 134 height 12
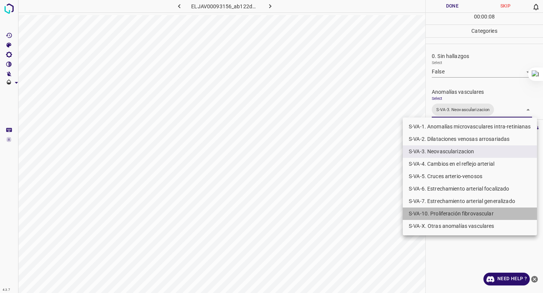
click at [445, 215] on li "S-VA-10. Proliferación fibrovascular" at bounding box center [470, 214] width 134 height 12
type input "S-VA-3. Neovascularizacion,S-VA-10. Proliferación fibrovascular"
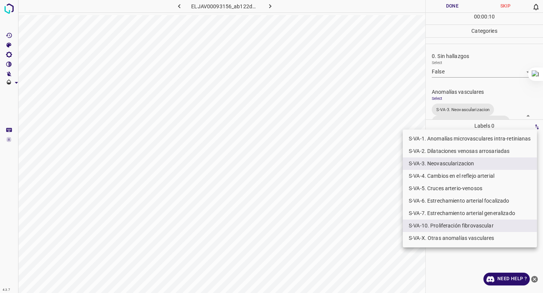
click at [469, 68] on div at bounding box center [271, 146] width 543 height 293
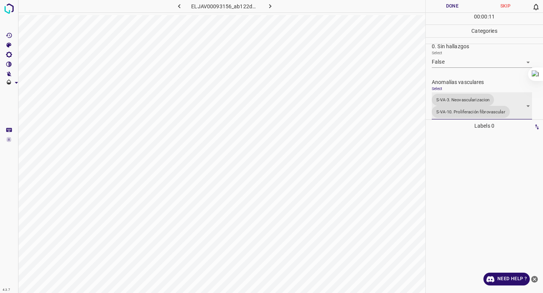
scroll to position [302, 0]
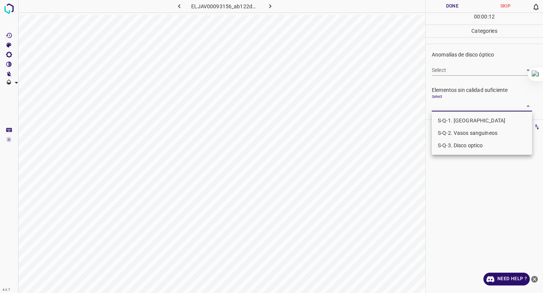
click at [454, 104] on body "4.3.7 ELJAV00093156_ab122d130.jpg Done Skip 0 00 : 00 : 12 Categories 0. Sin ha…" at bounding box center [271, 146] width 543 height 293
click at [446, 141] on li "S-Q-3. Disco optico" at bounding box center [482, 146] width 100 height 12
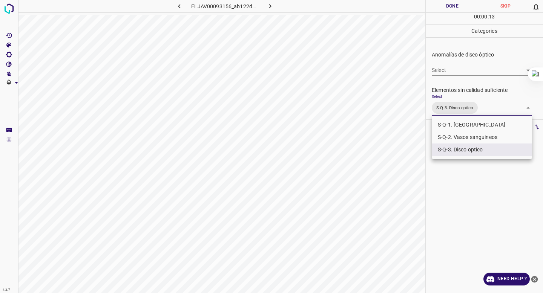
click at [453, 124] on li "S-Q-1. [GEOGRAPHIC_DATA]" at bounding box center [482, 125] width 100 height 12
type input "S-Q-3. Disco optico,S-Q-1. [GEOGRAPHIC_DATA]"
click at [465, 56] on div at bounding box center [271, 146] width 543 height 293
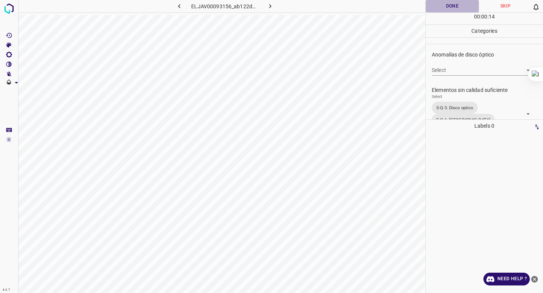
click at [454, 0] on button "Done" at bounding box center [452, 6] width 53 height 12
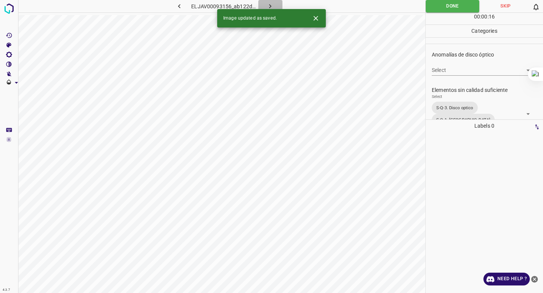
click at [270, 5] on icon "button" at bounding box center [270, 6] width 8 height 8
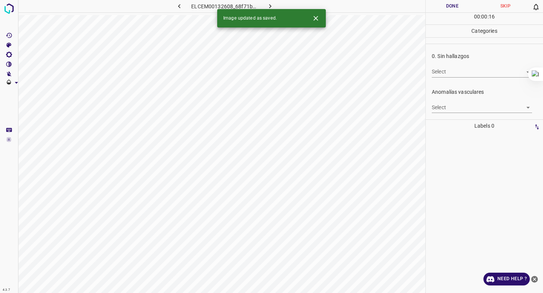
click at [452, 75] on body "4.3.7 ELCEM00132608_68f71bb16.jpg Done Skip 0 00 : 00 : 16 Categories 0. Sin ha…" at bounding box center [271, 146] width 543 height 293
click at [445, 101] on li "False" at bounding box center [482, 99] width 100 height 12
type input "False"
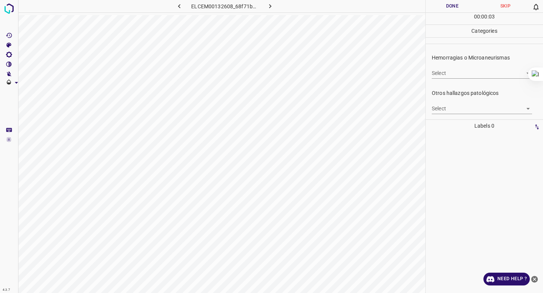
scroll to position [184, 0]
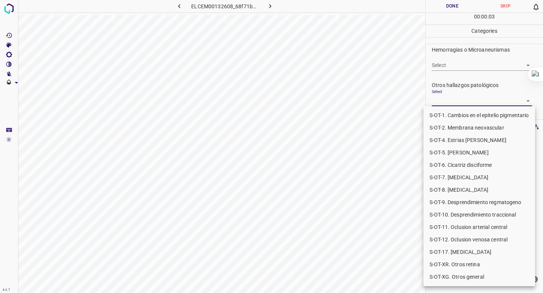
click at [445, 101] on body "4.3.7 ELCEM00132608_68f71bb16.jpg Done Skip 0 00 : 00 : 03 Categories 0. Sin ha…" at bounding box center [271, 146] width 543 height 293
click at [442, 112] on li "S-OT-1. Cambios en el epitelio pigmentario" at bounding box center [479, 115] width 112 height 12
type input "S-OT-1. Cambios en el epitelio pigmentario"
click at [466, 71] on div at bounding box center [271, 146] width 543 height 293
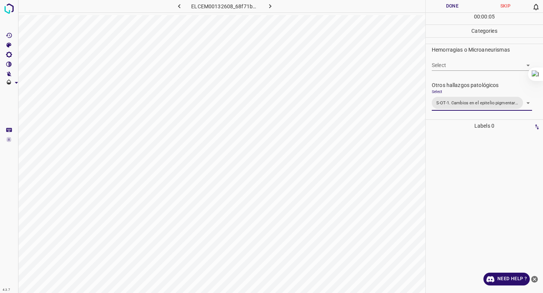
click at [443, 5] on button "Done" at bounding box center [452, 6] width 53 height 12
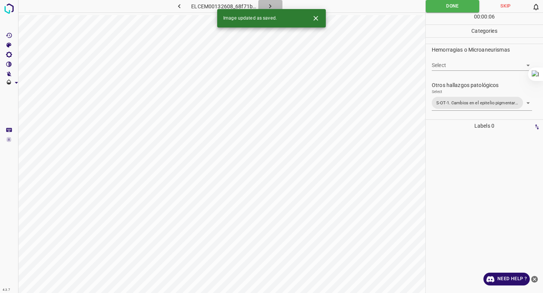
click at [272, 7] on icon "button" at bounding box center [270, 6] width 8 height 8
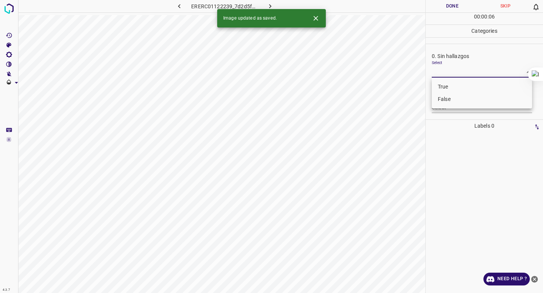
click at [438, 75] on body "4.3.7 ERERC01122239_7d2d5f5ea.jpg Done Skip 0 00 : 00 : 06 Categories 0. Sin ha…" at bounding box center [271, 146] width 543 height 293
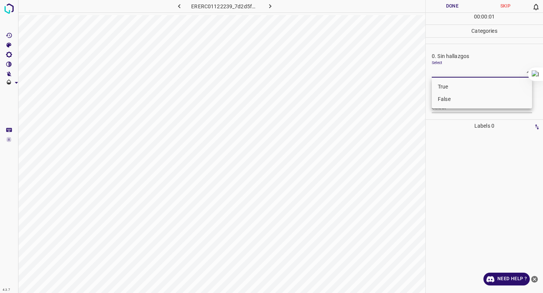
click at [439, 98] on li "False" at bounding box center [482, 99] width 100 height 12
type input "False"
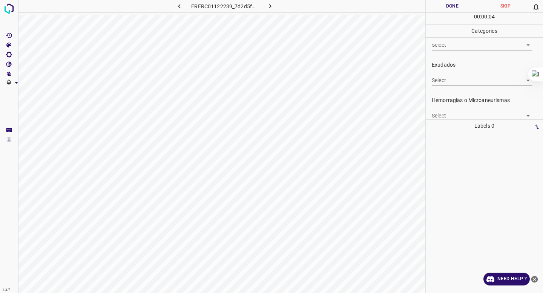
scroll to position [112, 0]
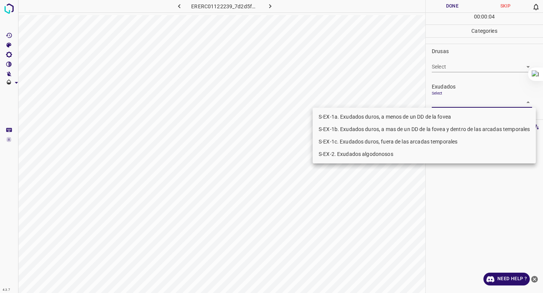
click at [439, 98] on body "4.3.7 ERERC01122239_7d2d5f5ea.jpg Done Skip 0 00 : 00 : 04 Categories 0. Sin ha…" at bounding box center [271, 146] width 543 height 293
click at [416, 126] on li "S-EX-1b. Exudados duros, a mas de un DD de la fovea y dentro de las arcadas tem…" at bounding box center [424, 129] width 223 height 12
type input "S-EX-1b. Exudados duros, a mas de un DD de la fovea y dentro de las arcadas tem…"
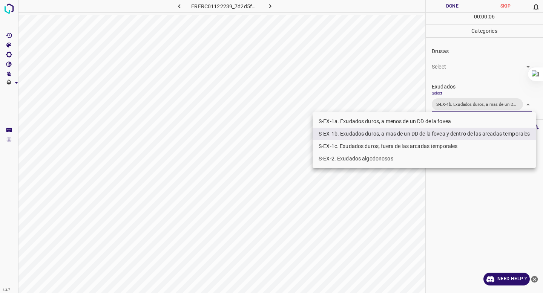
click at [481, 91] on div at bounding box center [271, 146] width 543 height 293
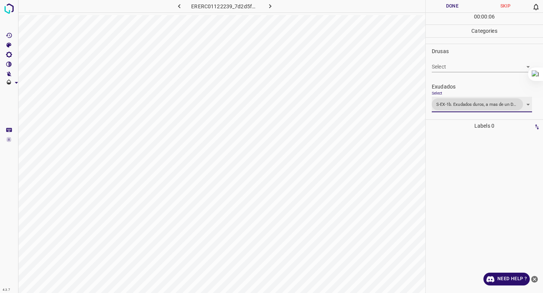
scroll to position [0, 0]
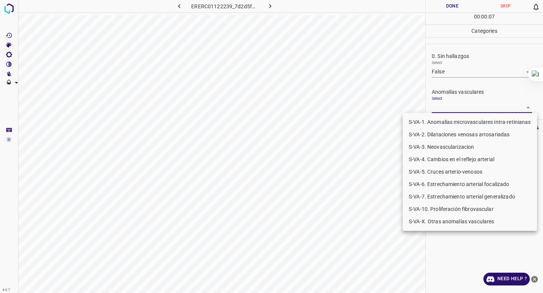
click at [456, 106] on body "4.3.7 ERERC01122239_7d2d5f5ea.jpg Done Skip 0 00 : 00 : 07 Categories 0. Sin ha…" at bounding box center [271, 146] width 543 height 293
click at [454, 221] on li "S-VA-X. Otras anomalías vasculares" at bounding box center [470, 222] width 134 height 12
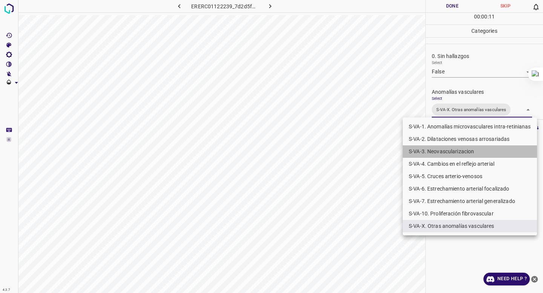
click at [456, 150] on li "S-VA-3. Neovascularizacion" at bounding box center [470, 152] width 134 height 12
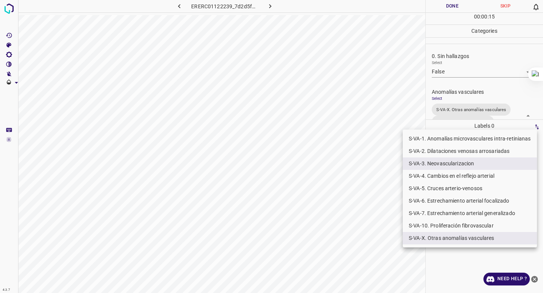
click at [497, 107] on div at bounding box center [271, 146] width 543 height 293
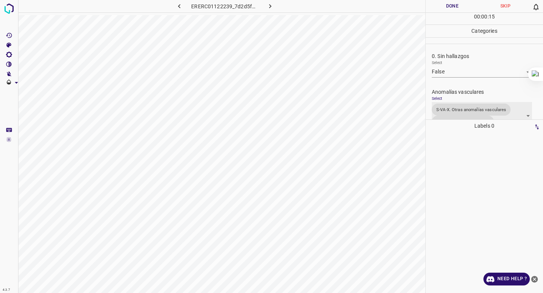
scroll to position [10, 0]
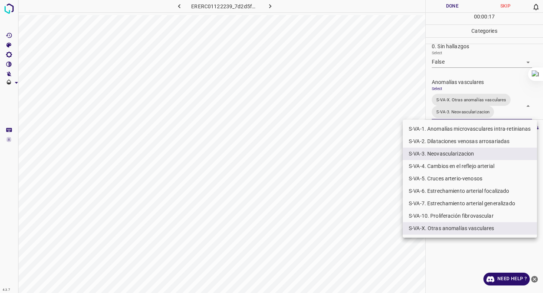
click at [479, 101] on body "4.3.7 ERERC01122239_7d2d5f5ea.jpg Done Skip 0 00 : 00 : 17 Categories 0. Sin ha…" at bounding box center [271, 146] width 543 height 293
click at [440, 215] on li "S-VA-10. Proliferación fibrovascular" at bounding box center [470, 216] width 134 height 12
type input "S-VA-X. Otras anomalías vasculares,S-VA-3. Neovascularizacion,S-VA-10. Prolifer…"
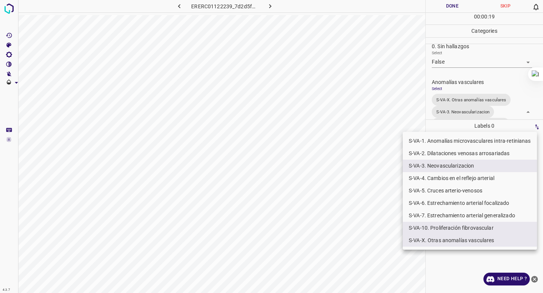
click at [475, 45] on div at bounding box center [271, 146] width 543 height 293
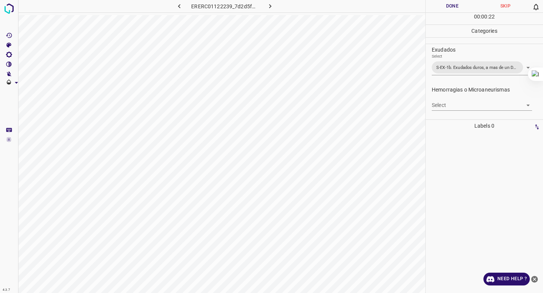
scroll to position [178, 0]
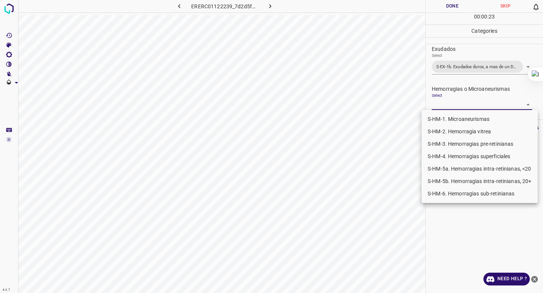
click at [455, 101] on body "4.3.7 ERERC01122239_7d2d5f5ea.jpg Done Skip 0 00 : 00 : 23 Categories 0. Sin ha…" at bounding box center [271, 146] width 543 height 293
click at [439, 133] on li "S-HM-2. Hemorragia vitrea" at bounding box center [480, 132] width 116 height 12
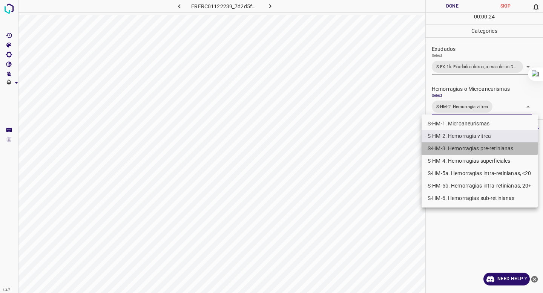
click at [439, 144] on li "S-HM-3. Hemorragias pre-retinianas" at bounding box center [480, 149] width 116 height 12
type input "S-HM-2. Hemorragia vitrea,S-HM-3. Hemorragias pre-retinianas"
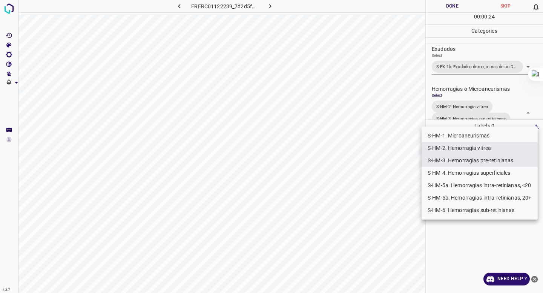
click at [489, 51] on div at bounding box center [271, 146] width 543 height 293
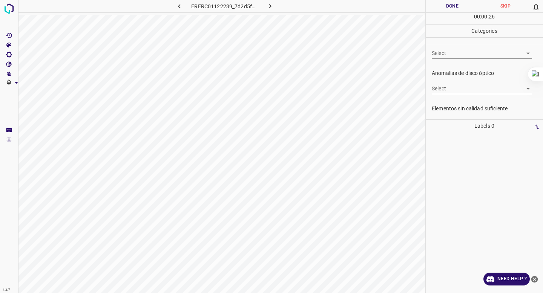
scroll to position [314, 0]
click at [467, 51] on body "4.3.7 ERERC01122239_7d2d5f5ea.jpg Done Skip 0 00 : 00 : 27 Categories 0. Sin ha…" at bounding box center [271, 146] width 543 height 293
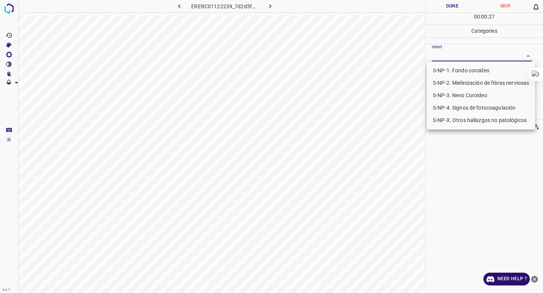
click at [448, 104] on li "S-NP-4. Signos de fotocoagulación" at bounding box center [481, 108] width 108 height 12
type input "S-NP-4. Signos de fotocoagulación"
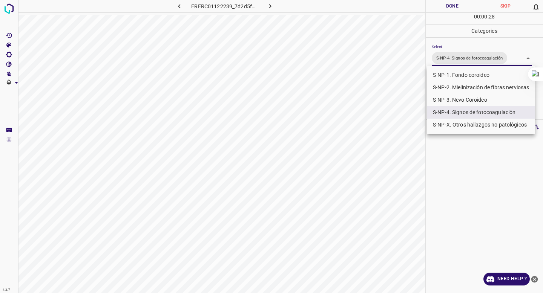
click at [449, 35] on div at bounding box center [271, 146] width 543 height 293
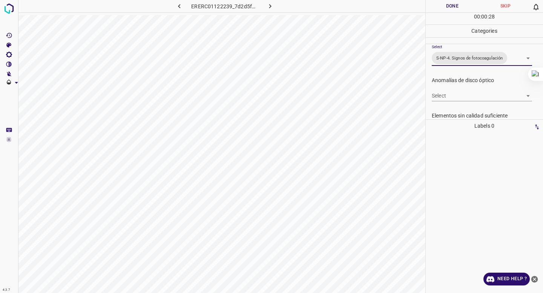
click at [447, 10] on button "Done" at bounding box center [452, 6] width 53 height 12
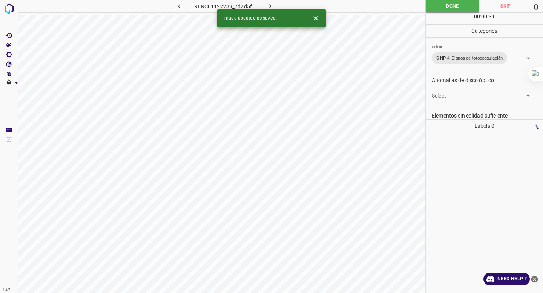
click at [264, 0] on button "button" at bounding box center [270, 6] width 24 height 12
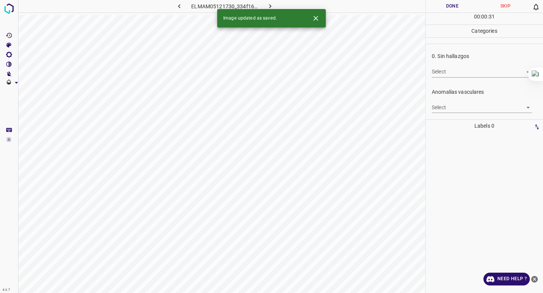
click at [446, 70] on body "4.3.7 ELMAM05121730_334f169ce.jpg Done Skip 0 00 : 00 : 31 Categories 0. Sin ha…" at bounding box center [271, 146] width 543 height 293
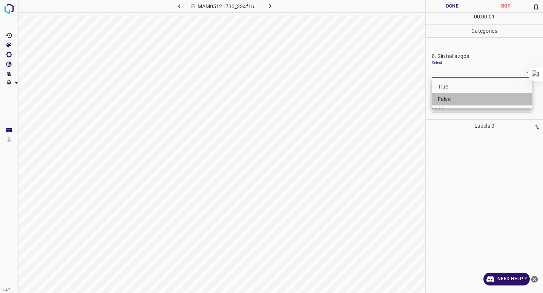
click at [443, 99] on li "False" at bounding box center [482, 99] width 100 height 12
type input "False"
click at [443, 117] on div "Anomalías vasculares Select ​" at bounding box center [484, 100] width 117 height 35
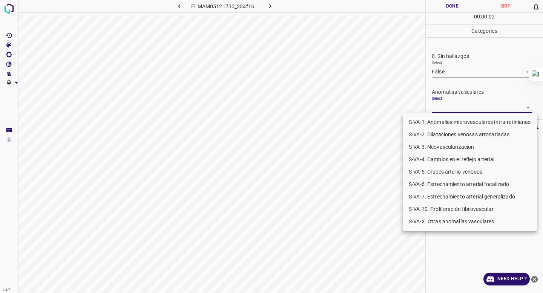
click at [446, 106] on body "4.3.7 ELMAM05121730_334f169ce.jpg Done Skip 0 00 : 00 : 02 Categories 0. Sin ha…" at bounding box center [271, 146] width 543 height 293
click at [441, 209] on li "S-VA-10. Proliferación fibrovascular" at bounding box center [470, 209] width 134 height 12
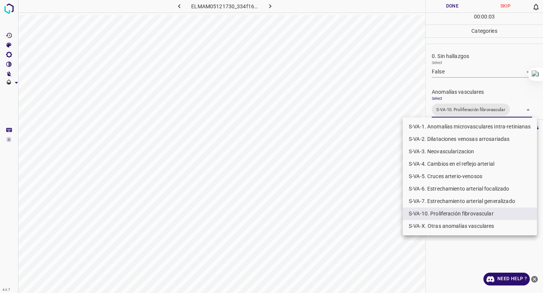
click at [458, 51] on div at bounding box center [271, 146] width 543 height 293
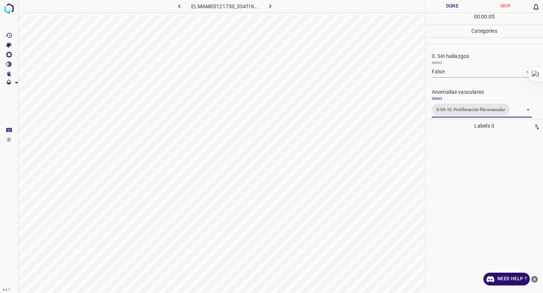
click at [443, 109] on body "4.3.7 ELMAM05121730_334f169ce.jpg Done Skip 0 00 : 00 : 05 Categories 0. Sin ha…" at bounding box center [271, 146] width 543 height 293
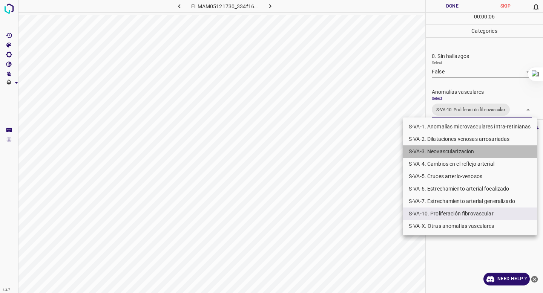
click at [428, 151] on li "S-VA-3. Neovascularizacion" at bounding box center [470, 152] width 134 height 12
type input "S-VA-10. Proliferación fibrovascular,S-VA-3. Neovascularizacion"
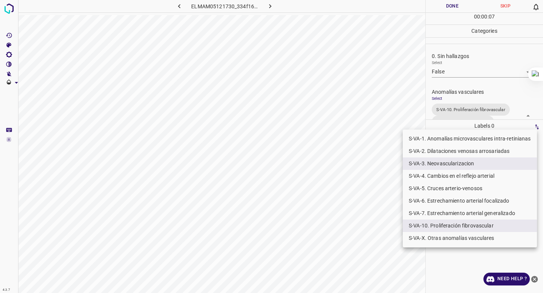
click at [466, 74] on div at bounding box center [271, 146] width 543 height 293
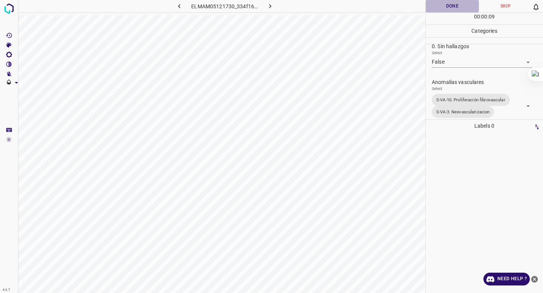
click at [448, 5] on button "Done" at bounding box center [452, 6] width 53 height 12
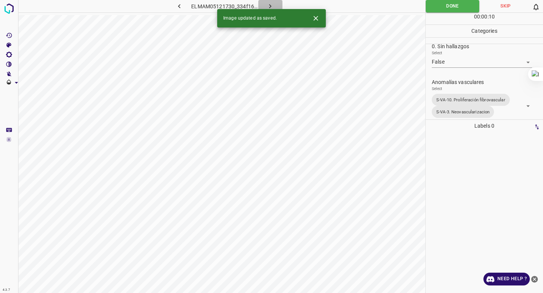
click at [269, 7] on icon "button" at bounding box center [270, 6] width 8 height 8
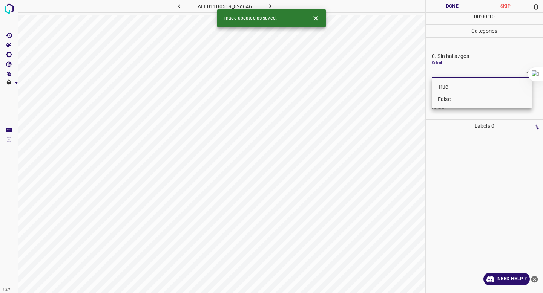
click at [443, 67] on body "4.3.7 ELALL01100519_82c64611d.jpg Done Skip 0 00 : 00 : 10 Categories 0. Sin ha…" at bounding box center [271, 146] width 543 height 293
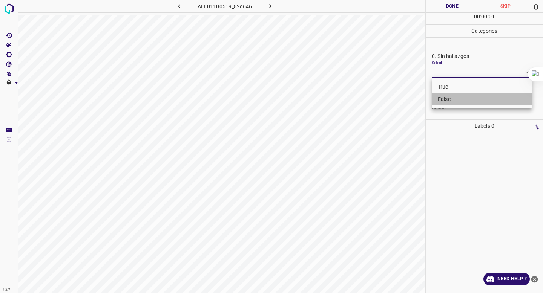
click at [445, 103] on li "False" at bounding box center [482, 99] width 100 height 12
type input "False"
click at [445, 103] on body "4.3.7 ELALL01100519_82c64611d.jpg Done Skip 0 00 : 00 : 02 Categories 0. Sin ha…" at bounding box center [271, 146] width 543 height 293
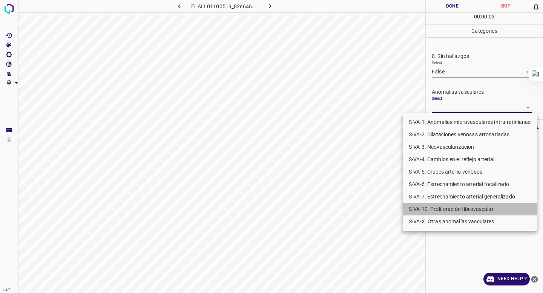
click at [434, 207] on li "S-VA-10. Proliferación fibrovascular" at bounding box center [470, 209] width 134 height 12
type input "S-VA-10. Proliferación fibrovascular"
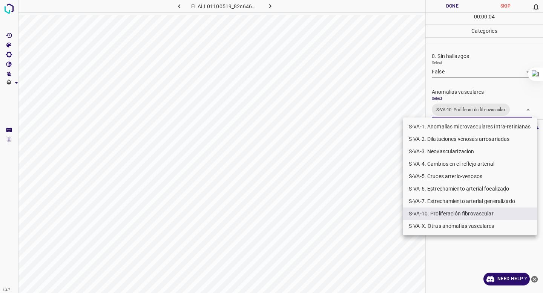
click at [444, 67] on div at bounding box center [271, 146] width 543 height 293
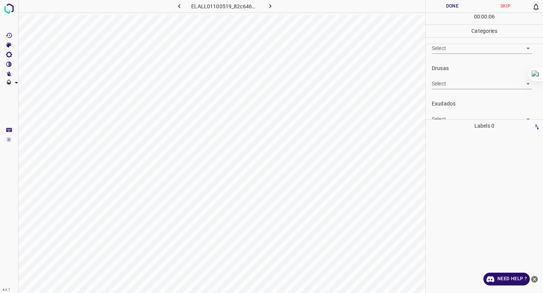
scroll to position [118, 0]
click at [436, 106] on div "Exudados Select ​" at bounding box center [484, 93] width 117 height 35
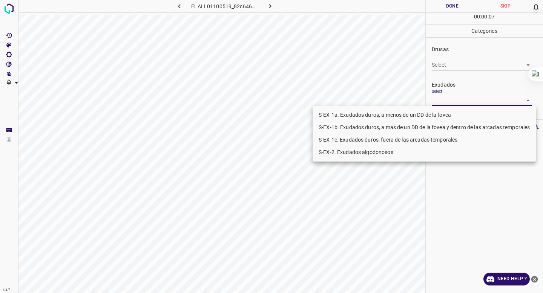
click at [440, 103] on body "4.3.7 ELALL01100519_82c64611d.jpg Done Skip 0 00 : 00 : 07 Categories 0. Sin ha…" at bounding box center [271, 146] width 543 height 293
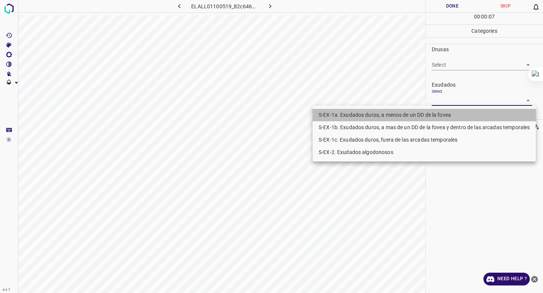
click at [435, 112] on li "S-EX-1a. Exudados duros, a menos de un DD de la fovea" at bounding box center [424, 115] width 223 height 12
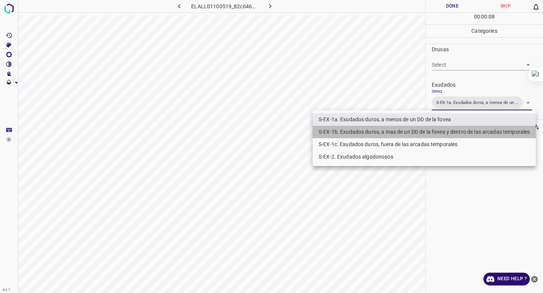
click at [430, 132] on li "S-EX-1b. Exudados duros, a mas de un DD de la fovea y dentro de las arcadas tem…" at bounding box center [424, 132] width 223 height 12
type input "S-EX-1a. Exudados duros, a menos de un DD de la fovea,S-EX-1b. Exudados duros, …"
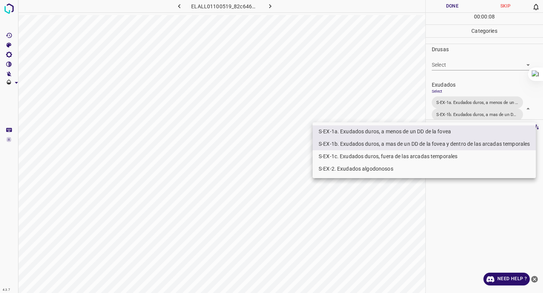
click at [483, 107] on div at bounding box center [271, 146] width 543 height 293
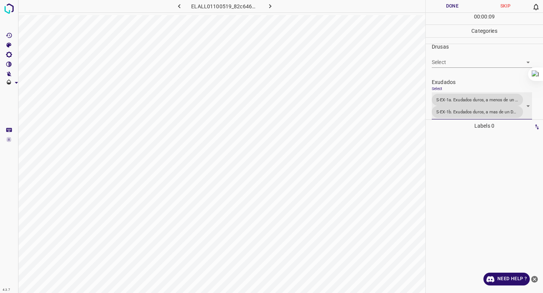
scroll to position [0, 0]
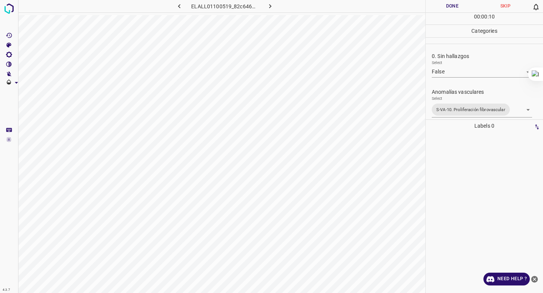
click at [456, 108] on body "4.3.7 ELALL01100519_82c64611d.jpg Done Skip 0 00 : 00 : 10 Categories 0. Sin ha…" at bounding box center [271, 146] width 543 height 293
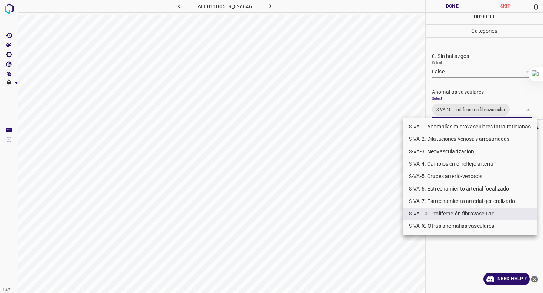
click at [444, 160] on li "S-VA-4. Cambios en el reflejo arterial" at bounding box center [470, 164] width 134 height 12
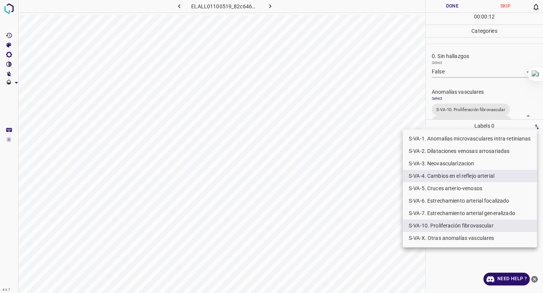
click at [435, 189] on li "S-VA-5. Cruces arterio-venosos" at bounding box center [470, 189] width 134 height 12
type input "S-VA-10. Proliferación fibrovascular,S-VA-4. Cambios en el reflejo arterial,S-V…"
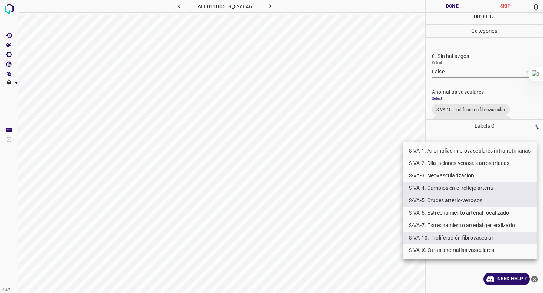
click at [498, 86] on div at bounding box center [271, 146] width 543 height 293
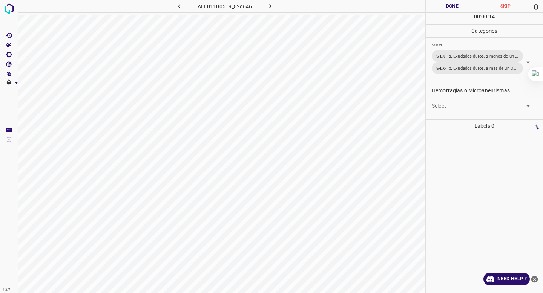
scroll to position [189, 0]
click at [482, 104] on body "4.3.7 ELALL01100519_82c64611d.jpg Done Skip 0 00 : 00 : 14 Categories 0. Sin ha…" at bounding box center [271, 146] width 543 height 293
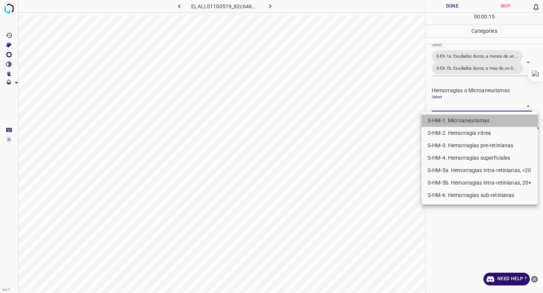
click at [469, 117] on li "S-HM-1. Microaneurismas" at bounding box center [480, 121] width 116 height 12
type input "S-HM-1. Microaneurismas"
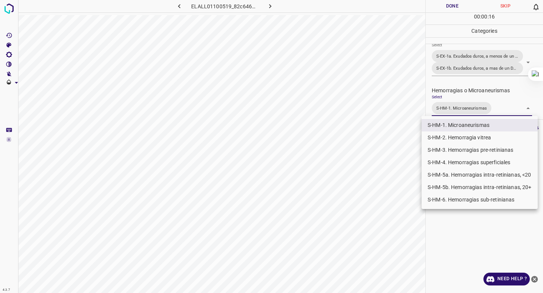
click at [479, 97] on div at bounding box center [271, 146] width 543 height 293
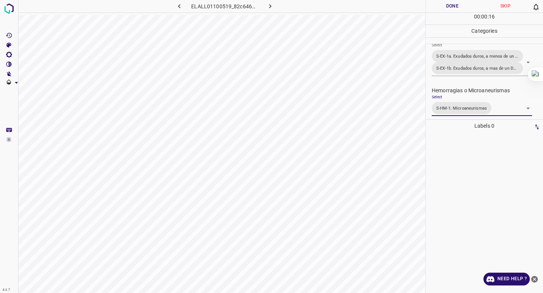
click at [454, 7] on button "Done" at bounding box center [452, 6] width 53 height 12
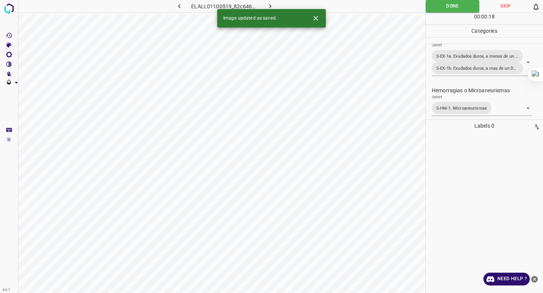
click at [265, 5] on button "button" at bounding box center [270, 6] width 24 height 12
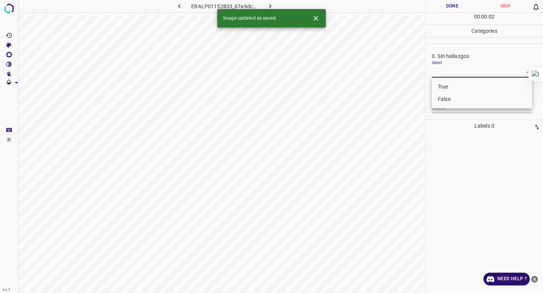
click at [456, 74] on body "4.3.7 ERALP01152833_67a9dc750.jpg Done Skip 0 00 : 00 : 02 Categories 0. Sin ha…" at bounding box center [271, 146] width 543 height 293
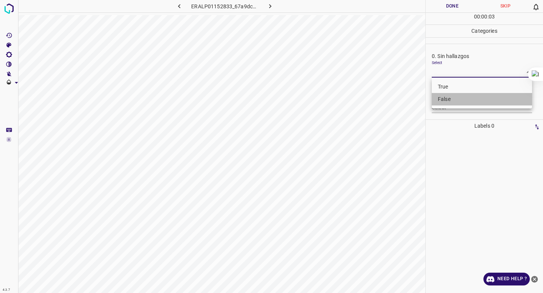
click at [454, 99] on li "False" at bounding box center [482, 99] width 100 height 12
type input "False"
click at [443, 108] on body "4.3.7 ERALP01152833_67a9dc750.jpg Done Skip 0 00 : 00 : 04 Categories 0. Sin ha…" at bounding box center [271, 146] width 543 height 293
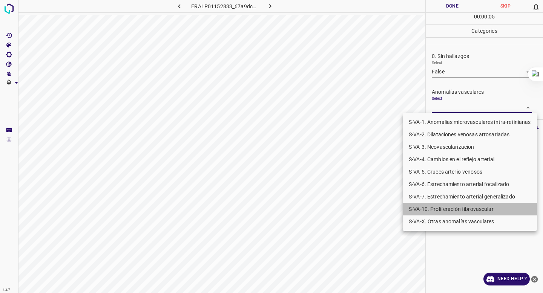
click at [438, 208] on li "S-VA-10. Proliferación fibrovascular" at bounding box center [470, 209] width 134 height 12
type input "S-VA-10. Proliferación fibrovascular"
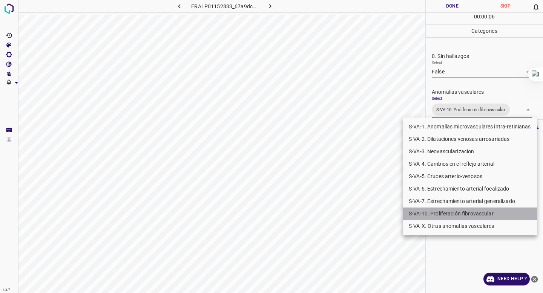
click at [430, 213] on li "S-VA-10. Proliferación fibrovascular" at bounding box center [470, 214] width 134 height 12
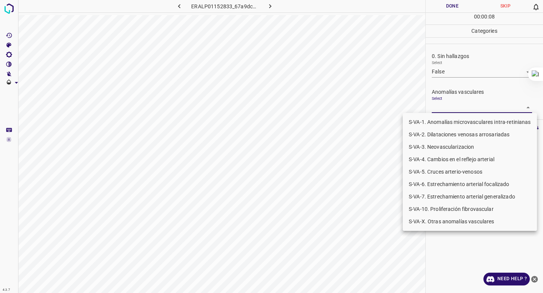
click at [461, 89] on div at bounding box center [271, 146] width 543 height 293
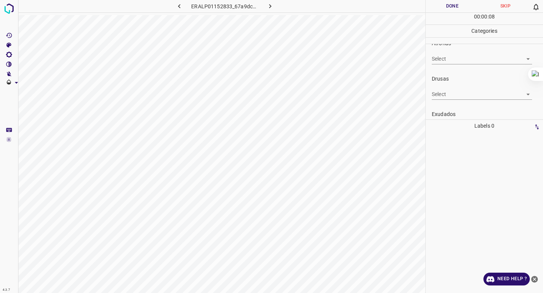
scroll to position [146, 0]
click at [447, 109] on div "Hemorragias o Microaneurismas Select ​" at bounding box center [484, 95] width 117 height 35
click at [450, 106] on body "4.3.7 ERALP01152833_67a9dc750.jpg Done Skip 0 00 : 00 : 10 Categories 0. Sin ha…" at bounding box center [271, 146] width 543 height 293
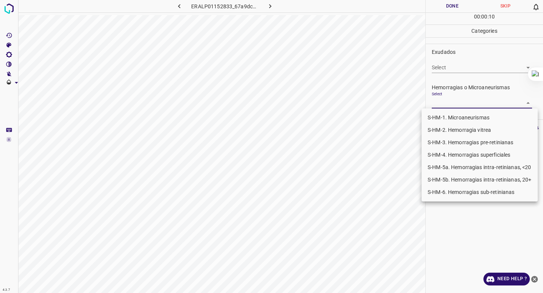
click at [442, 119] on li "S-HM-1. Microaneurismas" at bounding box center [480, 118] width 116 height 12
type input "S-HM-1. Microaneurismas"
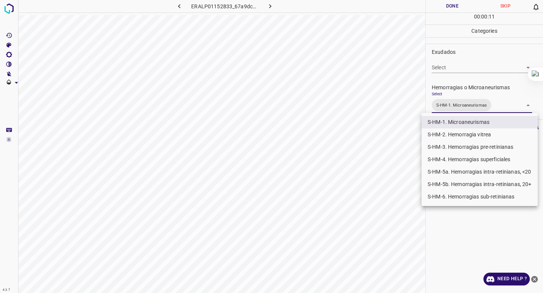
click at [474, 80] on div at bounding box center [271, 146] width 543 height 293
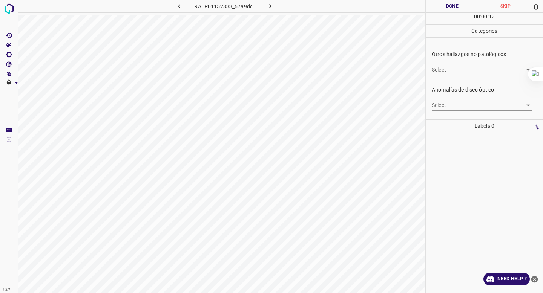
scroll to position [255, 0]
click at [477, 68] on body "4.3.7 ERALP01152833_67a9dc750.jpg Done Skip 0 00 : 00 : 12 Categories 0. Sin ha…" at bounding box center [271, 146] width 543 height 293
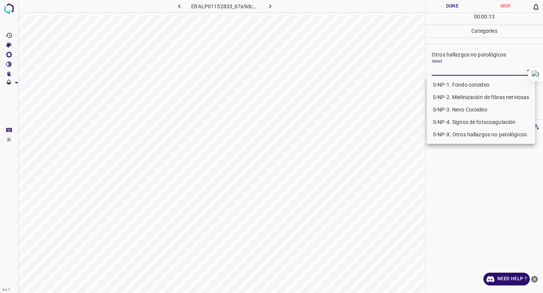
click at [460, 119] on li "S-NP-4. Signos de fotocoagulación" at bounding box center [481, 122] width 108 height 12
type input "S-NP-4. Signos de fotocoagulación"
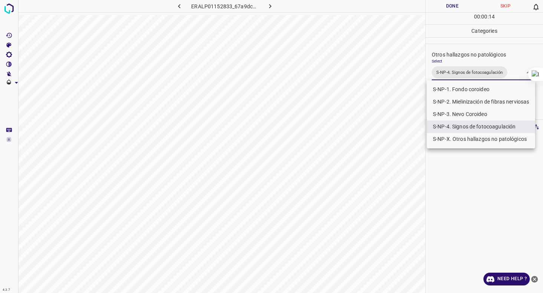
click at [467, 57] on div at bounding box center [271, 146] width 543 height 293
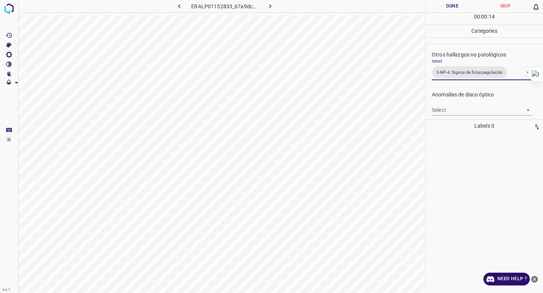
click at [443, 7] on button "Done" at bounding box center [452, 6] width 53 height 12
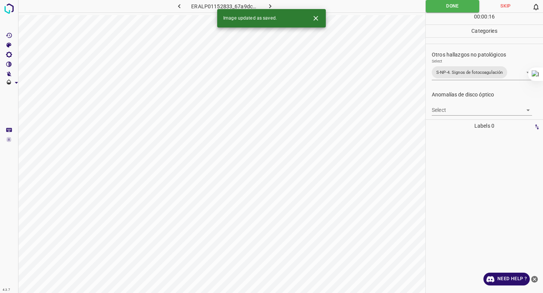
click at [265, 5] on button "button" at bounding box center [270, 6] width 24 height 12
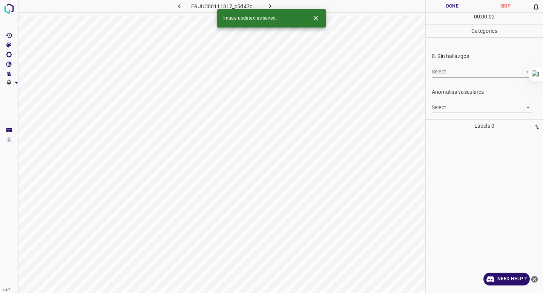
click at [465, 75] on body "4.3.7 ERJUC00111317_c5d47cbb2.jpg Done Skip 0 00 : 00 : 02 Categories 0. Sin ha…" at bounding box center [271, 146] width 543 height 293
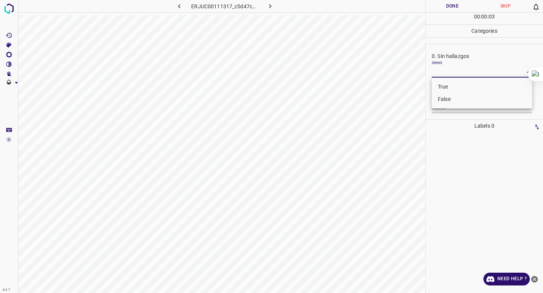
click at [457, 99] on li "False" at bounding box center [482, 99] width 100 height 12
type input "False"
click at [457, 101] on div "Select ​" at bounding box center [482, 104] width 100 height 17
click at [452, 113] on div "Anomalías vasculares Select ​" at bounding box center [484, 100] width 117 height 35
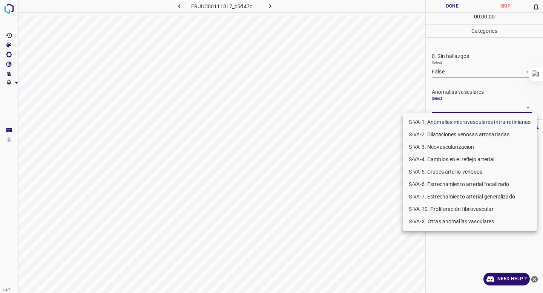
click at [452, 109] on body "4.3.7 ERJUC00111317_c5d47cbb2.jpg Done Skip 0 00 : 00 : 05 Categories 0. Sin ha…" at bounding box center [271, 146] width 543 height 293
click at [440, 226] on li "S-VA-X. Otras anomalías vasculares" at bounding box center [470, 222] width 134 height 12
type input "S-VA-X. Otras anomalías vasculares"
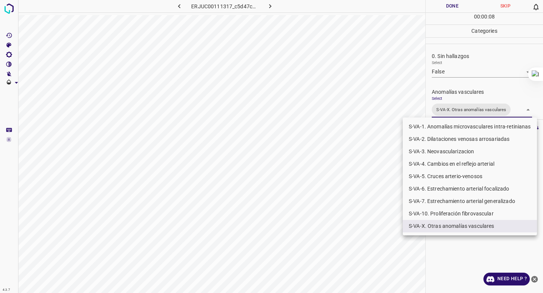
click at [461, 223] on li "S-VA-X. Otras anomalías vasculares" at bounding box center [470, 226] width 134 height 12
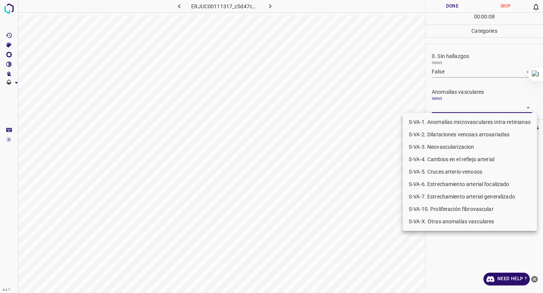
click at [454, 91] on div at bounding box center [271, 146] width 543 height 293
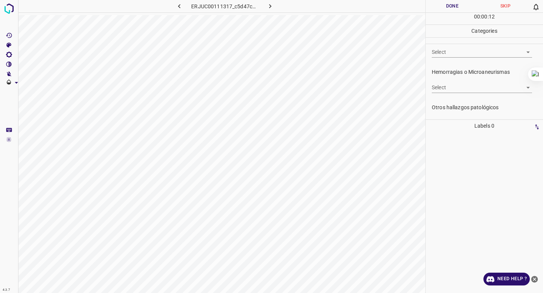
scroll to position [161, 0]
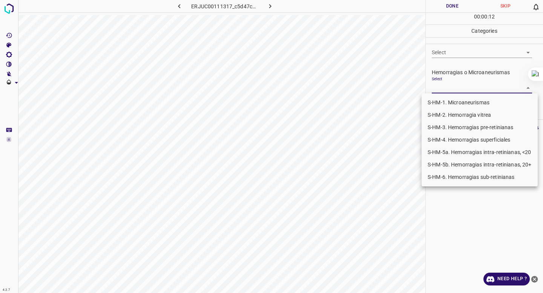
click at [455, 87] on body "4.3.7 ERJUC00111317_c5d47cbb2.jpg Done Skip 0 00 : 00 : 12 Categories 0. Sin ha…" at bounding box center [271, 146] width 543 height 293
click at [450, 98] on li "S-HM-1. Microaneurismas" at bounding box center [480, 103] width 116 height 12
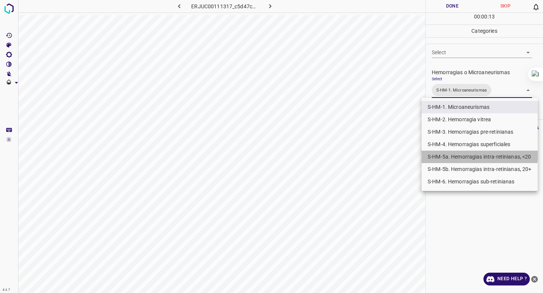
click at [450, 152] on li "S-HM-5a. Hemorragias intra-retinianas, <20" at bounding box center [480, 157] width 116 height 12
type input "S-HM-1. Microaneurismas,S-HM-5a. Hemorragias intra-retinianas, <20"
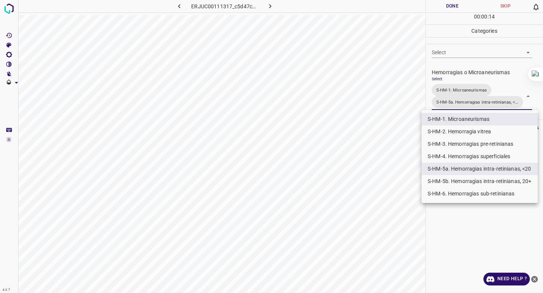
click at [460, 78] on div at bounding box center [271, 146] width 543 height 293
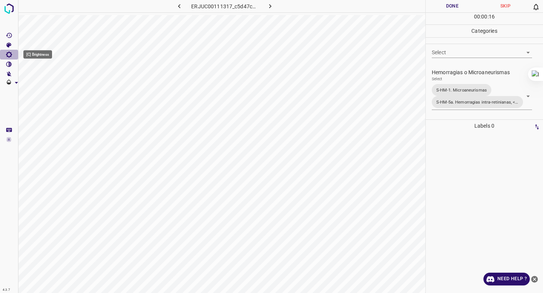
click at [6, 54] on icon "[C] Brightness" at bounding box center [9, 54] width 7 height 7
type input "343"
click at [57, 79] on span at bounding box center [48, 79] width 44 height 11
click at [446, 2] on button "Done" at bounding box center [452, 6] width 53 height 12
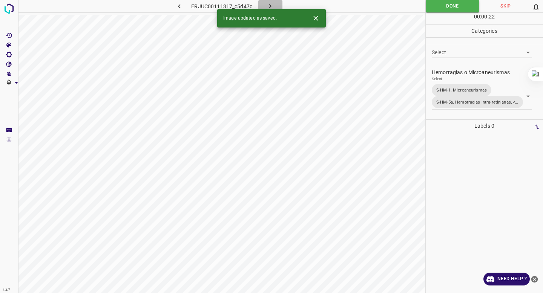
click at [264, 5] on button "button" at bounding box center [270, 6] width 24 height 12
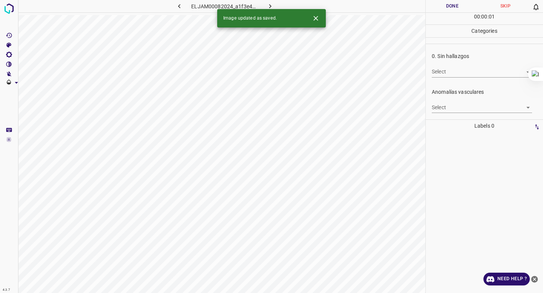
click at [445, 66] on body "4.3.7 ELJAM00082024_a1f3e4599.jpg Done Skip 0 00 : 00 : 01 Categories 0. Sin ha…" at bounding box center [271, 146] width 543 height 293
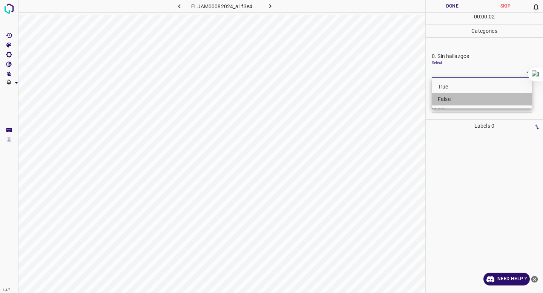
click at [440, 99] on li "False" at bounding box center [482, 99] width 100 height 12
type input "False"
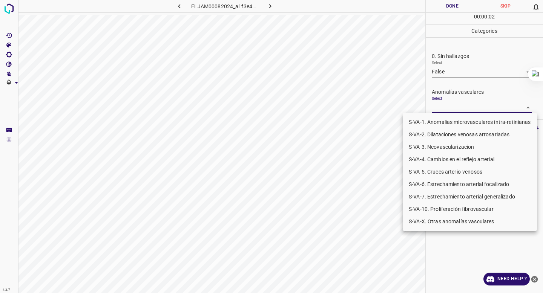
click at [449, 106] on body "4.3.7 ELJAM00082024_a1f3e4599.jpg Done Skip 0 00 : 00 : 02 Categories 0. Sin ha…" at bounding box center [271, 146] width 543 height 293
click at [444, 149] on li "S-VA-3. Neovascularizacion" at bounding box center [470, 147] width 134 height 12
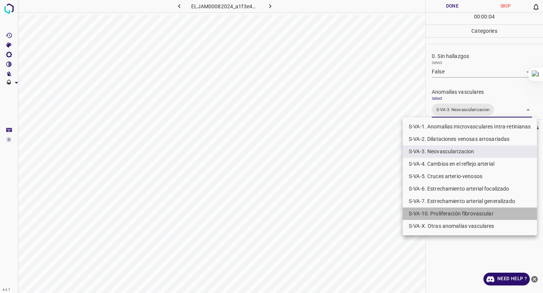
click at [445, 216] on li "S-VA-10. Proliferación fibrovascular" at bounding box center [470, 214] width 134 height 12
type input "S-VA-3. Neovascularizacion,S-VA-10. Proliferación fibrovascular"
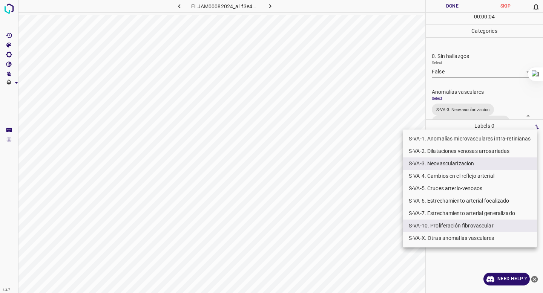
click at [462, 114] on div at bounding box center [271, 146] width 543 height 293
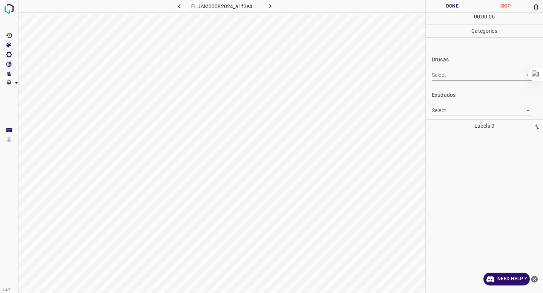
scroll to position [121, 0]
click at [462, 108] on body "4.3.7 ELJAM00082024_a1f3e4599.jpg Done Skip 0 00 : 00 : 07 Categories 0. Sin ha…" at bounding box center [271, 146] width 543 height 293
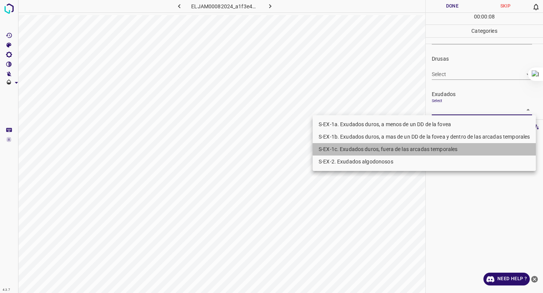
click at [424, 146] on li "S-EX-1c. Exudados duros, fuera de las arcadas temporales" at bounding box center [424, 149] width 223 height 12
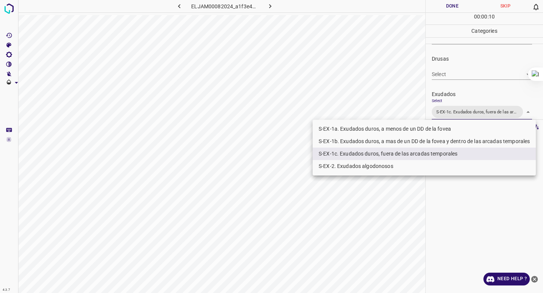
click at [426, 143] on li "S-EX-1b. Exudados duros, a mas de un DD de la fovea y dentro de las arcadas tem…" at bounding box center [424, 141] width 223 height 12
type input "S-EX-1c. Exudados duros, fuera de las arcadas temporales,S-EX-1b. Exudados duro…"
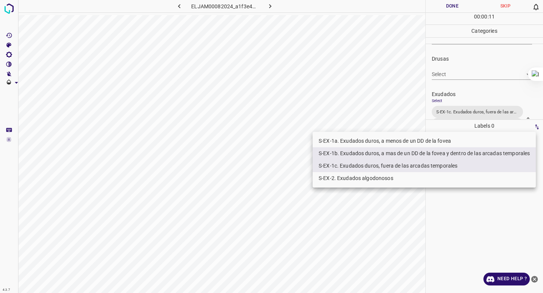
click at [453, 107] on div at bounding box center [271, 146] width 543 height 293
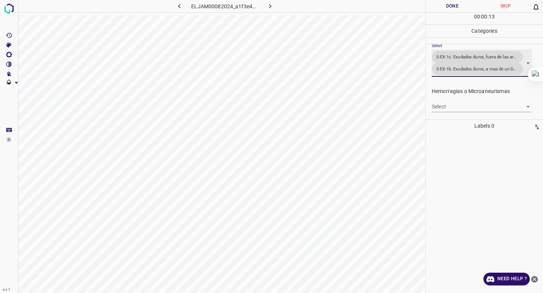
scroll to position [175, 0]
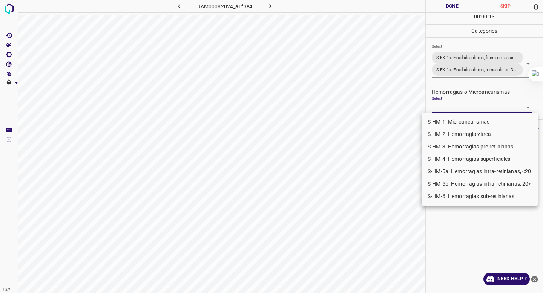
click at [453, 107] on body "4.3.7 ELJAM00082024_a1f3e4599.jpg Done Skip 0 00 : 00 : 13 Categories 0. Sin ha…" at bounding box center [271, 146] width 543 height 293
click at [443, 121] on li "S-HM-1. Microaneurismas" at bounding box center [480, 122] width 116 height 12
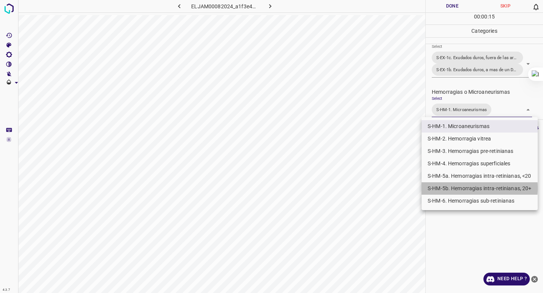
click at [443, 188] on li "S-HM-5b. Hemorragias intra-retinianas, 20+" at bounding box center [480, 189] width 116 height 12
type input "S-HM-1. Microaneurismas,S-HM-5b. Hemorragias intra-retinianas, 20+"
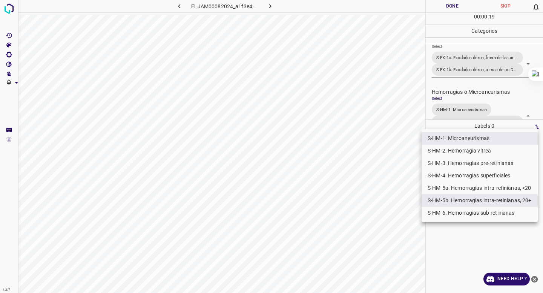
click at [457, 98] on div at bounding box center [271, 146] width 543 height 293
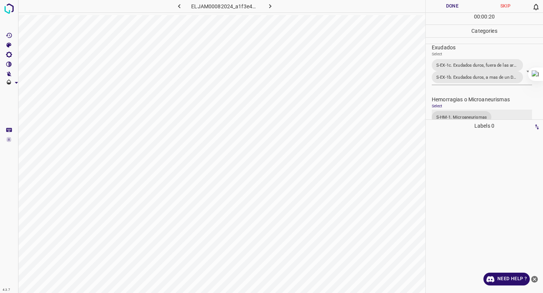
scroll to position [167, 0]
click at [437, 9] on button "Done" at bounding box center [452, 6] width 53 height 12
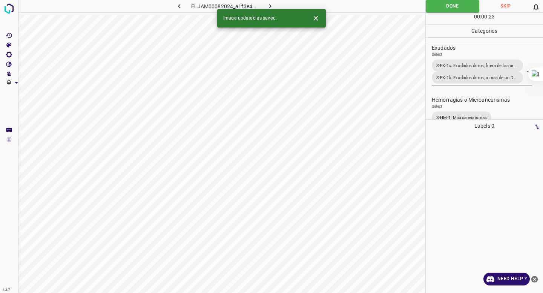
click at [267, 6] on icon "button" at bounding box center [270, 6] width 8 height 8
